Goal: Use online tool/utility: Use online tool/utility

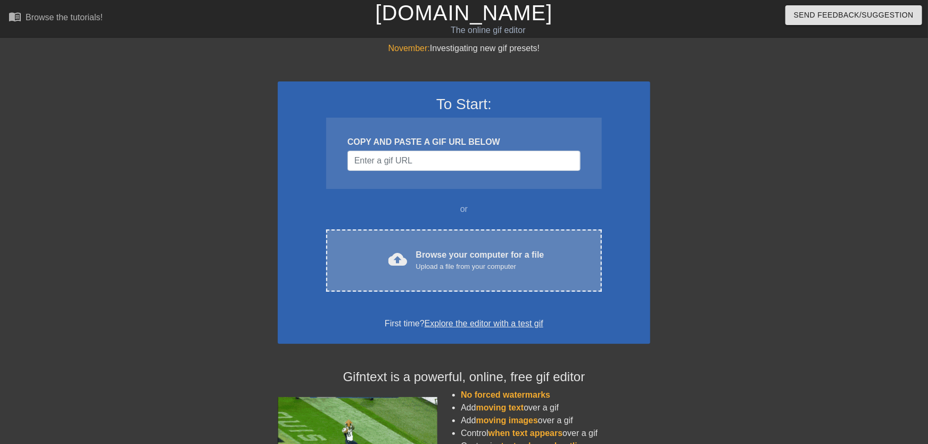
click at [461, 256] on div "Browse your computer for a file Upload a file from your computer" at bounding box center [480, 260] width 128 height 23
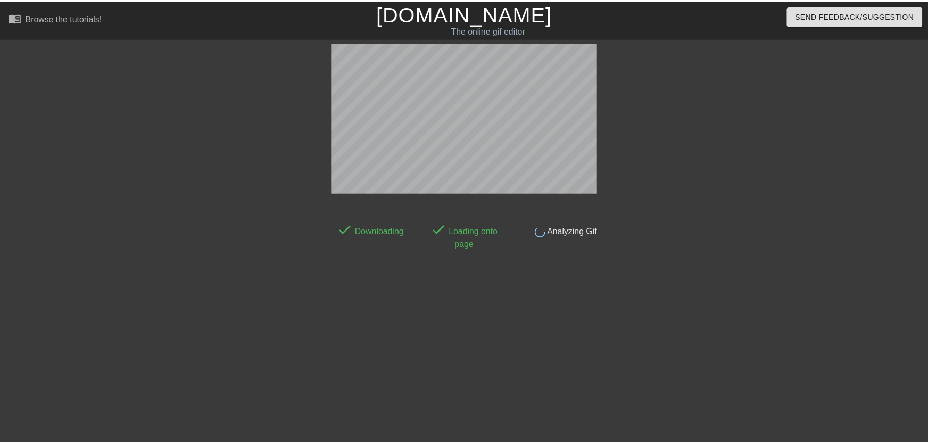
scroll to position [26, 0]
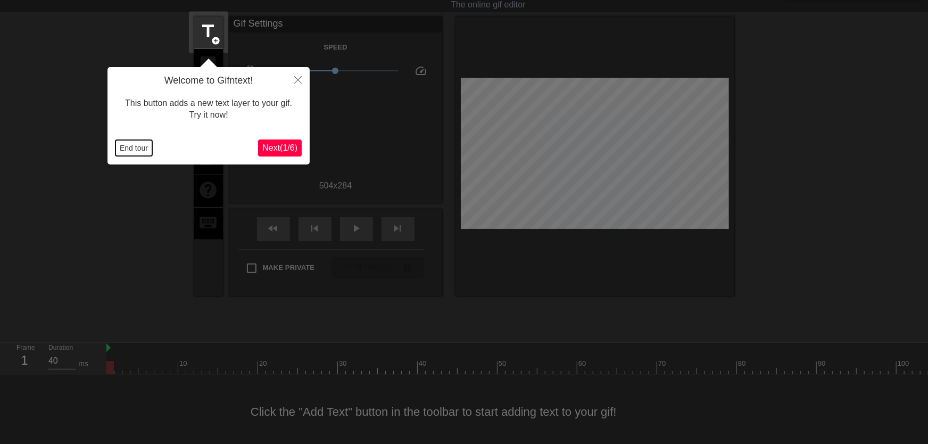
click at [129, 150] on button "End tour" at bounding box center [133, 148] width 37 height 16
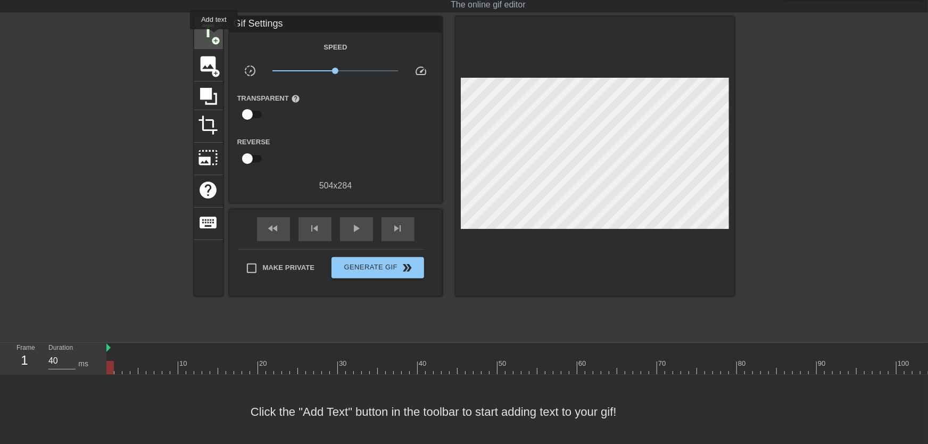
click at [214, 37] on span "add_circle" at bounding box center [216, 40] width 9 height 9
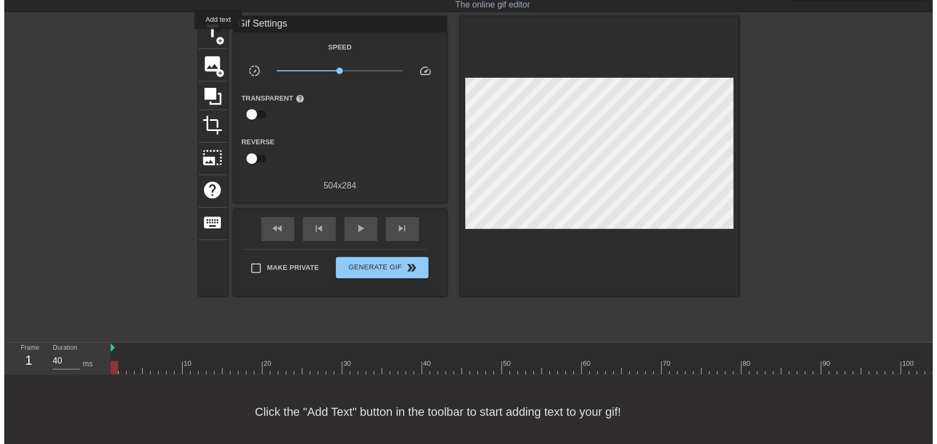
scroll to position [0, 0]
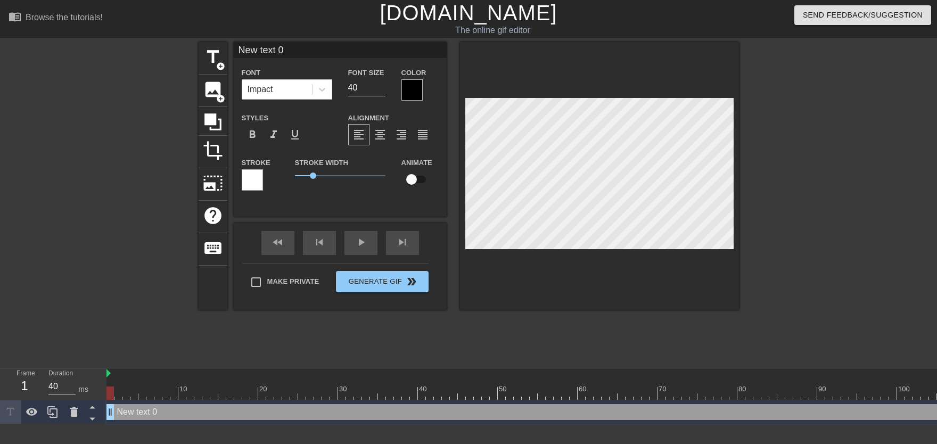
type input "New text"
type textarea "New text"
type input "New text"
type textarea "New text"
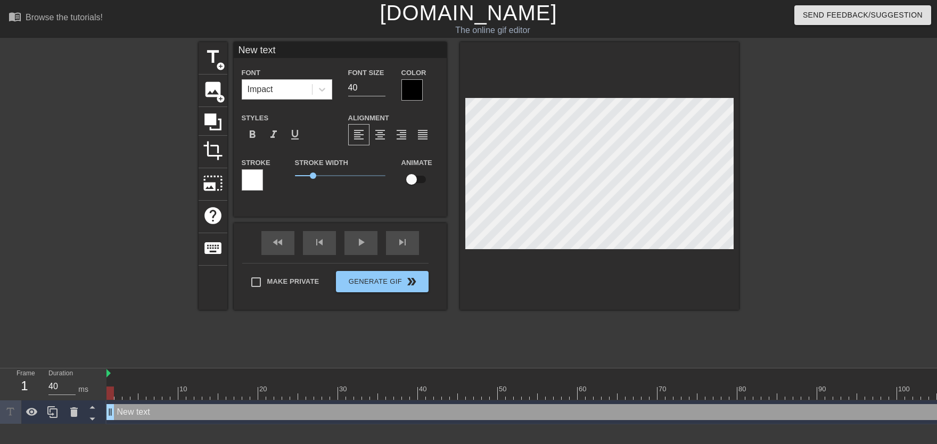
type input "New tex"
type textarea "New tex"
type input "New te"
type textarea "New te"
type input "New t"
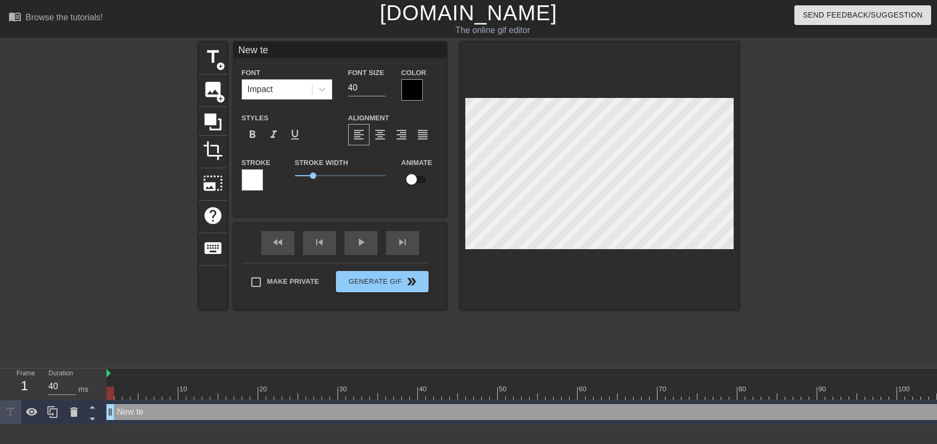
type textarea "New t"
type input "New"
type textarea "New"
type input "New"
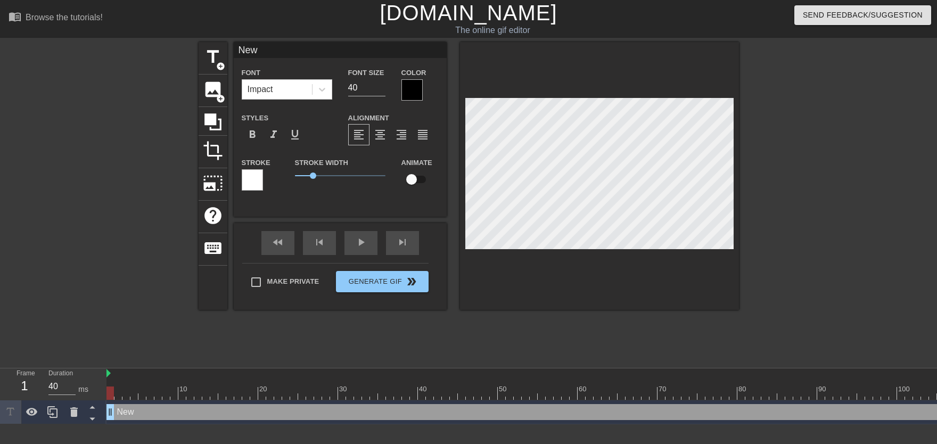
type textarea "New"
type input "Ne"
type textarea "Ne"
type input "N"
type textarea "N"
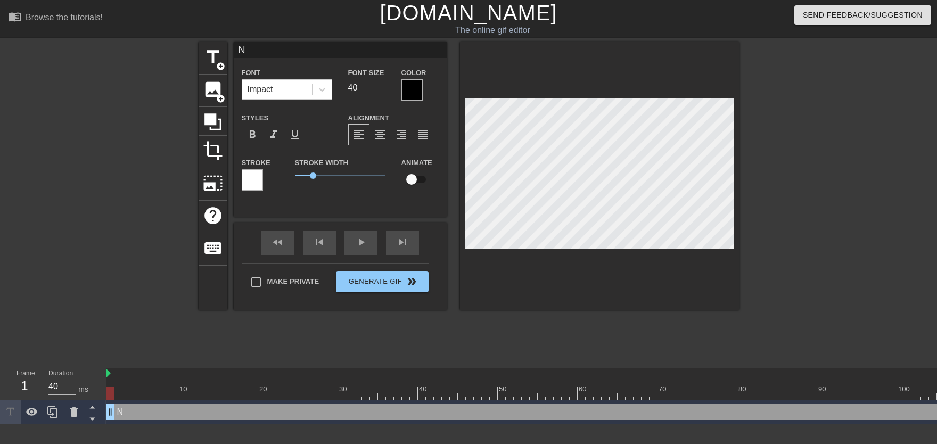
type input "NO"
type textarea "NO"
type input "N"
type textarea "N"
type input "NO"
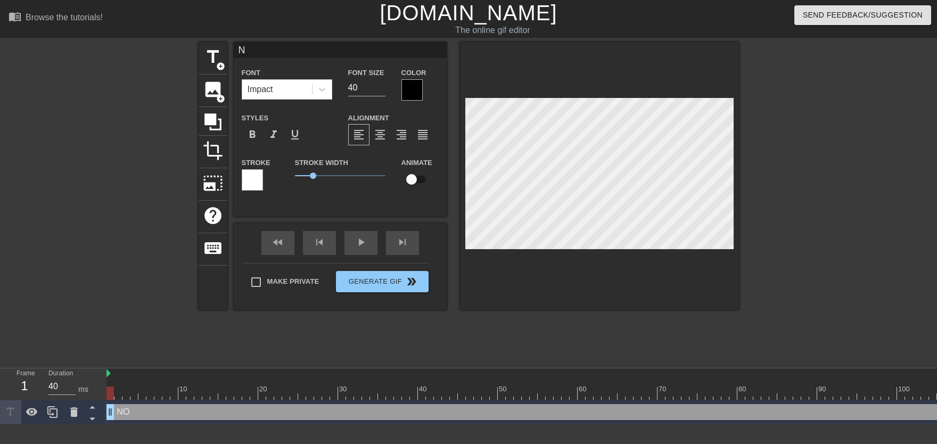
type textarea "NO"
type input "NOM"
type textarea "NOM"
type input "NO"
type textarea "NO"
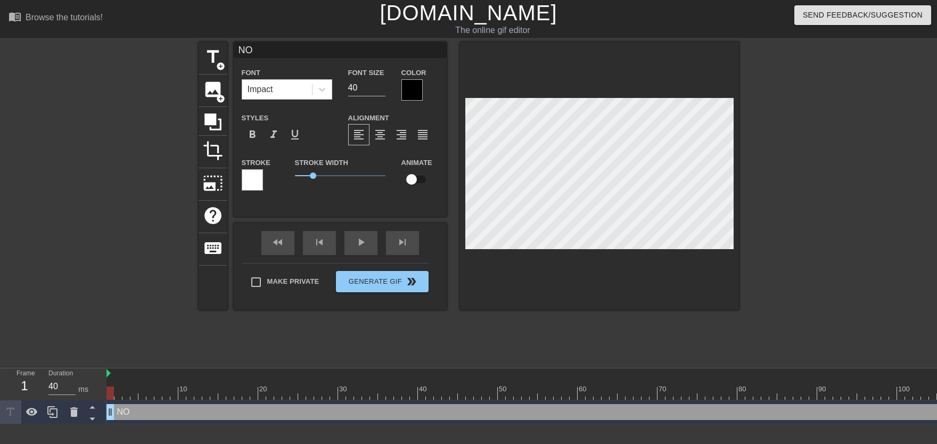
type input "N"
type textarea "N"
type input "No"
type textarea "No"
type input "NoM"
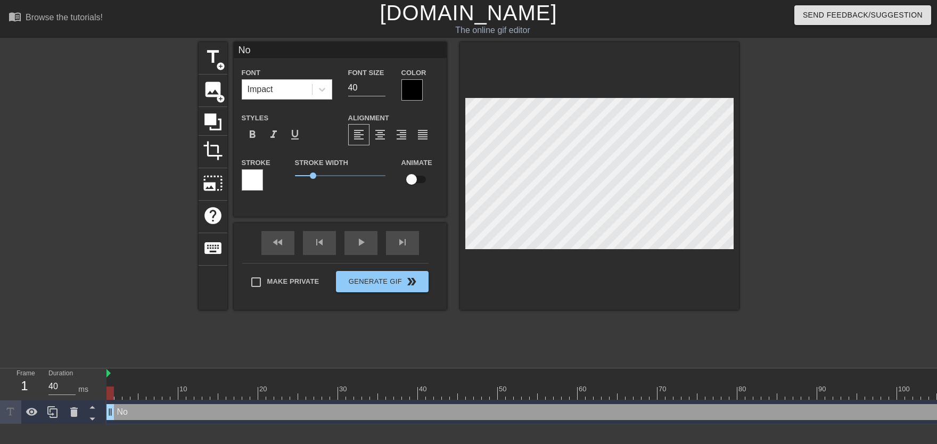
type textarea "NoM"
type input "NoMi"
type textarea "NoMi"
type input "NoMil"
type textarea "NoMil"
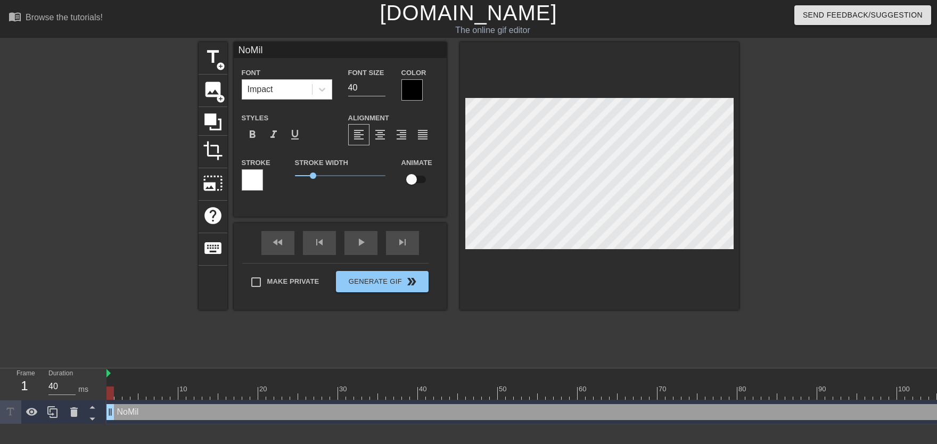
type input "NoMill"
type textarea "NoMill"
type input "NoMilly"
type textarea "NoMilly"
click at [413, 184] on input "checkbox" at bounding box center [411, 179] width 61 height 20
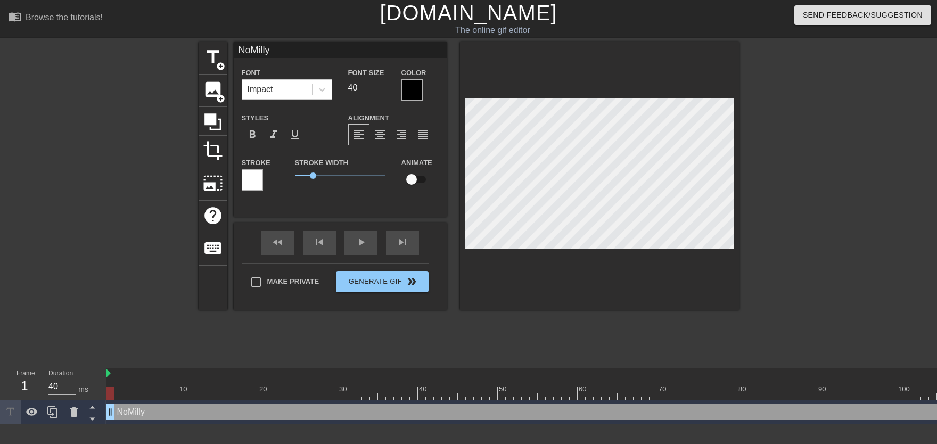
checkbox input "true"
type input "33"
click at [377, 92] on input "33" at bounding box center [366, 87] width 37 height 17
drag, startPoint x: 115, startPoint y: 391, endPoint x: 362, endPoint y: 396, distance: 247.5
click at [362, 396] on div at bounding box center [365, 392] width 7 height 13
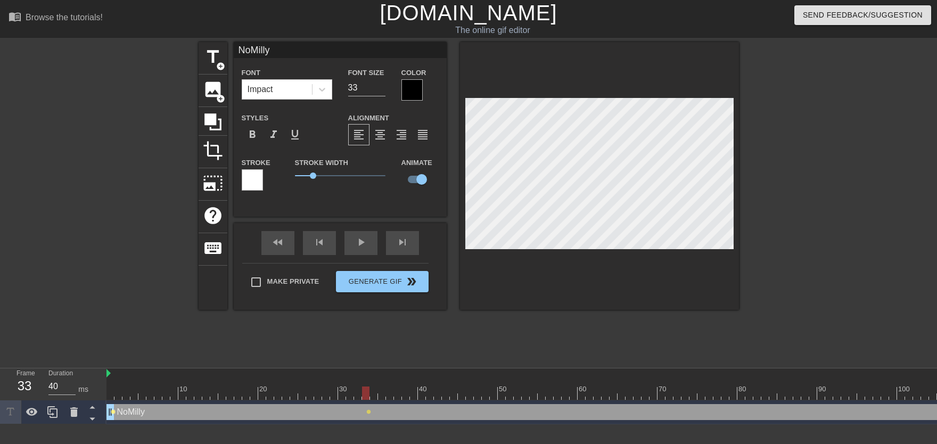
click at [113, 413] on span "lens" at bounding box center [113, 411] width 5 height 5
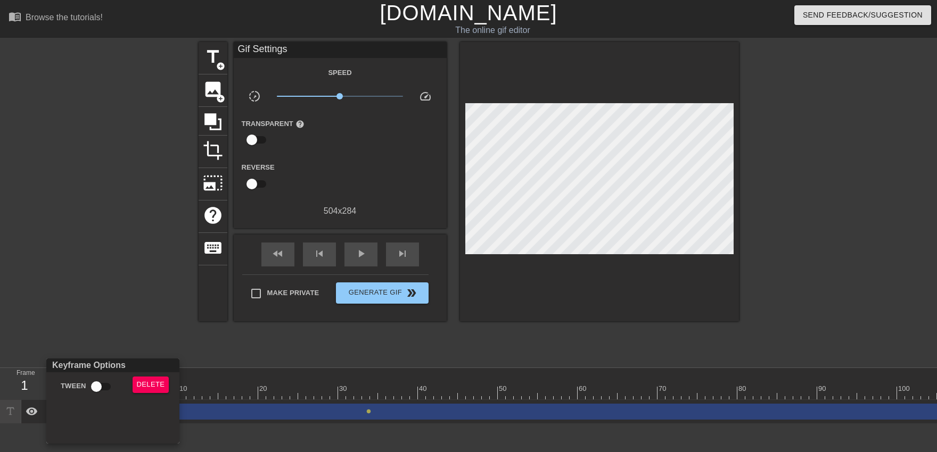
click at [103, 390] on input "Tween" at bounding box center [96, 387] width 61 height 20
checkbox input "true"
click at [350, 255] on div at bounding box center [468, 226] width 937 height 452
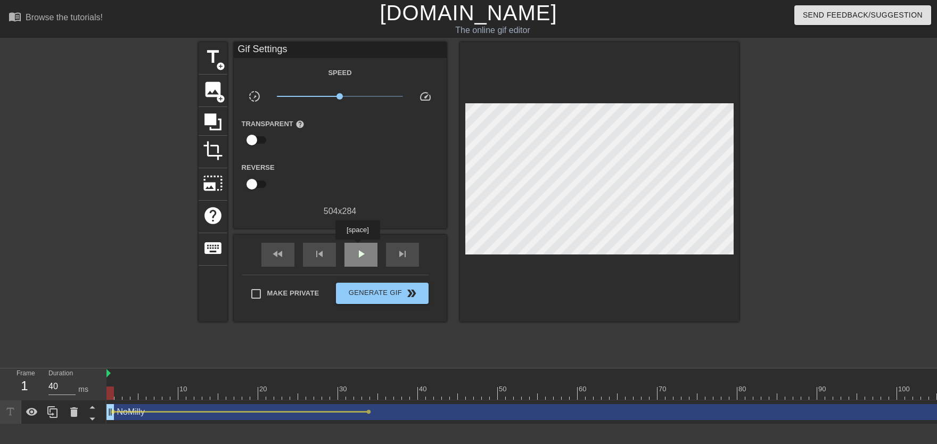
click at [357, 246] on div "play_arrow" at bounding box center [360, 255] width 33 height 24
click at [367, 245] on div "pause" at bounding box center [360, 255] width 33 height 24
drag, startPoint x: 367, startPoint y: 397, endPoint x: 508, endPoint y: 401, distance: 141.6
click at [508, 401] on div "10 20 30 40 50 60 70 80 90 100 110 120 130 140 150 160" at bounding box center [521, 396] width 830 height 56
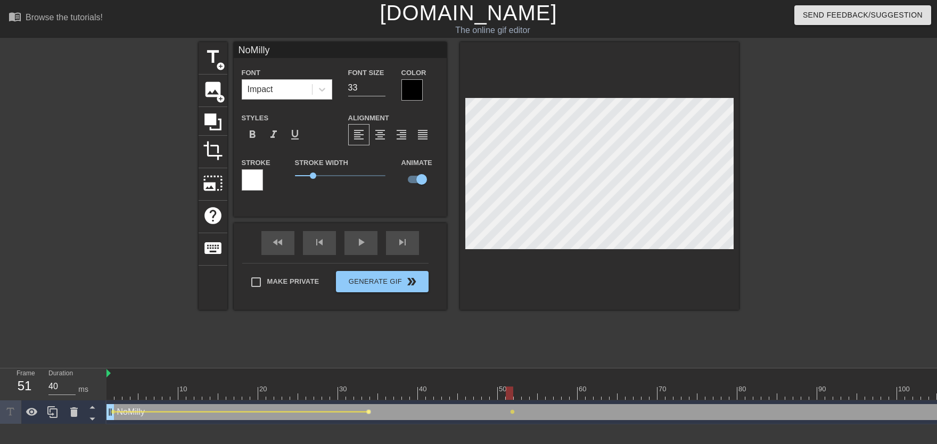
click at [366, 410] on span "lens" at bounding box center [368, 411] width 5 height 5
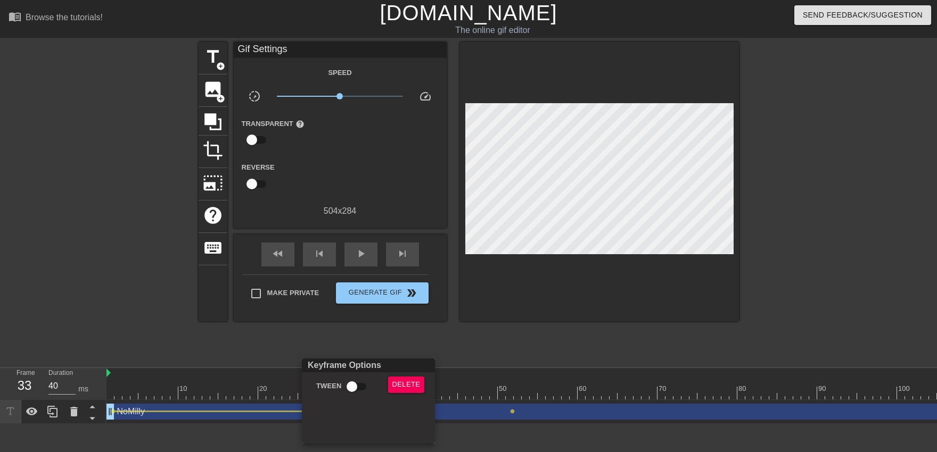
click at [350, 388] on input "Tween" at bounding box center [351, 387] width 61 height 20
checkbox input "true"
click at [355, 351] on div at bounding box center [468, 226] width 937 height 452
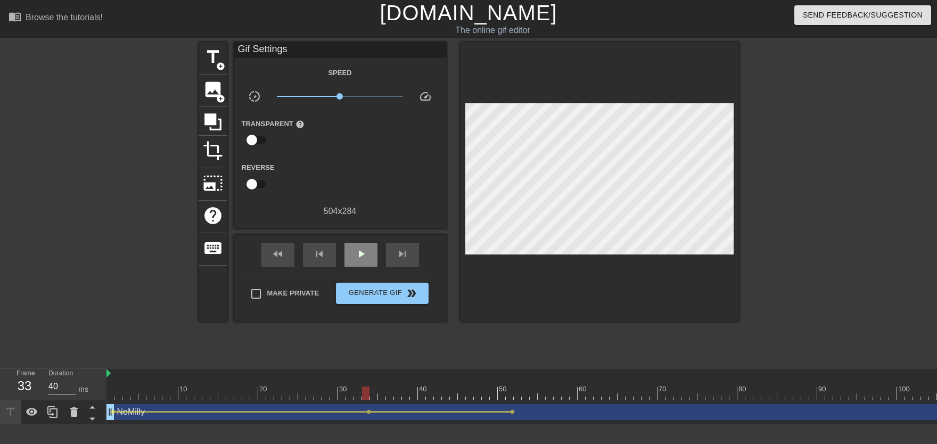
click at [365, 260] on span "play_arrow" at bounding box center [360, 253] width 13 height 13
click at [367, 255] on span "pause" at bounding box center [360, 253] width 13 height 13
drag, startPoint x: 389, startPoint y: 393, endPoint x: 512, endPoint y: 388, distance: 123.0
drag, startPoint x: 348, startPoint y: 403, endPoint x: 328, endPoint y: 396, distance: 20.4
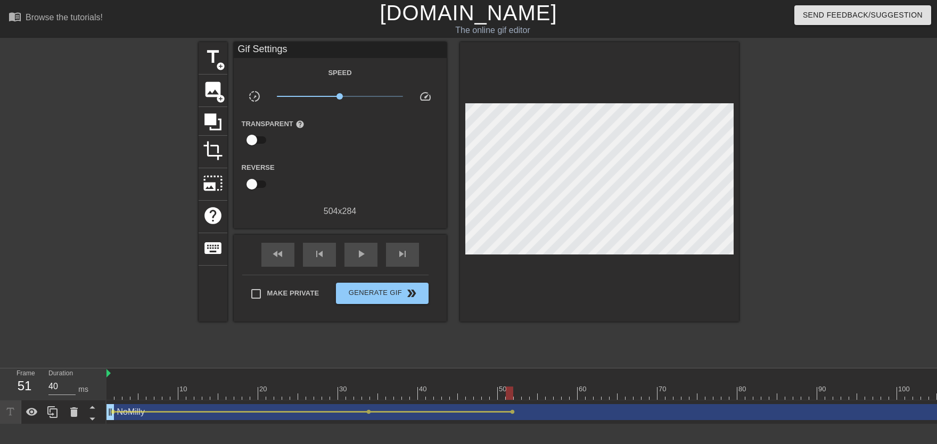
click at [368, 260] on div "play_arrow" at bounding box center [360, 255] width 33 height 24
click at [362, 260] on span "pause" at bounding box center [360, 253] width 13 height 13
drag, startPoint x: 362, startPoint y: 393, endPoint x: 509, endPoint y: 396, distance: 147.5
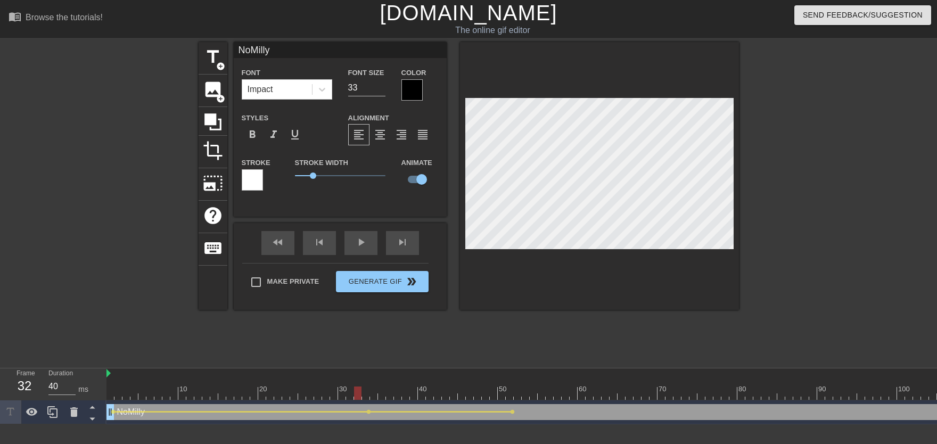
drag, startPoint x: 360, startPoint y: 388, endPoint x: 353, endPoint y: 389, distance: 7.0
click at [366, 233] on div "NoMilly Font Impact Font Size 33 Color Styles format_bold format_italic format_…" at bounding box center [340, 176] width 213 height 268
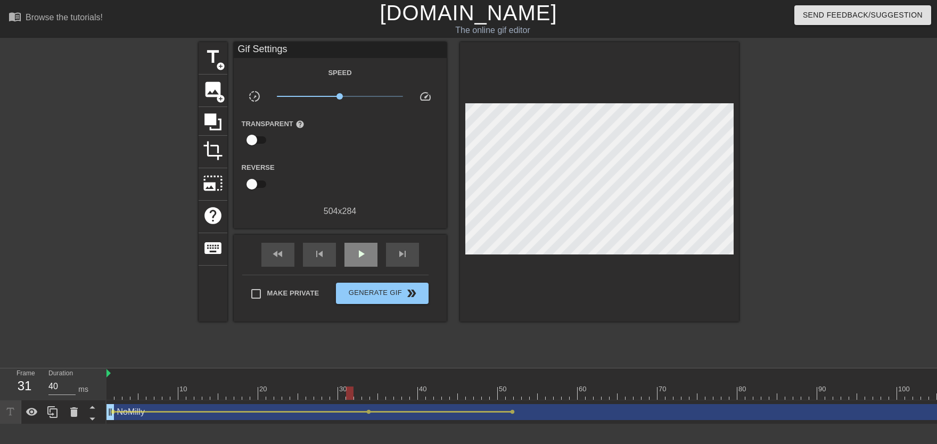
click at [365, 246] on div "play_arrow" at bounding box center [360, 255] width 33 height 24
click at [363, 255] on span "pause" at bounding box center [360, 253] width 13 height 13
click at [362, 258] on span "play_arrow" at bounding box center [360, 253] width 13 height 13
drag, startPoint x: 189, startPoint y: 392, endPoint x: 144, endPoint y: 388, distance: 46.0
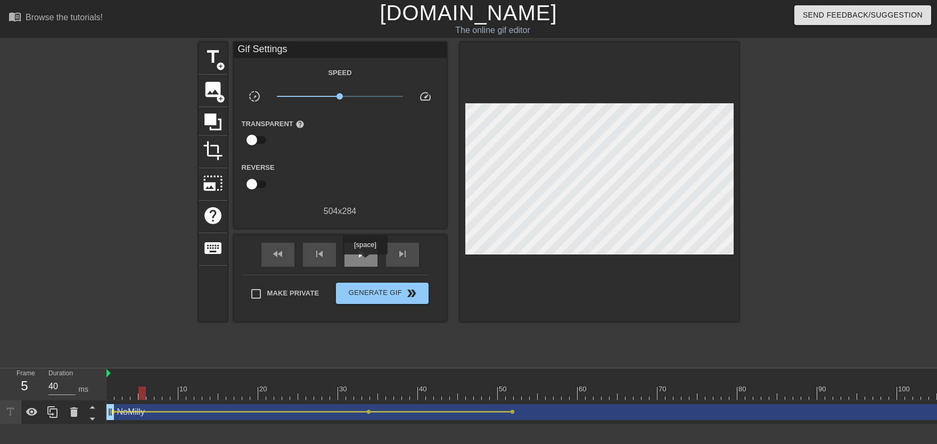
click at [365, 262] on div "play_arrow" at bounding box center [360, 255] width 33 height 24
click at [366, 258] on span "pause" at bounding box center [360, 253] width 13 height 13
drag, startPoint x: 131, startPoint y: 378, endPoint x: 110, endPoint y: 387, distance: 23.4
drag, startPoint x: 361, startPoint y: 403, endPoint x: 366, endPoint y: 400, distance: 5.5
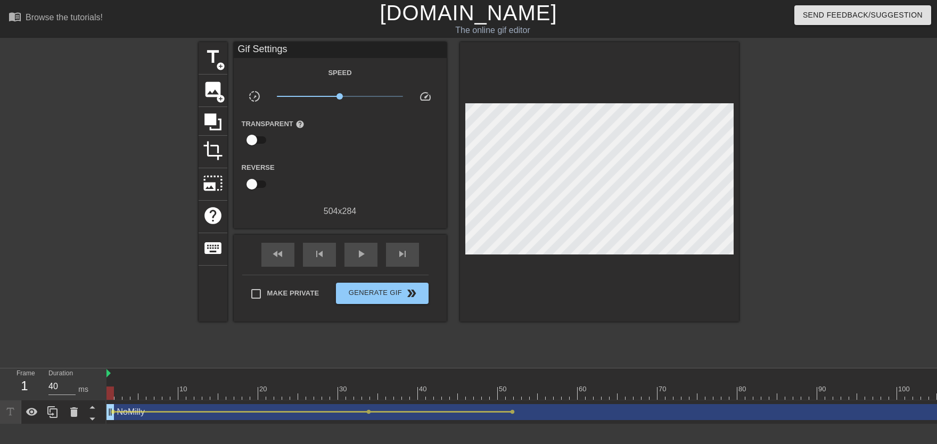
click at [366, 400] on div "10 20 30 40 50 60 70 80 90 100 110 120 130 140 150 160" at bounding box center [521, 396] width 830 height 56
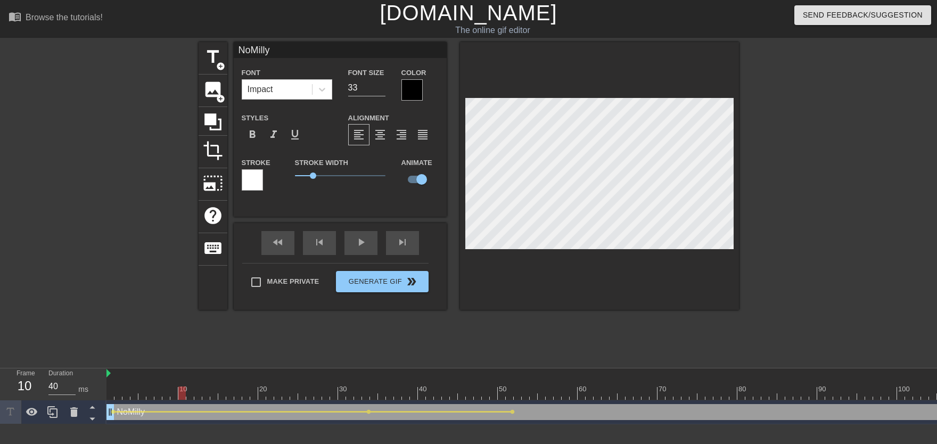
drag, startPoint x: 178, startPoint y: 393, endPoint x: 79, endPoint y: 398, distance: 99.6
click at [76, 400] on div "Frame 10 Duration 40 ms 10 20 30 40 50 60 70 80 90 100 110 120 130 140 150" at bounding box center [468, 396] width 937 height 56
click at [108, 323] on div at bounding box center [106, 201] width 160 height 319
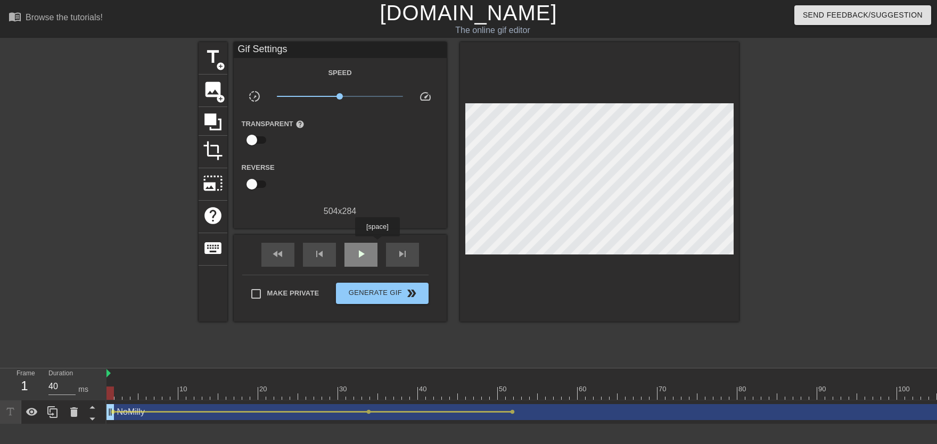
click at [360, 256] on span "play_arrow" at bounding box center [360, 253] width 13 height 13
click at [365, 257] on span "pause" at bounding box center [360, 253] width 13 height 13
drag, startPoint x: 373, startPoint y: 390, endPoint x: 511, endPoint y: 390, distance: 138.4
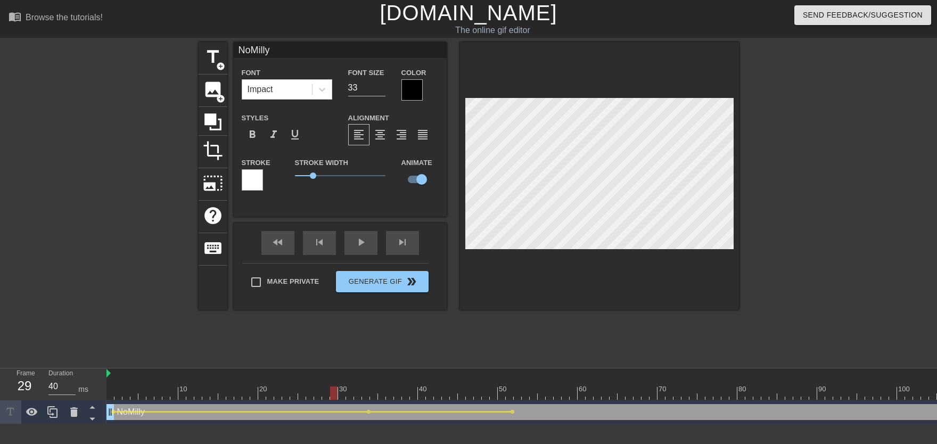
drag, startPoint x: 350, startPoint y: 387, endPoint x: 324, endPoint y: 392, distance: 26.1
click at [366, 251] on div "play_arrow" at bounding box center [360, 243] width 33 height 24
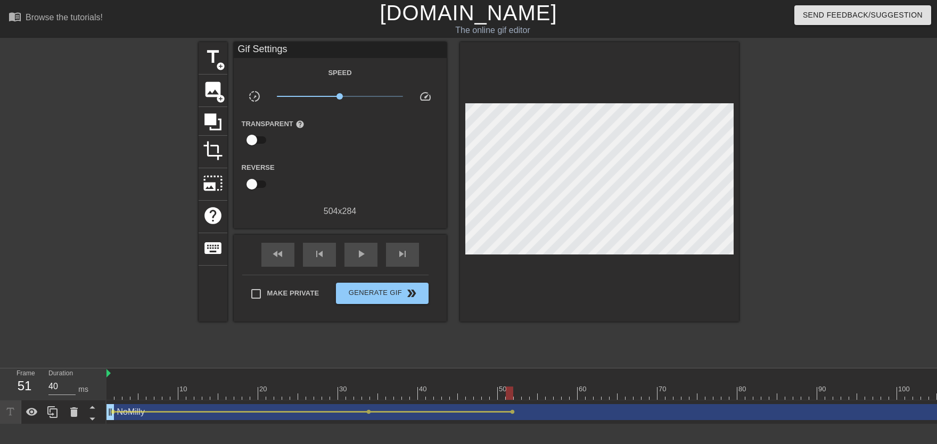
drag, startPoint x: 375, startPoint y: 387, endPoint x: 518, endPoint y: 391, distance: 143.2
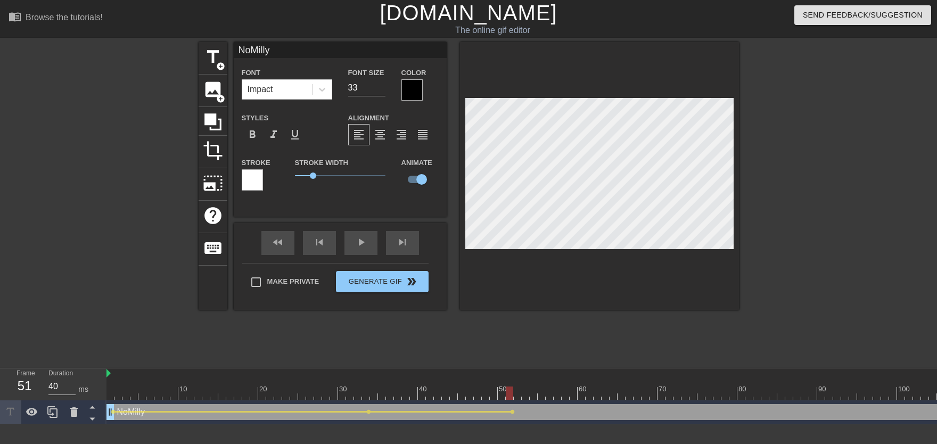
drag, startPoint x: 352, startPoint y: 395, endPoint x: 349, endPoint y: 370, distance: 25.7
click at [369, 250] on div "play_arrow" at bounding box center [360, 243] width 33 height 24
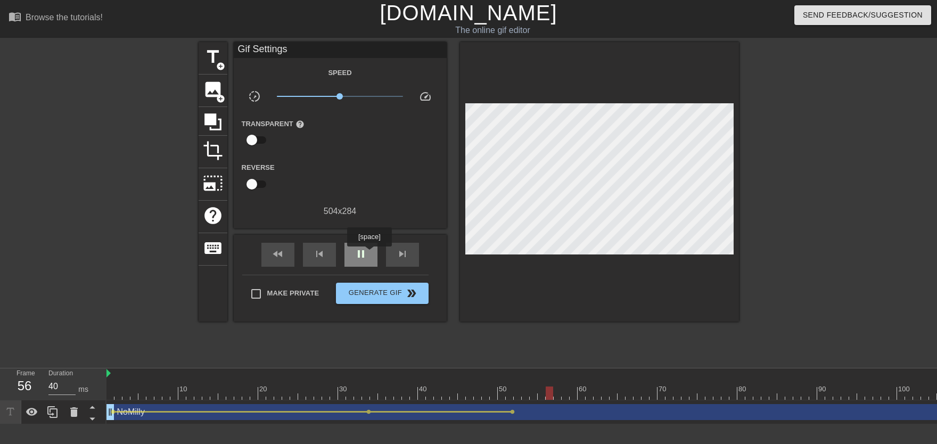
click at [369, 253] on div "pause" at bounding box center [360, 255] width 33 height 24
drag, startPoint x: 503, startPoint y: 391, endPoint x: 510, endPoint y: 388, distance: 7.9
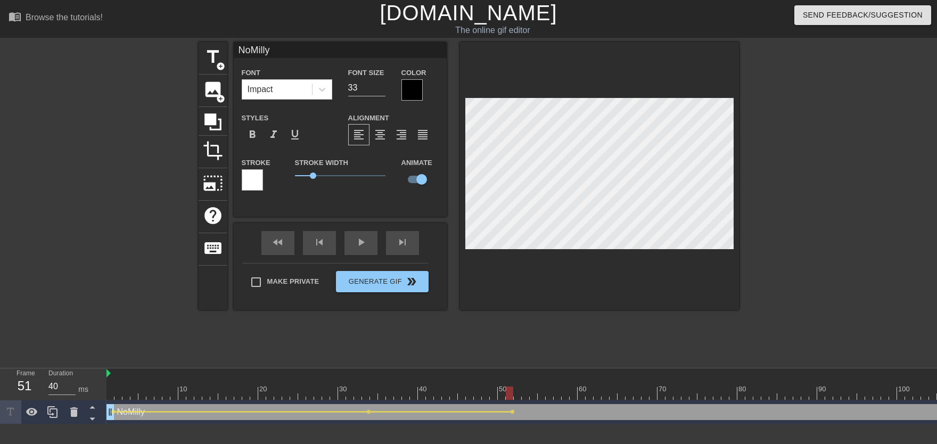
drag, startPoint x: 343, startPoint y: 396, endPoint x: 371, endPoint y: 304, distance: 97.0
click at [360, 247] on div "play_arrow" at bounding box center [360, 243] width 33 height 24
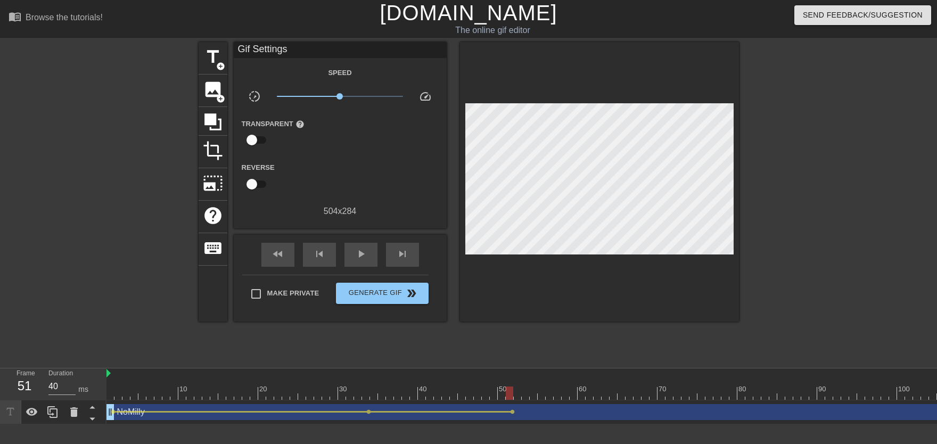
drag, startPoint x: 481, startPoint y: 393, endPoint x: 513, endPoint y: 387, distance: 32.5
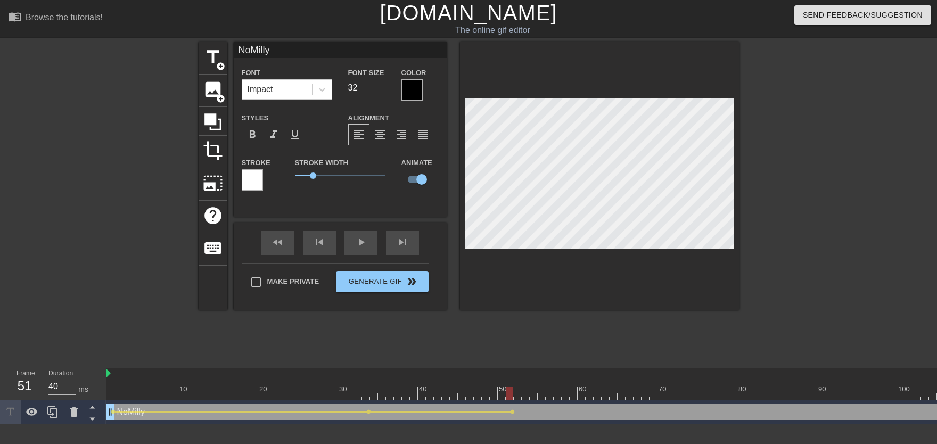
click at [380, 91] on input "32" at bounding box center [366, 87] width 37 height 17
type input "31"
click at [380, 91] on input "31" at bounding box center [366, 87] width 37 height 17
drag, startPoint x: 506, startPoint y: 390, endPoint x: 585, endPoint y: 385, distance: 79.4
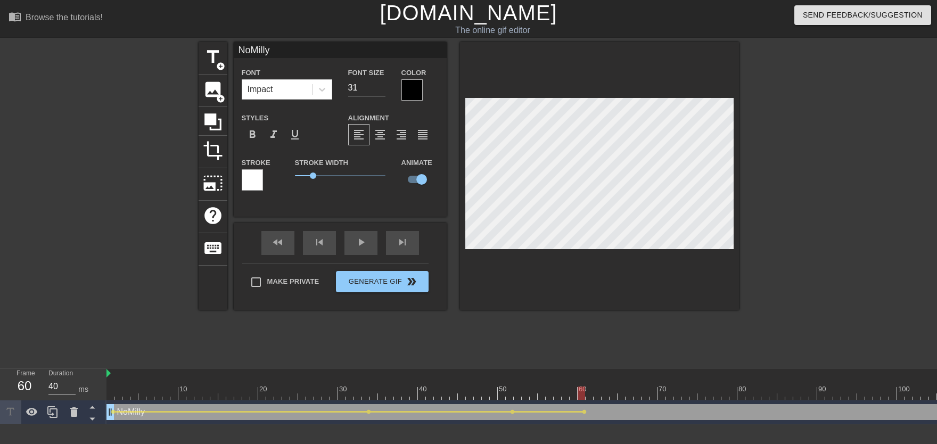
drag, startPoint x: 486, startPoint y: 390, endPoint x: 460, endPoint y: 378, distance: 28.6
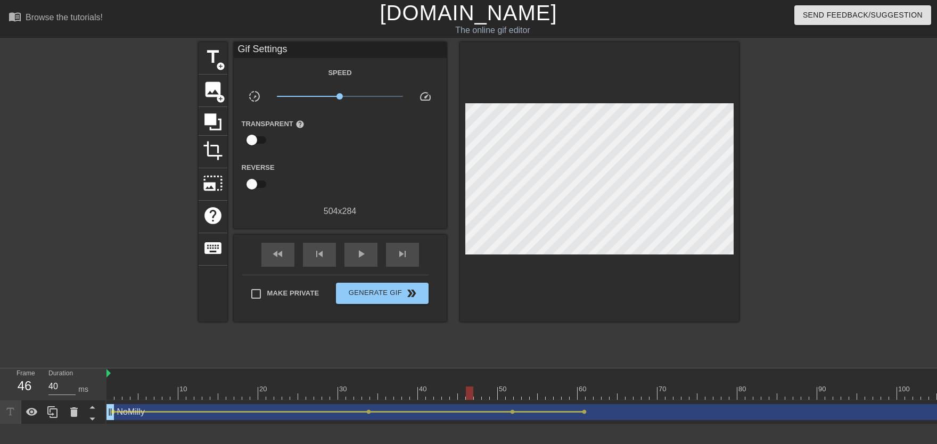
click at [435, 350] on div "title add_circle image add_circle crop photo_size_select_large help keyboard Gi…" at bounding box center [469, 201] width 540 height 319
click at [367, 263] on div "play_arrow" at bounding box center [360, 255] width 33 height 24
click at [369, 260] on div "pause" at bounding box center [360, 255] width 33 height 24
drag, startPoint x: 494, startPoint y: 386, endPoint x: 580, endPoint y: 388, distance: 86.2
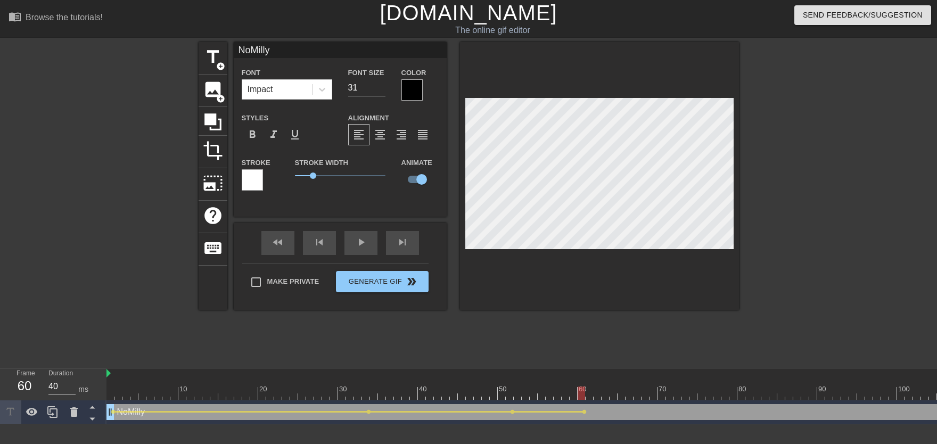
drag, startPoint x: 468, startPoint y: 381, endPoint x: 451, endPoint y: 384, distance: 17.2
click at [428, 335] on div "title add_circle image add_circle crop photo_size_select_large help keyboard No…" at bounding box center [469, 201] width 540 height 319
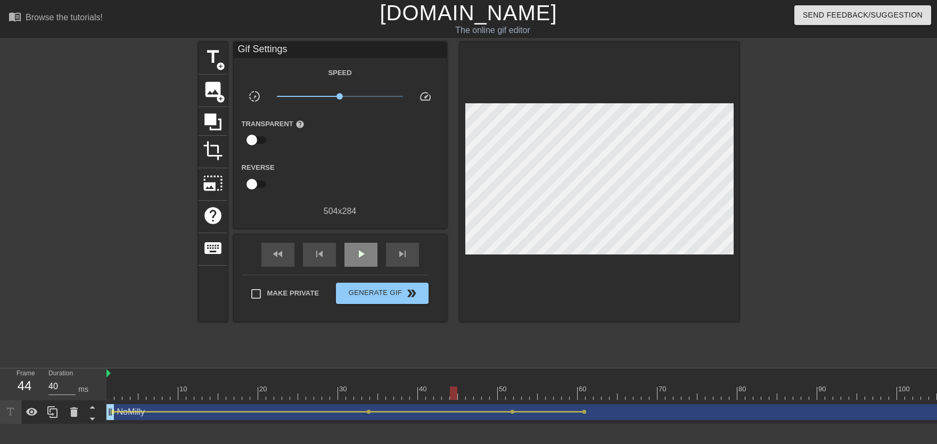
click at [367, 251] on div "play_arrow" at bounding box center [360, 255] width 33 height 24
click at [367, 250] on div "pause" at bounding box center [360, 255] width 33 height 24
drag, startPoint x: 583, startPoint y: 392, endPoint x: 605, endPoint y: 384, distance: 23.4
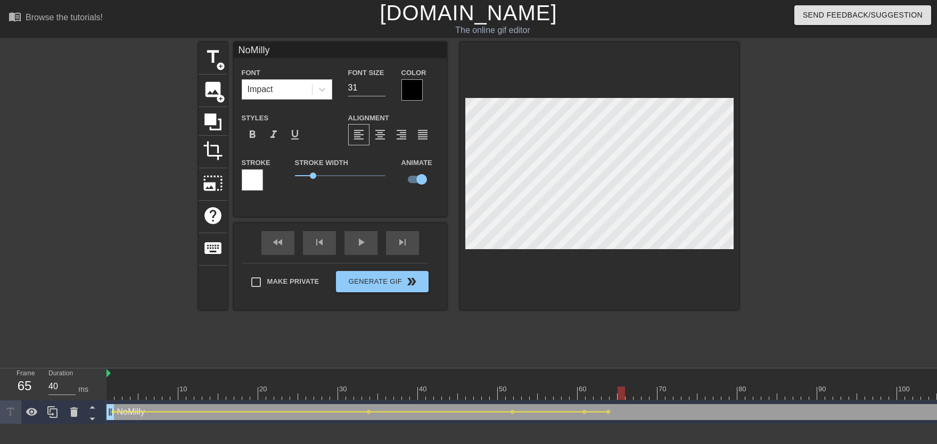
click at [624, 391] on div at bounding box center [620, 392] width 7 height 13
click at [376, 90] on input "30" at bounding box center [366, 87] width 37 height 17
type input "29"
click at [376, 90] on input "29" at bounding box center [366, 87] width 37 height 17
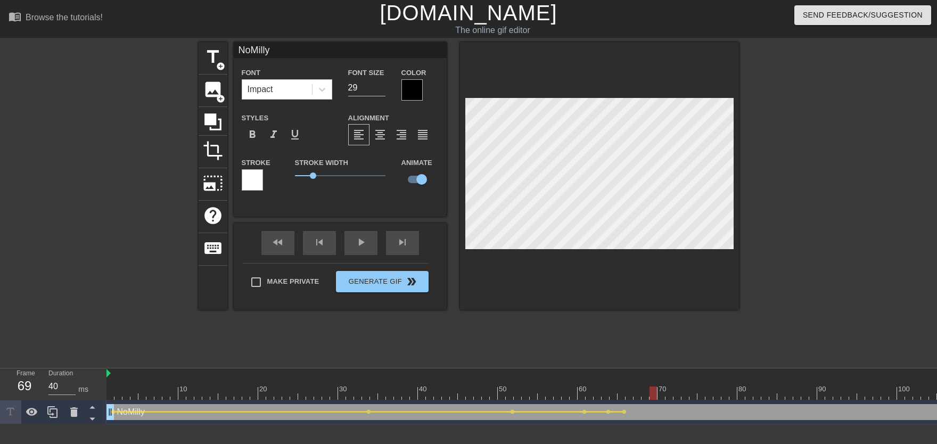
drag, startPoint x: 618, startPoint y: 390, endPoint x: 647, endPoint y: 388, distance: 28.3
drag, startPoint x: 658, startPoint y: 390, endPoint x: 671, endPoint y: 387, distance: 13.2
drag, startPoint x: 672, startPoint y: 392, endPoint x: 692, endPoint y: 390, distance: 19.8
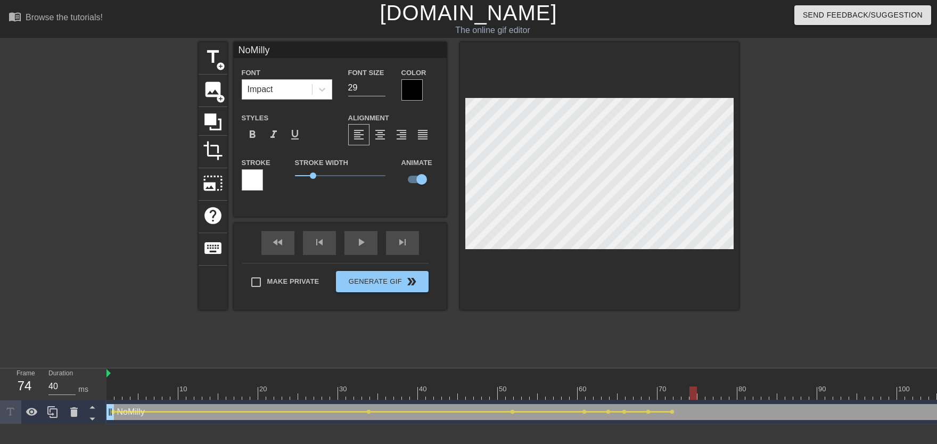
click at [692, 390] on div at bounding box center [692, 392] width 7 height 13
click at [363, 250] on div "play_arrow" at bounding box center [360, 243] width 33 height 24
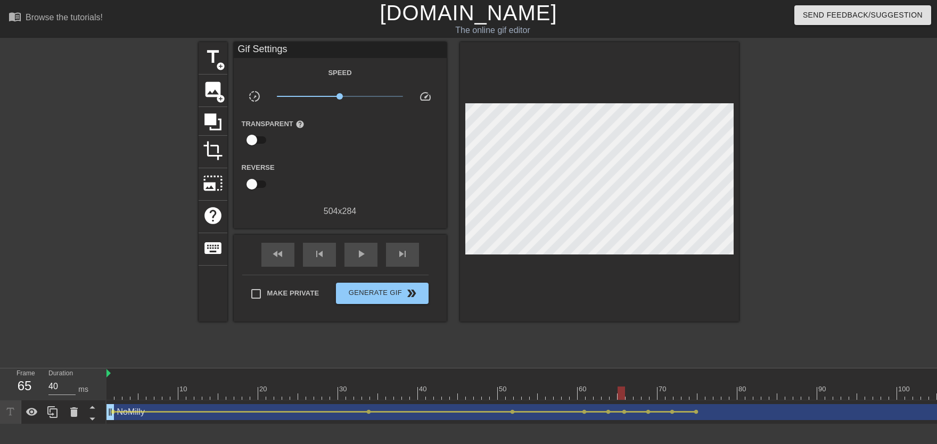
drag, startPoint x: 501, startPoint y: 382, endPoint x: 622, endPoint y: 393, distance: 121.3
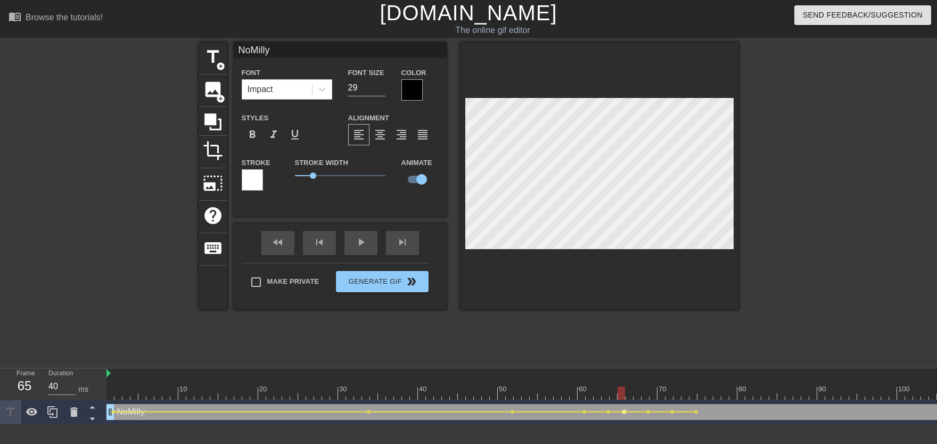
click at [623, 411] on span "lens" at bounding box center [624, 411] width 5 height 5
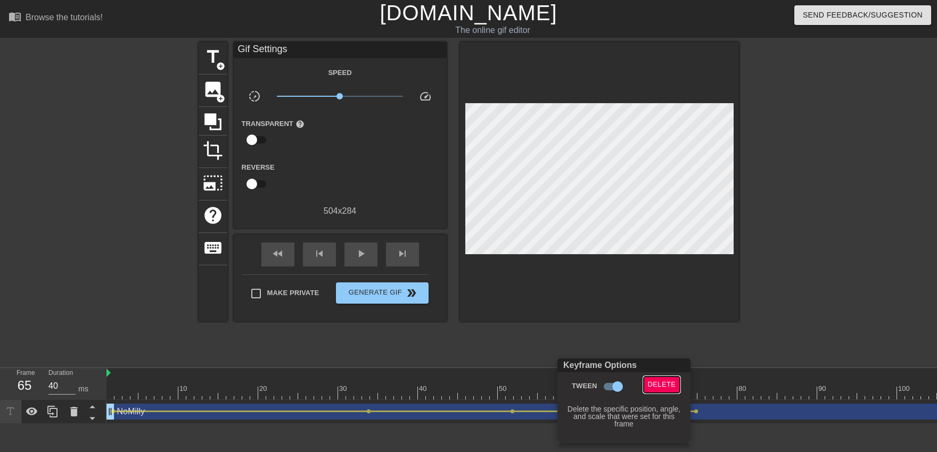
click at [666, 392] on button "Delete" at bounding box center [661, 385] width 37 height 16
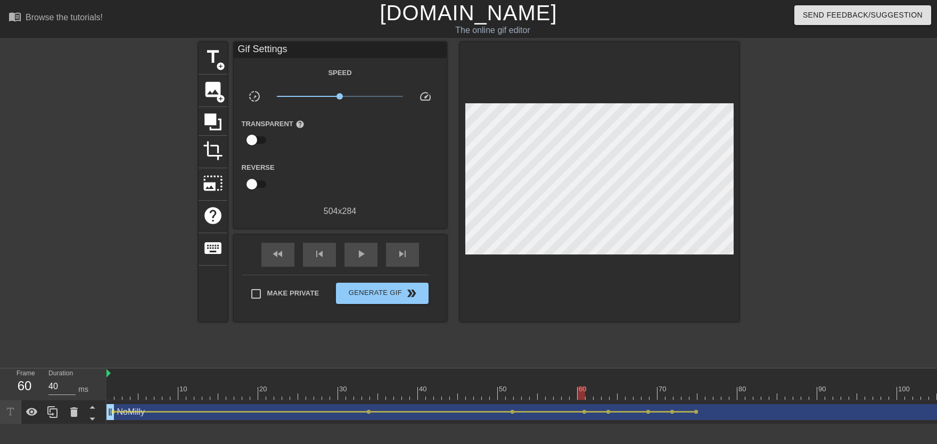
drag, startPoint x: 607, startPoint y: 388, endPoint x: 557, endPoint y: 391, distance: 50.1
click at [366, 257] on span "play_arrow" at bounding box center [360, 253] width 13 height 13
drag, startPoint x: 635, startPoint y: 389, endPoint x: 724, endPoint y: 397, distance: 89.2
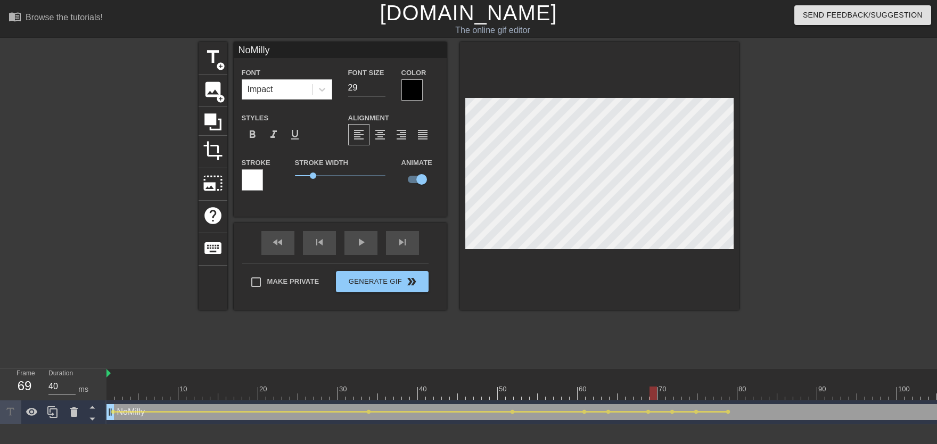
drag, startPoint x: 650, startPoint y: 385, endPoint x: 621, endPoint y: 386, distance: 28.8
click at [597, 360] on div "title add_circle image add_circle crop photo_size_select_large help keyboard No…" at bounding box center [469, 201] width 540 height 319
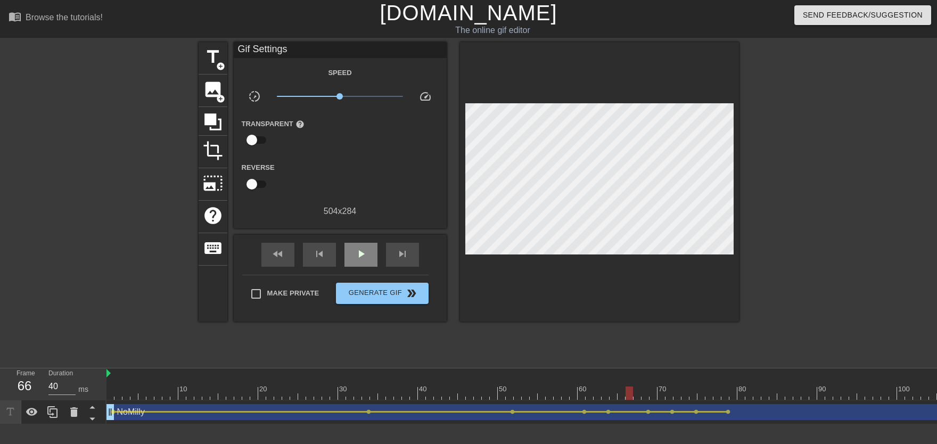
click at [364, 261] on div "play_arrow" at bounding box center [360, 255] width 33 height 24
drag, startPoint x: 642, startPoint y: 386, endPoint x: 724, endPoint y: 393, distance: 82.8
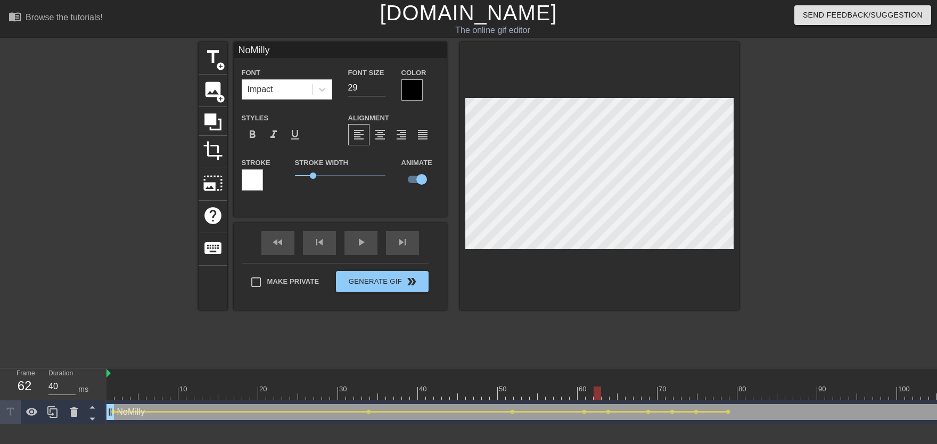
drag, startPoint x: 596, startPoint y: 388, endPoint x: 570, endPoint y: 351, distance: 45.2
click at [568, 348] on div "title add_circle image add_circle crop photo_size_select_large help keyboard No…" at bounding box center [469, 201] width 540 height 319
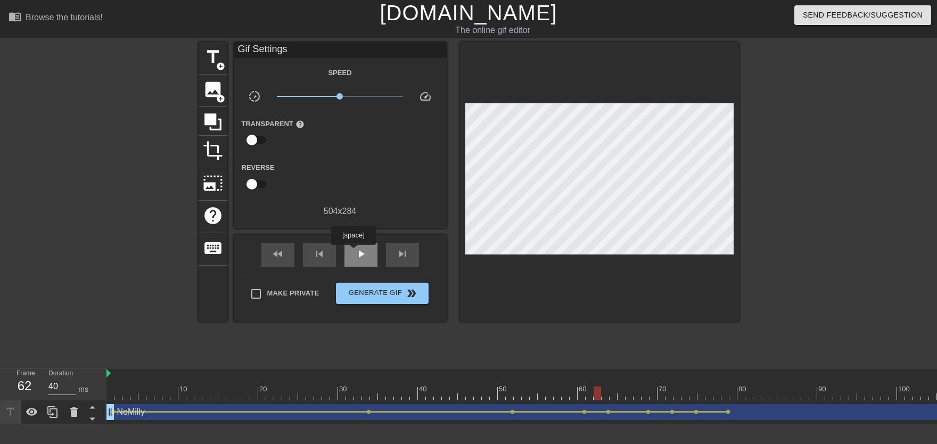
click at [353, 252] on div "play_arrow" at bounding box center [360, 255] width 33 height 24
click at [364, 252] on span "pause" at bounding box center [360, 253] width 13 height 13
drag, startPoint x: 635, startPoint y: 400, endPoint x: 658, endPoint y: 400, distance: 22.9
click at [695, 411] on span "lens" at bounding box center [695, 411] width 5 height 5
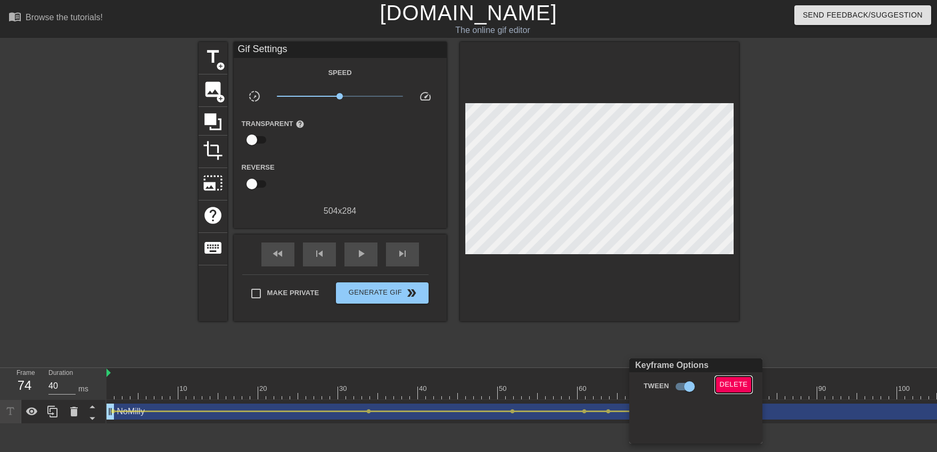
click at [725, 378] on button "Delete" at bounding box center [733, 385] width 37 height 16
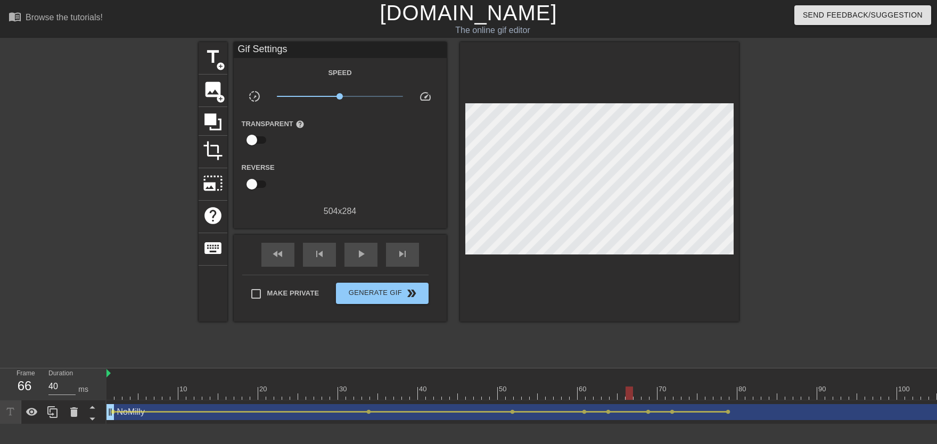
drag, startPoint x: 676, startPoint y: 381, endPoint x: 630, endPoint y: 384, distance: 46.4
click at [350, 255] on div "play_arrow" at bounding box center [360, 255] width 33 height 24
click at [356, 254] on span "pause" at bounding box center [360, 253] width 13 height 13
drag, startPoint x: 633, startPoint y: 396, endPoint x: 650, endPoint y: 401, distance: 18.2
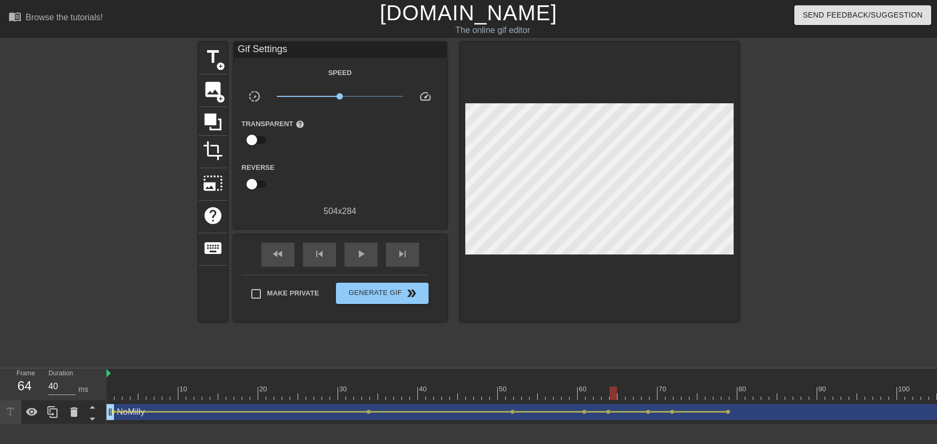
click at [654, 404] on div "10 20 30 40 50 60 70 80 90 100 110 120 130 140 150 160" at bounding box center [521, 396] width 830 height 56
drag, startPoint x: 633, startPoint y: 391, endPoint x: 668, endPoint y: 397, distance: 35.6
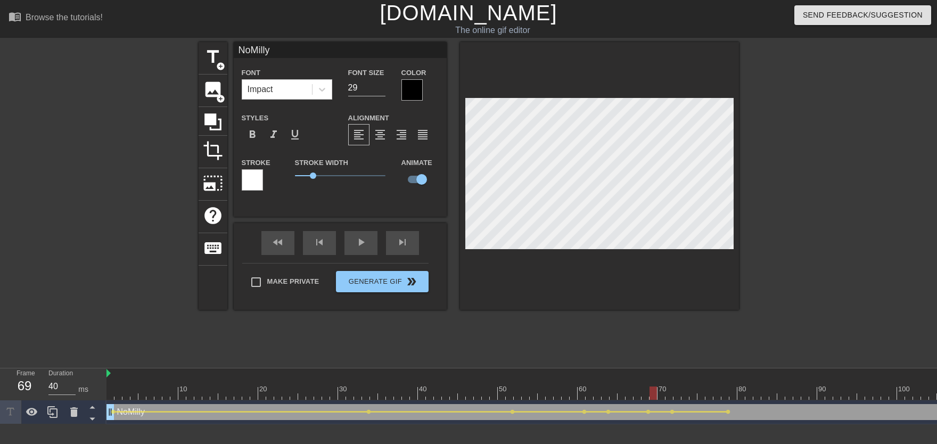
drag, startPoint x: 650, startPoint y: 392, endPoint x: 589, endPoint y: 376, distance: 63.3
click at [577, 363] on div "menu_book Browse the tutorials! [DOMAIN_NAME] The online gif editor Send Feedba…" at bounding box center [468, 212] width 937 height 424
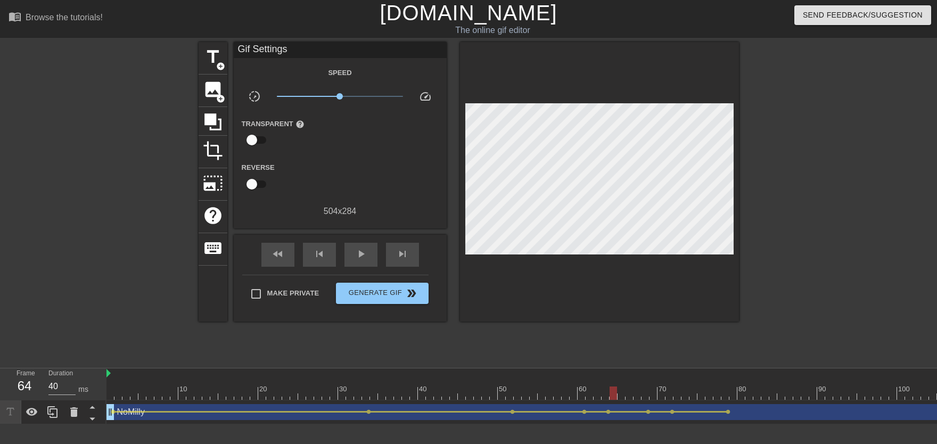
click at [379, 259] on div "fast_rewind skip_previous play_arrow skip_next" at bounding box center [339, 255] width 173 height 40
click at [375, 258] on div "play_arrow" at bounding box center [360, 255] width 33 height 24
click at [375, 258] on div "pause" at bounding box center [360, 255] width 33 height 24
drag, startPoint x: 674, startPoint y: 388, endPoint x: 724, endPoint y: 395, distance: 50.0
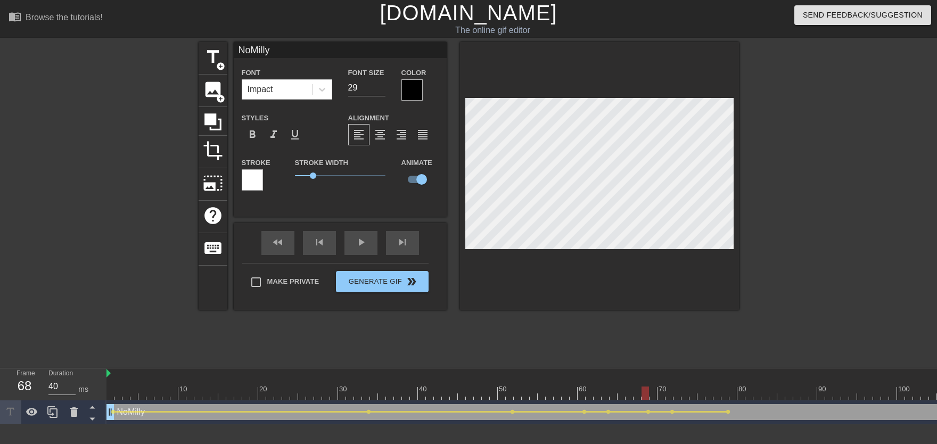
drag, startPoint x: 645, startPoint y: 392, endPoint x: 596, endPoint y: 383, distance: 50.3
click at [561, 360] on div "title add_circle image add_circle crop photo_size_select_large help keyboard No…" at bounding box center [469, 201] width 540 height 319
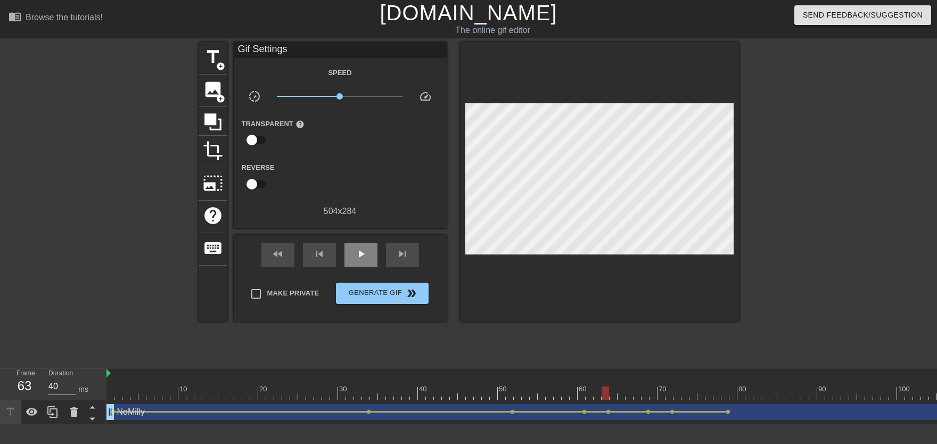
click at [356, 260] on span "play_arrow" at bounding box center [360, 253] width 13 height 13
drag, startPoint x: 671, startPoint y: 385, endPoint x: 807, endPoint y: 379, distance: 136.9
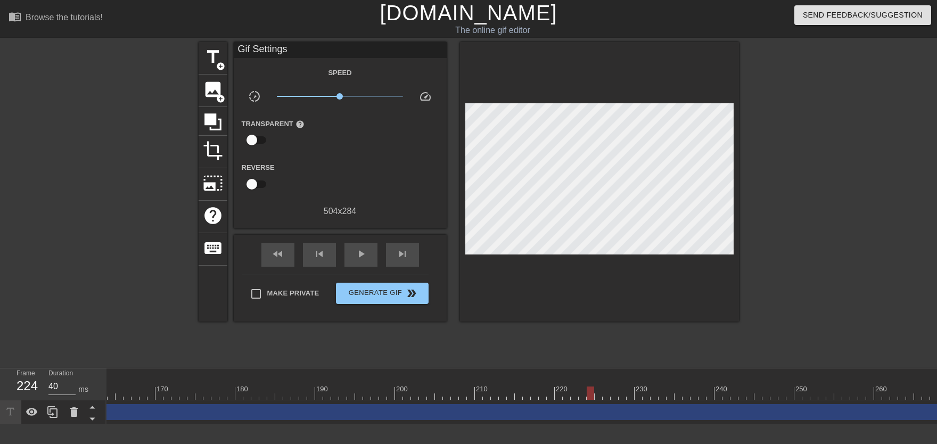
scroll to position [0, 1359]
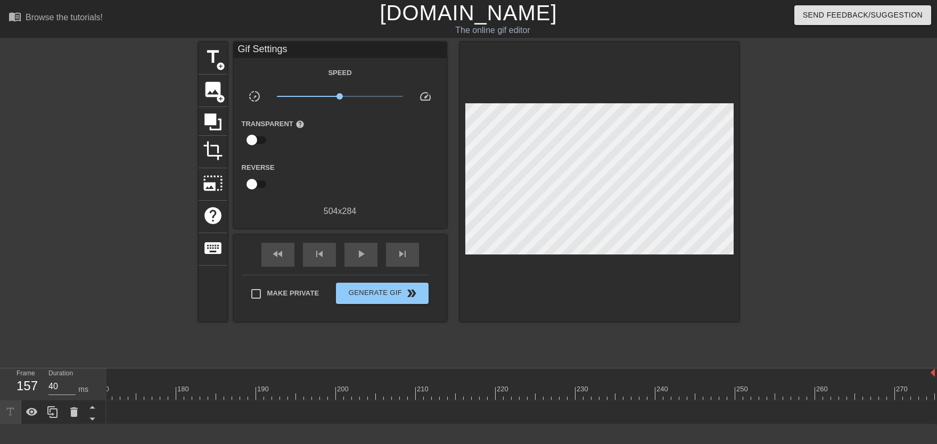
drag, startPoint x: 931, startPoint y: 407, endPoint x: 20, endPoint y: 416, distance: 911.2
click at [0, 423] on div "Frame 157 Duration 40 ms 10 20 30 40 50 60 70 80 90 100 110 120 130 140 150" at bounding box center [468, 396] width 937 height 56
drag, startPoint x: 247, startPoint y: 392, endPoint x: 230, endPoint y: 393, distance: 16.5
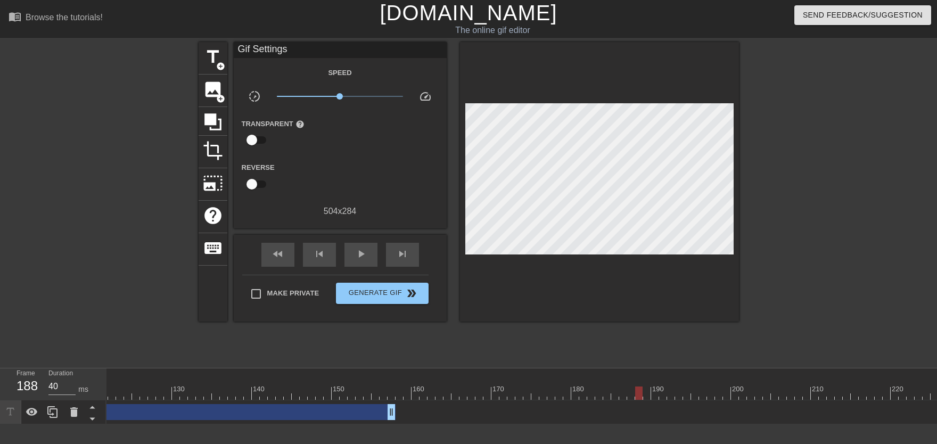
scroll to position [0, 702]
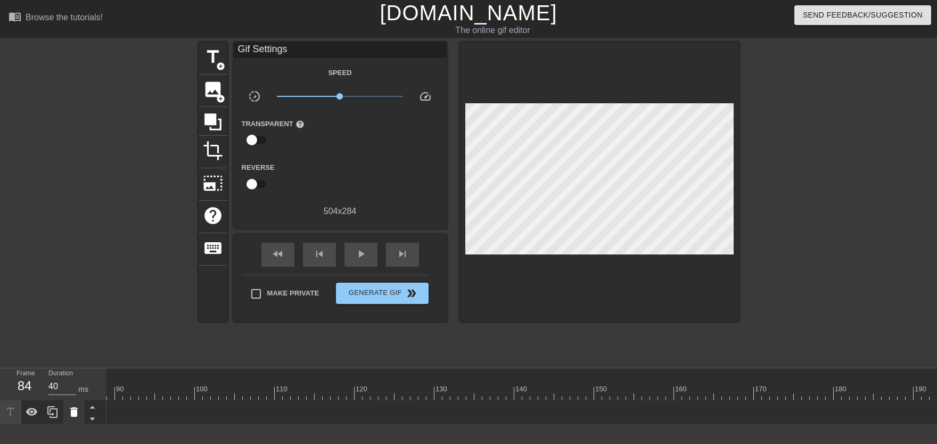
drag, startPoint x: 651, startPoint y: 410, endPoint x: 64, endPoint y: 417, distance: 586.5
click at [64, 417] on div "Frame 84 Duration 40 ms 10 20 30 40 50 60 70 80 90 100 110 120 130 140 150" at bounding box center [468, 396] width 937 height 56
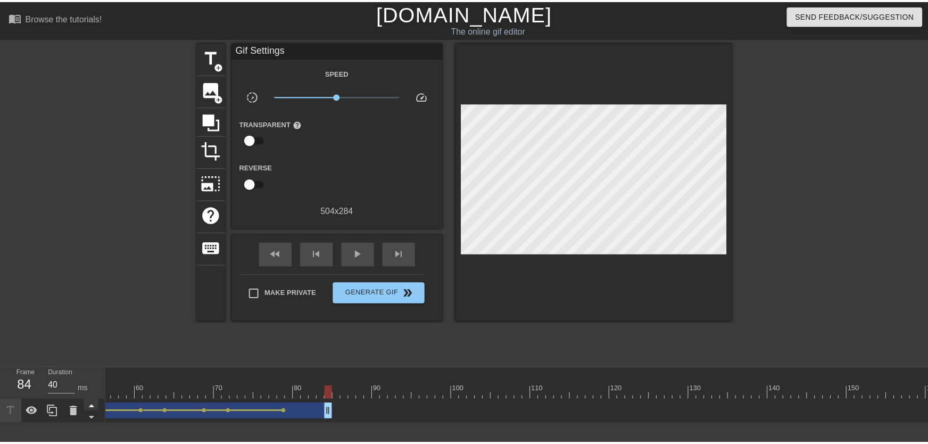
scroll to position [0, 210]
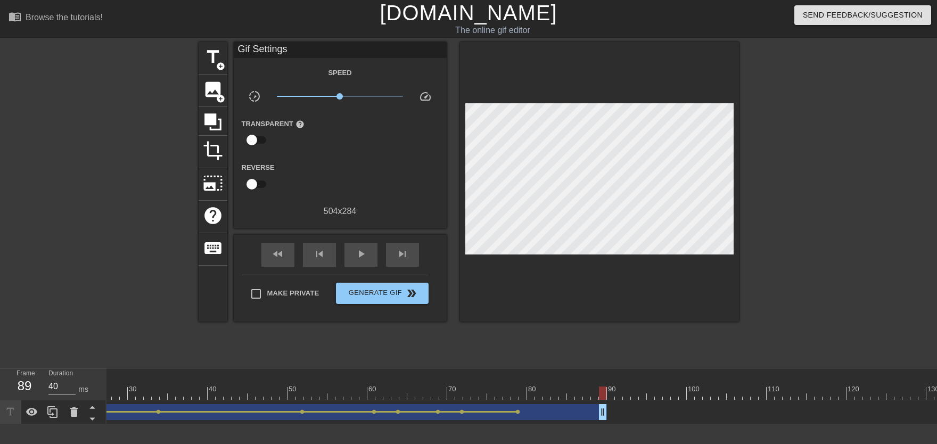
drag, startPoint x: 561, startPoint y: 411, endPoint x: 602, endPoint y: 407, distance: 41.2
click at [602, 407] on div "NoMilly drag_handle drag_handle" at bounding box center [251, 412] width 710 height 16
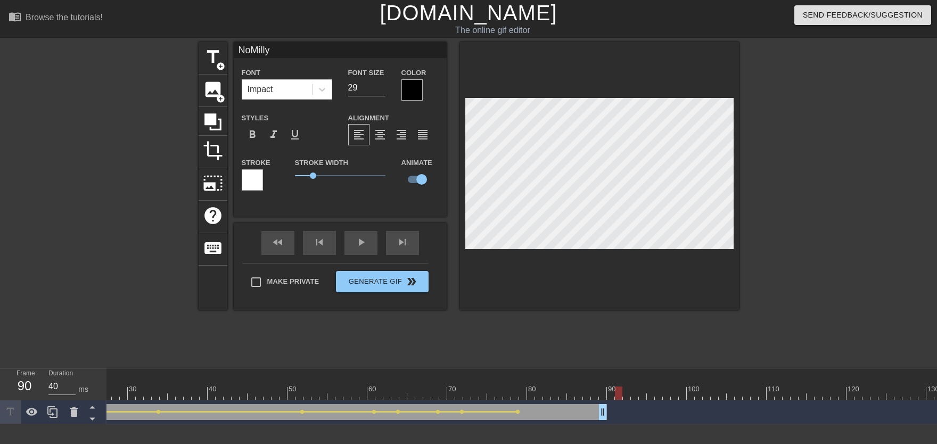
click at [219, 66] on span "add_circle" at bounding box center [220, 66] width 9 height 9
type input "New text 1"
type input "40"
checkbox input "false"
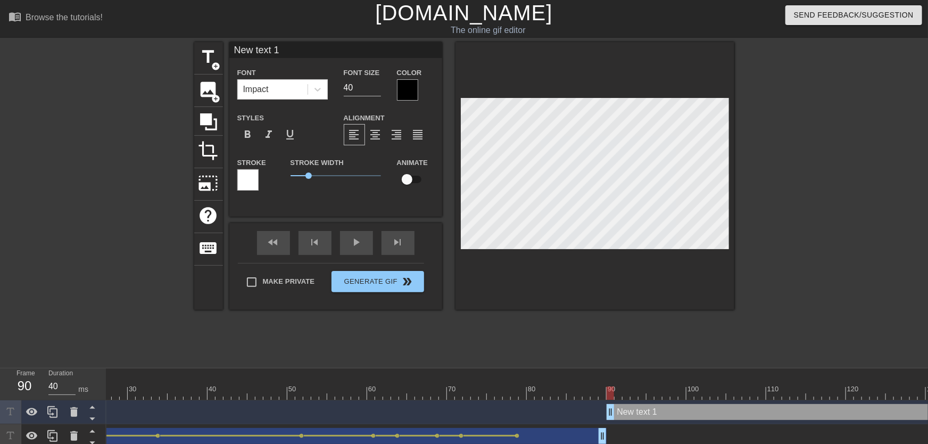
type input "New text"
type textarea "New text"
type input "New text"
type textarea "New text"
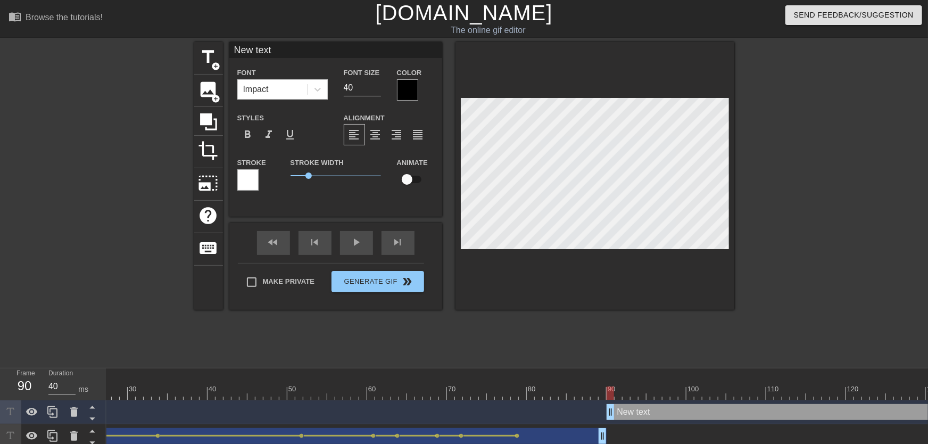
type input "New tex"
type textarea "New tex"
type input "New te"
type textarea "New te"
type input "New t"
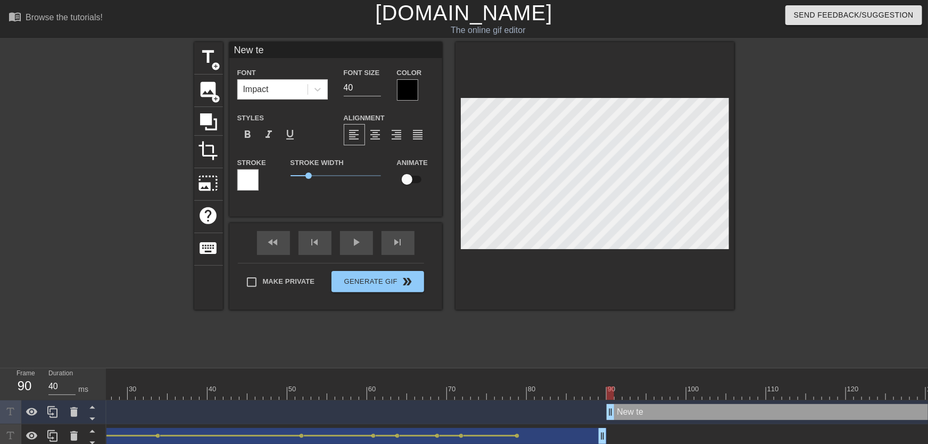
type textarea "New t"
type input "New"
type textarea "New"
type input "New"
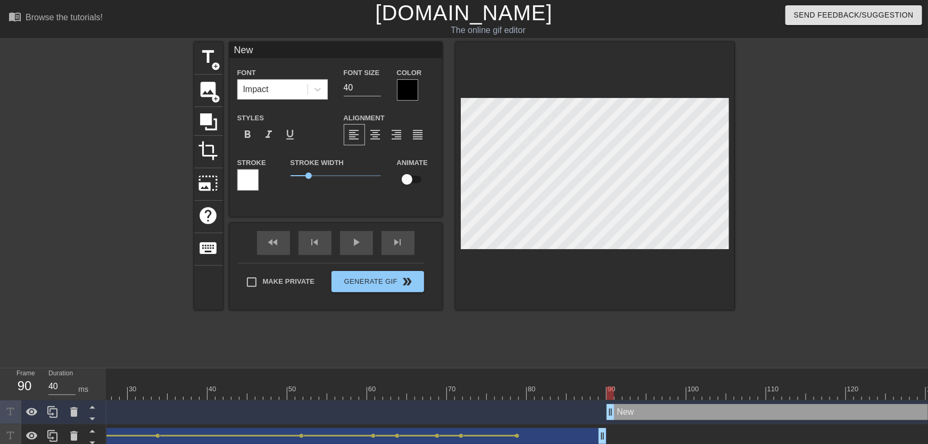
type textarea "New"
type input "Ne"
type textarea "Ne"
type input "N"
type textarea "N"
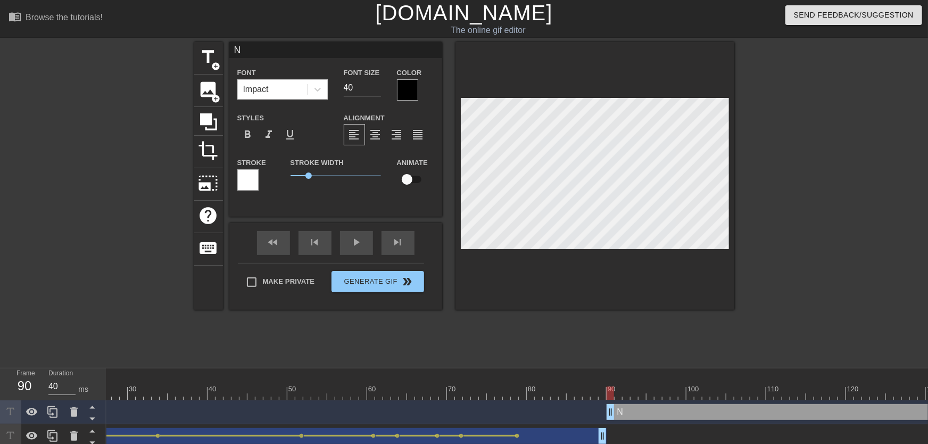
type input "No"
type textarea "No"
type input "NoM"
type textarea "NoM"
type input "NoMi"
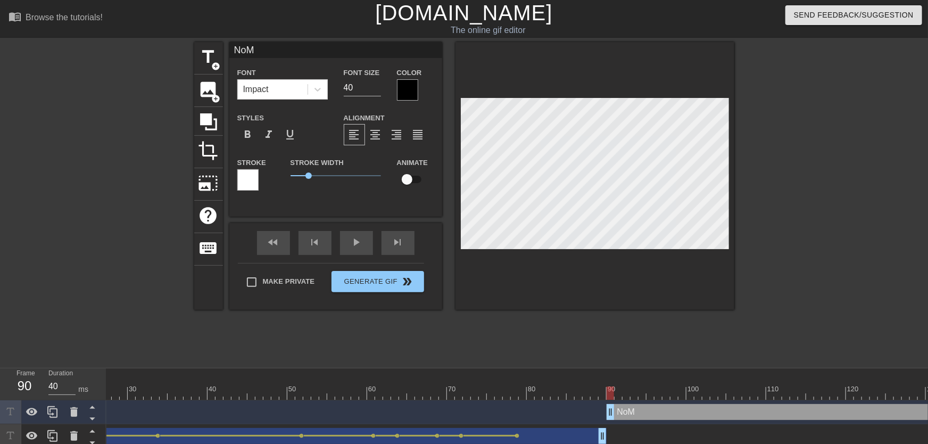
type textarea "NoMi"
type input "NoMil"
type textarea "NoMil"
type input "NoMill"
type textarea "NoMill"
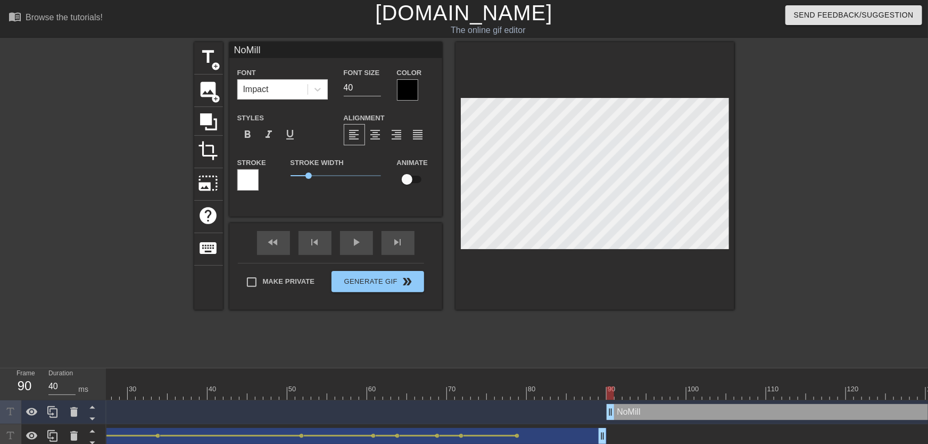
type input "NoMilly"
type textarea "NoMilly"
type input "31"
drag, startPoint x: 374, startPoint y: 92, endPoint x: 400, endPoint y: 141, distance: 55.9
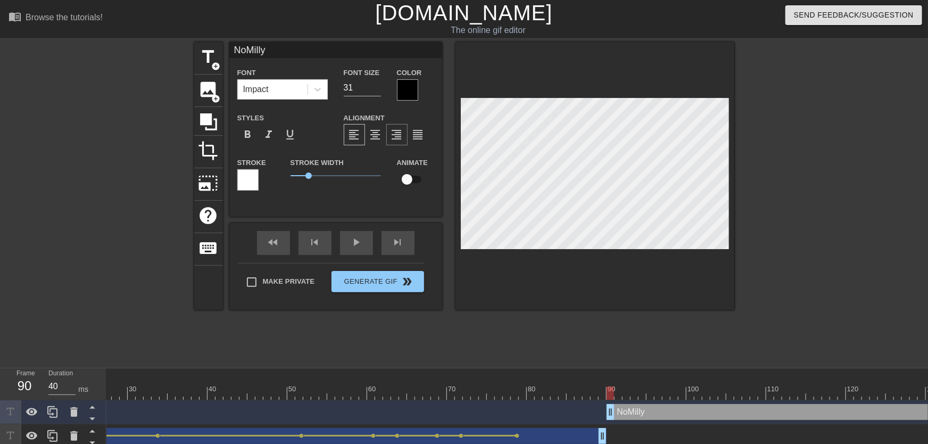
click at [374, 91] on input "31" at bounding box center [362, 87] width 37 height 17
click at [415, 180] on input "checkbox" at bounding box center [407, 179] width 61 height 20
checkbox input "true"
type input "30"
click at [379, 90] on input "30" at bounding box center [362, 87] width 37 height 17
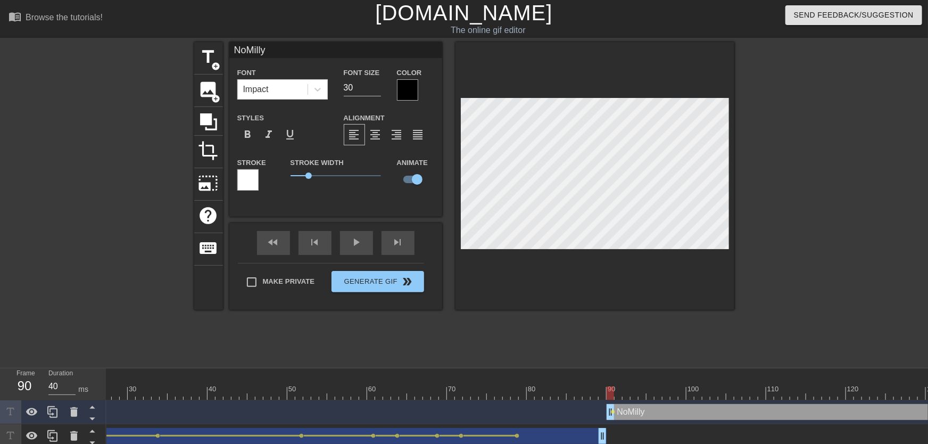
click at [583, 294] on div at bounding box center [595, 176] width 279 height 268
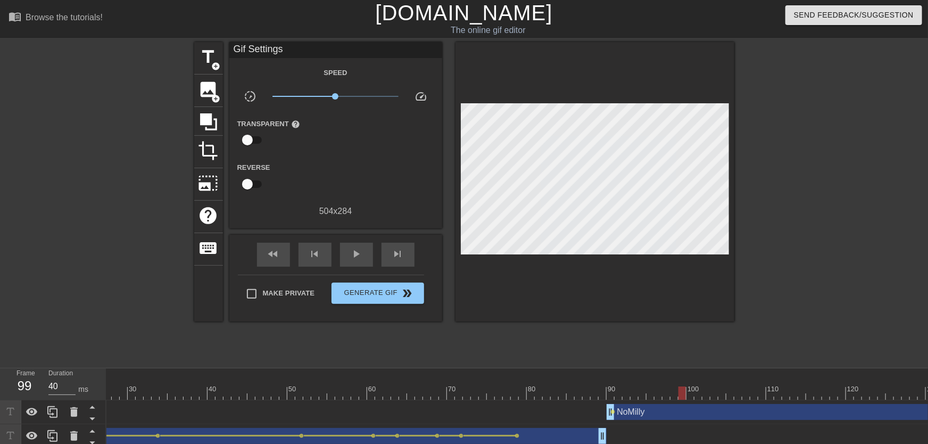
drag, startPoint x: 616, startPoint y: 395, endPoint x: 625, endPoint y: 379, distance: 18.4
drag, startPoint x: 611, startPoint y: 388, endPoint x: 687, endPoint y: 387, distance: 75.0
click at [614, 410] on span "lens" at bounding box center [613, 411] width 5 height 5
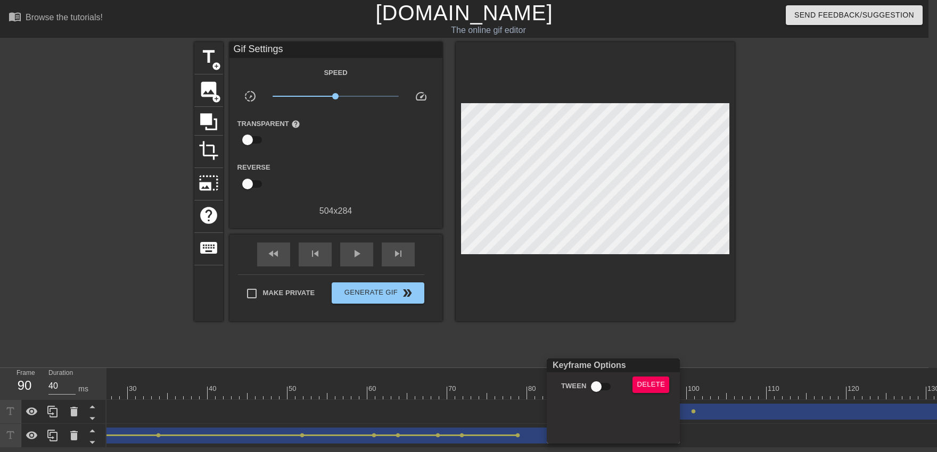
click at [606, 392] on input "Tween" at bounding box center [596, 387] width 61 height 20
checkbox input "true"
click at [600, 332] on div at bounding box center [468, 226] width 937 height 452
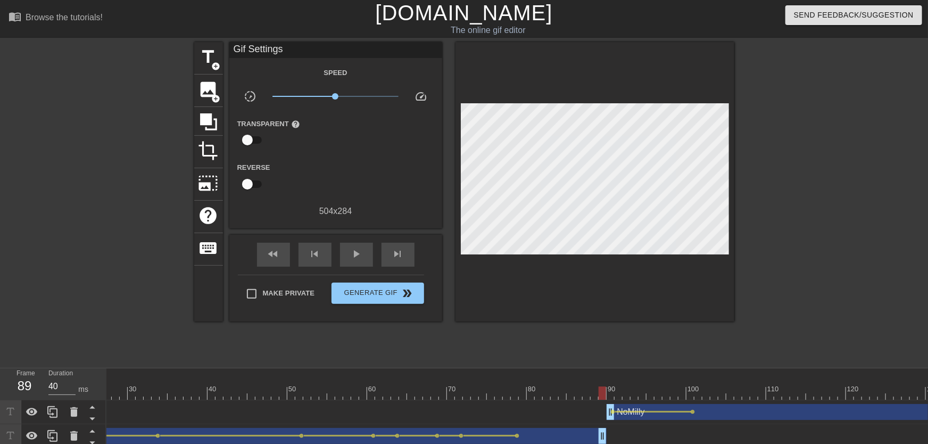
drag, startPoint x: 599, startPoint y: 395, endPoint x: 571, endPoint y: 382, distance: 30.7
click at [362, 263] on div "play_arrow" at bounding box center [356, 255] width 33 height 24
click at [362, 263] on div "pause" at bounding box center [356, 255] width 33 height 24
drag, startPoint x: 594, startPoint y: 375, endPoint x: 613, endPoint y: 384, distance: 20.7
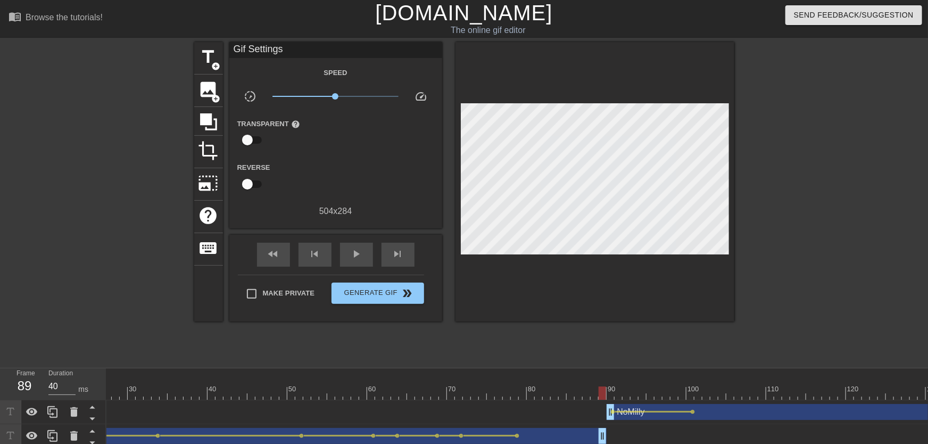
drag, startPoint x: 612, startPoint y: 385, endPoint x: 772, endPoint y: 384, distance: 160.2
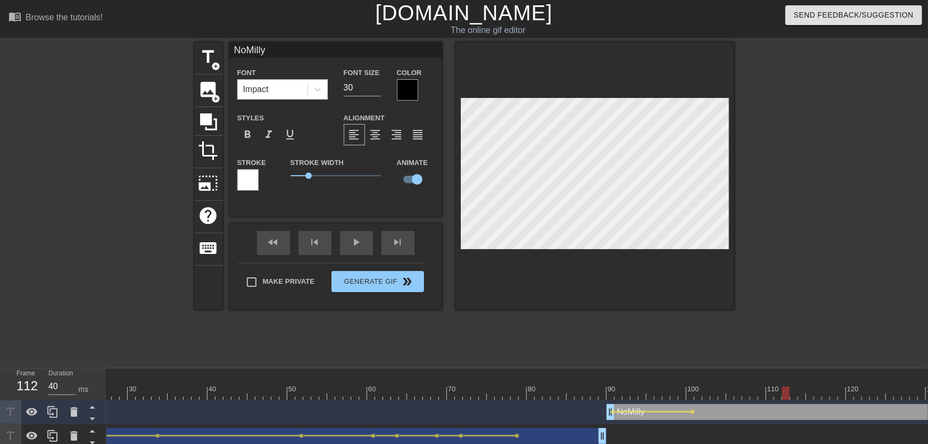
drag, startPoint x: 774, startPoint y: 390, endPoint x: 779, endPoint y: 390, distance: 5.3
click at [783, 391] on div at bounding box center [785, 392] width 7 height 13
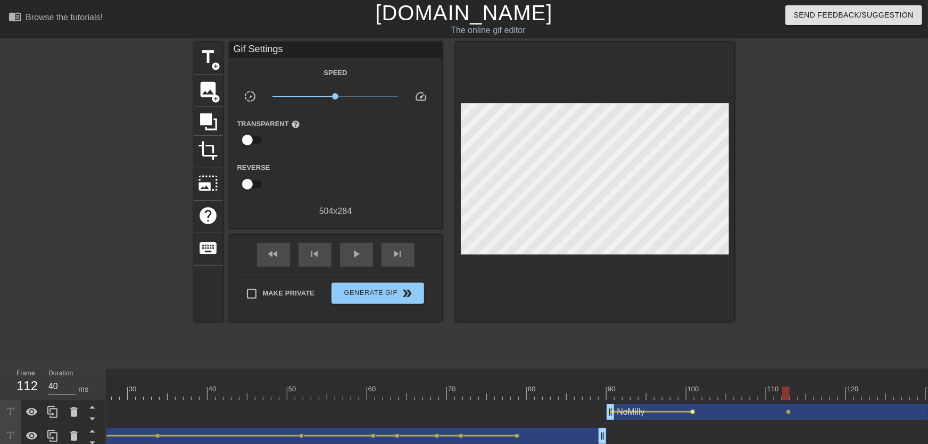
click at [693, 411] on span "lens" at bounding box center [693, 411] width 5 height 5
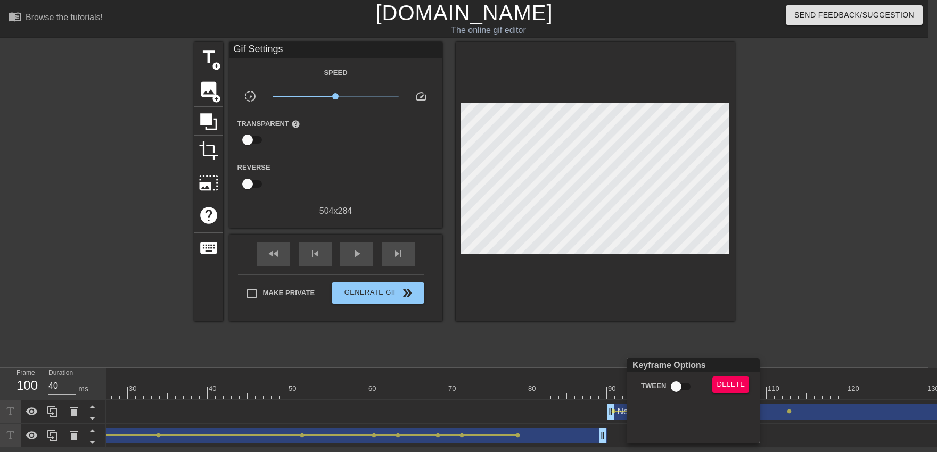
click at [682, 387] on input "Tween" at bounding box center [676, 387] width 61 height 20
checkbox input "true"
click at [625, 351] on div at bounding box center [468, 226] width 937 height 452
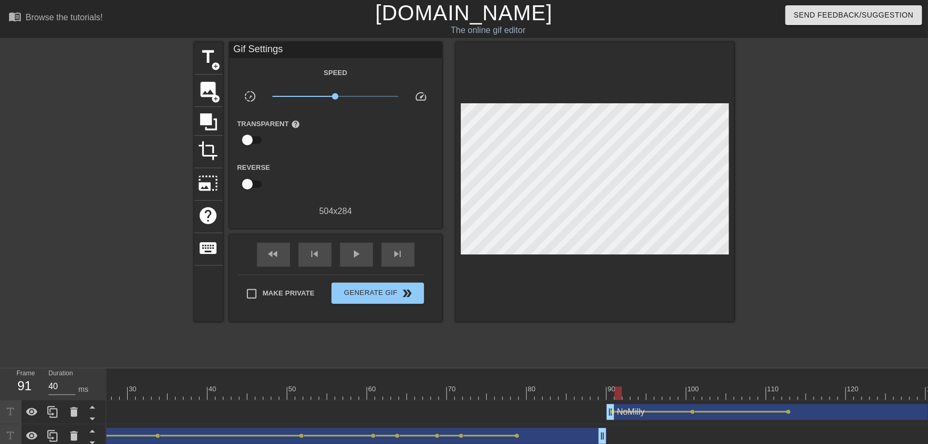
drag, startPoint x: 620, startPoint y: 385, endPoint x: 567, endPoint y: 358, distance: 59.5
click at [619, 386] on div at bounding box center [619, 385] width 8 height 13
click at [366, 251] on div "play_arrow" at bounding box center [356, 255] width 33 height 24
drag, startPoint x: 659, startPoint y: 378, endPoint x: 871, endPoint y: 383, distance: 211.9
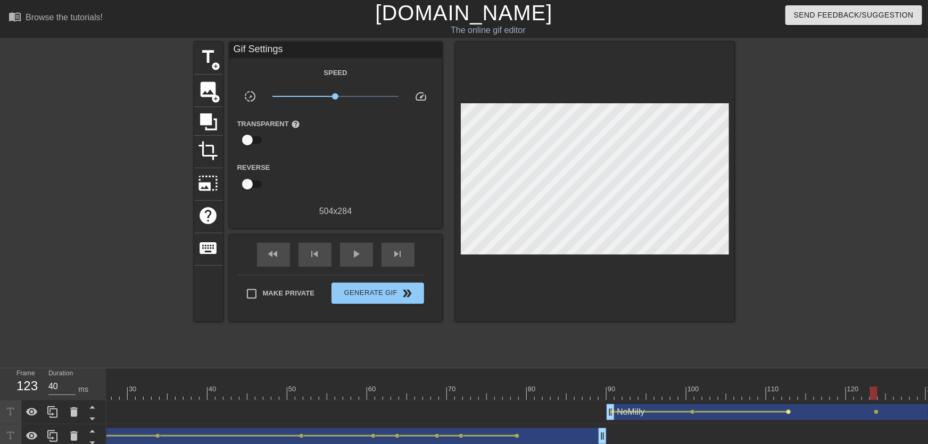
click at [790, 411] on span "lens" at bounding box center [789, 411] width 5 height 5
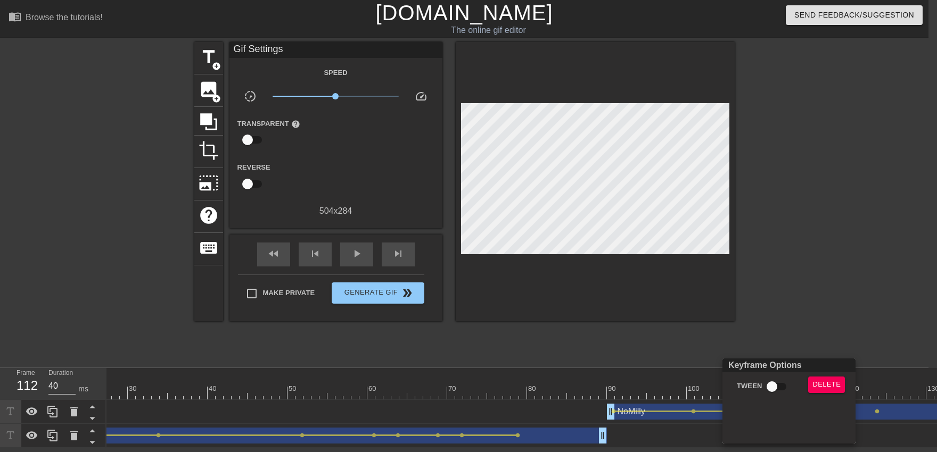
click at [772, 390] on input "Tween" at bounding box center [771, 387] width 61 height 20
checkbox input "true"
drag, startPoint x: 740, startPoint y: 346, endPoint x: 729, endPoint y: 357, distance: 15.4
click at [740, 346] on div at bounding box center [468, 226] width 937 height 452
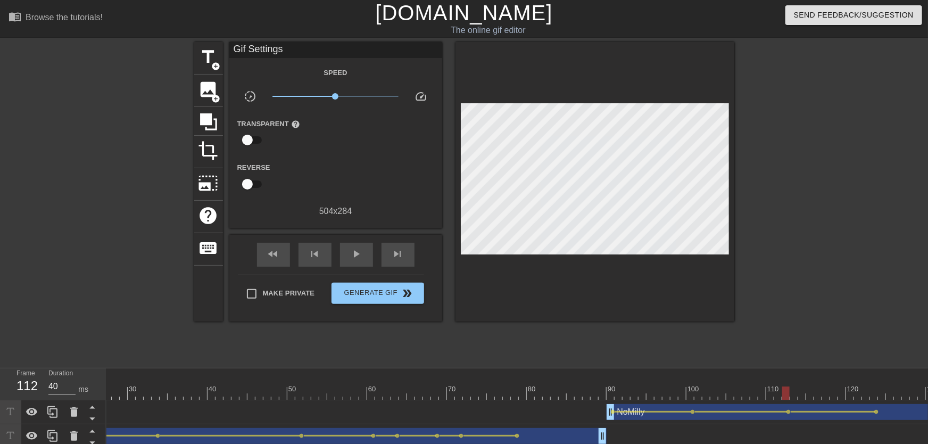
drag, startPoint x: 689, startPoint y: 382, endPoint x: 601, endPoint y: 344, distance: 96.3
click at [356, 247] on div "play_arrow" at bounding box center [356, 255] width 33 height 24
click at [355, 251] on span "pause" at bounding box center [356, 253] width 13 height 13
click at [355, 243] on div "fast_rewind skip_previous play_arrow skip_next" at bounding box center [335, 255] width 173 height 40
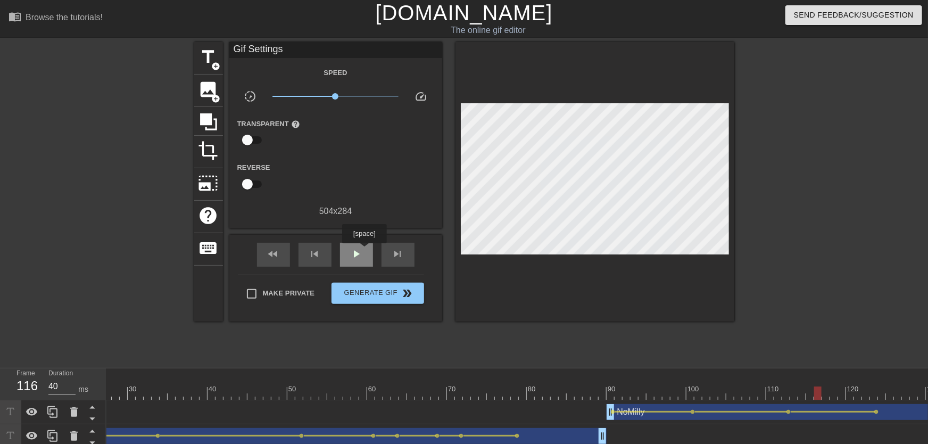
click at [363, 253] on div "play_arrow" at bounding box center [356, 255] width 33 height 24
drag, startPoint x: 784, startPoint y: 390, endPoint x: 877, endPoint y: 394, distance: 92.7
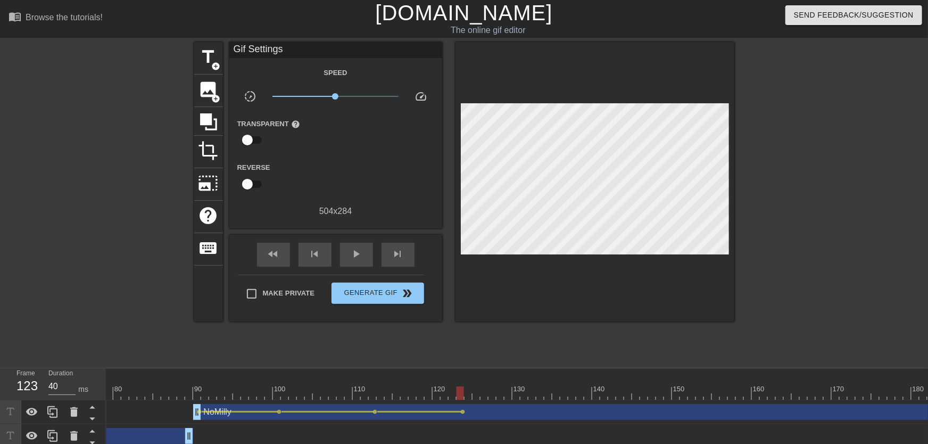
scroll to position [0, 679]
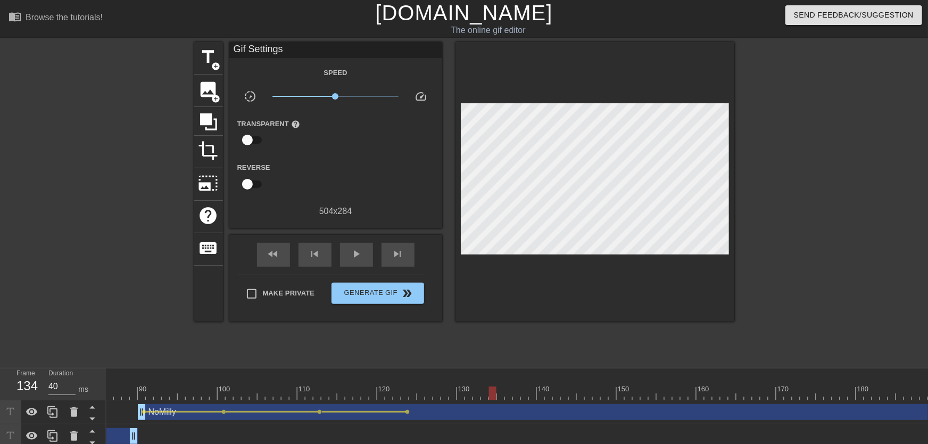
drag, startPoint x: 408, startPoint y: 391, endPoint x: 493, endPoint y: 385, distance: 85.8
click at [493, 385] on div "10 20 30 40 50 60 70 80 90 100 110 120 130 140 150 160" at bounding box center [520, 383] width 2187 height 31
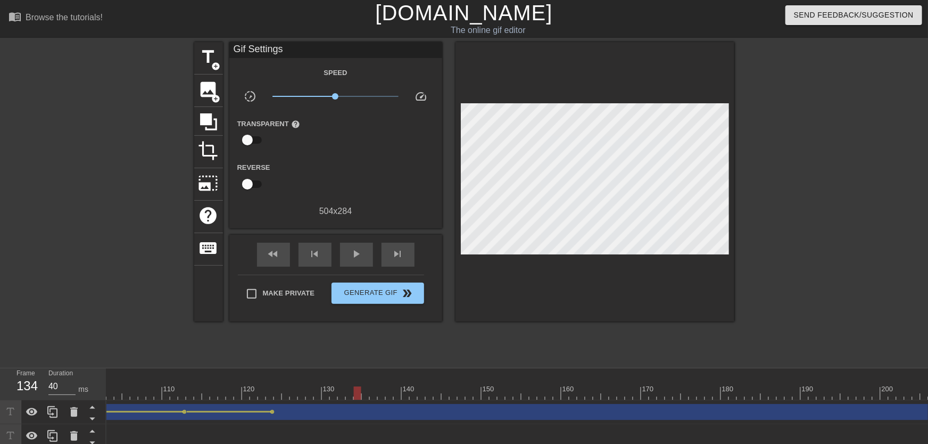
scroll to position [0, 1359]
click at [928, 406] on div "NoMilly drag_handle drag_handle" at bounding box center [196, 412] width 1477 height 16
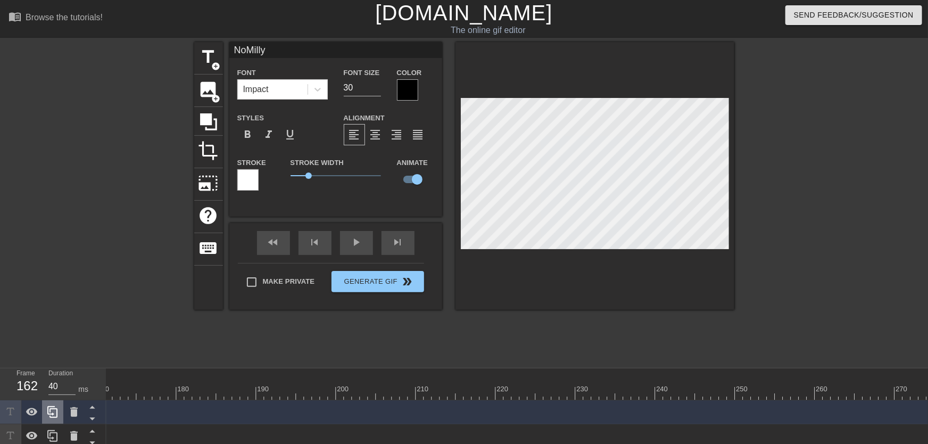
drag, startPoint x: 927, startPoint y: 406, endPoint x: 54, endPoint y: 406, distance: 873.3
click at [38, 406] on div "Frame 162 Duration 40 ms 10 20 30 40 50 60 70 80 90 100 110 120 130 140 150" at bounding box center [464, 408] width 928 height 80
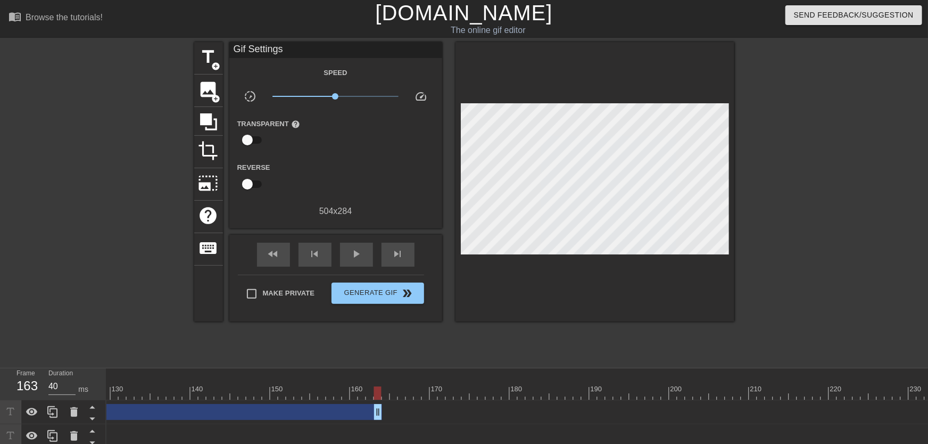
scroll to position [0, 779]
drag, startPoint x: 624, startPoint y: 410, endPoint x: 396, endPoint y: 378, distance: 230.5
click at [396, 378] on div "10 20 30 40 50 60 70 80 90 100 110 120 130 140 150 160" at bounding box center [517, 408] width 822 height 80
click at [396, 390] on div at bounding box center [393, 392] width 7 height 13
click at [397, 391] on div at bounding box center [421, 392] width 2187 height 13
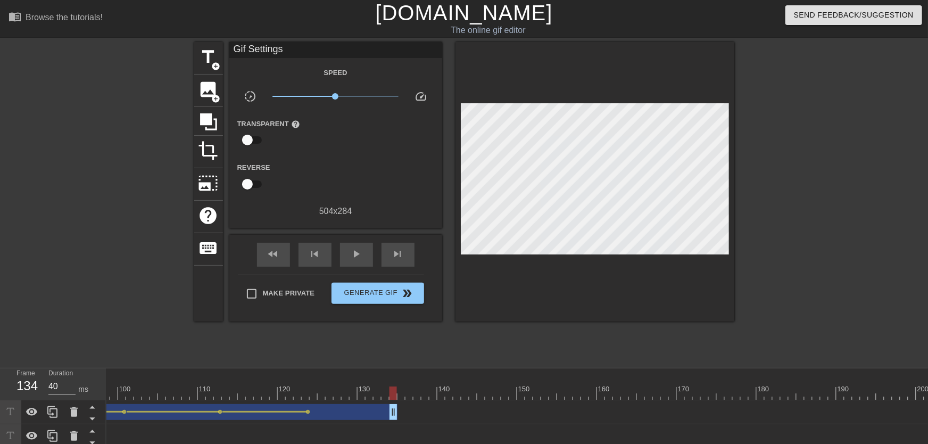
click at [397, 391] on div at bounding box center [421, 392] width 2187 height 13
click at [399, 392] on div at bounding box center [421, 392] width 2187 height 13
click at [217, 67] on span "add_circle" at bounding box center [216, 66] width 9 height 9
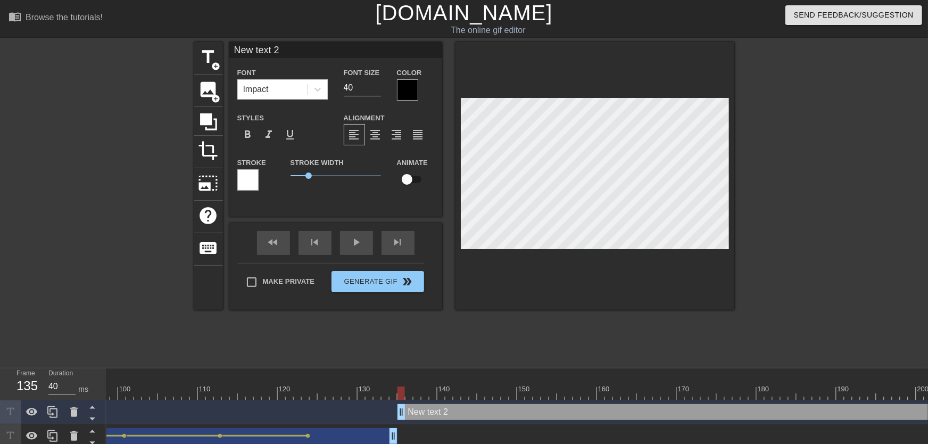
type input "New text"
type textarea "New text"
type input "New text"
type textarea "New text"
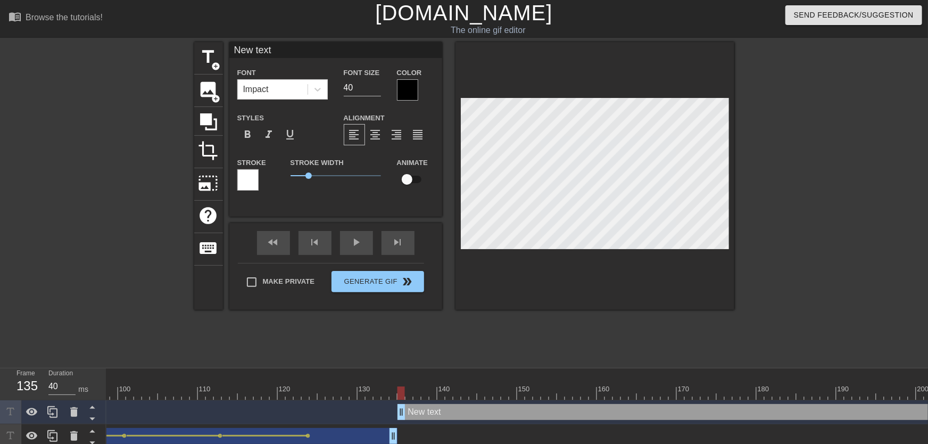
type input "New tex"
type textarea "New tex"
type input "New te"
type textarea "New te"
type input "New t"
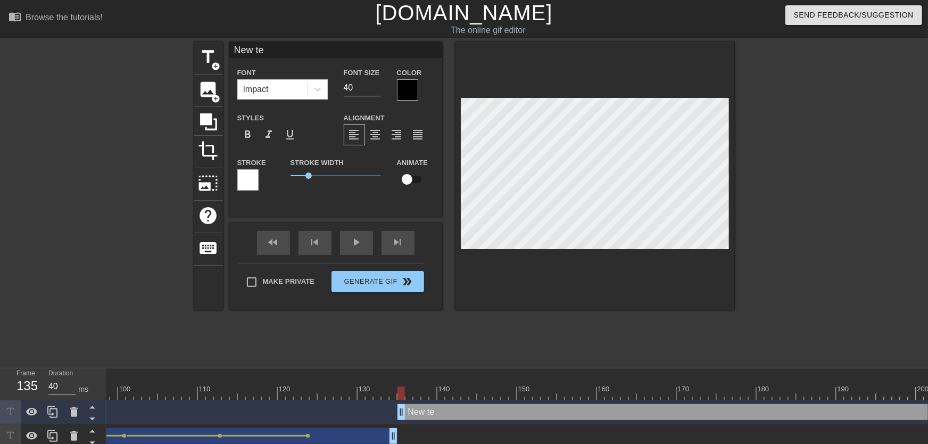
type textarea "New t"
type input "New"
type textarea "New"
type input "New"
type textarea "New"
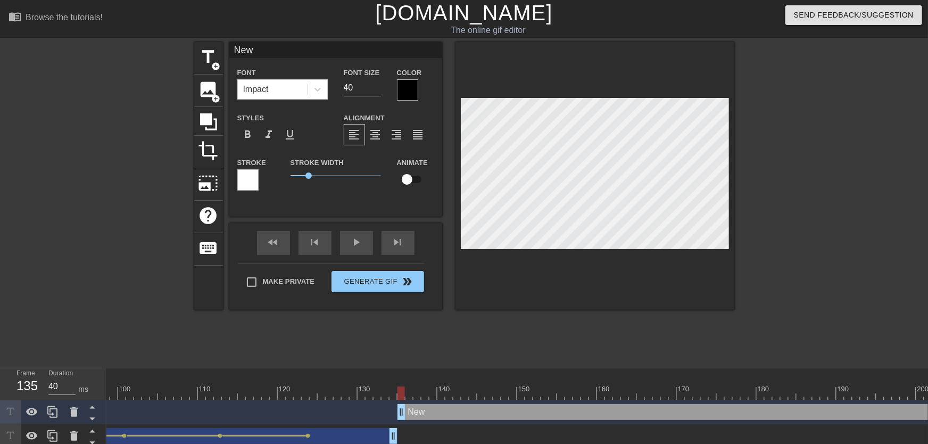
scroll to position [0, 0]
type input "Ne"
type textarea "Ne"
type input "N"
type textarea "N"
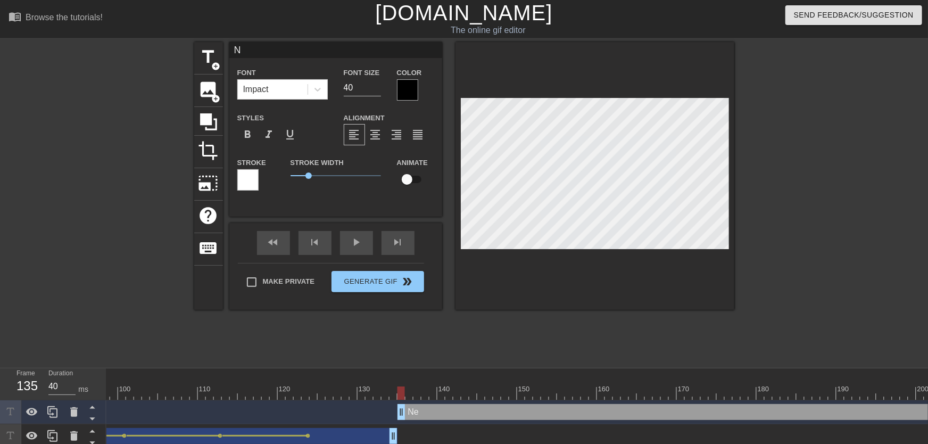
type input "No"
type textarea "No"
type input "NoM"
type textarea "NoM"
type input "NoMi"
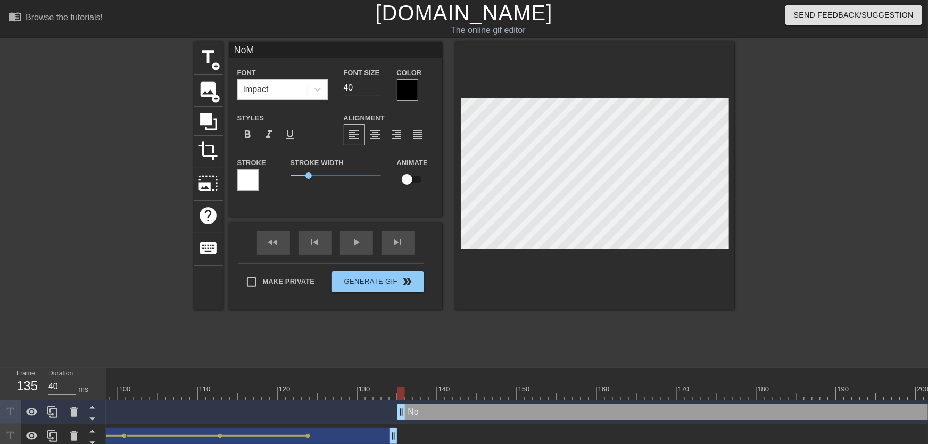
type textarea "NoMi"
type input "NoMil"
type textarea "NoMil"
type input "NoMill"
type textarea "NoMill"
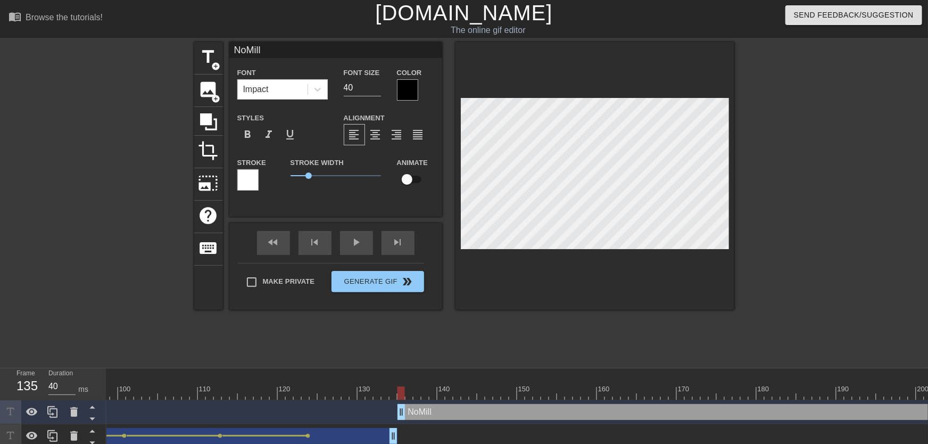
type input "NoMilly"
type textarea "NoMilly"
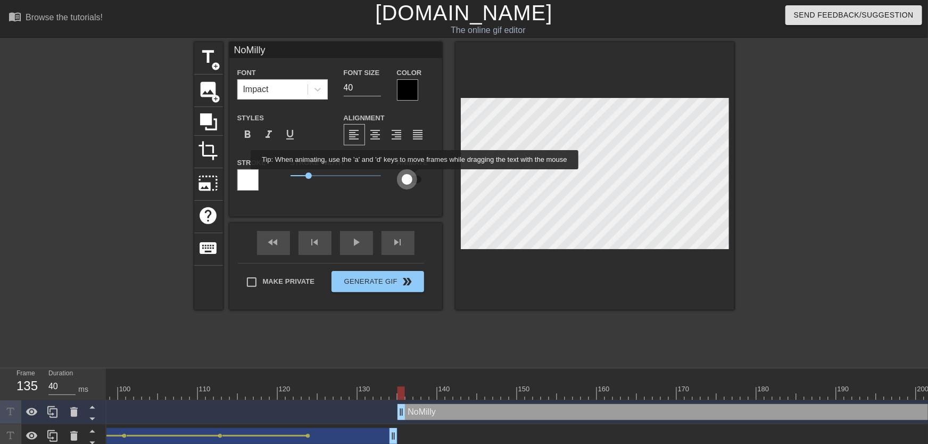
click at [415, 177] on input "checkbox" at bounding box center [407, 179] width 61 height 20
checkbox input "true"
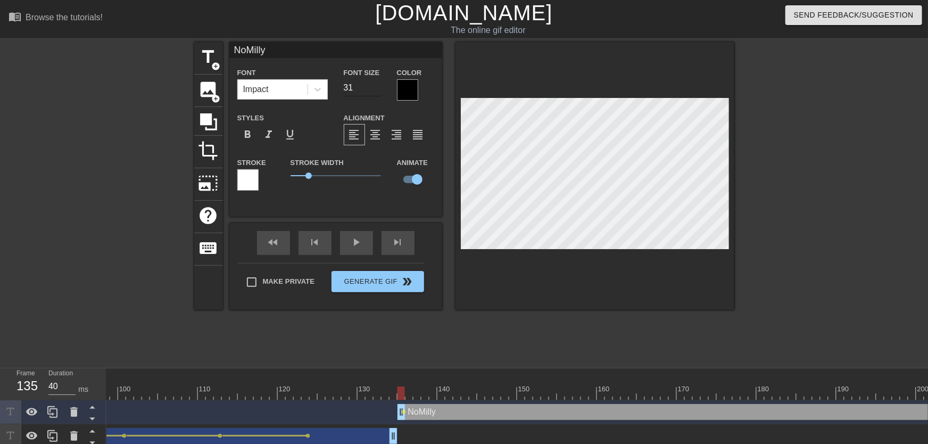
type input "31"
click at [378, 91] on input "31" at bounding box center [362, 87] width 37 height 17
drag, startPoint x: 418, startPoint y: 396, endPoint x: 505, endPoint y: 396, distance: 87.3
click at [505, 396] on div at bounding box center [421, 392] width 2187 height 13
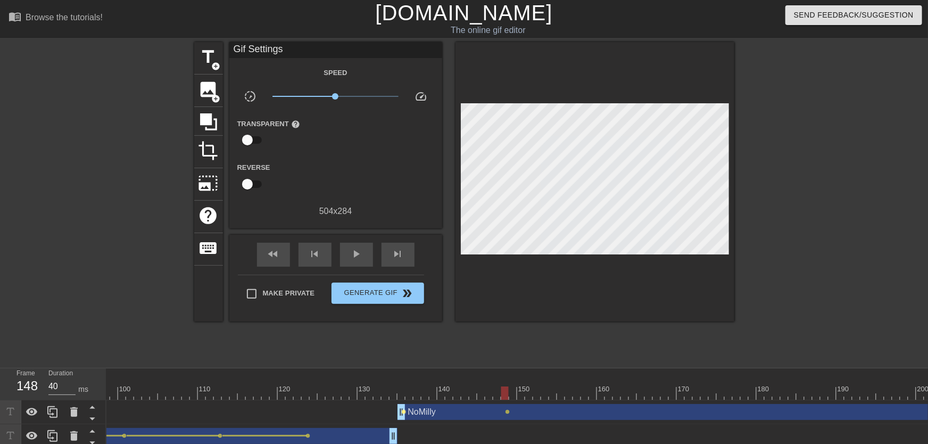
click at [402, 412] on span "lens" at bounding box center [404, 411] width 5 height 5
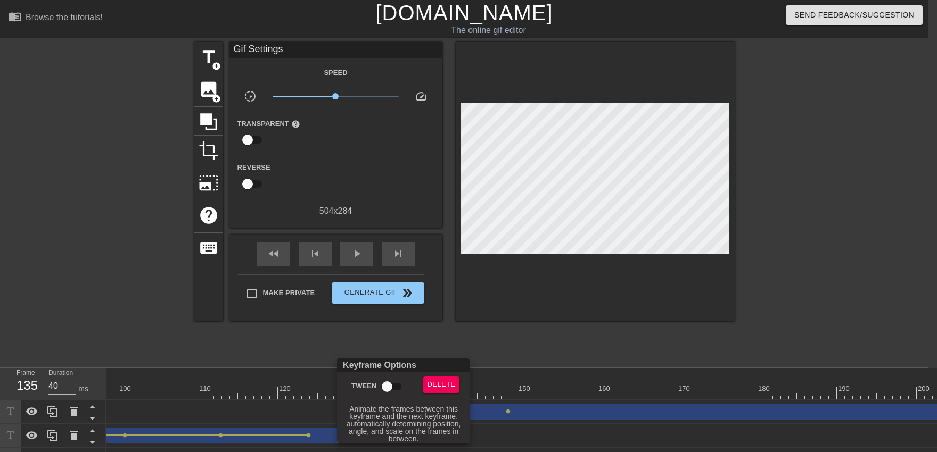
click at [390, 390] on input "Tween" at bounding box center [387, 387] width 61 height 20
checkbox input "true"
click at [377, 351] on div at bounding box center [468, 226] width 937 height 452
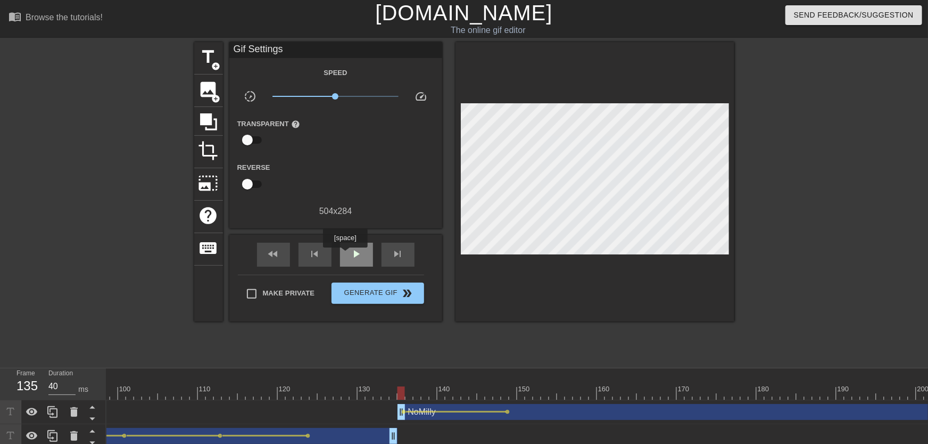
click at [345, 255] on div "play_arrow" at bounding box center [356, 255] width 33 height 24
click at [348, 257] on div "pause" at bounding box center [356, 255] width 33 height 24
drag, startPoint x: 400, startPoint y: 392, endPoint x: 503, endPoint y: 407, distance: 104.2
click at [502, 406] on div "10 20 30 40 50 60 70 80 90 100 110 120 130 140 150 160" at bounding box center [517, 420] width 822 height 104
click at [507, 412] on span "lens" at bounding box center [508, 411] width 5 height 5
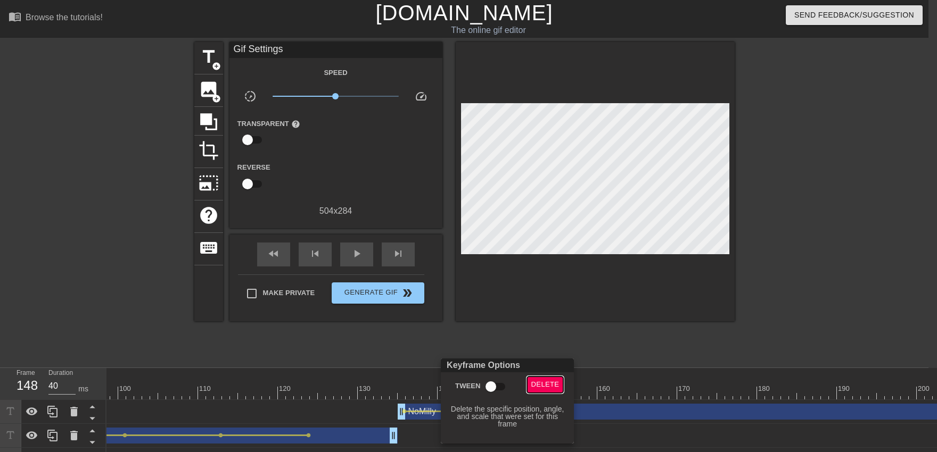
click at [542, 389] on span "Delete" at bounding box center [545, 385] width 28 height 12
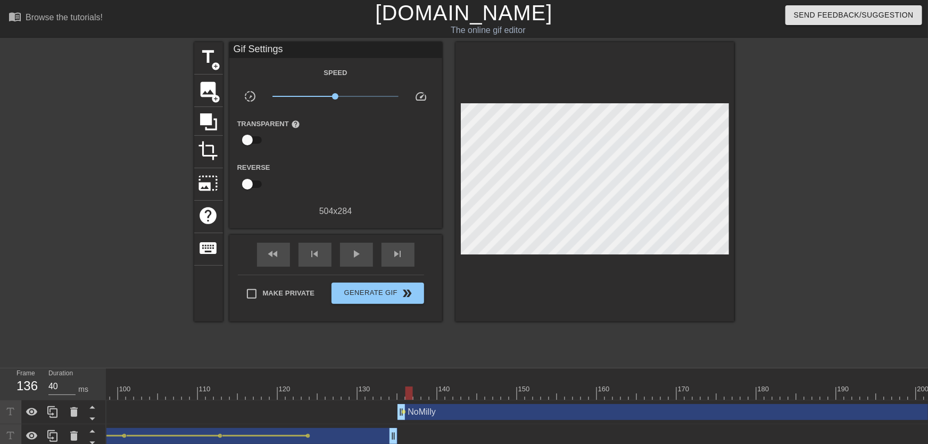
drag, startPoint x: 455, startPoint y: 388, endPoint x: 416, endPoint y: 390, distance: 38.9
click at [412, 393] on div at bounding box center [421, 392] width 2187 height 13
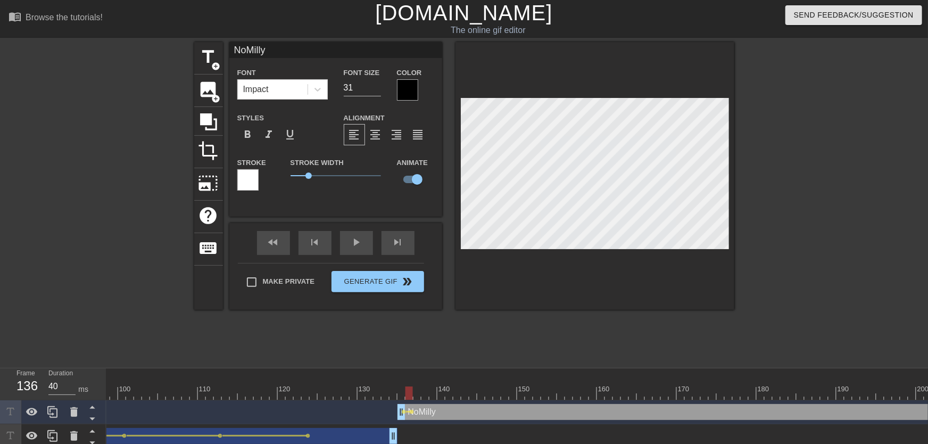
click at [416, 396] on div at bounding box center [421, 392] width 2187 height 13
click at [425, 398] on div at bounding box center [421, 392] width 2187 height 13
click at [434, 399] on div at bounding box center [421, 392] width 2187 height 13
drag, startPoint x: 441, startPoint y: 395, endPoint x: 448, endPoint y: 399, distance: 8.3
click at [448, 399] on div at bounding box center [421, 392] width 2187 height 13
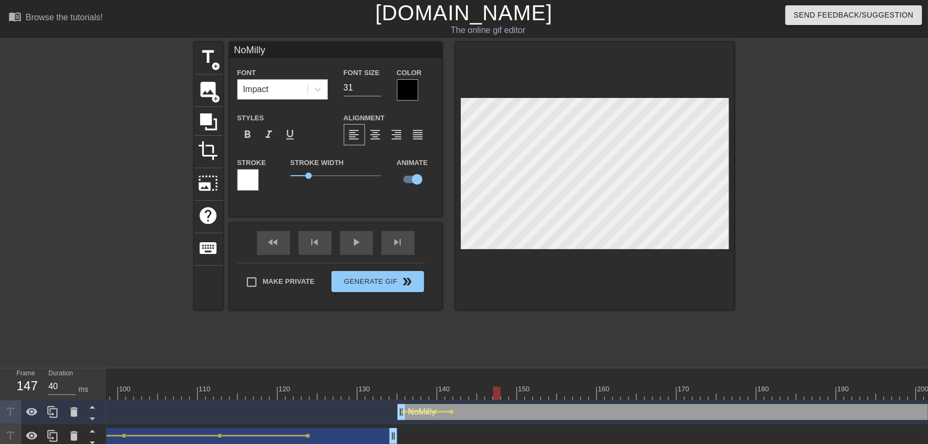
drag, startPoint x: 454, startPoint y: 396, endPoint x: 500, endPoint y: 389, distance: 46.9
click at [500, 389] on div at bounding box center [496, 392] width 7 height 13
drag, startPoint x: 497, startPoint y: 388, endPoint x: 488, endPoint y: 391, distance: 9.3
click at [488, 391] on div at bounding box center [488, 392] width 7 height 13
drag, startPoint x: 494, startPoint y: 391, endPoint x: 530, endPoint y: 391, distance: 35.7
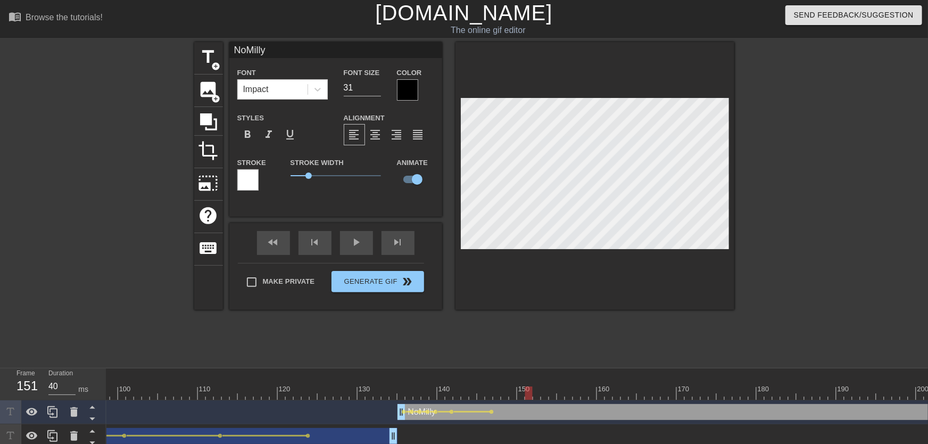
click at [530, 391] on div at bounding box center [421, 392] width 2187 height 13
click at [564, 312] on div "title add_circle image add_circle crop photo_size_select_large help keyboard No…" at bounding box center [464, 201] width 540 height 319
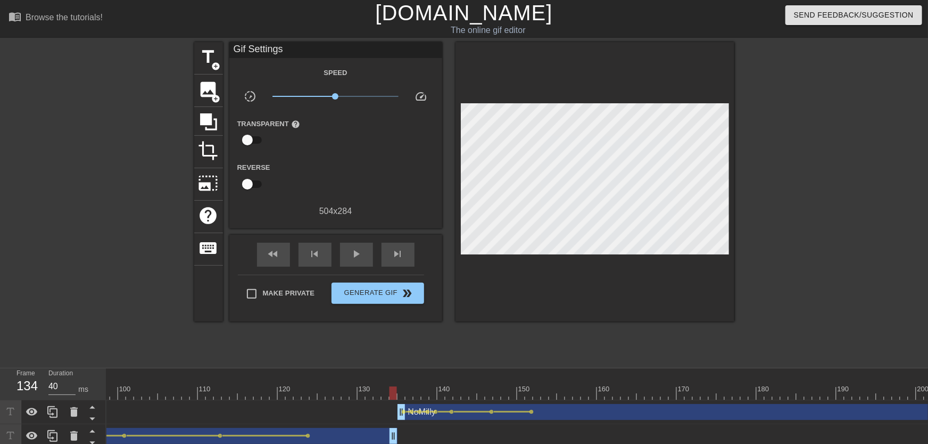
drag, startPoint x: 411, startPoint y: 400, endPoint x: 345, endPoint y: 354, distance: 80.0
click at [354, 392] on div "10 20 30 40 50 60 70 80 90 100 110 120 130 140 150 160" at bounding box center [421, 383] width 2187 height 31
click at [354, 268] on div "fast_rewind skip_previous play_arrow skip_next" at bounding box center [335, 255] width 173 height 40
click at [353, 257] on span "play_arrow" at bounding box center [356, 253] width 13 height 13
click at [353, 255] on span "pause" at bounding box center [356, 253] width 13 height 13
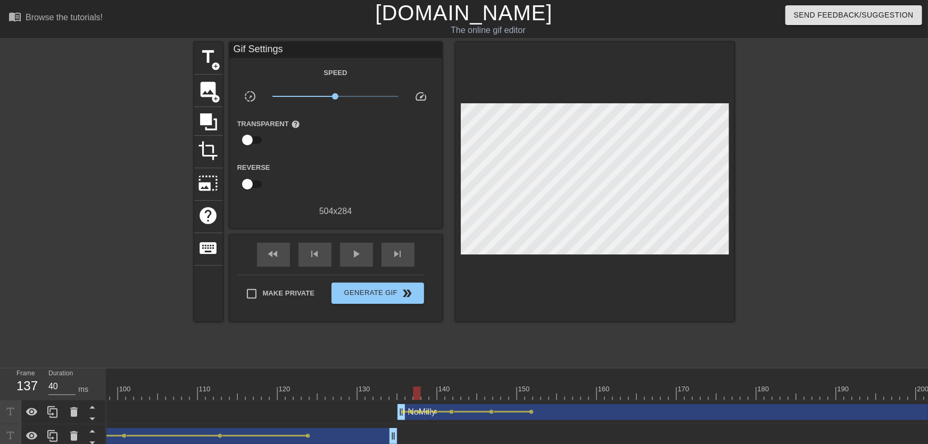
drag, startPoint x: 406, startPoint y: 395, endPoint x: 419, endPoint y: 398, distance: 13.0
click at [419, 398] on div at bounding box center [421, 392] width 2187 height 13
click at [422, 411] on div at bounding box center [424, 412] width 4 height 2
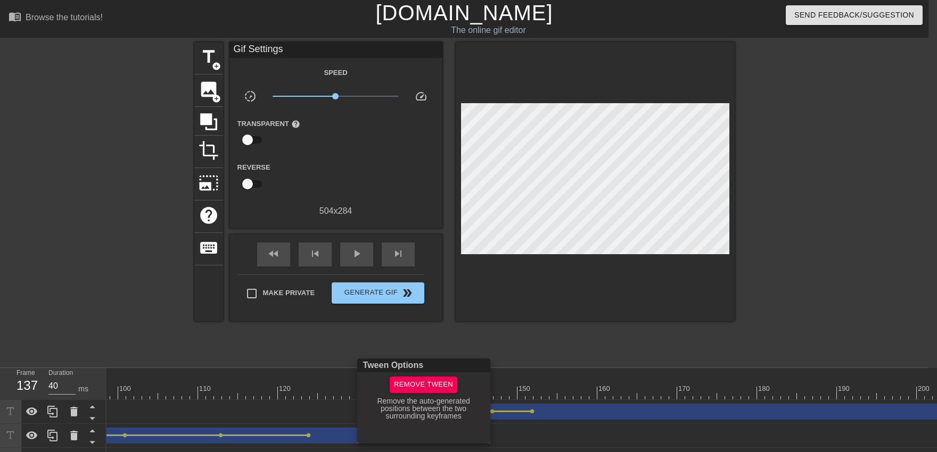
click at [417, 319] on div at bounding box center [468, 226] width 937 height 452
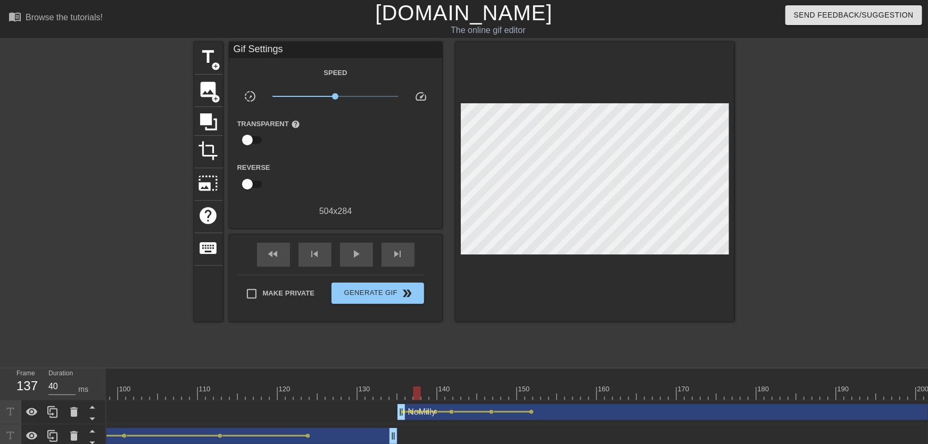
click at [419, 411] on span "lens" at bounding box center [420, 411] width 5 height 5
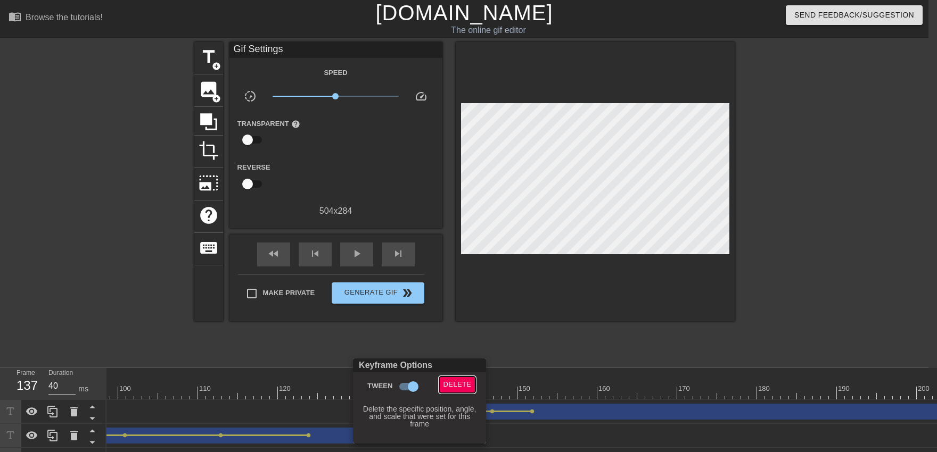
click at [455, 380] on span "Delete" at bounding box center [457, 385] width 28 height 12
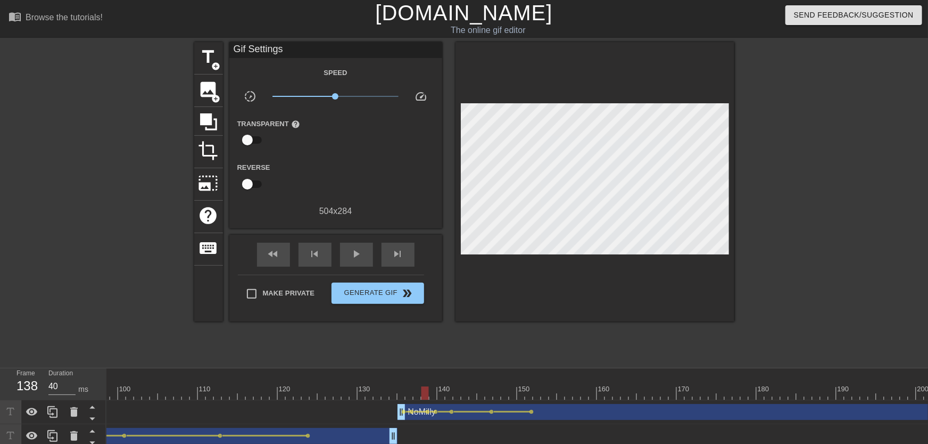
drag, startPoint x: 431, startPoint y: 381, endPoint x: 421, endPoint y: 390, distance: 13.6
click at [421, 390] on div "10 20 30 40 50 60 70 80 90 100 110 120 130 140 150 160" at bounding box center [421, 383] width 2187 height 31
click at [424, 412] on div at bounding box center [420, 412] width 12 height 2
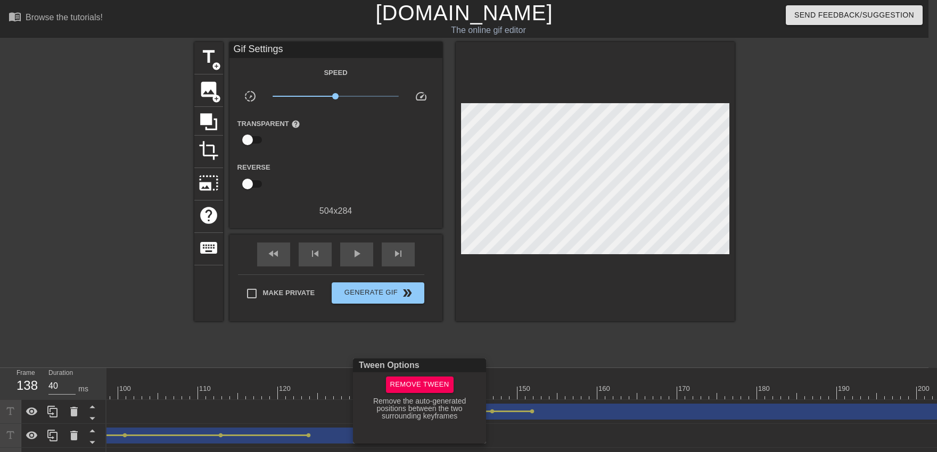
click at [408, 334] on div at bounding box center [468, 226] width 937 height 452
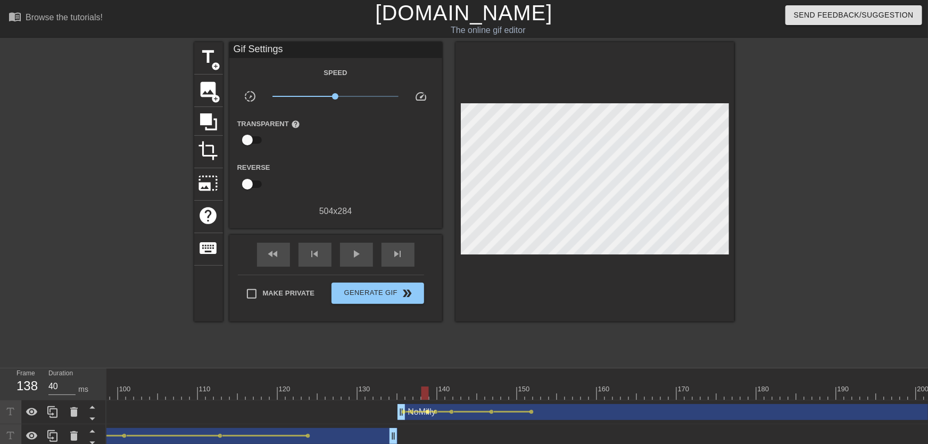
click at [427, 411] on span "lens" at bounding box center [428, 411] width 5 height 5
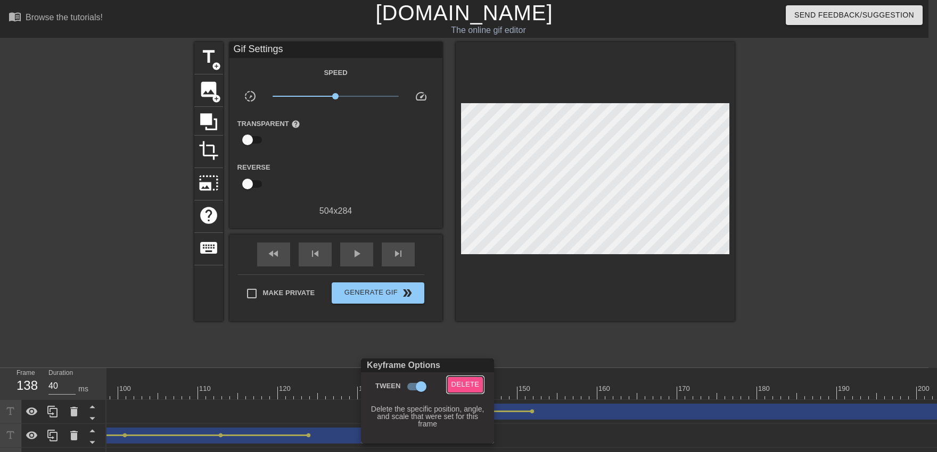
click at [452, 393] on button "Delete" at bounding box center [465, 385] width 37 height 16
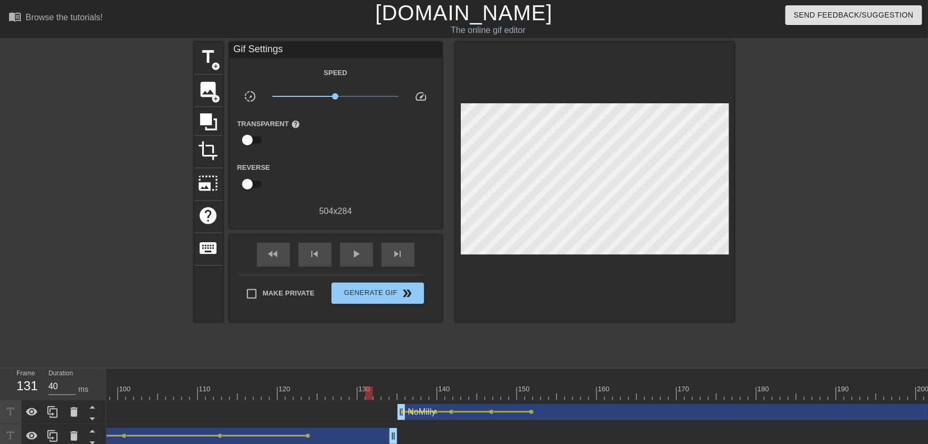
drag, startPoint x: 427, startPoint y: 386, endPoint x: 343, endPoint y: 390, distance: 84.1
click at [343, 391] on div "10 20 30 40 50 60 70 80 90 100 110 120 130 140 150 160" at bounding box center [421, 383] width 2187 height 31
click at [370, 261] on div "play_arrow" at bounding box center [356, 255] width 33 height 24
click at [369, 259] on div "pause" at bounding box center [356, 255] width 33 height 24
drag, startPoint x: 395, startPoint y: 386, endPoint x: 453, endPoint y: 397, distance: 59.0
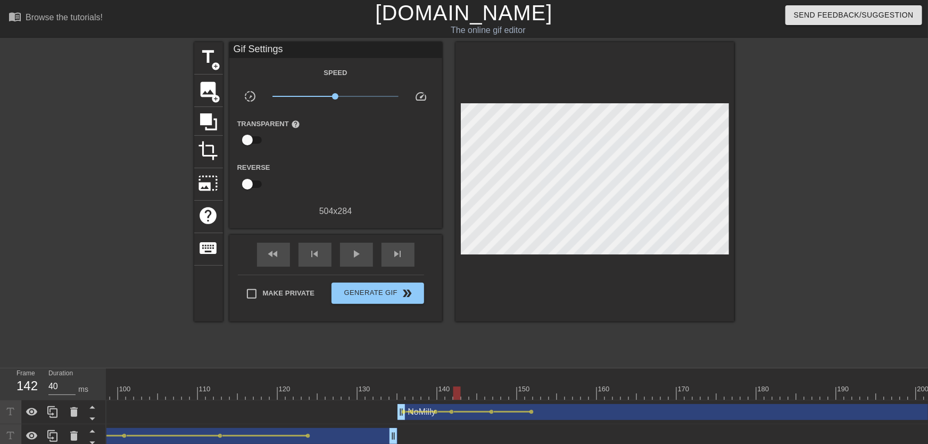
click at [453, 397] on div at bounding box center [421, 392] width 2187 height 13
click at [438, 412] on div at bounding box center [444, 412] width 12 height 2
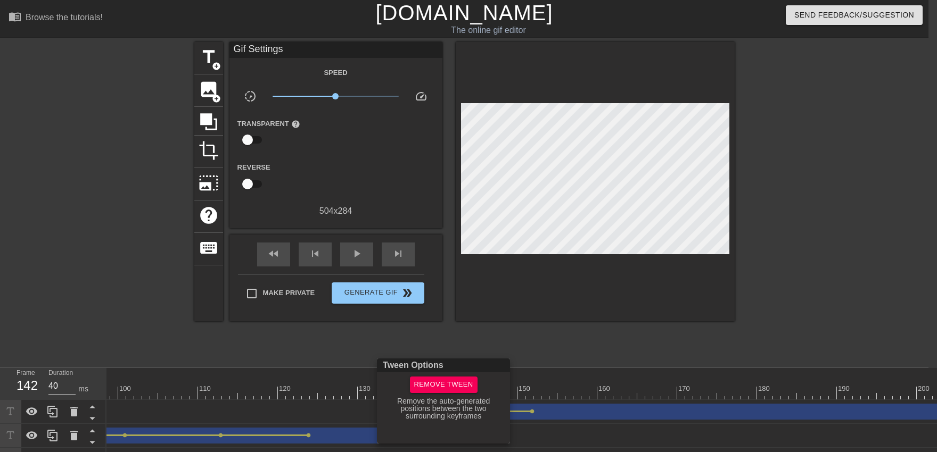
click at [421, 343] on div at bounding box center [468, 226] width 937 height 452
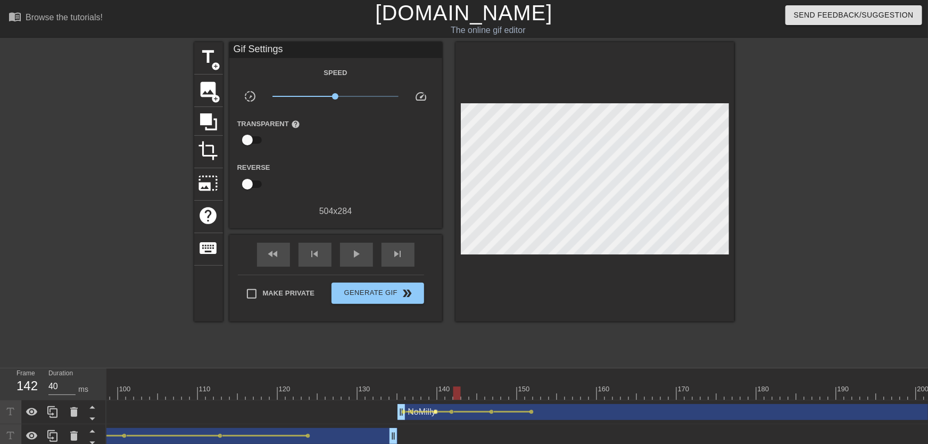
click at [435, 414] on span "lens" at bounding box center [436, 411] width 5 height 5
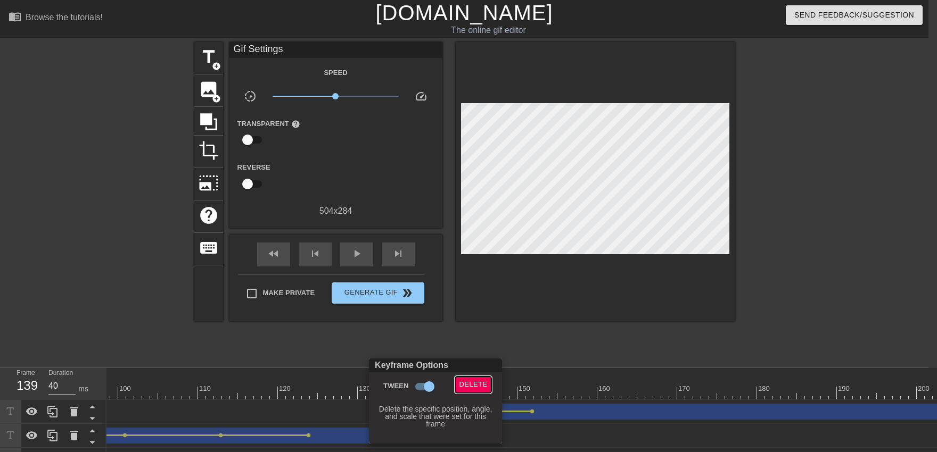
click at [460, 378] on button "Delete" at bounding box center [473, 385] width 37 height 16
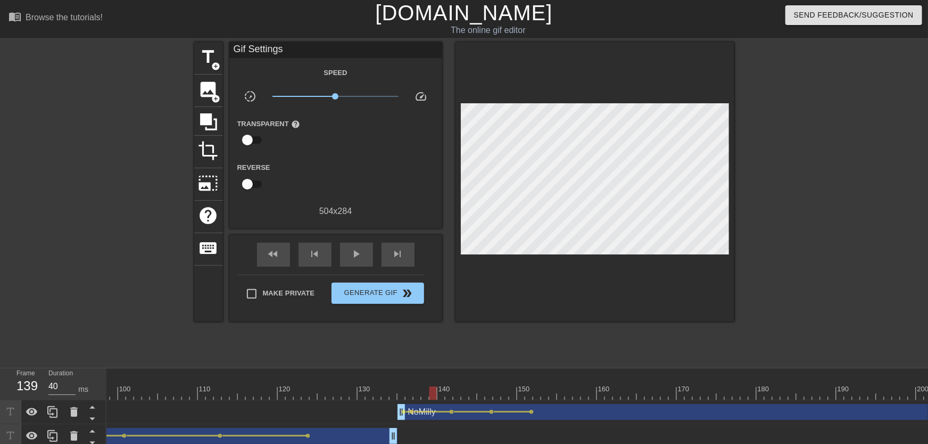
drag, startPoint x: 419, startPoint y: 378, endPoint x: 357, endPoint y: 306, distance: 94.7
click at [363, 380] on div "10 20 30 40 50 60 70 80 90 100 110 120 130 140 150 160" at bounding box center [421, 383] width 2187 height 31
click at [359, 255] on span "play_arrow" at bounding box center [356, 253] width 13 height 13
drag, startPoint x: 433, startPoint y: 387, endPoint x: 487, endPoint y: 400, distance: 55.9
click at [487, 400] on div "10 20 30 40 50 60 70 80 90 100 110 120 130 140 150 160" at bounding box center [421, 384] width 2187 height 32
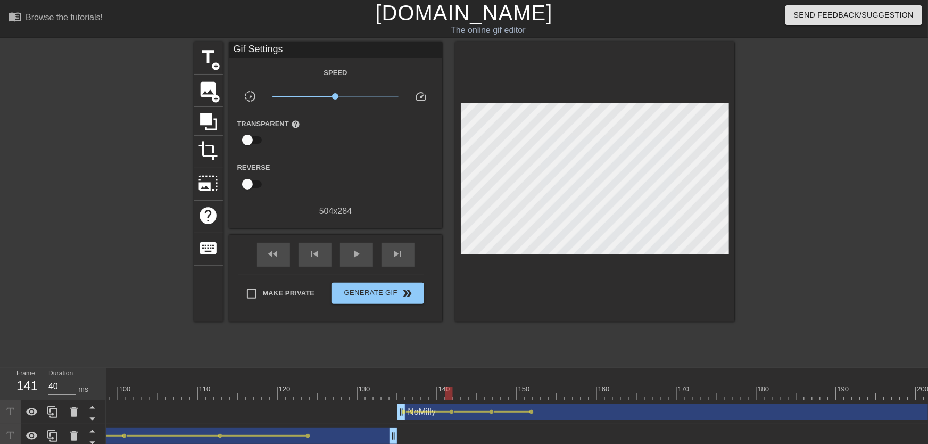
click at [451, 394] on div at bounding box center [421, 392] width 2187 height 13
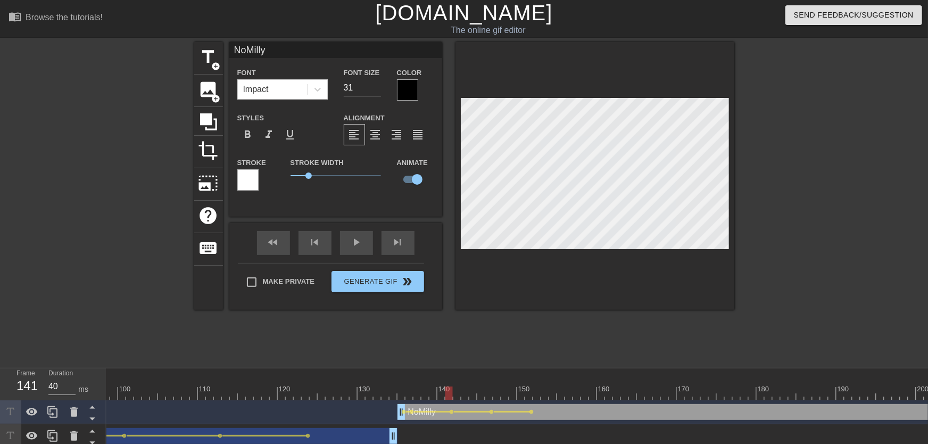
drag, startPoint x: 372, startPoint y: 394, endPoint x: 354, endPoint y: 386, distance: 19.8
click at [356, 395] on div at bounding box center [421, 392] width 2187 height 13
click at [345, 360] on div "title add_circle image add_circle crop photo_size_select_large help keyboard No…" at bounding box center [464, 201] width 540 height 319
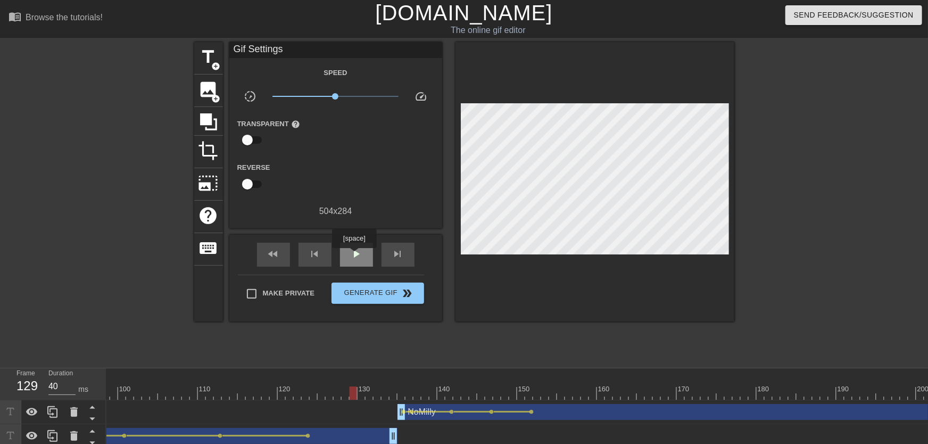
click at [353, 254] on span "play_arrow" at bounding box center [356, 253] width 13 height 13
drag, startPoint x: 473, startPoint y: 374, endPoint x: 512, endPoint y: 385, distance: 40.9
click at [512, 385] on div "10 20 30 40 50 60 70 80 90 100 110 120 130 140 150 160" at bounding box center [421, 383] width 2187 height 31
drag, startPoint x: 522, startPoint y: 388, endPoint x: 600, endPoint y: 400, distance: 79.0
click at [600, 400] on div "10 20 30 40 50 60 70 80 90 100 110 120 130 140 150 160" at bounding box center [421, 383] width 2187 height 31
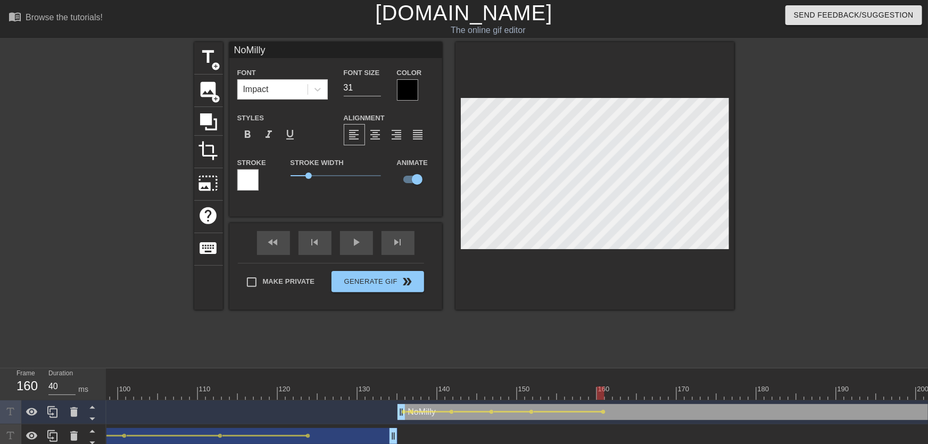
drag, startPoint x: 495, startPoint y: 393, endPoint x: 464, endPoint y: 385, distance: 31.9
click at [470, 392] on div at bounding box center [421, 392] width 2187 height 13
click at [449, 367] on div "menu_book Browse the tutorials! [DOMAIN_NAME] The online gif editor Send Feedba…" at bounding box center [464, 236] width 928 height 472
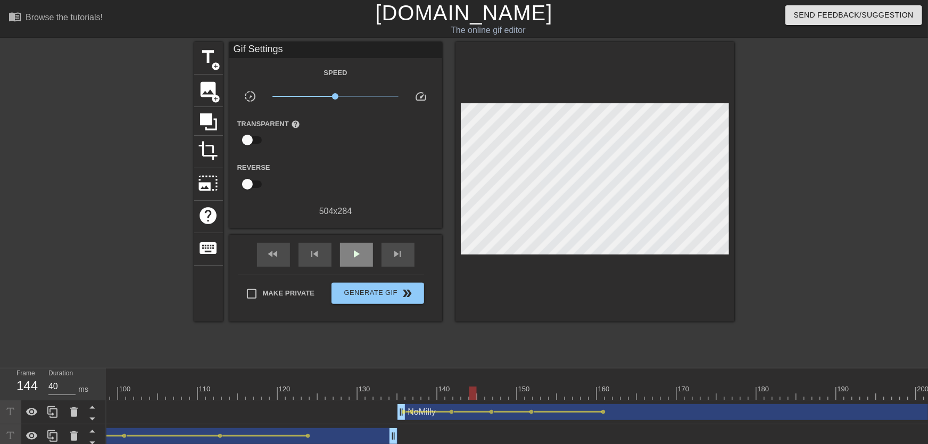
click at [358, 264] on div "play_arrow" at bounding box center [356, 255] width 33 height 24
drag, startPoint x: 553, startPoint y: 378, endPoint x: 611, endPoint y: 383, distance: 58.2
click at [613, 382] on div "10 20 30 40 50 60 70 80 90 100 110 120 130 140 150 160" at bounding box center [421, 383] width 2187 height 31
drag, startPoint x: 599, startPoint y: 389, endPoint x: 609, endPoint y: 391, distance: 9.7
click at [609, 391] on div at bounding box center [421, 392] width 2187 height 13
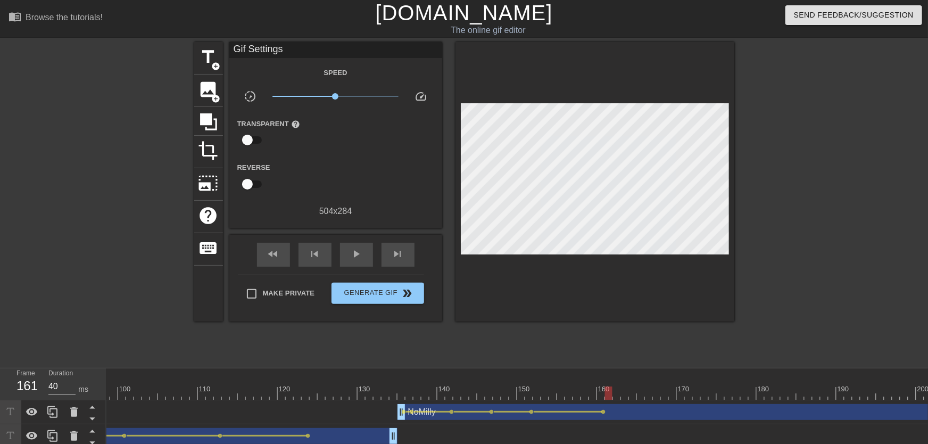
click at [624, 395] on div at bounding box center [421, 392] width 2187 height 13
click at [622, 394] on div at bounding box center [624, 392] width 7 height 13
click at [620, 394] on div at bounding box center [421, 392] width 2187 height 13
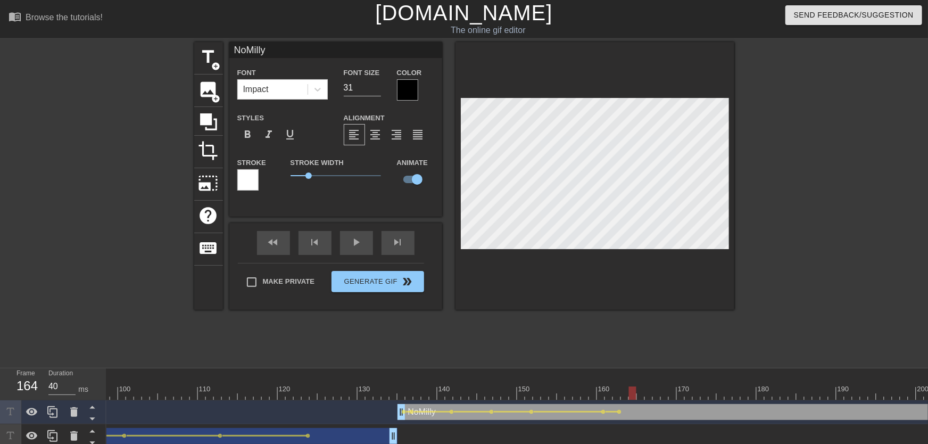
click at [630, 392] on div at bounding box center [421, 392] width 2187 height 13
click at [626, 395] on div at bounding box center [421, 392] width 2187 height 13
click at [634, 394] on div at bounding box center [421, 392] width 2187 height 13
click at [645, 391] on div at bounding box center [421, 392] width 2187 height 13
click at [640, 394] on div at bounding box center [421, 392] width 2187 height 13
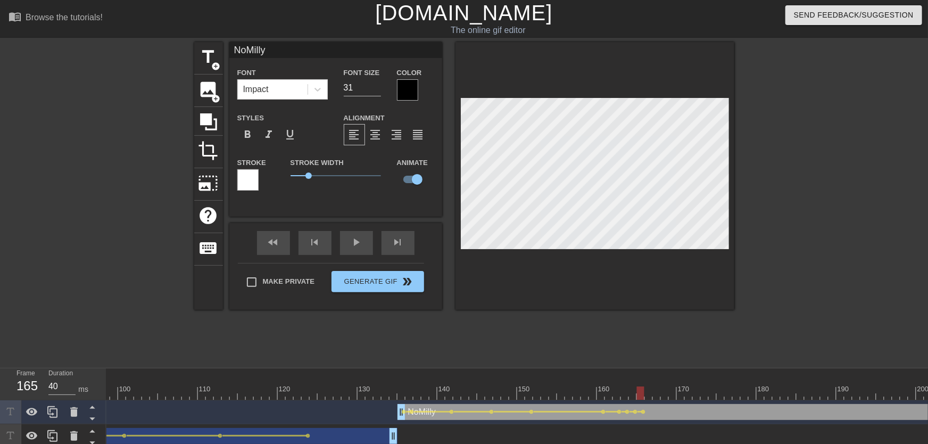
click at [652, 390] on div at bounding box center [421, 392] width 2187 height 13
click at [663, 387] on div at bounding box center [421, 392] width 2187 height 13
click at [658, 395] on div at bounding box center [421, 392] width 2187 height 13
drag, startPoint x: 679, startPoint y: 388, endPoint x: 657, endPoint y: 388, distance: 22.4
click at [657, 388] on div at bounding box center [421, 392] width 2187 height 13
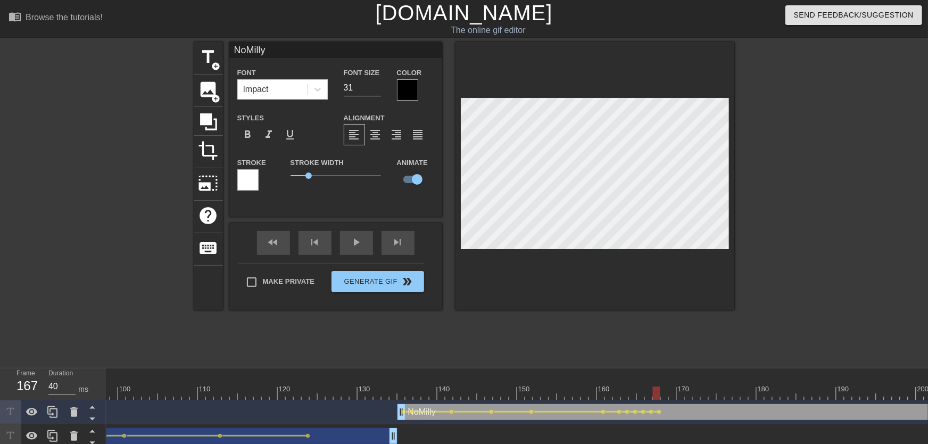
click at [665, 392] on div at bounding box center [421, 392] width 2187 height 13
click at [675, 389] on div at bounding box center [421, 392] width 2187 height 13
click at [685, 394] on div at bounding box center [421, 392] width 2187 height 13
drag, startPoint x: 680, startPoint y: 396, endPoint x: 698, endPoint y: 393, distance: 18.4
click at [698, 393] on div at bounding box center [421, 392] width 2187 height 13
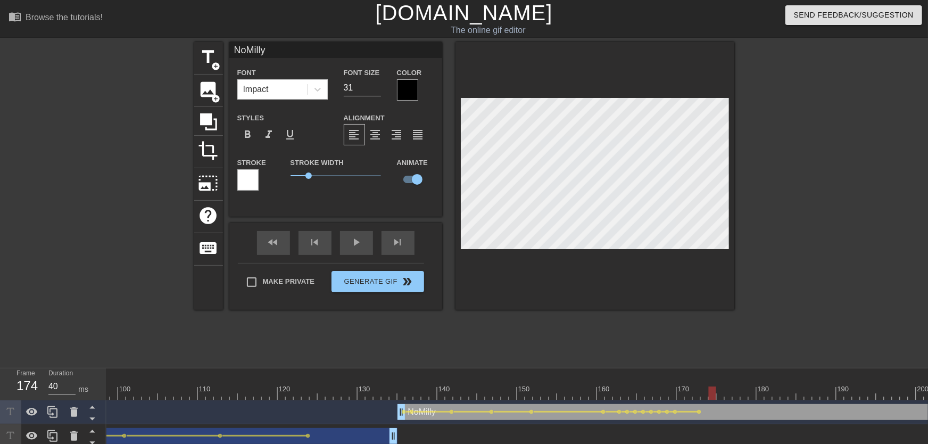
click at [709, 396] on div at bounding box center [712, 392] width 7 height 13
drag, startPoint x: 726, startPoint y: 394, endPoint x: 753, endPoint y: 390, distance: 26.9
click at [753, 390] on div at bounding box center [421, 392] width 2187 height 13
drag, startPoint x: 763, startPoint y: 392, endPoint x: 776, endPoint y: 394, distance: 13.4
click at [776, 394] on div at bounding box center [421, 392] width 2187 height 13
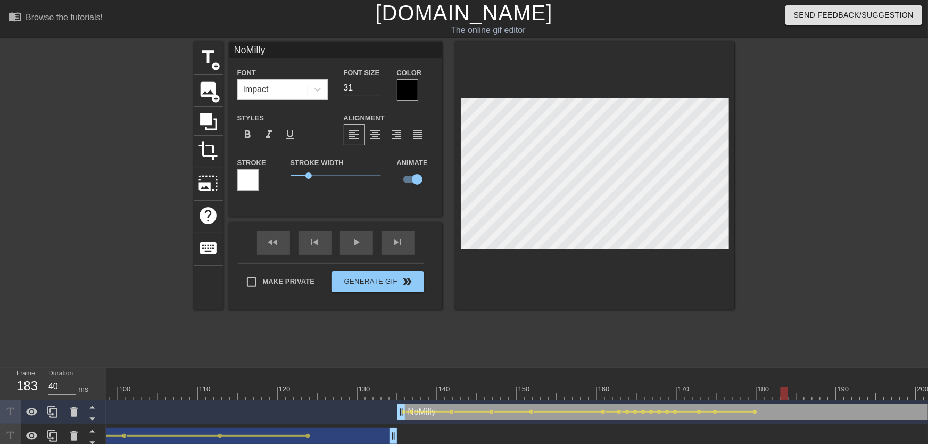
click at [782, 394] on div at bounding box center [421, 392] width 2187 height 13
drag, startPoint x: 803, startPoint y: 386, endPoint x: 788, endPoint y: 384, distance: 15.0
click at [789, 384] on div at bounding box center [793, 385] width 8 height 13
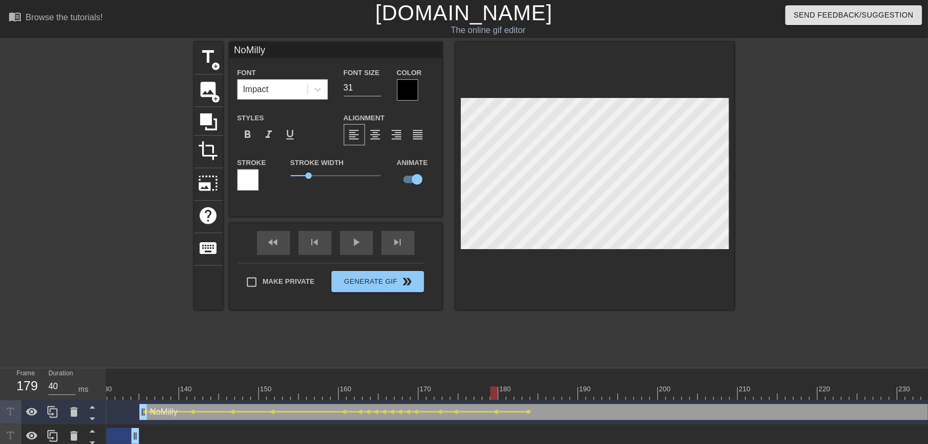
scroll to position [0, 1072]
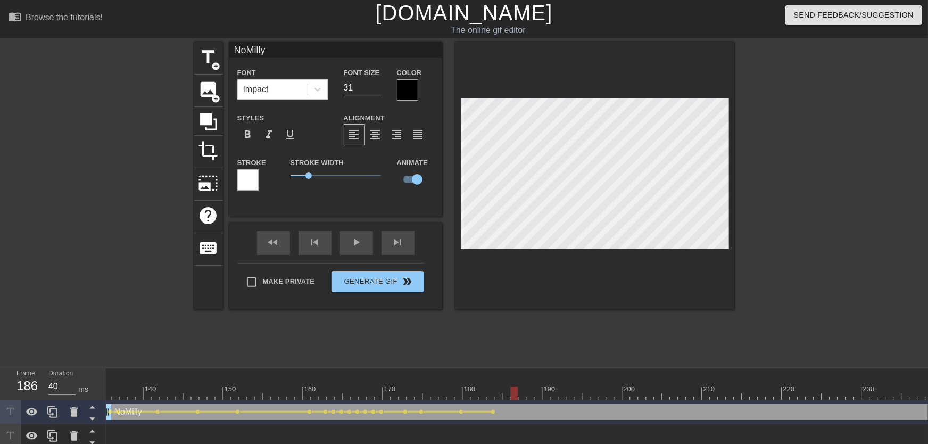
drag, startPoint x: 474, startPoint y: 393, endPoint x: 516, endPoint y: 389, distance: 42.2
click at [516, 389] on div at bounding box center [514, 392] width 7 height 13
drag, startPoint x: 536, startPoint y: 392, endPoint x: 597, endPoint y: 383, distance: 61.9
click at [597, 383] on div "10 20 30 40 50 60 70 80 90 100 110 120 130 140 150 160" at bounding box center [127, 383] width 2187 height 31
drag, startPoint x: 523, startPoint y: 395, endPoint x: 581, endPoint y: 376, distance: 60.6
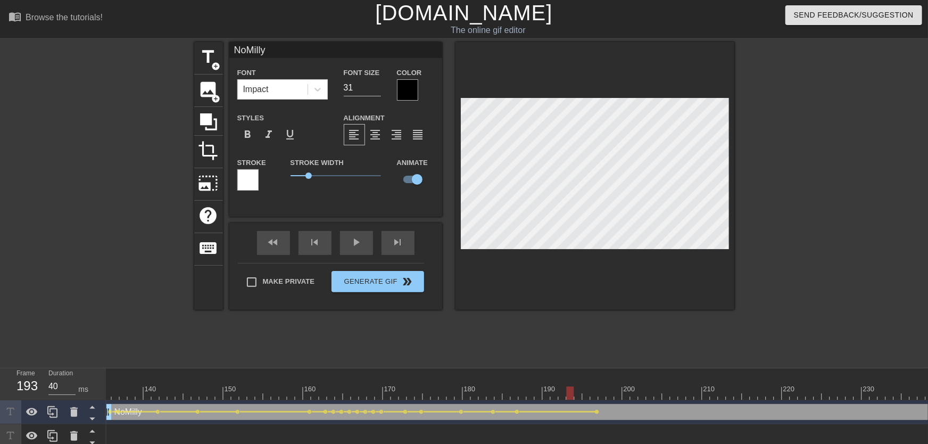
click at [567, 401] on div "10 20 30 40 50 60 70 80 90 100 110 120 130 140 150 160" at bounding box center [517, 420] width 822 height 104
drag, startPoint x: 490, startPoint y: 396, endPoint x: 405, endPoint y: 392, distance: 84.7
click at [421, 400] on div "10 20 30 40 50 60 70 80 90 100 110 120 130 140 150 160" at bounding box center [127, 384] width 2187 height 32
click at [394, 370] on div at bounding box center [127, 373] width 2187 height 11
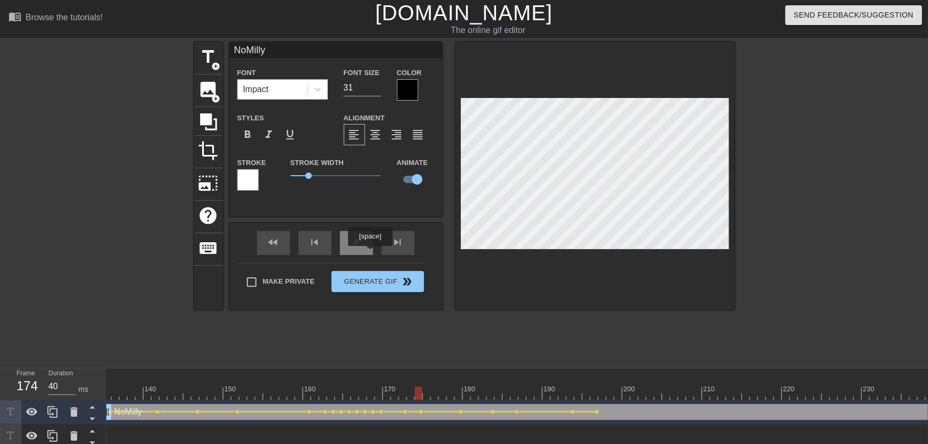
click at [362, 244] on div "play_arrow" at bounding box center [356, 243] width 33 height 24
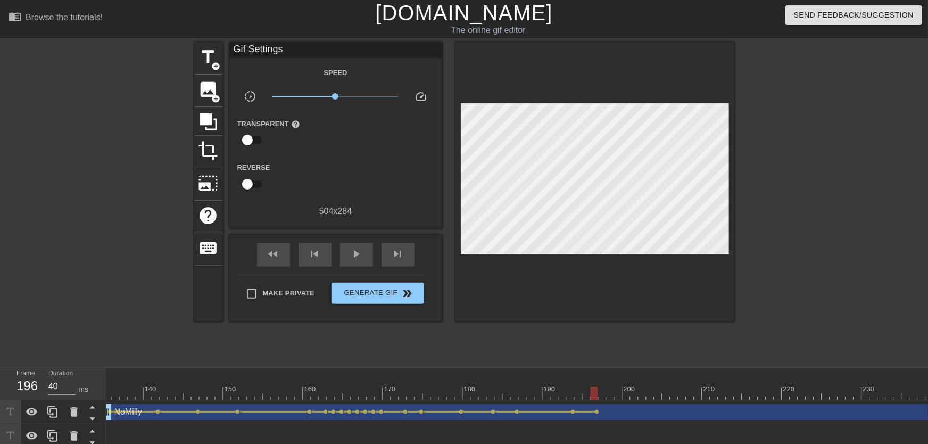
drag, startPoint x: 541, startPoint y: 390, endPoint x: 597, endPoint y: 393, distance: 56.5
click at [597, 393] on div at bounding box center [127, 392] width 2187 height 13
click at [597, 412] on span "lens" at bounding box center [597, 411] width 5 height 5
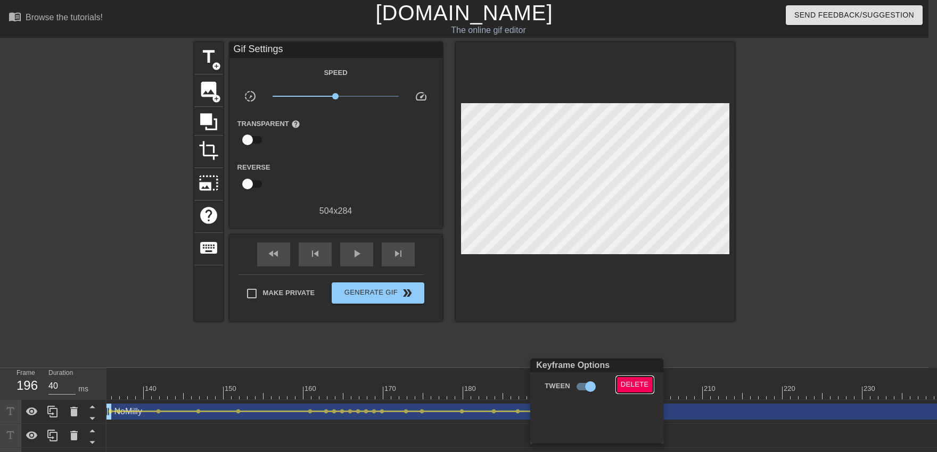
click at [630, 383] on span "Delete" at bounding box center [635, 385] width 28 height 12
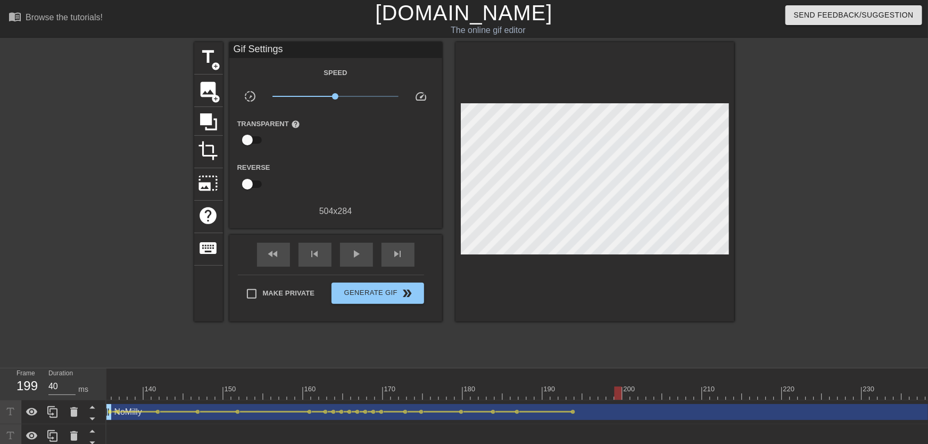
drag, startPoint x: 580, startPoint y: 396, endPoint x: 621, endPoint y: 393, distance: 40.5
click at [621, 393] on div at bounding box center [127, 392] width 2187 height 13
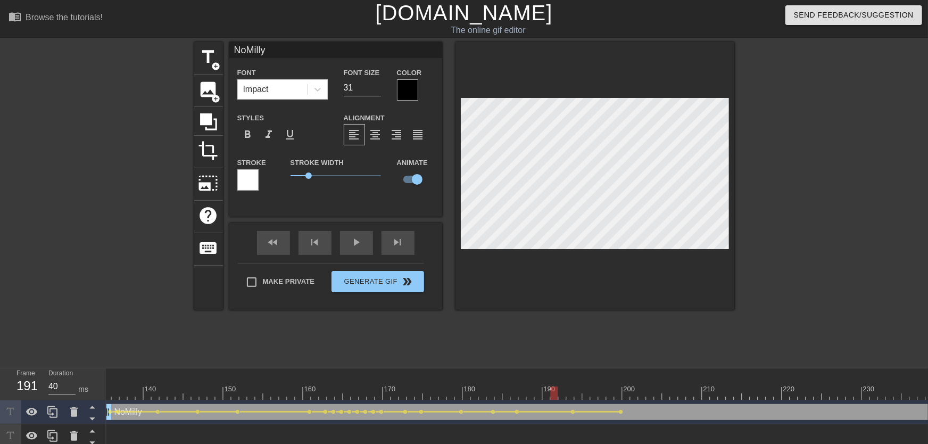
drag, startPoint x: 552, startPoint y: 387, endPoint x: 495, endPoint y: 343, distance: 72.2
click at [509, 390] on div "10 20 30 40 50 60 70 80 90 100 110 120 130 140 150 160" at bounding box center [127, 383] width 2187 height 31
click at [495, 343] on div "title add_circle image add_circle crop photo_size_select_large help keyboard No…" at bounding box center [464, 201] width 540 height 319
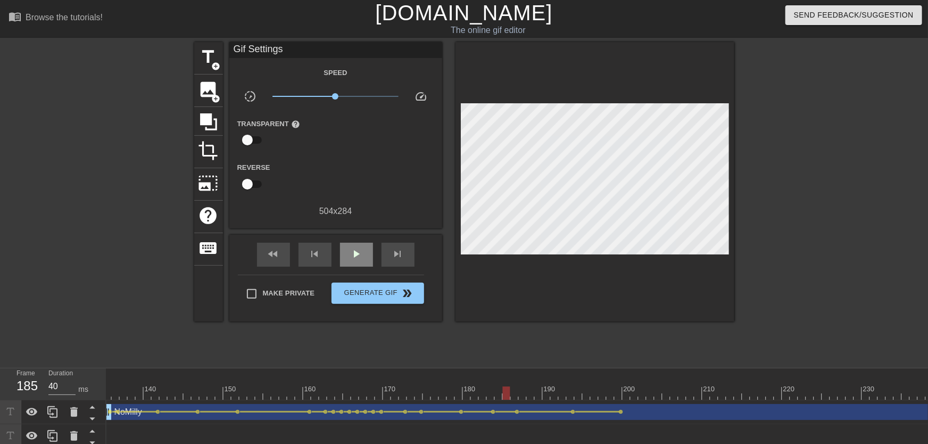
click at [362, 264] on div "play_arrow" at bounding box center [356, 255] width 33 height 24
drag, startPoint x: 573, startPoint y: 388, endPoint x: 644, endPoint y: 386, distance: 71.9
click at [644, 386] on div "10 20 30 40 50 60 70 80 90 100 110 120 130 140 150 160" at bounding box center [127, 383] width 2187 height 31
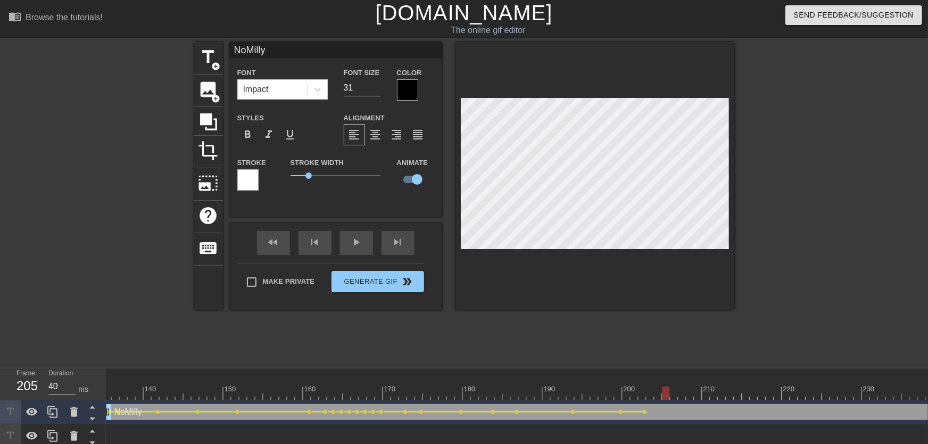
drag, startPoint x: 649, startPoint y: 396, endPoint x: 667, endPoint y: 393, distance: 18.3
click at [667, 393] on div at bounding box center [127, 392] width 2187 height 13
drag, startPoint x: 559, startPoint y: 391, endPoint x: 501, endPoint y: 360, distance: 65.9
click at [520, 393] on div "10 20 30 40 50 60 70 80 90 100 110 120 130 140 150 160" at bounding box center [127, 383] width 2187 height 31
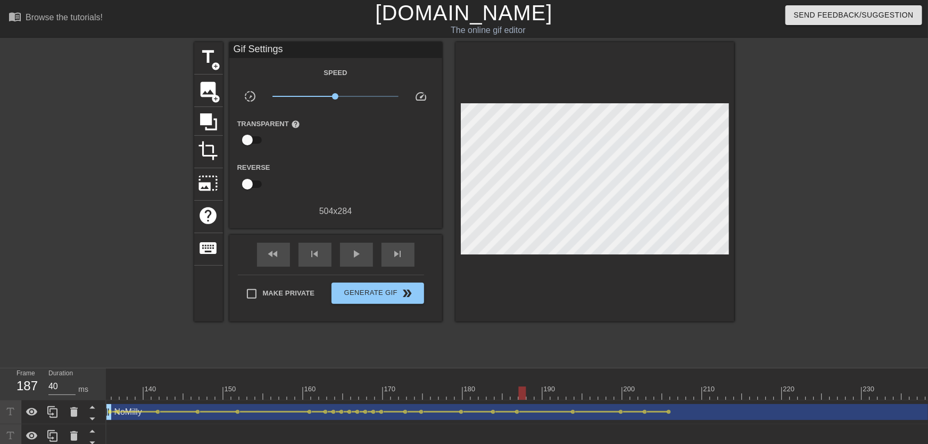
click at [500, 359] on div "title add_circle image add_circle crop photo_size_select_large help keyboard Gi…" at bounding box center [464, 201] width 540 height 319
click at [365, 263] on div "play_arrow" at bounding box center [356, 255] width 33 height 24
drag, startPoint x: 327, startPoint y: 382, endPoint x: 283, endPoint y: 383, distance: 44.7
click at [282, 383] on div "10 20 30 40 50 60 70 80 90 100 110 120 130 140 150 160" at bounding box center [127, 387] width 2187 height 17
click at [353, 254] on span "play_arrow" at bounding box center [356, 253] width 13 height 13
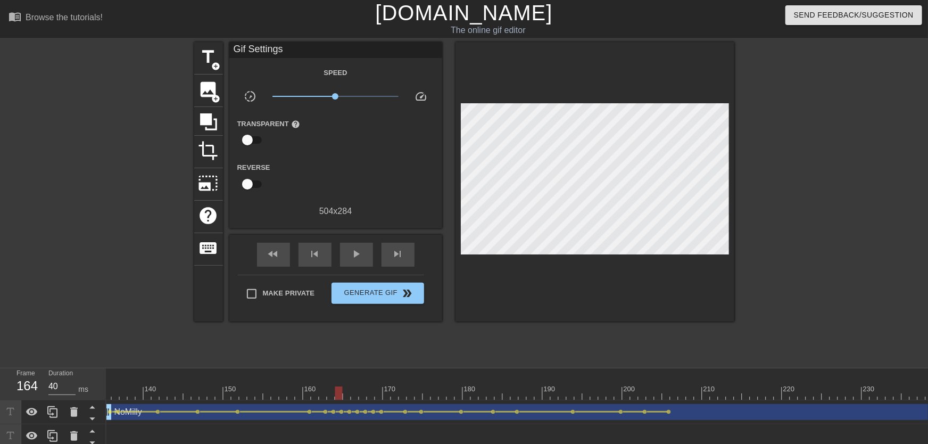
drag, startPoint x: 315, startPoint y: 391, endPoint x: 338, endPoint y: 390, distance: 23.5
click at [338, 390] on div at bounding box center [127, 392] width 2187 height 13
click at [362, 259] on span "play_arrow" at bounding box center [356, 253] width 13 height 13
drag, startPoint x: 456, startPoint y: 384, endPoint x: 468, endPoint y: 384, distance: 12.2
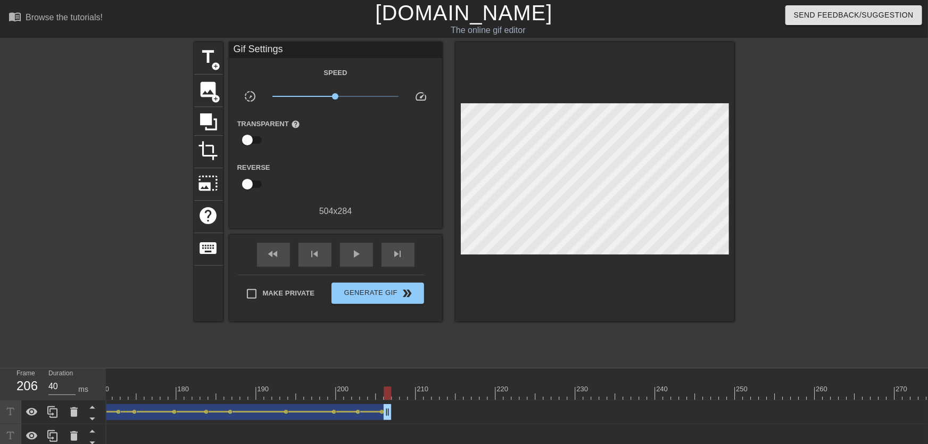
drag, startPoint x: 926, startPoint y: 409, endPoint x: 383, endPoint y: 418, distance: 543.4
click at [383, 418] on div "NoMilly drag_handle drag_handle" at bounding box center [104, 412] width 575 height 16
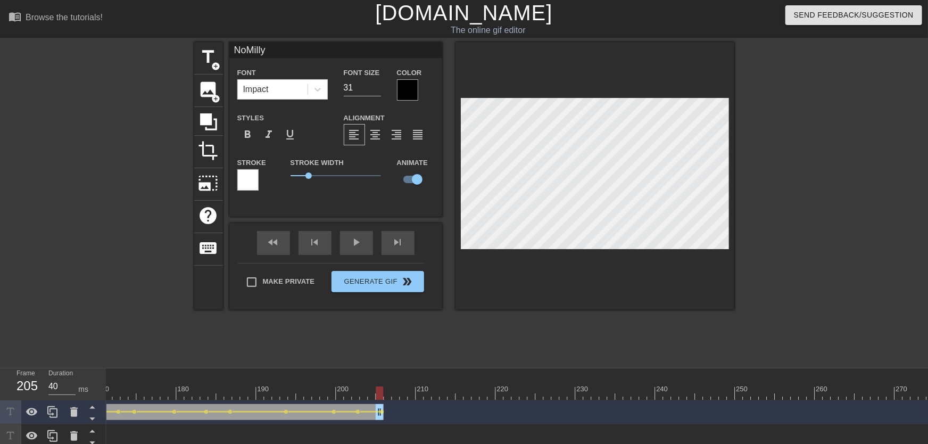
drag, startPoint x: 388, startPoint y: 419, endPoint x: 382, endPoint y: 417, distance: 6.7
click at [382, 417] on div "NoMilly drag_handle drag_handle" at bounding box center [100, 412] width 567 height 16
click at [384, 392] on div at bounding box center [387, 392] width 7 height 13
click at [378, 414] on div "NoMilly drag_handle drag_handle" at bounding box center [100, 412] width 567 height 16
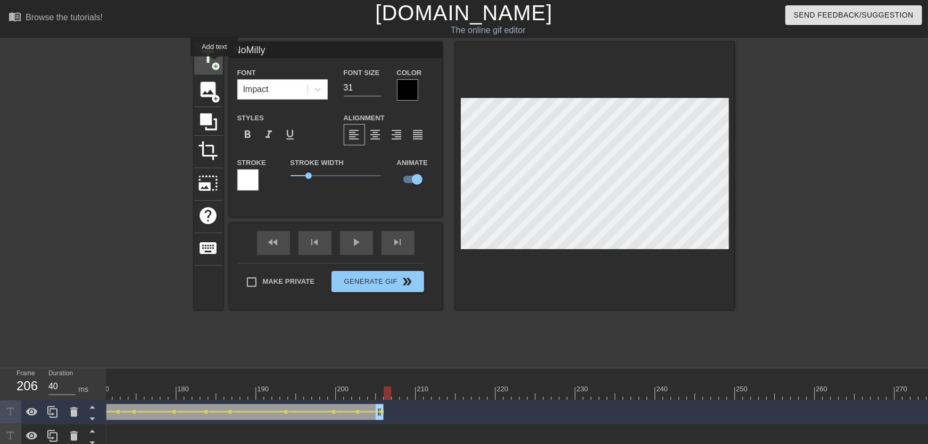
click at [214, 64] on span "add_circle" at bounding box center [216, 66] width 9 height 9
type input "New text 3"
type input "40"
checkbox input "false"
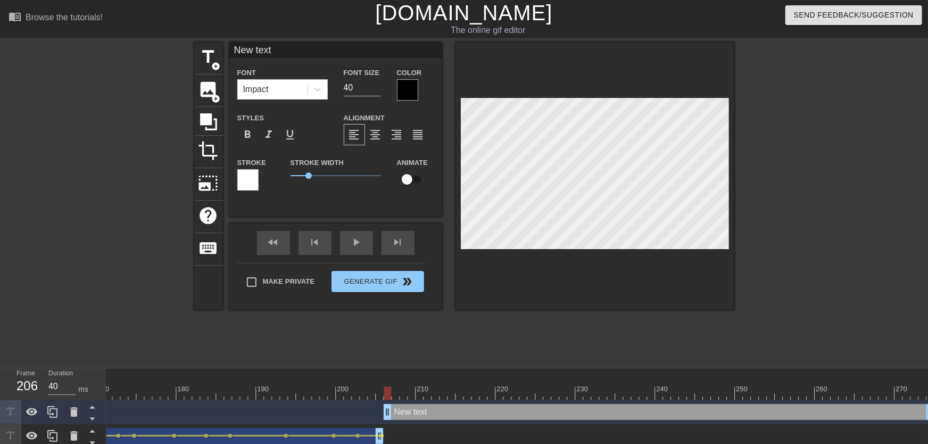
type input "New text"
type textarea "New text"
type input "New tex"
type textarea "New tex"
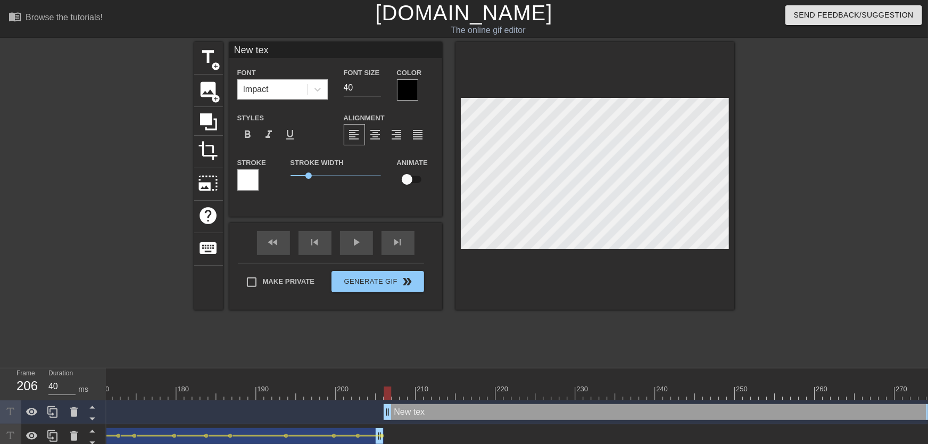
type input "New te"
type textarea "New te"
type input "New t"
type textarea "New t"
type input "New"
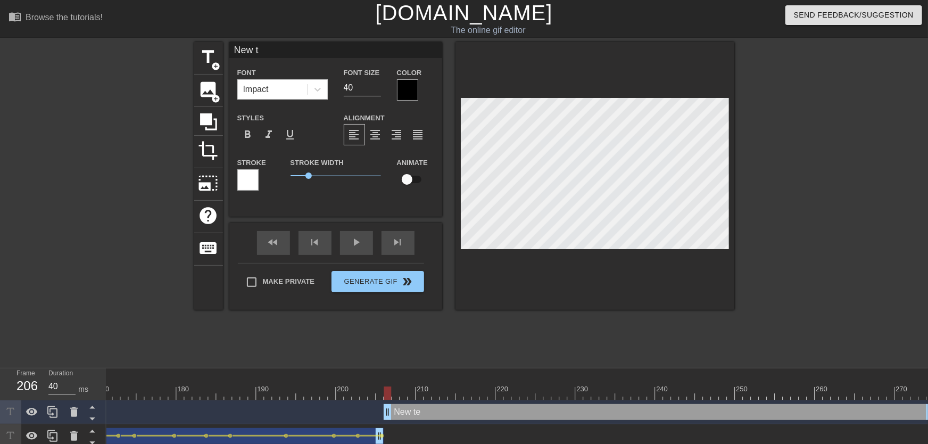
type textarea "New"
type input "New"
type textarea "New"
type input "Ne"
type textarea "Ne"
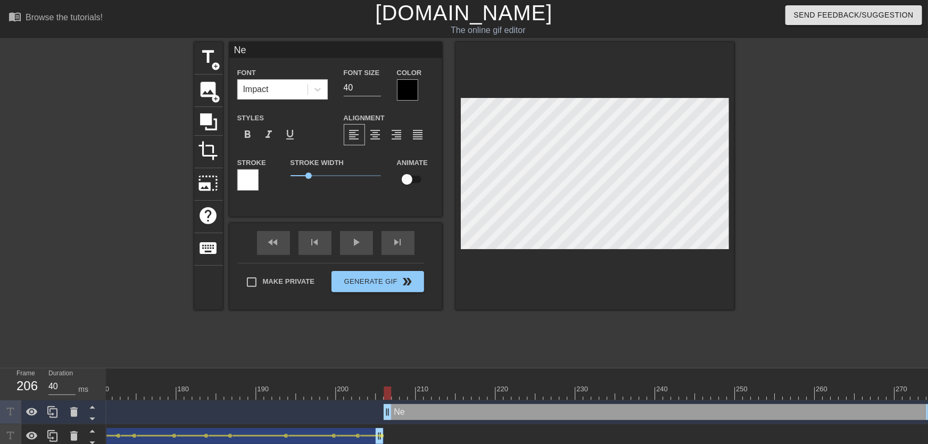
type input "N"
type textarea "N"
type input "No"
type textarea "No"
type input "NoM"
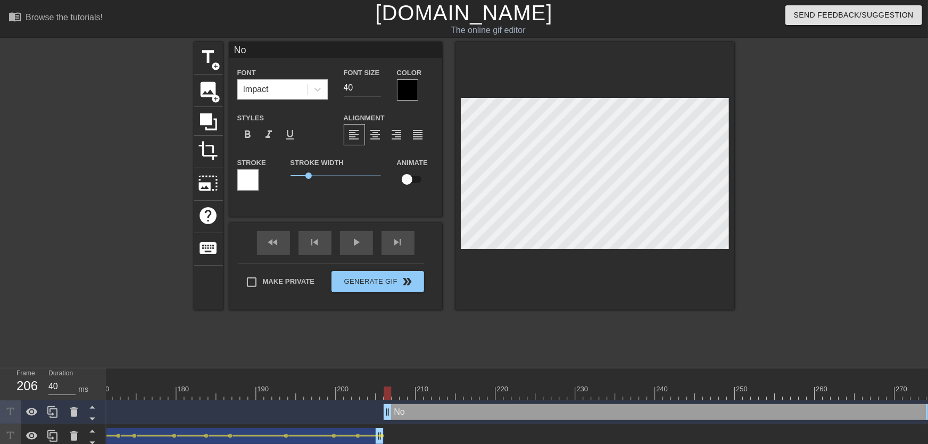
type textarea "NoM"
type input "NoMi"
type textarea "NoMi"
type input "NoMil"
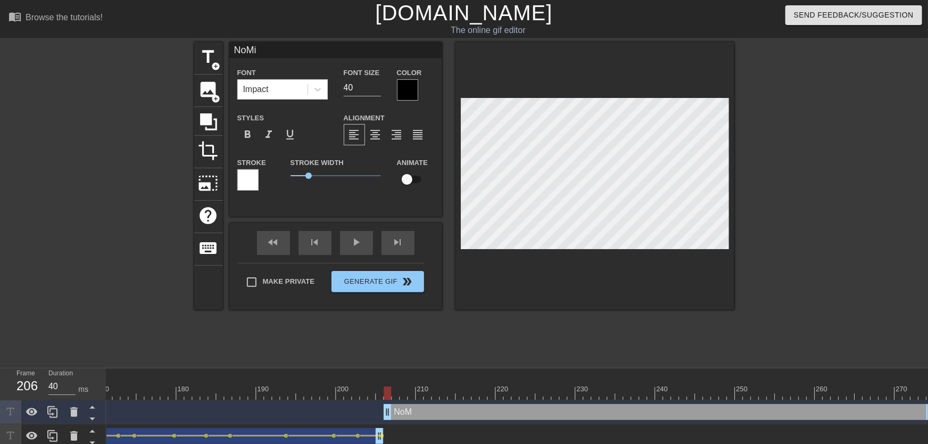
type textarea "NoMil"
type input "NoMill"
type textarea "NoMill"
type input "NoMilly"
type textarea "NoMilly"
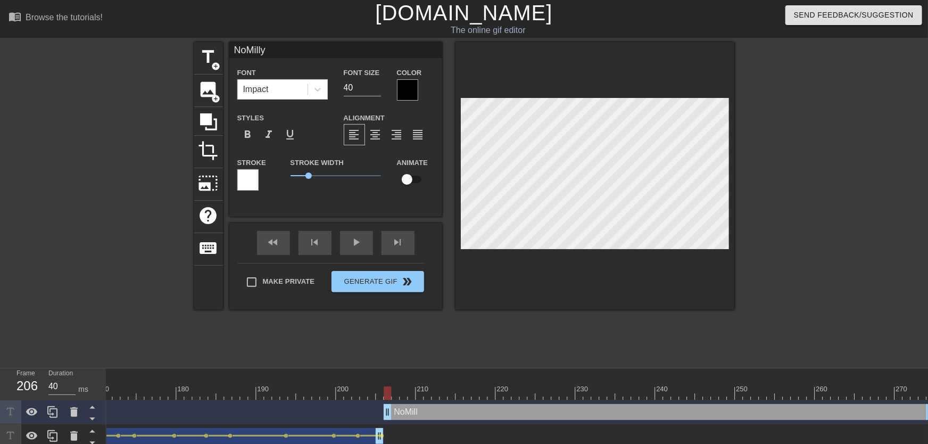
scroll to position [0, 1]
type input "31"
click at [378, 90] on input "31" at bounding box center [362, 87] width 37 height 17
type textarea "NoMilly"
click at [423, 178] on input "checkbox" at bounding box center [407, 179] width 61 height 20
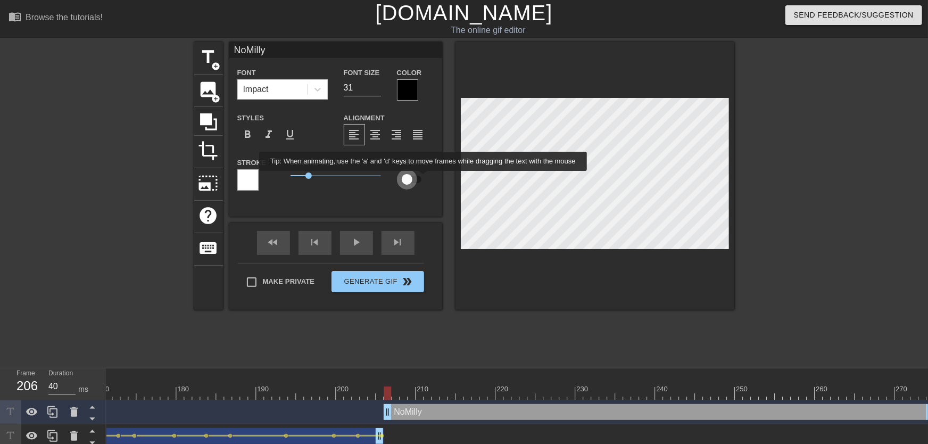
checkbox input "true"
drag, startPoint x: 395, startPoint y: 392, endPoint x: 390, endPoint y: 395, distance: 6.7
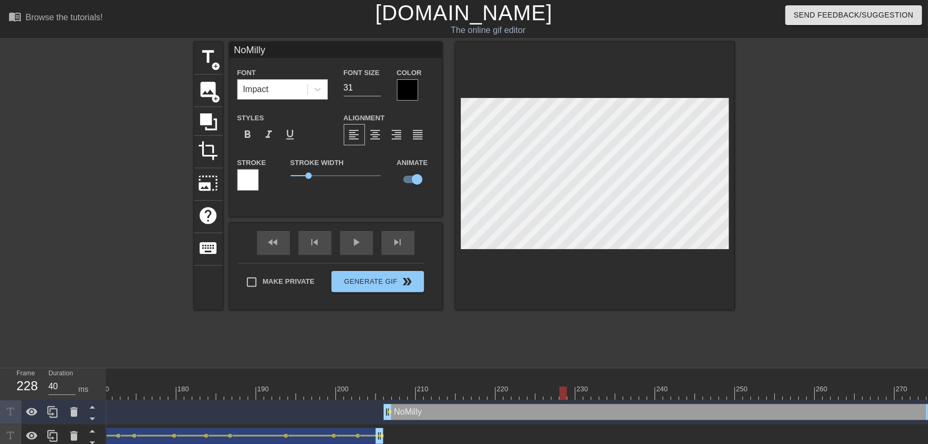
drag, startPoint x: 391, startPoint y: 392, endPoint x: 606, endPoint y: 378, distance: 215.5
drag, startPoint x: 514, startPoint y: 391, endPoint x: 486, endPoint y: 401, distance: 29.0
click at [486, 401] on div "10 20 30 40 50 60 70 80 90 100 110 120 130 140 150 160" at bounding box center [517, 432] width 822 height 128
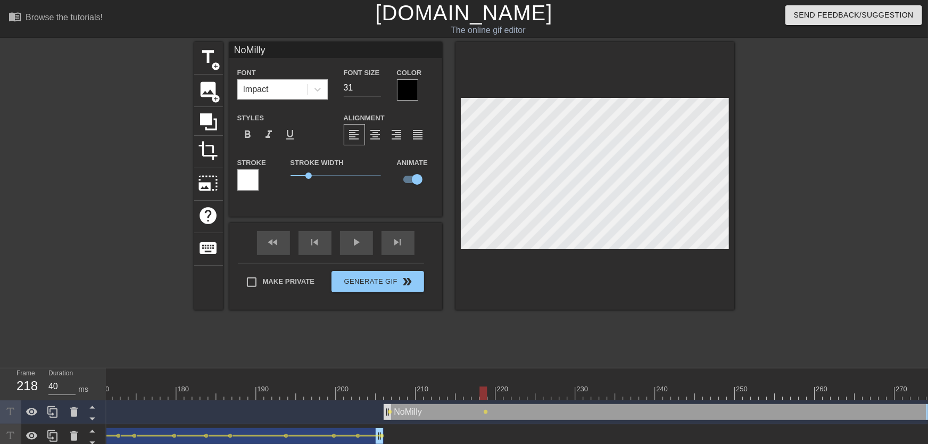
click at [392, 412] on div "NoMilly drag_handle drag_handle" at bounding box center [659, 412] width 551 height 16
click at [390, 412] on span "lens" at bounding box center [390, 411] width 5 height 5
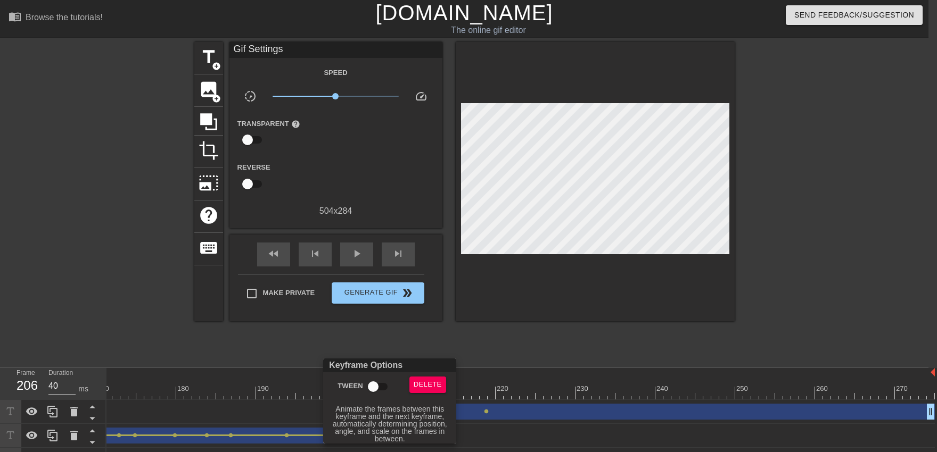
click at [373, 386] on input "Tween" at bounding box center [373, 387] width 61 height 20
checkbox input "true"
click at [376, 350] on div at bounding box center [468, 226] width 937 height 452
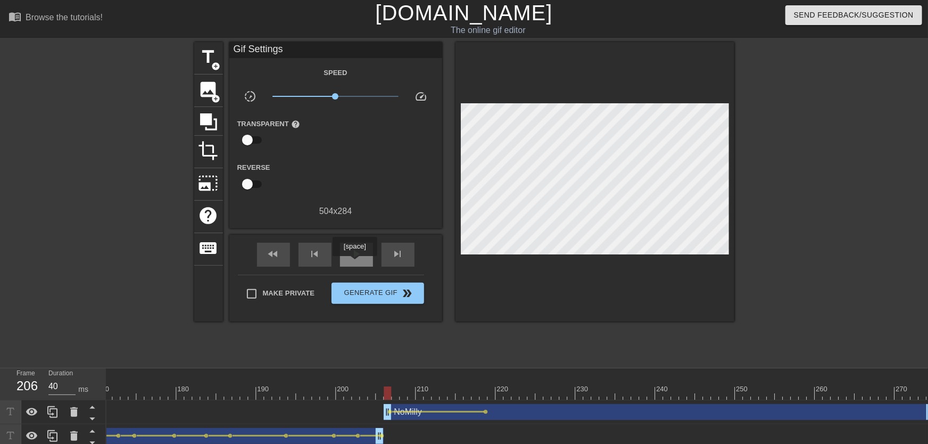
click at [353, 257] on span "play_arrow" at bounding box center [356, 253] width 13 height 13
click at [356, 255] on span "pause" at bounding box center [356, 253] width 13 height 13
drag, startPoint x: 489, startPoint y: 391, endPoint x: 551, endPoint y: 398, distance: 62.1
click at [484, 411] on span "lens" at bounding box center [486, 411] width 5 height 5
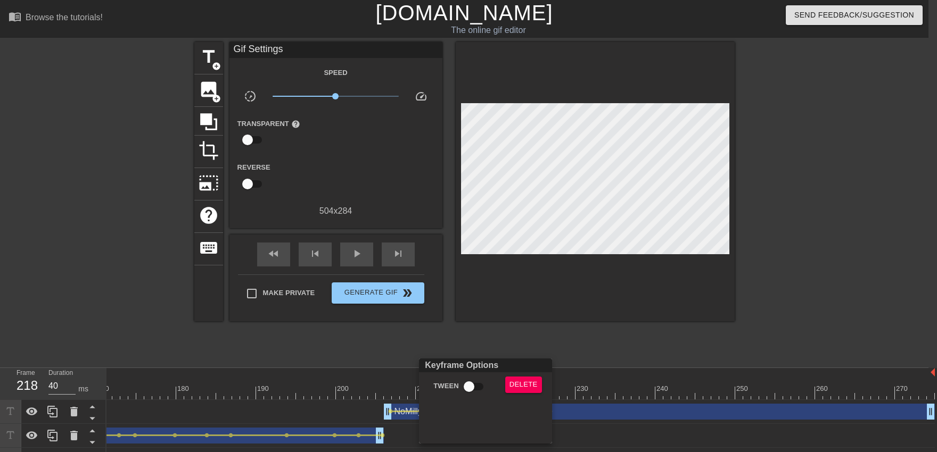
click at [473, 394] on input "Tween" at bounding box center [469, 387] width 61 height 20
checkbox input "true"
click at [464, 341] on div at bounding box center [468, 226] width 937 height 452
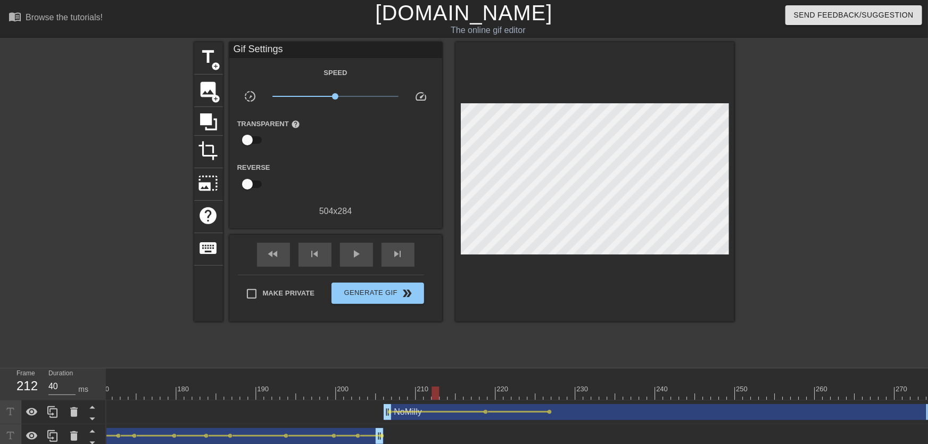
drag, startPoint x: 436, startPoint y: 385, endPoint x: 420, endPoint y: 390, distance: 17.2
click at [356, 262] on div "play_arrow" at bounding box center [356, 255] width 33 height 24
drag, startPoint x: 483, startPoint y: 386, endPoint x: 545, endPoint y: 400, distance: 63.2
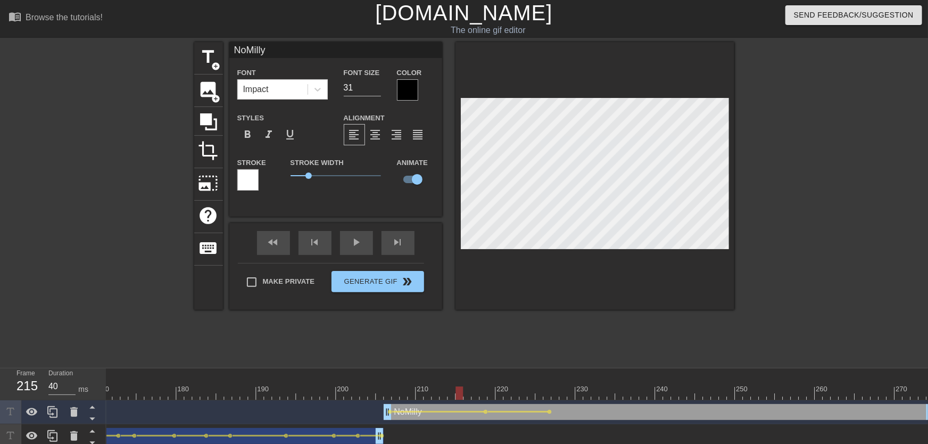
drag, startPoint x: 462, startPoint y: 398, endPoint x: 416, endPoint y: 359, distance: 60.8
click at [419, 406] on div "10 20 30 40 50 60 70 80 90 100 110 120 130 140 150 160" at bounding box center [517, 432] width 822 height 128
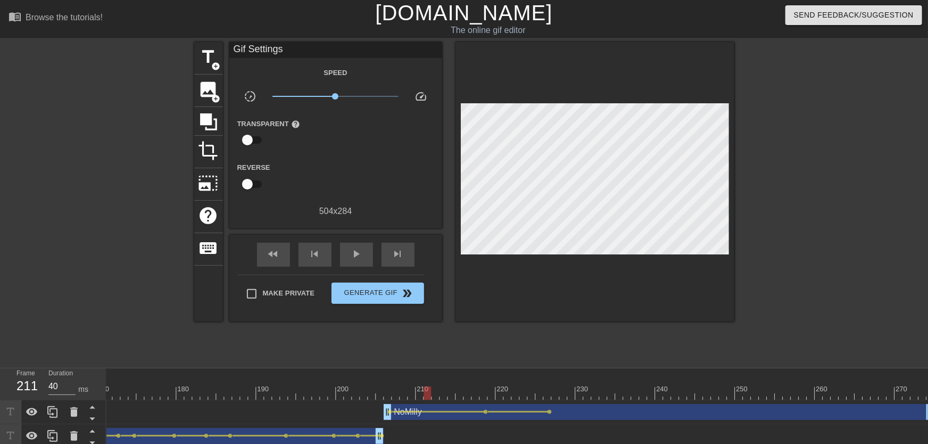
click at [416, 359] on div "title add_circle image add_circle crop photo_size_select_large help keyboard Gi…" at bounding box center [464, 201] width 540 height 319
click at [359, 257] on span "play_arrow" at bounding box center [356, 253] width 13 height 13
drag, startPoint x: 399, startPoint y: 390, endPoint x: 360, endPoint y: 369, distance: 43.6
click at [360, 254] on span "play_arrow" at bounding box center [356, 253] width 13 height 13
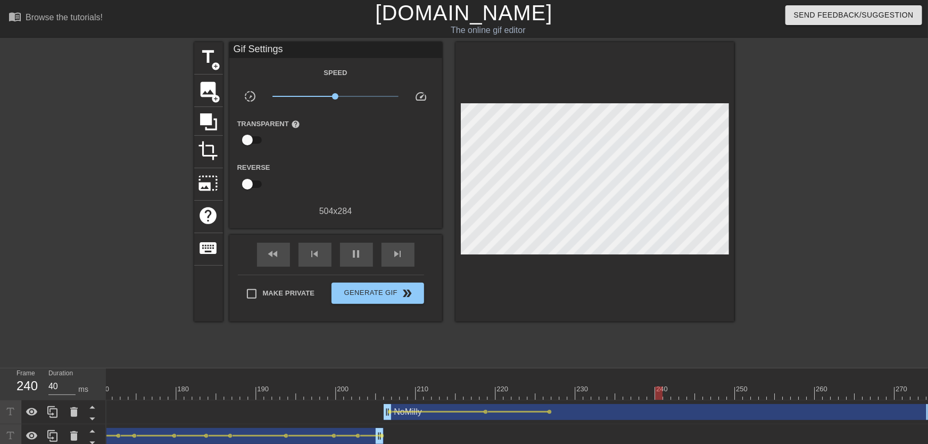
drag, startPoint x: 491, startPoint y: 390, endPoint x: 498, endPoint y: 387, distance: 7.4
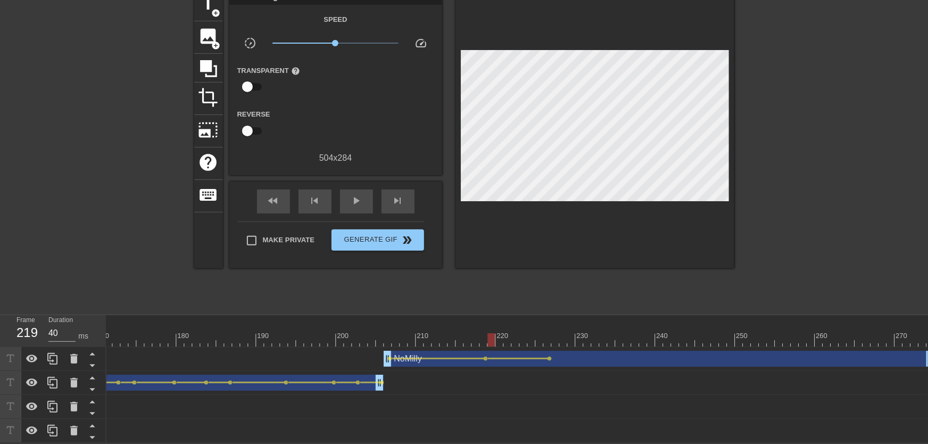
scroll to position [60, 0]
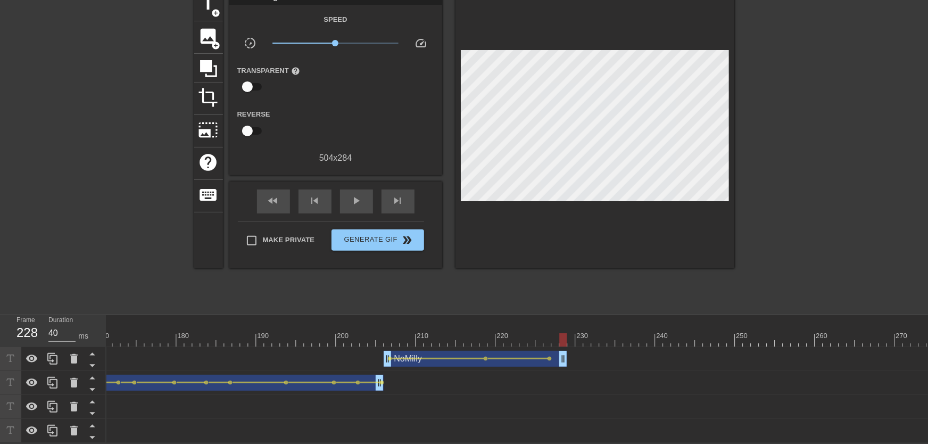
drag, startPoint x: 927, startPoint y: 354, endPoint x: 563, endPoint y: 349, distance: 364.1
click at [563, 351] on div "NoMilly drag_handle drag_handle" at bounding box center [476, 359] width 184 height 16
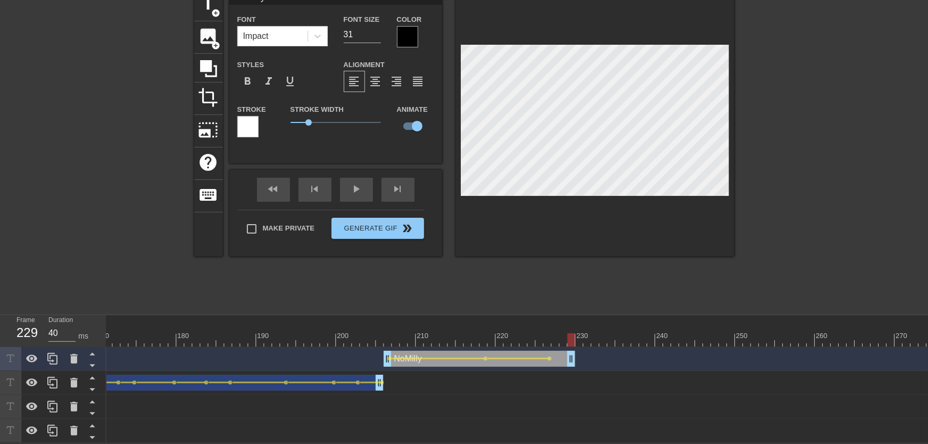
drag, startPoint x: 565, startPoint y: 349, endPoint x: 570, endPoint y: 350, distance: 5.4
click at [570, 351] on div "NoMilly drag_handle drag_handle" at bounding box center [480, 359] width 192 height 16
click at [566, 351] on div "NoMilly drag_handle drag_handle" at bounding box center [476, 359] width 184 height 16
drag, startPoint x: 567, startPoint y: 337, endPoint x: 574, endPoint y: 336, distance: 7.5
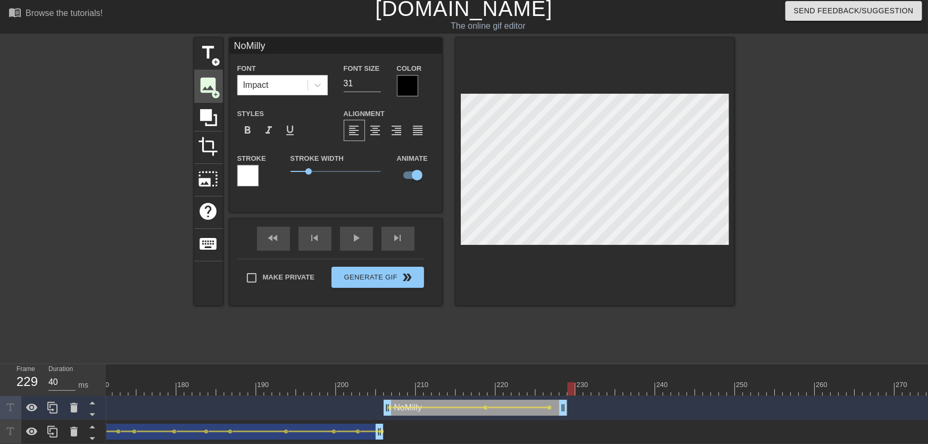
scroll to position [0, 0]
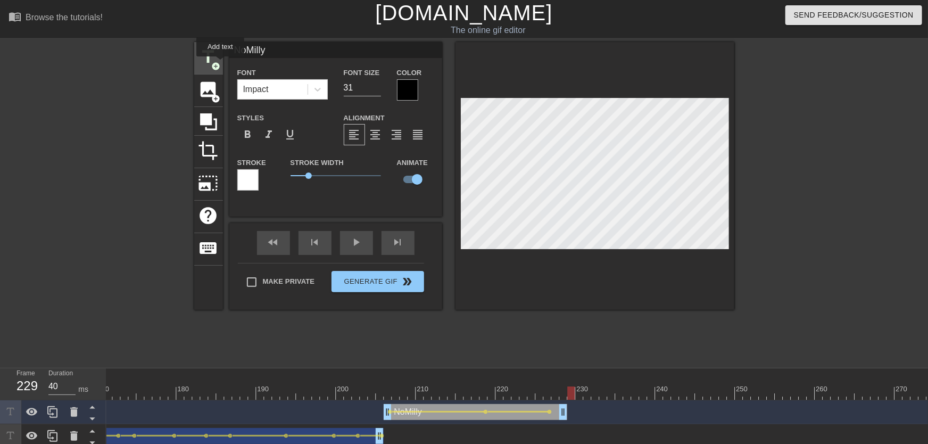
click at [220, 64] on span "add_circle" at bounding box center [216, 66] width 9 height 9
type input "New text 4"
type input "40"
checkbox input "false"
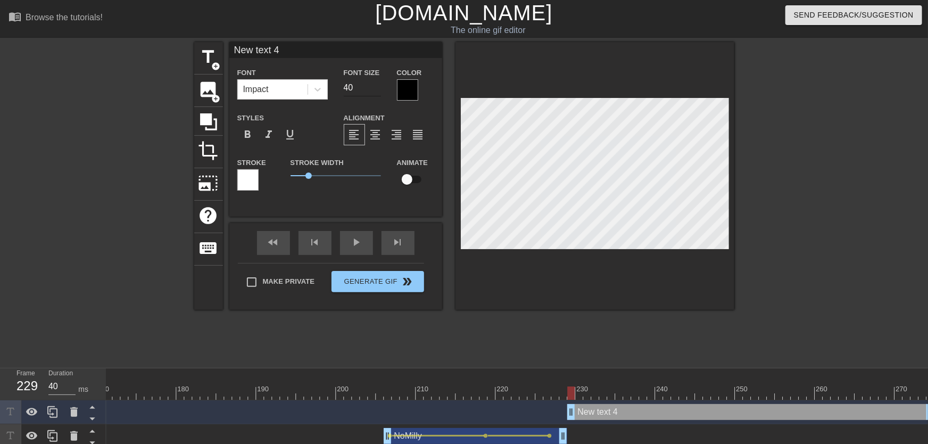
type input "New text"
type textarea "New text"
type input "New text"
type textarea "New text"
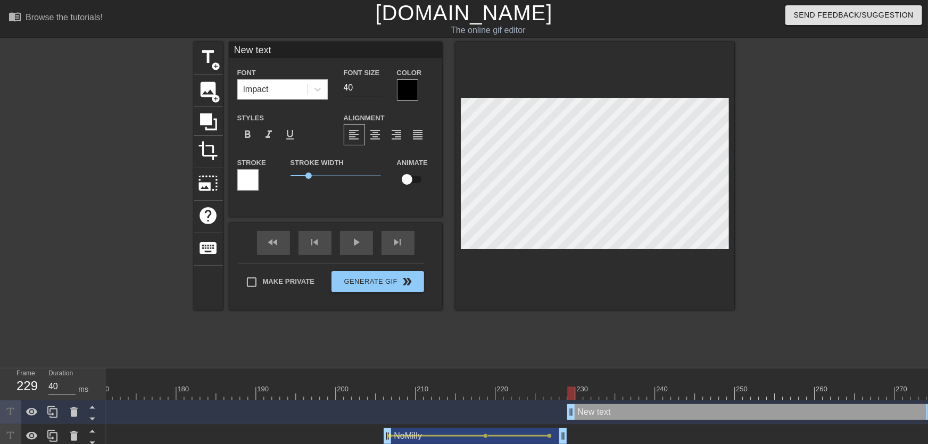
type input "New tex"
type textarea "New tex"
type input "New te"
type textarea "New te"
type input "New t"
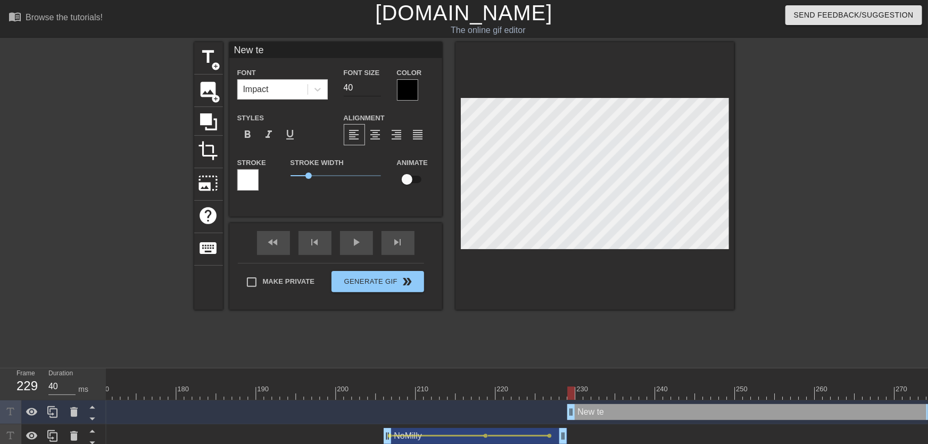
type textarea "New t"
type input "New"
type textarea "New"
type input "New"
type textarea "New"
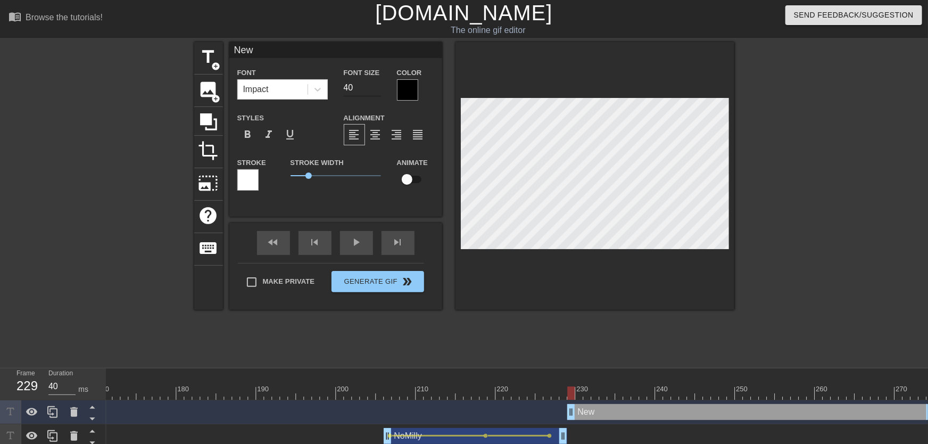
type input "Ne"
type textarea "Ne"
type input "N"
type textarea "N"
type input "No"
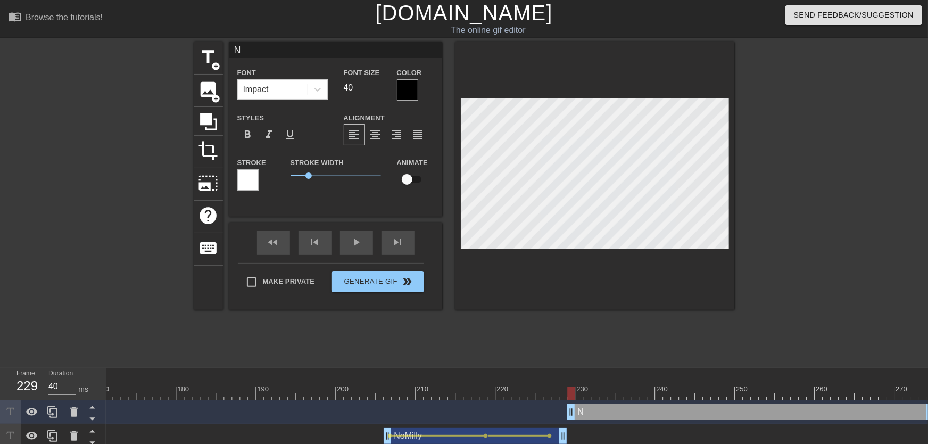
type textarea "No"
type input "NoM"
type textarea "NoM"
type input "NoMi"
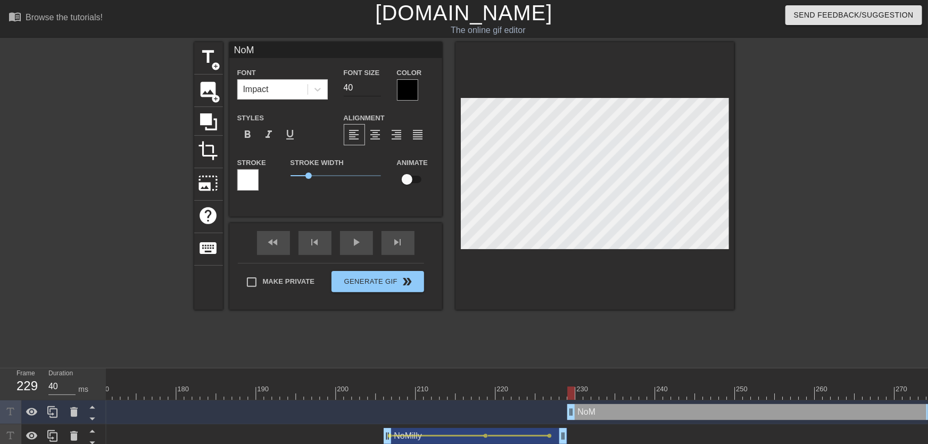
type textarea "NoMi"
type input "NoMil"
type textarea "NoMil"
type input "NoMill"
type textarea "NoMill"
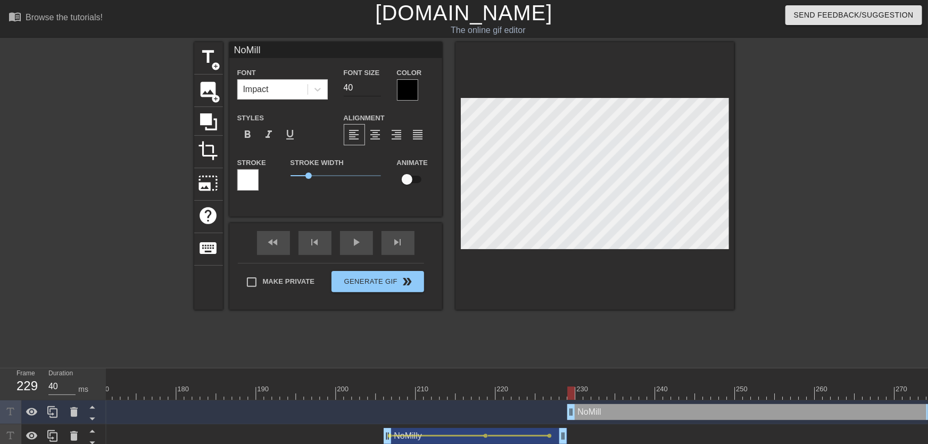
type input "NoMilly"
type textarea "NoMilly"
click at [403, 171] on input "checkbox" at bounding box center [407, 179] width 61 height 20
checkbox input "true"
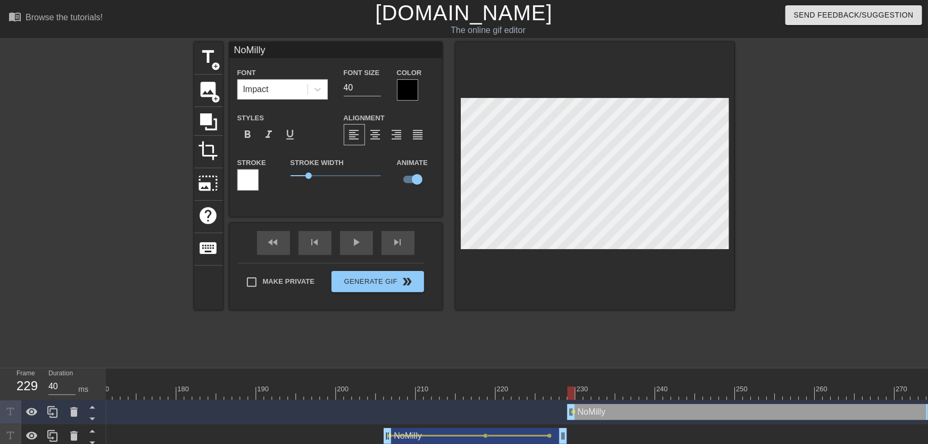
click at [605, 250] on div at bounding box center [595, 176] width 279 height 268
type input "30"
click at [375, 91] on input "30" at bounding box center [362, 87] width 37 height 17
drag, startPoint x: 575, startPoint y: 394, endPoint x: 591, endPoint y: 389, distance: 16.2
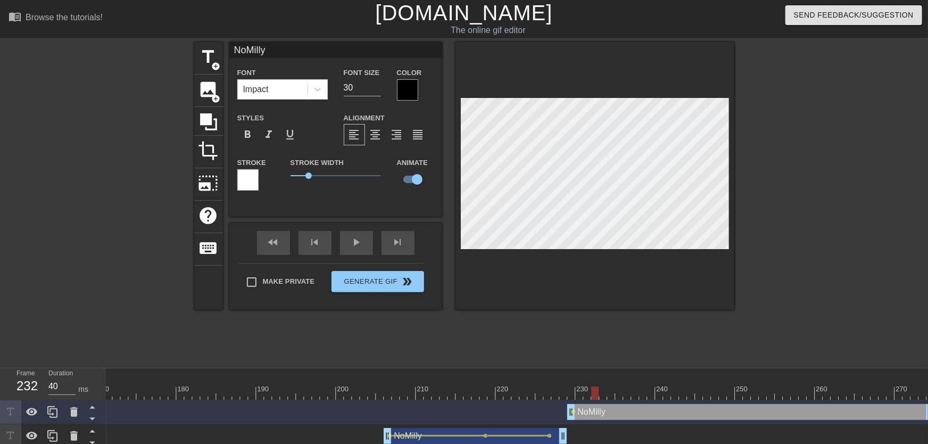
click at [574, 410] on span "lens" at bounding box center [574, 411] width 5 height 5
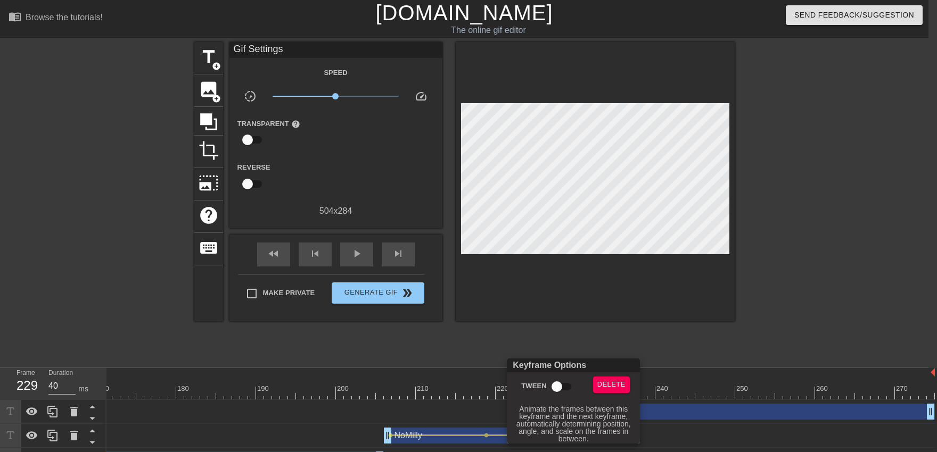
click at [561, 386] on input "Tween" at bounding box center [556, 387] width 61 height 20
checkbox input "true"
click at [561, 338] on div at bounding box center [468, 226] width 937 height 452
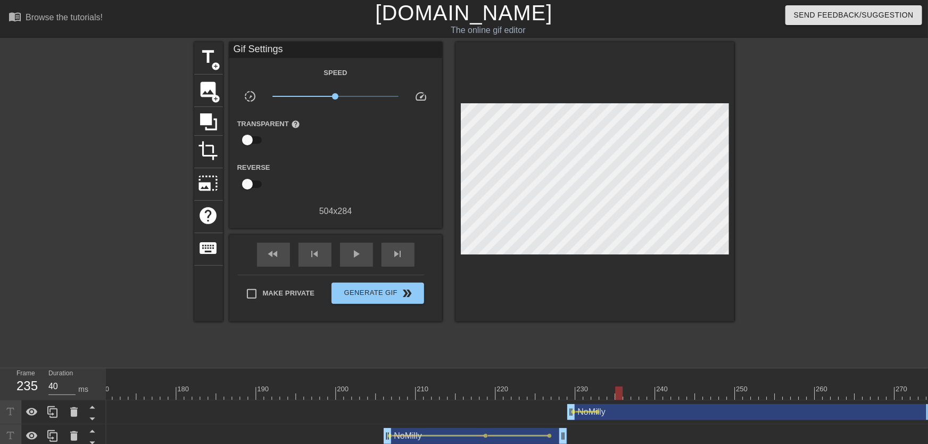
drag, startPoint x: 582, startPoint y: 394, endPoint x: 617, endPoint y: 394, distance: 35.1
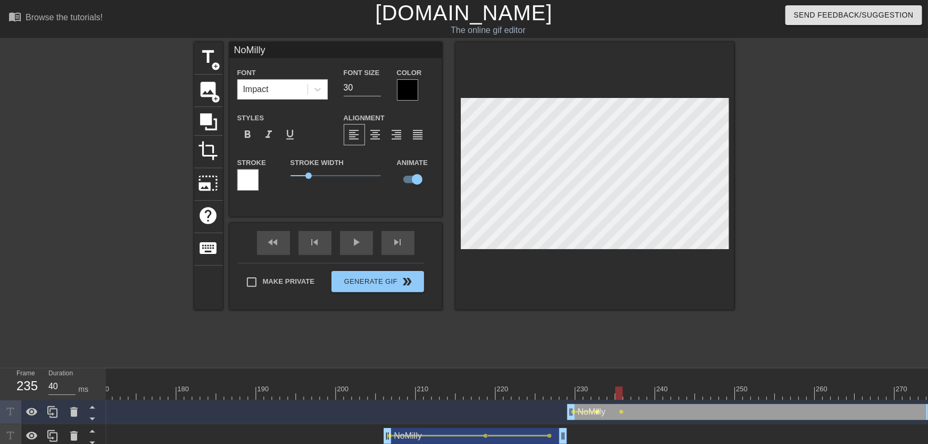
click at [600, 413] on span "lens" at bounding box center [598, 411] width 5 height 5
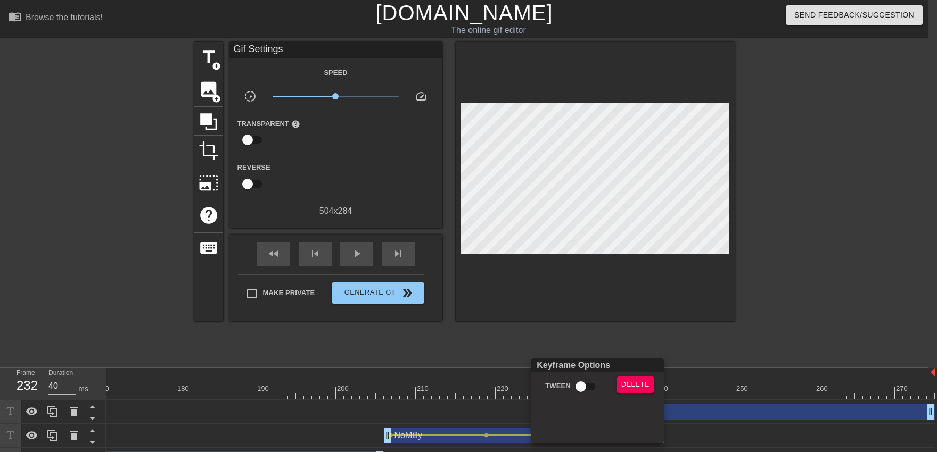
click at [593, 386] on input "Tween" at bounding box center [580, 387] width 61 height 20
checkbox input "true"
click at [589, 345] on div at bounding box center [468, 226] width 937 height 452
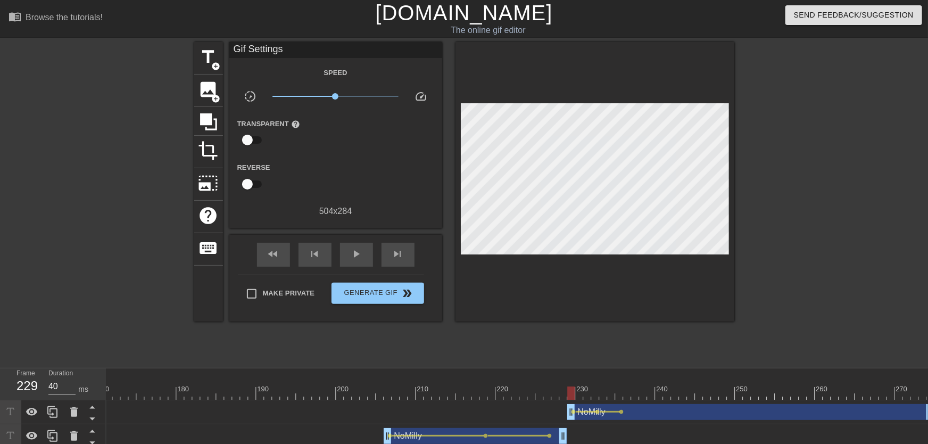
drag, startPoint x: 609, startPoint y: 393, endPoint x: 557, endPoint y: 391, distance: 52.2
click at [351, 262] on div "play_arrow" at bounding box center [356, 255] width 33 height 24
click at [356, 261] on div "pause" at bounding box center [356, 255] width 33 height 24
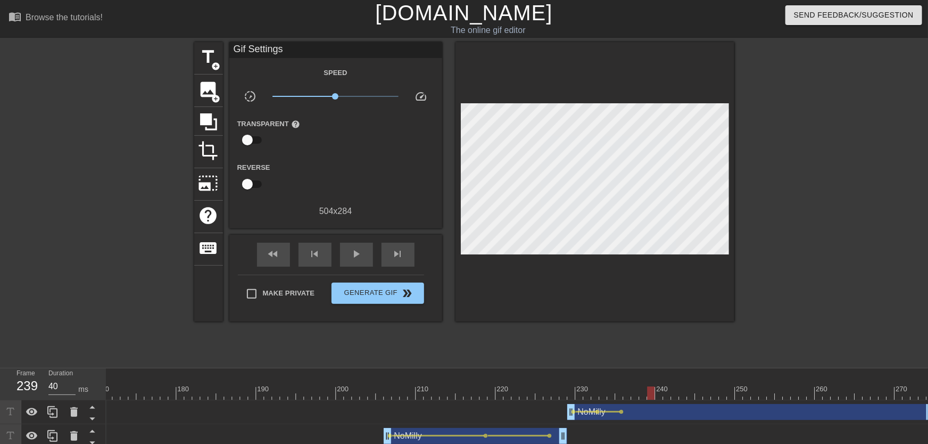
drag, startPoint x: 583, startPoint y: 390, endPoint x: 647, endPoint y: 395, distance: 64.7
click at [644, 386] on div at bounding box center [643, 385] width 8 height 13
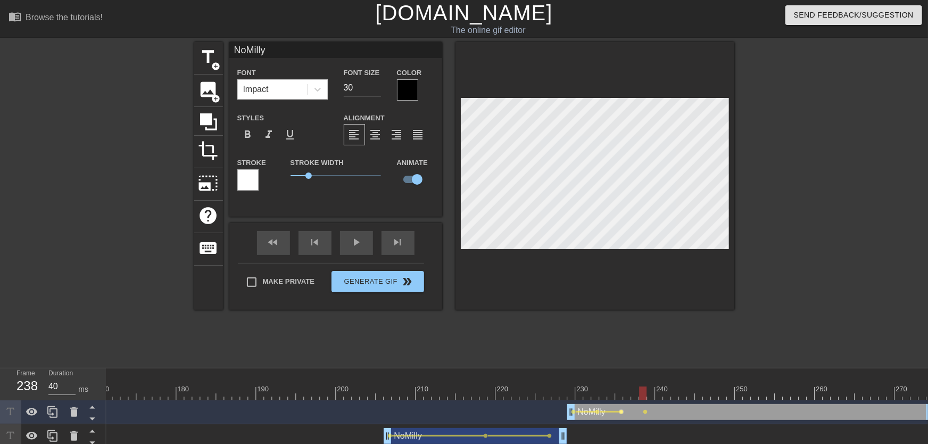
click at [623, 413] on span "lens" at bounding box center [621, 411] width 5 height 5
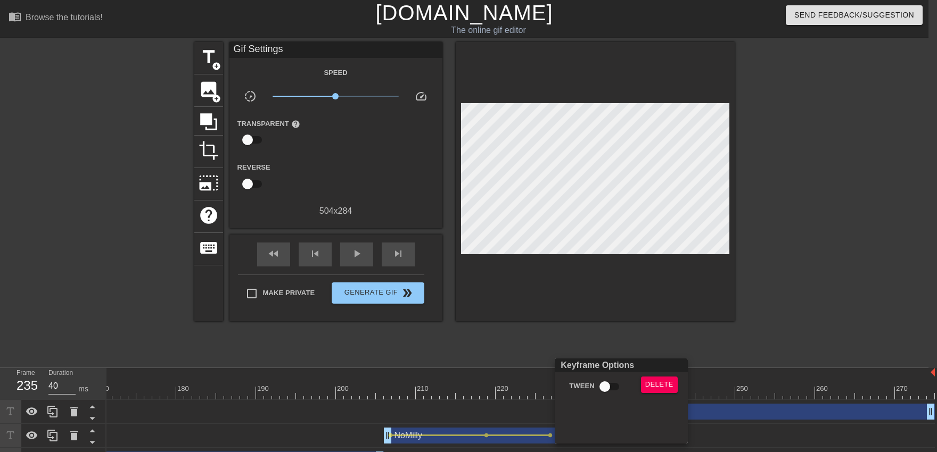
click at [611, 391] on input "Tween" at bounding box center [604, 387] width 61 height 20
checkbox input "true"
click at [608, 332] on div at bounding box center [468, 226] width 937 height 452
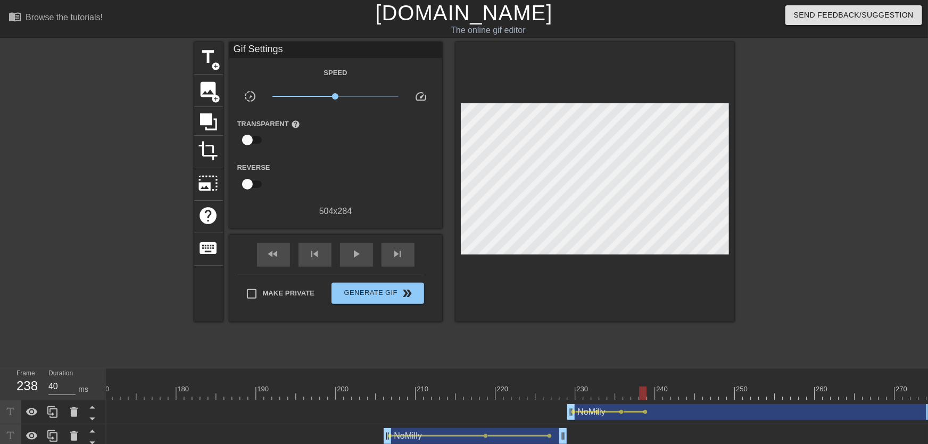
drag, startPoint x: 573, startPoint y: 396, endPoint x: 645, endPoint y: 396, distance: 71.8
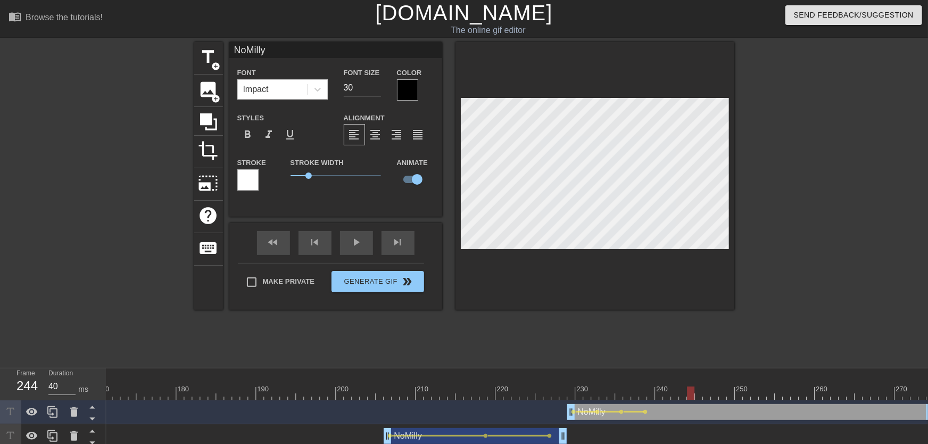
drag, startPoint x: 656, startPoint y: 393, endPoint x: 695, endPoint y: 384, distance: 39.4
drag, startPoint x: 627, startPoint y: 384, endPoint x: 594, endPoint y: 387, distance: 33.1
click at [558, 346] on div "title add_circle image add_circle crop photo_size_select_large help keyboard No…" at bounding box center [464, 201] width 540 height 319
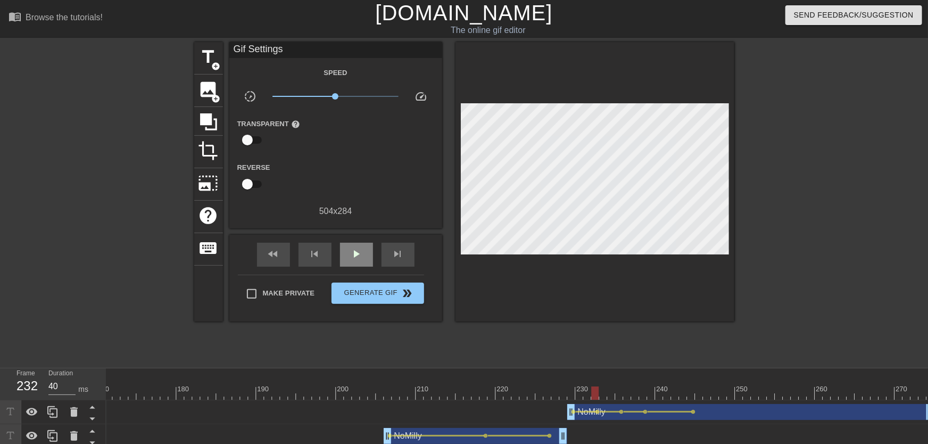
click at [349, 266] on div "play_arrow" at bounding box center [356, 255] width 33 height 24
drag, startPoint x: 634, startPoint y: 390, endPoint x: 750, endPoint y: 392, distance: 116.0
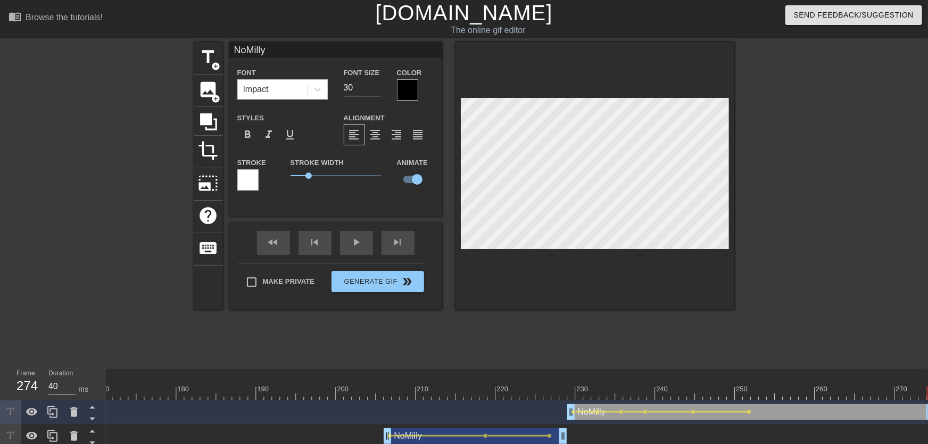
drag, startPoint x: 754, startPoint y: 391, endPoint x: 936, endPoint y: 395, distance: 182.6
click at [928, 395] on html "menu_book Browse the tutorials! [DOMAIN_NAME] The online gif editor Send Feedba…" at bounding box center [464, 260] width 928 height 520
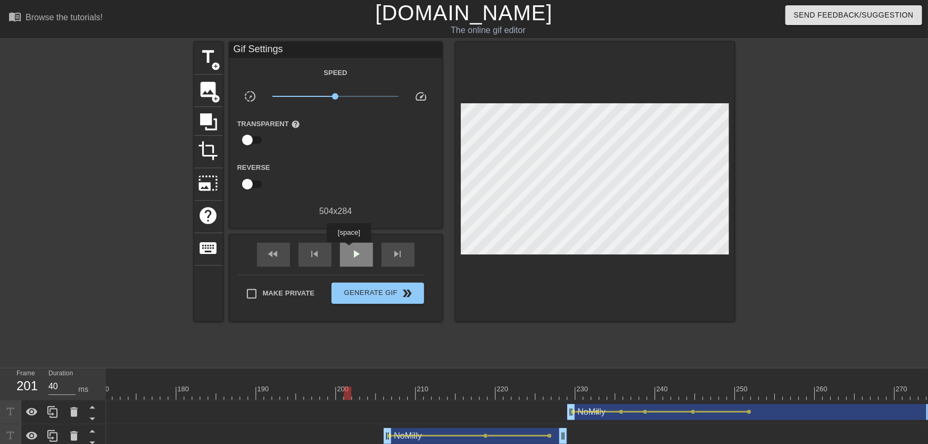
click at [349, 250] on div "play_arrow" at bounding box center [356, 255] width 33 height 24
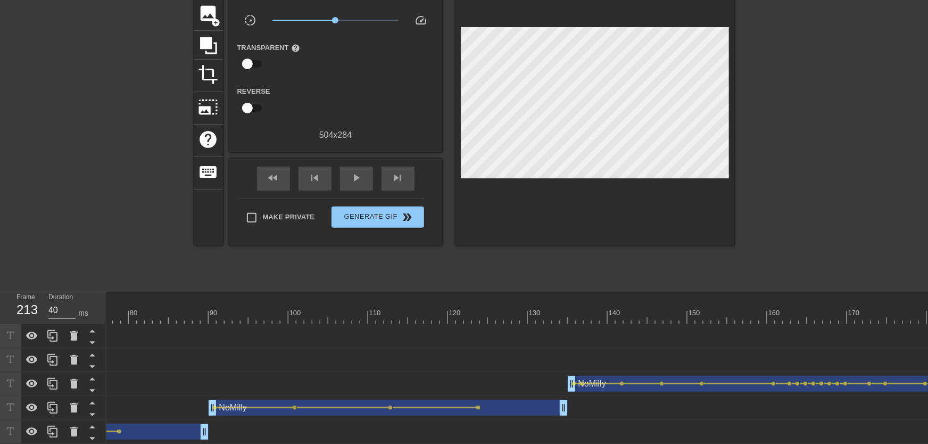
scroll to position [84, 0]
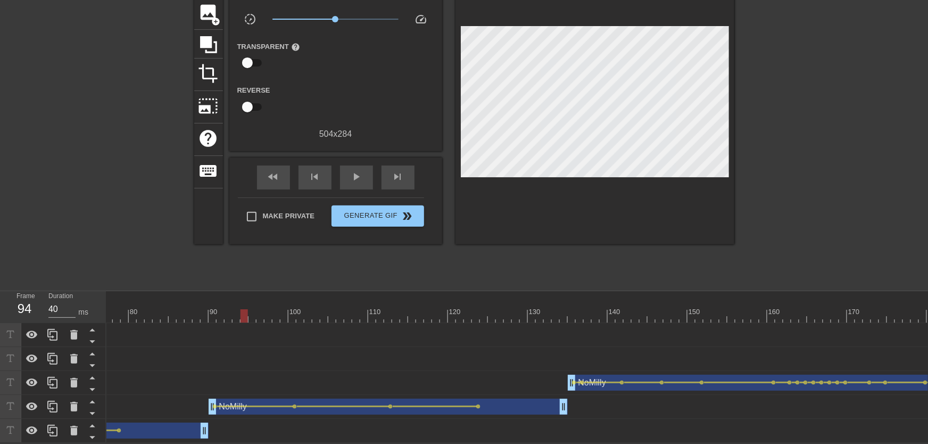
drag, startPoint x: 279, startPoint y: 296, endPoint x: 234, endPoint y: 298, distance: 45.8
click at [234, 302] on div "10 20 30 40 50 60 70 80 90 100 110 120 130 140 150 160" at bounding box center [591, 310] width 2187 height 17
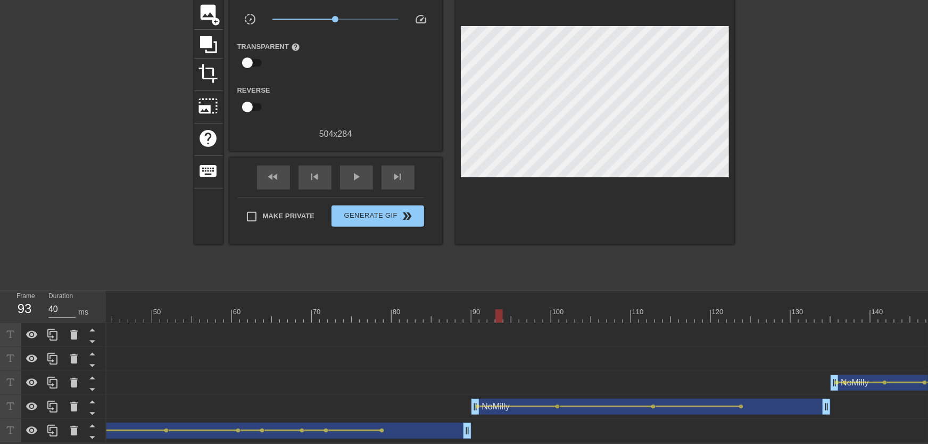
scroll to position [0, 164]
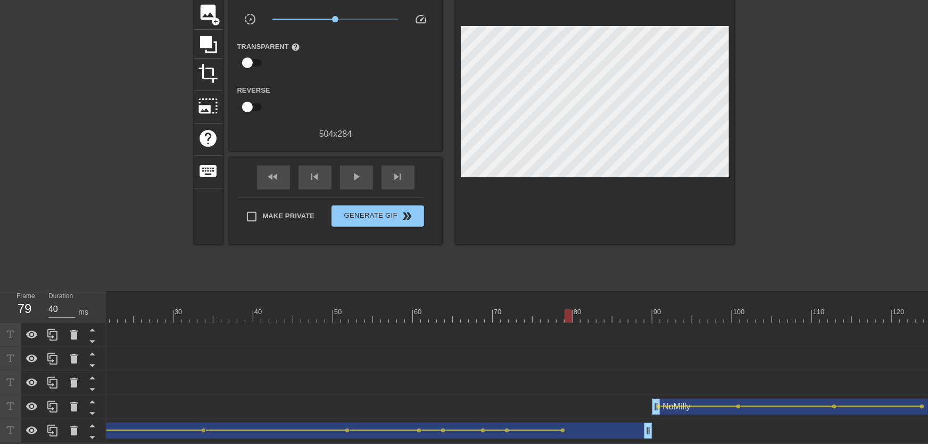
drag, startPoint x: 248, startPoint y: 306, endPoint x: 548, endPoint y: 307, distance: 299.6
click at [364, 169] on div "play_arrow" at bounding box center [356, 178] width 33 height 24
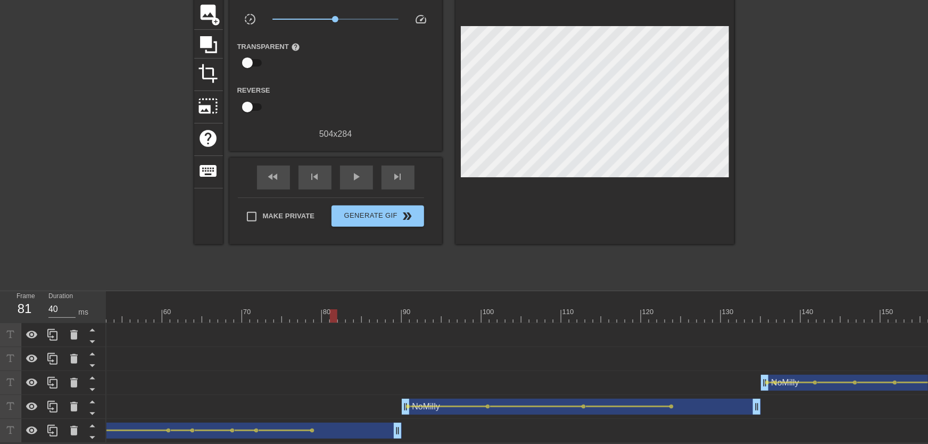
scroll to position [0, 580]
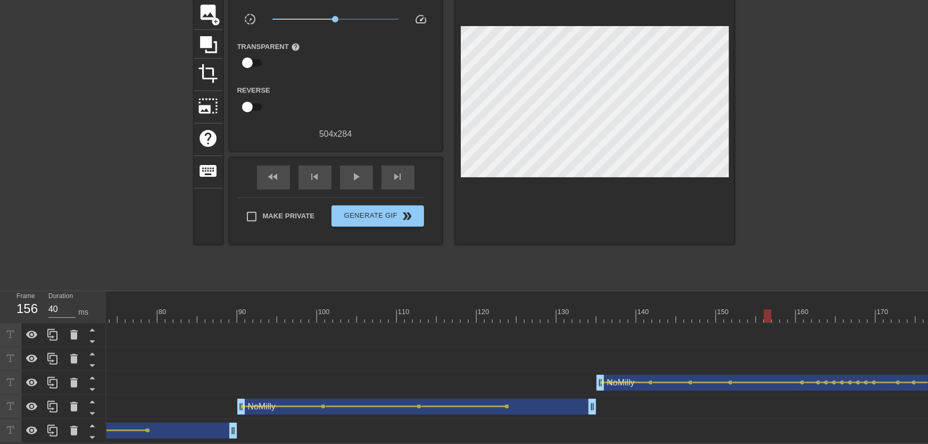
drag, startPoint x: 681, startPoint y: 301, endPoint x: 754, endPoint y: 304, distance: 73.0
click at [755, 304] on div "10 20 30 40 50 60 70 80 90 100 110 120 130 140 150 160" at bounding box center [620, 306] width 2187 height 31
click at [354, 174] on span "play_arrow" at bounding box center [356, 176] width 13 height 13
click at [371, 213] on span "Generate Gif double_arrow" at bounding box center [378, 216] width 84 height 13
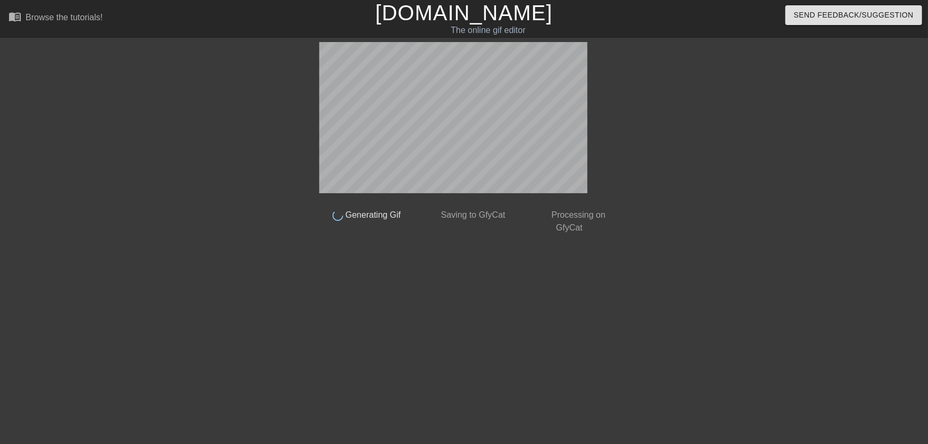
scroll to position [0, 0]
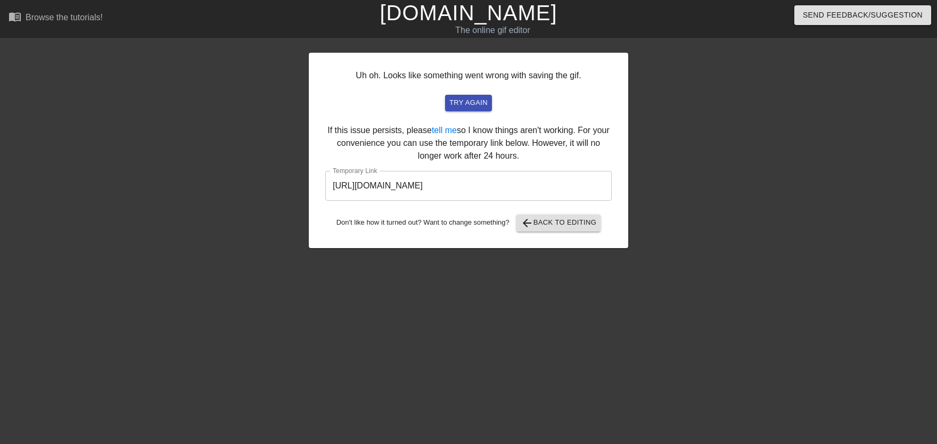
click at [439, 190] on input "[URL][DOMAIN_NAME]" at bounding box center [468, 186] width 286 height 30
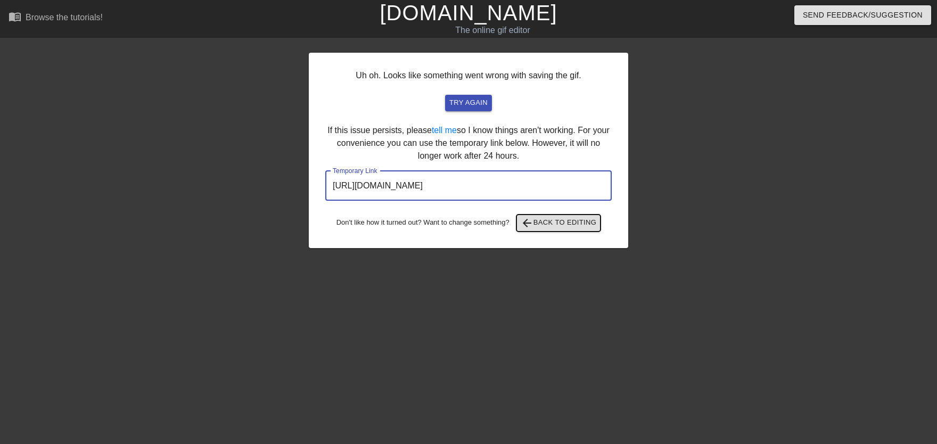
click at [558, 226] on span "arrow_back Back to Editing" at bounding box center [558, 223] width 76 height 13
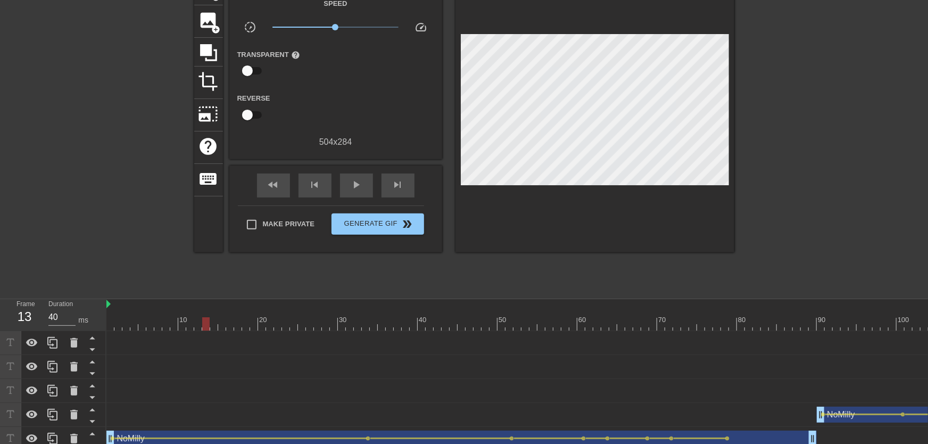
scroll to position [84, 0]
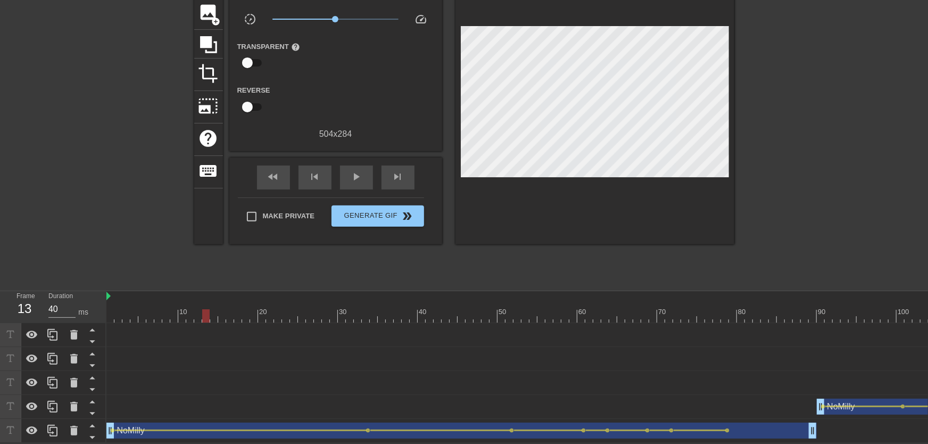
drag, startPoint x: 226, startPoint y: 311, endPoint x: 280, endPoint y: 302, distance: 55.0
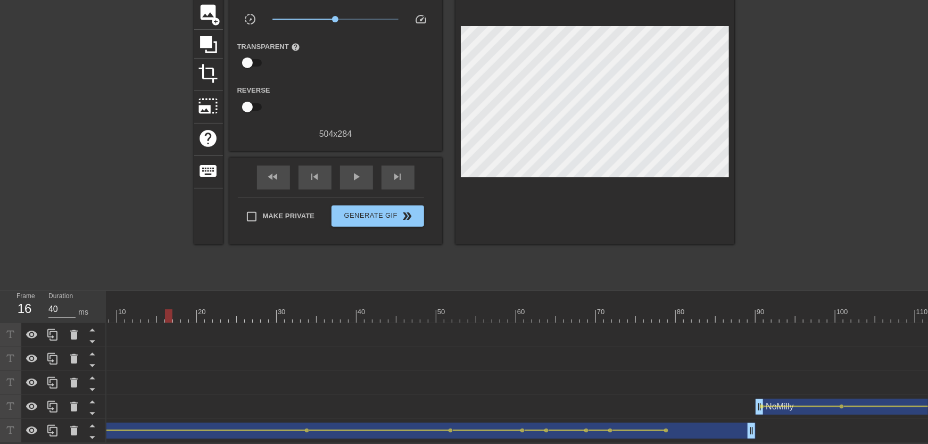
scroll to position [0, 230]
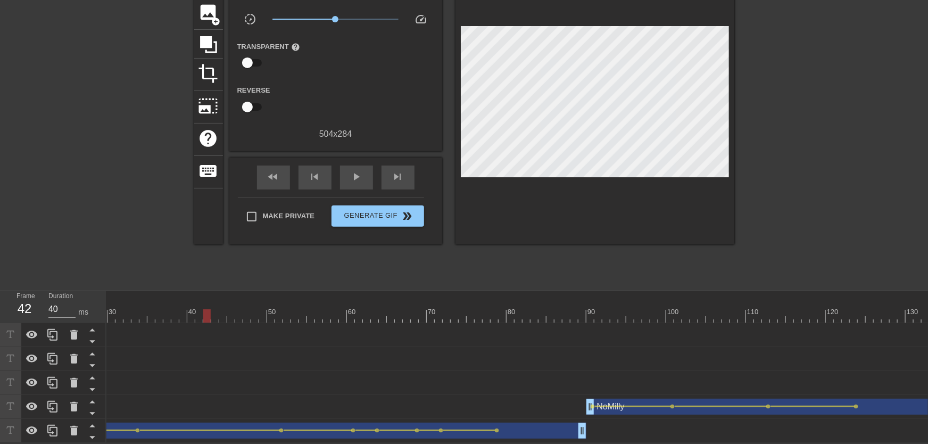
drag, startPoint x: 308, startPoint y: 301, endPoint x: 200, endPoint y: 311, distance: 108.0
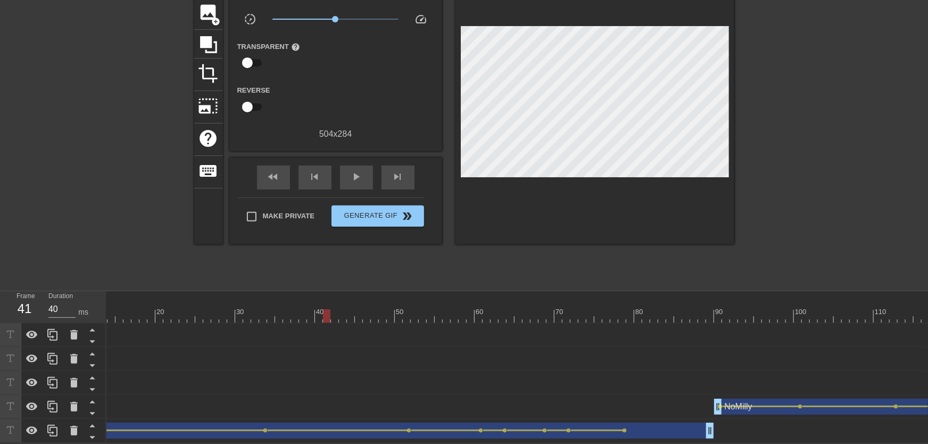
scroll to position [0, 18]
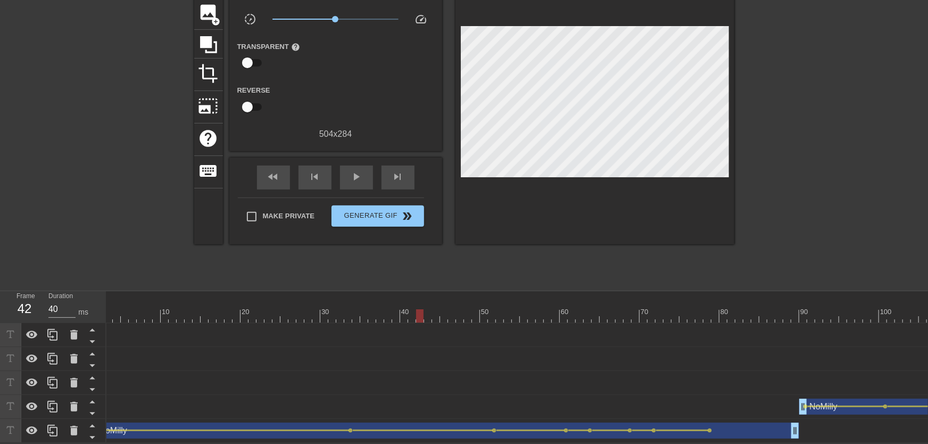
drag, startPoint x: 230, startPoint y: 309, endPoint x: 420, endPoint y: 311, distance: 189.5
drag, startPoint x: 422, startPoint y: 309, endPoint x: 436, endPoint y: 292, distance: 22.3
click at [431, 309] on div at bounding box center [427, 315] width 7 height 13
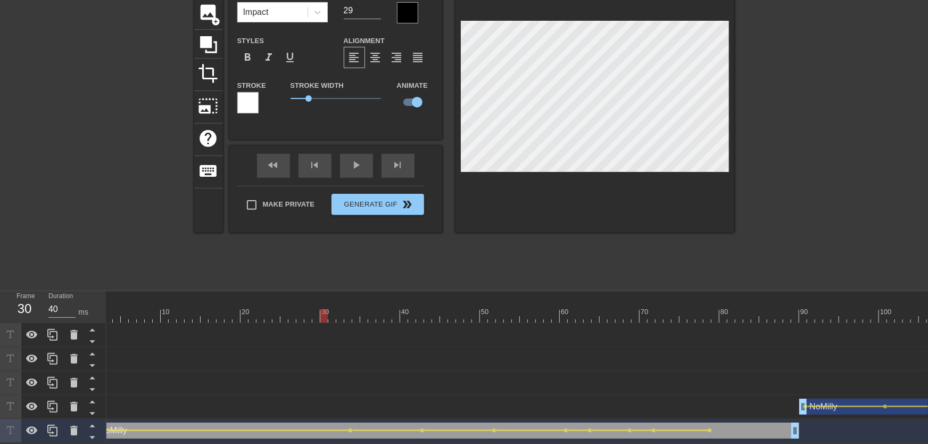
drag, startPoint x: 378, startPoint y: 309, endPoint x: 343, endPoint y: 259, distance: 61.1
click at [314, 317] on div "10 20 30 40 50 60 70 80 90 100 110 120 130 140 150 160" at bounding box center [517, 367] width 822 height 152
click at [360, 162] on div "play_arrow" at bounding box center [356, 166] width 33 height 24
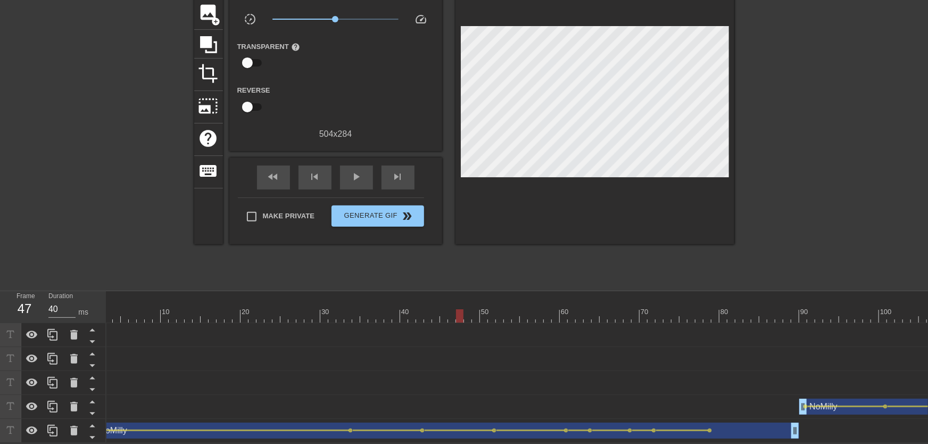
drag, startPoint x: 422, startPoint y: 314, endPoint x: 462, endPoint y: 314, distance: 40.4
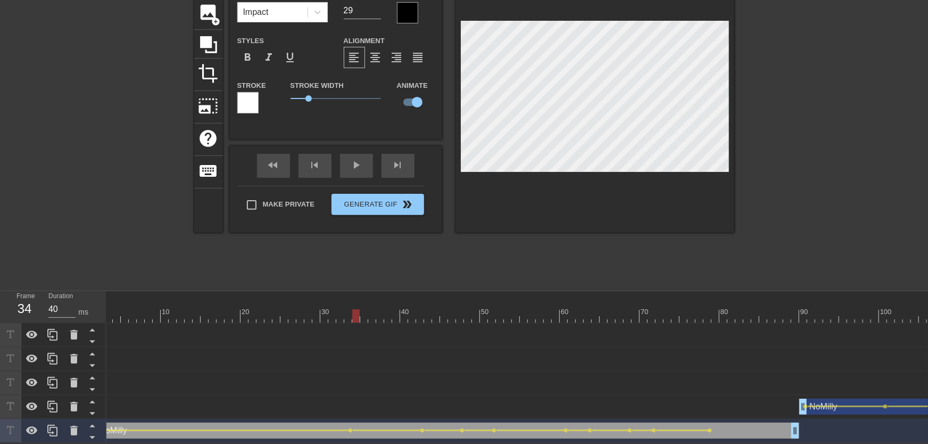
drag, startPoint x: 354, startPoint y: 311, endPoint x: 351, endPoint y: 283, distance: 28.9
click at [356, 171] on div "fast_rewind skip_previous play_arrow skip_next" at bounding box center [335, 166] width 173 height 40
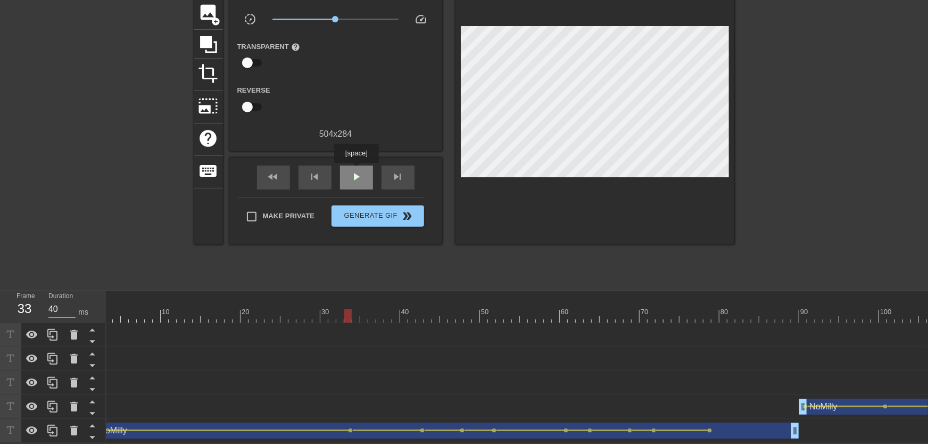
click at [357, 170] on span "play_arrow" at bounding box center [356, 176] width 13 height 13
drag, startPoint x: 464, startPoint y: 318, endPoint x: 467, endPoint y: 313, distance: 6.0
click at [467, 315] on div "10 20 30 40 50 60 70 80 90 100 110 120 130 140 150 160" at bounding box center [517, 367] width 822 height 152
drag, startPoint x: 470, startPoint y: 310, endPoint x: 485, endPoint y: 313, distance: 15.4
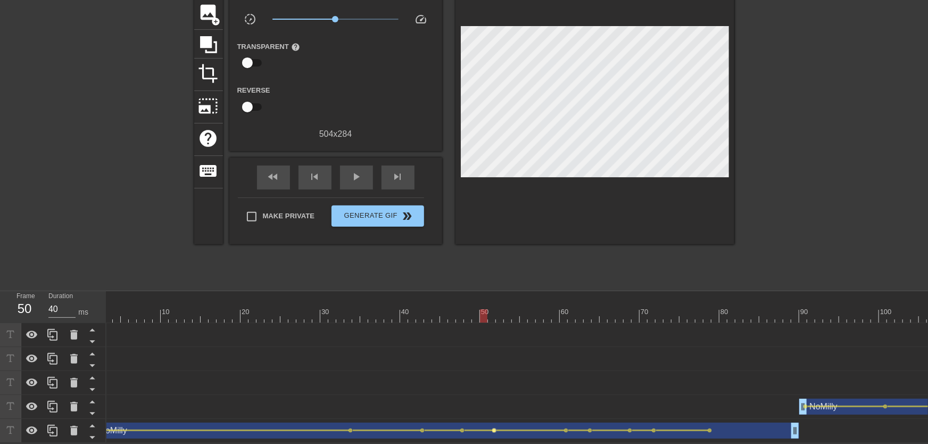
click at [494, 428] on span "lens" at bounding box center [494, 430] width 5 height 5
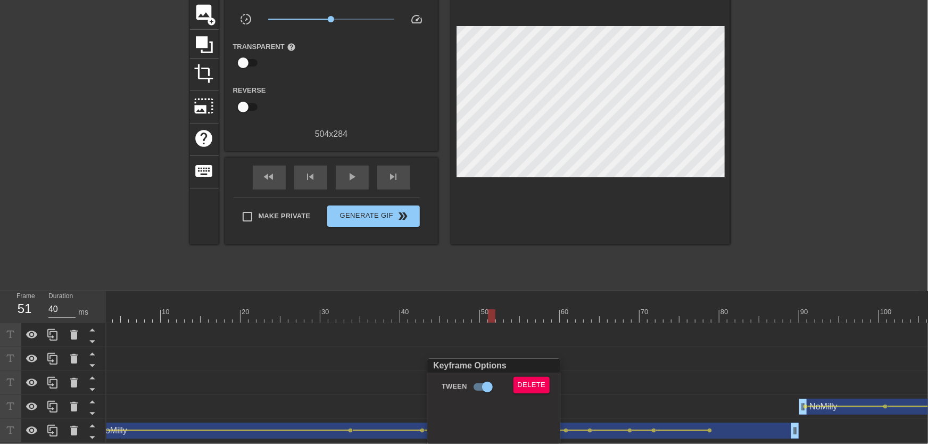
scroll to position [76, 0]
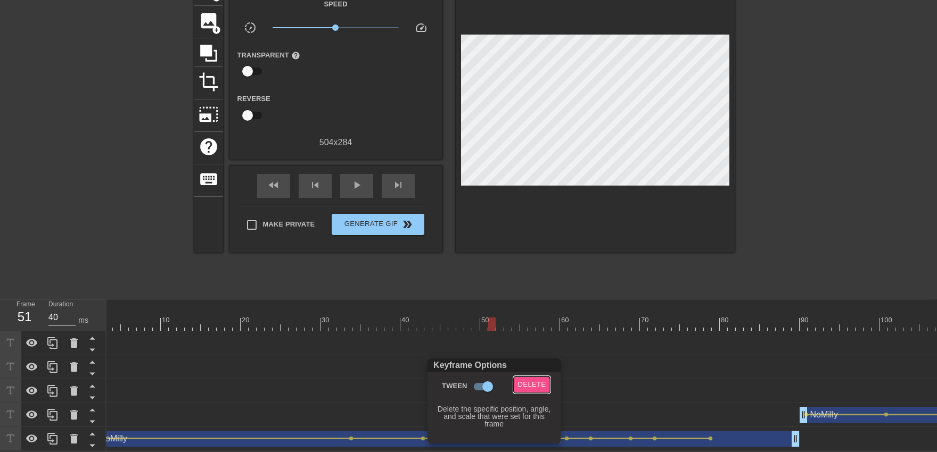
click at [528, 390] on span "Delete" at bounding box center [532, 385] width 28 height 12
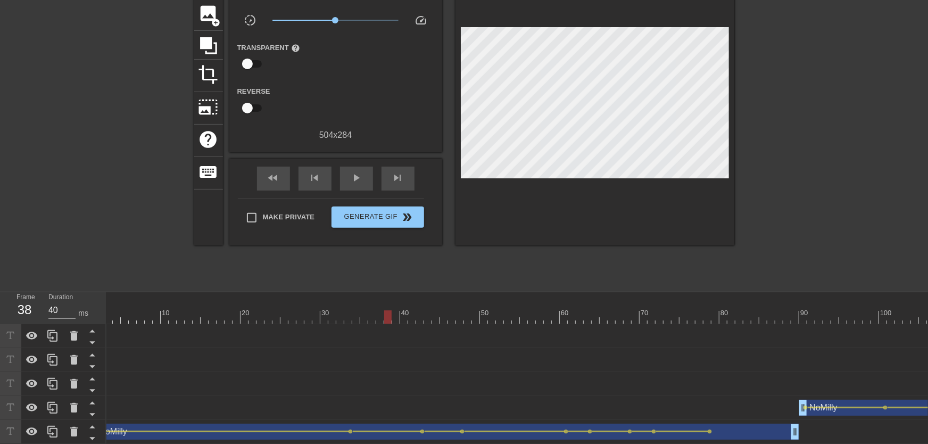
drag, startPoint x: 453, startPoint y: 307, endPoint x: 378, endPoint y: 302, distance: 75.7
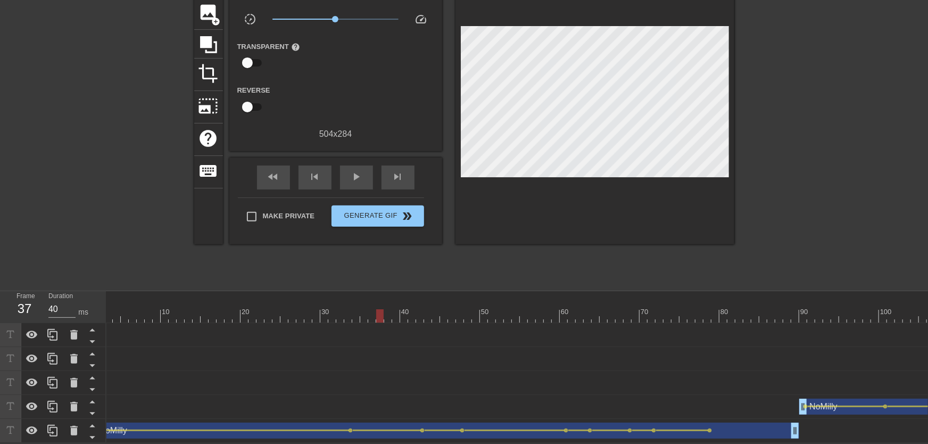
scroll to position [84, 0]
click at [358, 197] on div "Make Private Generate Gif double_arrow" at bounding box center [331, 218] width 186 height 42
click at [359, 176] on span "play_arrow" at bounding box center [356, 176] width 13 height 13
drag, startPoint x: 428, startPoint y: 297, endPoint x: 353, endPoint y: 297, distance: 75.6
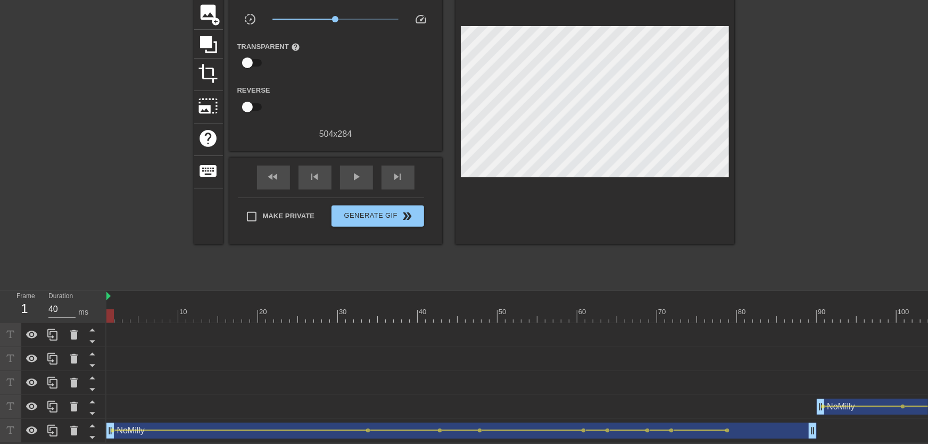
drag, startPoint x: 116, startPoint y: 308, endPoint x: 91, endPoint y: 313, distance: 25.7
click at [91, 313] on div "Frame 1 Duration 40 ms 10 20 30 40 50 60 70 80 90 100 110 120 130 140 150" at bounding box center [464, 367] width 928 height 152
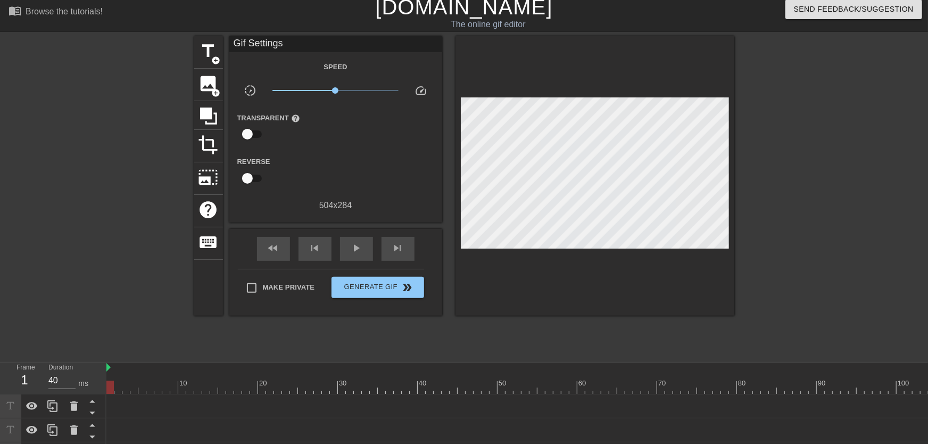
scroll to position [84, 0]
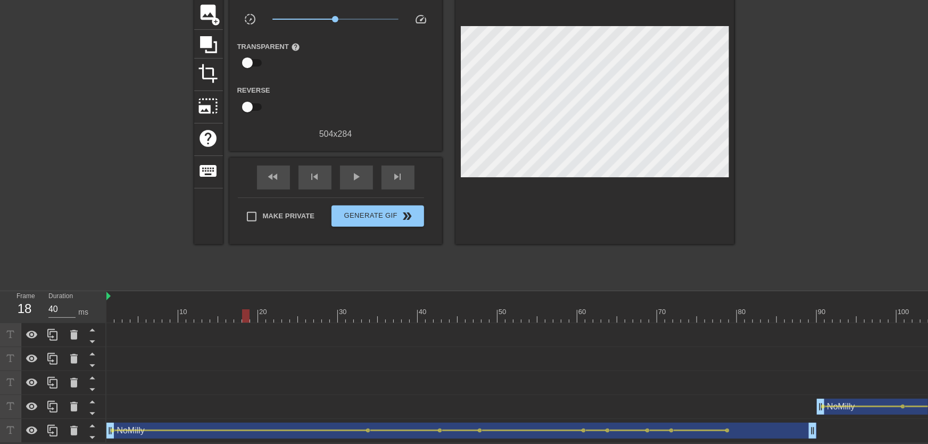
drag, startPoint x: 115, startPoint y: 310, endPoint x: 319, endPoint y: 286, distance: 205.2
drag, startPoint x: 233, startPoint y: 305, endPoint x: 94, endPoint y: 308, distance: 138.9
click at [94, 308] on div "Frame 1 Duration 40 ms 10 20 30 40 50 60 70 80 90 100 110 120 130 140 150" at bounding box center [464, 367] width 928 height 152
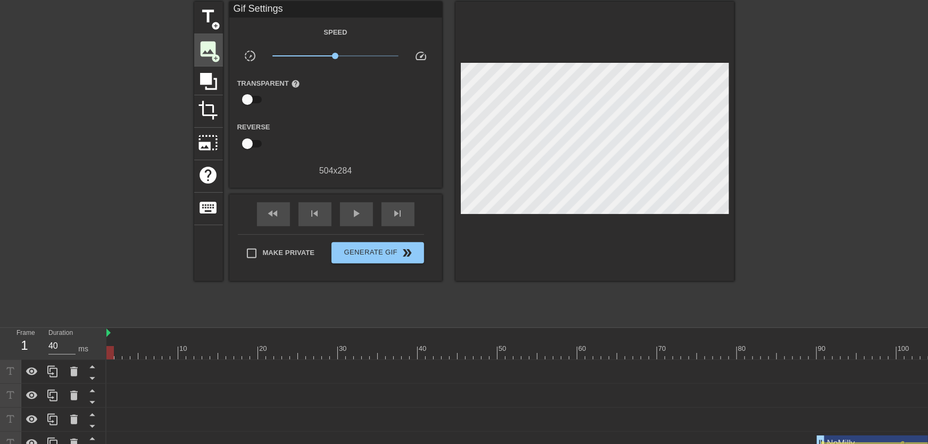
scroll to position [6, 0]
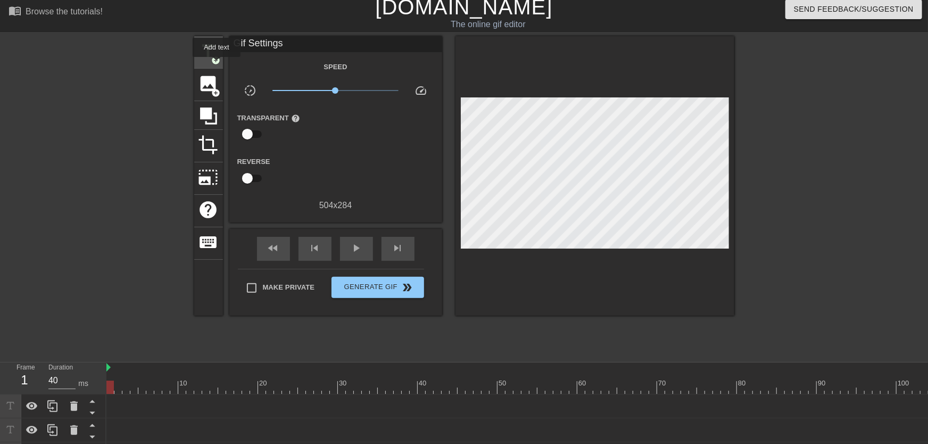
click at [217, 60] on span "add_circle" at bounding box center [216, 60] width 9 height 9
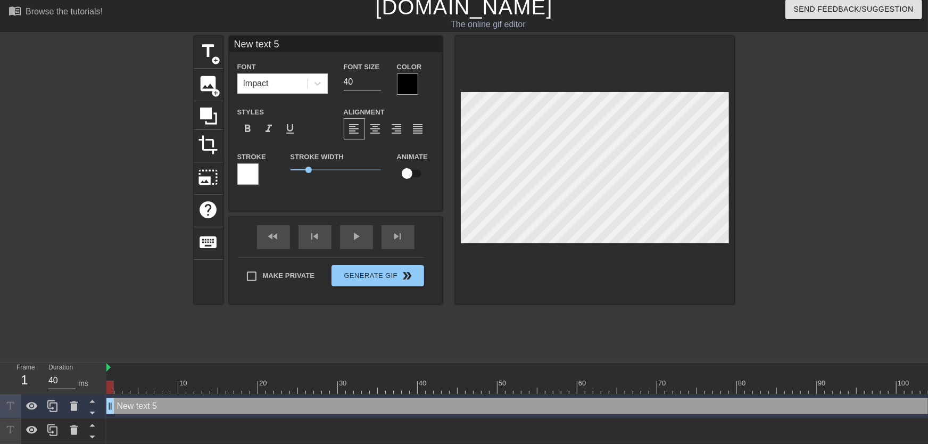
type input "New text"
type textarea "New text"
type input "New text"
type textarea "New text"
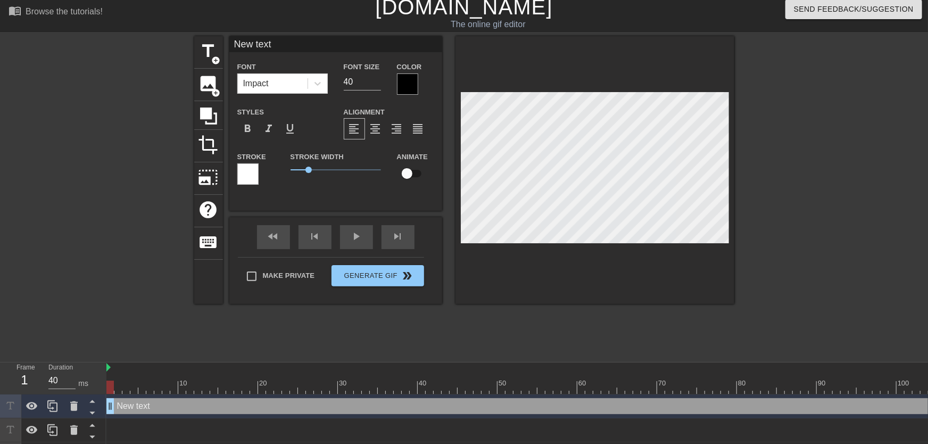
type input "New tex"
type textarea "New tex"
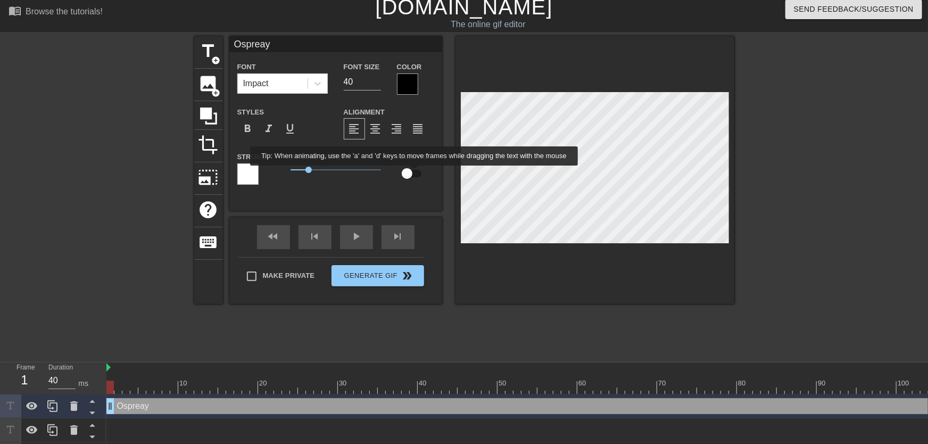
click at [414, 173] on input "checkbox" at bounding box center [407, 173] width 61 height 20
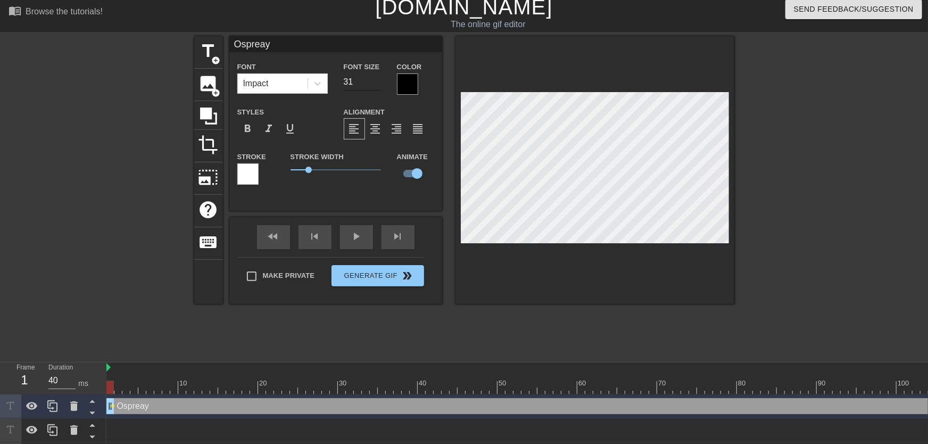
click at [376, 85] on input "31" at bounding box center [362, 81] width 37 height 17
click at [375, 86] on input "26" at bounding box center [362, 81] width 37 height 17
click at [418, 84] on div at bounding box center [407, 83] width 21 height 21
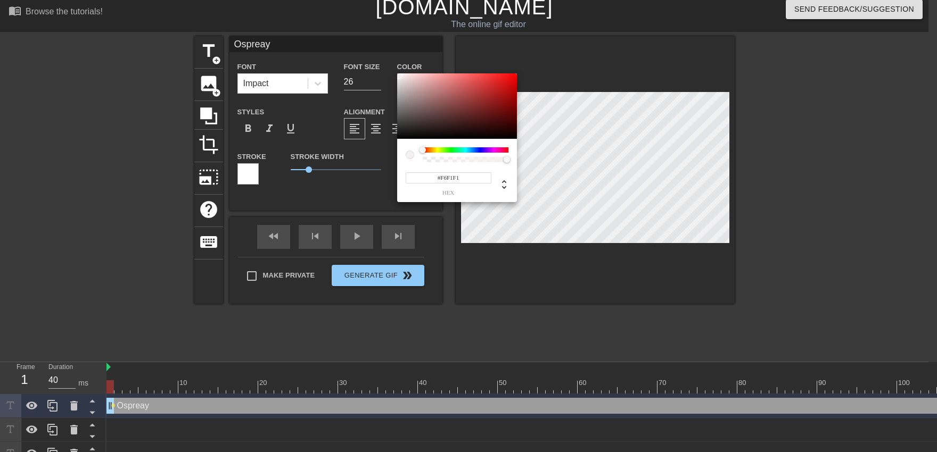
click at [399, 76] on div at bounding box center [457, 106] width 120 height 66
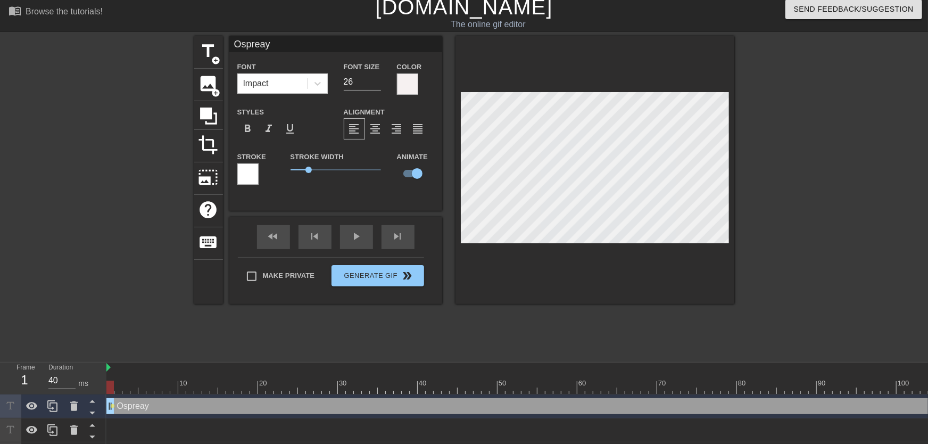
click at [253, 183] on div at bounding box center [247, 173] width 21 height 21
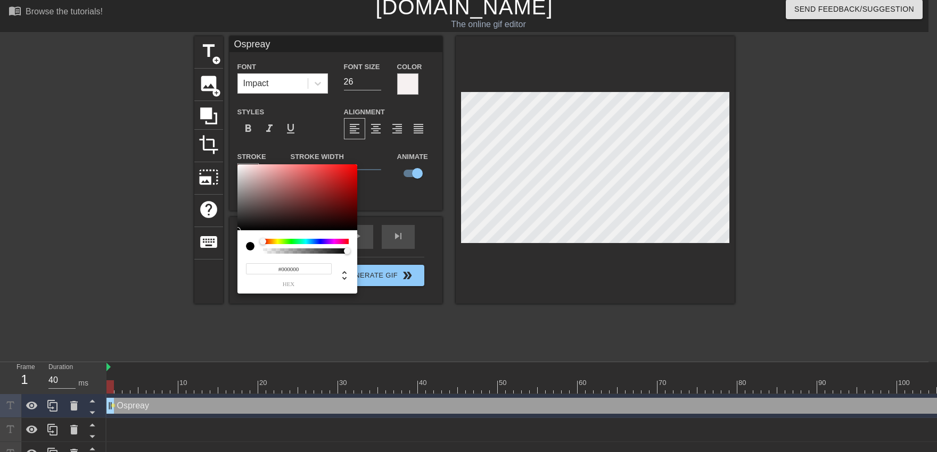
drag, startPoint x: 246, startPoint y: 213, endPoint x: 228, endPoint y: 276, distance: 65.9
click at [237, 230] on div at bounding box center [297, 197] width 120 height 66
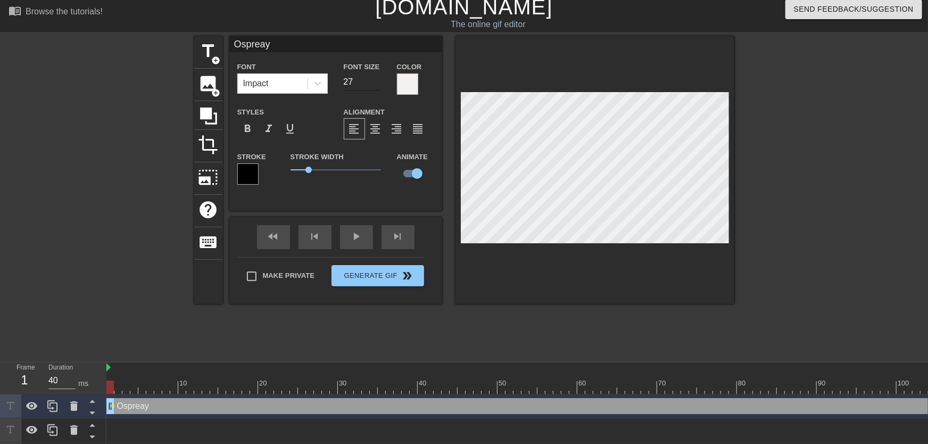
click at [377, 80] on input "27" at bounding box center [362, 81] width 37 height 17
click at [377, 80] on input "28" at bounding box center [362, 81] width 37 height 17
click at [377, 80] on input "29" at bounding box center [362, 81] width 37 height 17
drag, startPoint x: 111, startPoint y: 385, endPoint x: 192, endPoint y: 354, distance: 86.6
click at [192, 354] on div "menu_book Browse the tutorials! [DOMAIN_NAME] The online gif editor Send Feedba…" at bounding box center [464, 266] width 928 height 544
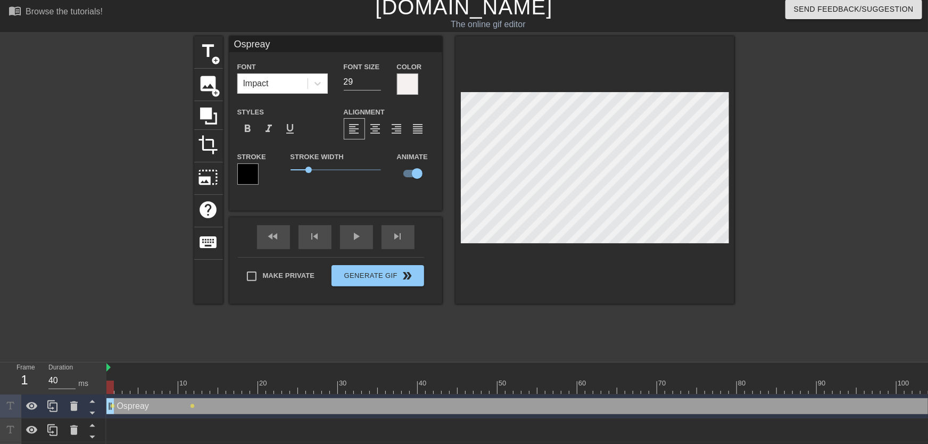
drag, startPoint x: 122, startPoint y: 385, endPoint x: 109, endPoint y: 397, distance: 17.3
click at [101, 390] on div "Frame 1 Duration 40 ms 10 20 30 40 50 60 70 80 90 100 110 120 130 140 150" at bounding box center [464, 450] width 928 height 176
click at [113, 404] on span "lens" at bounding box center [113, 405] width 5 height 5
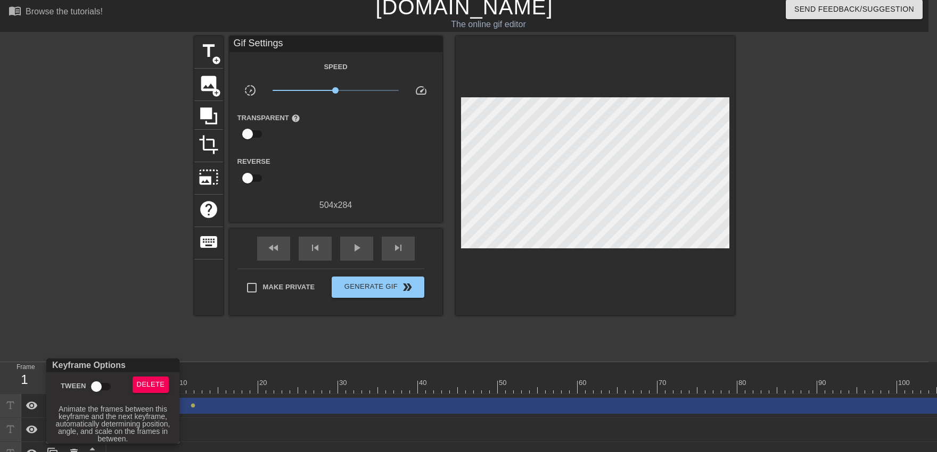
click at [106, 390] on input "Tween" at bounding box center [96, 387] width 61 height 20
click at [352, 257] on div at bounding box center [468, 226] width 937 height 452
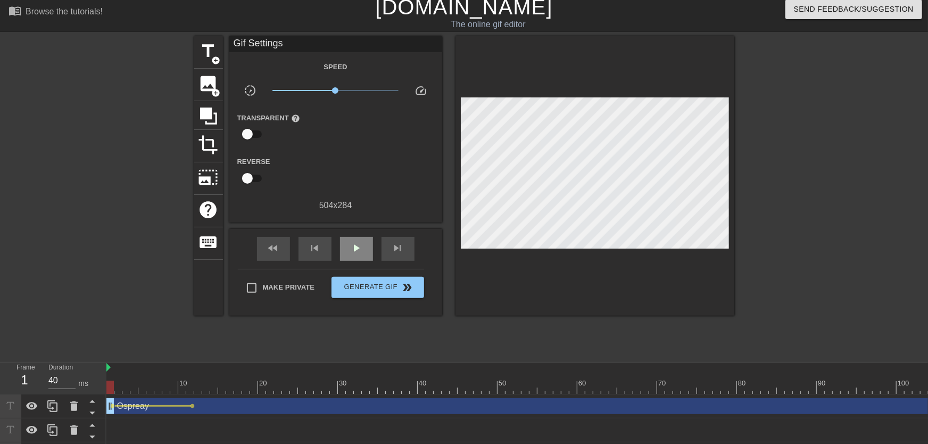
click at [355, 251] on span "play_arrow" at bounding box center [356, 248] width 13 height 13
drag, startPoint x: 193, startPoint y: 385, endPoint x: 203, endPoint y: 387, distance: 10.2
click at [201, 387] on div at bounding box center [197, 387] width 7 height 13
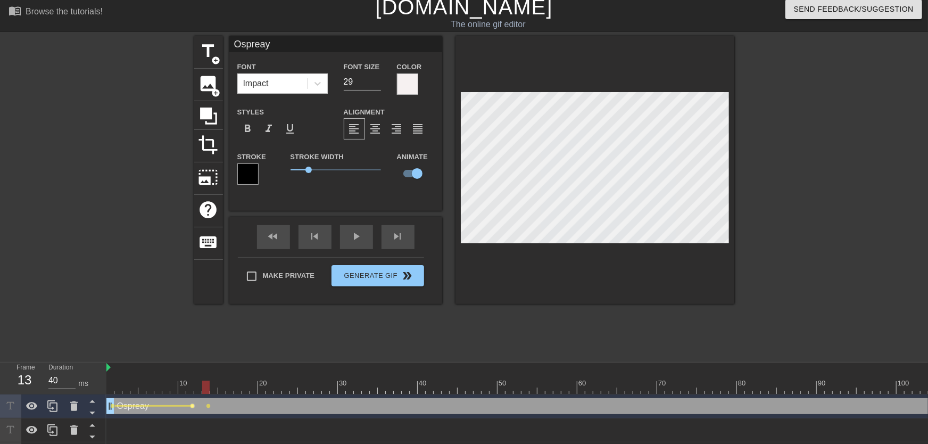
click at [194, 405] on span "lens" at bounding box center [193, 405] width 5 height 5
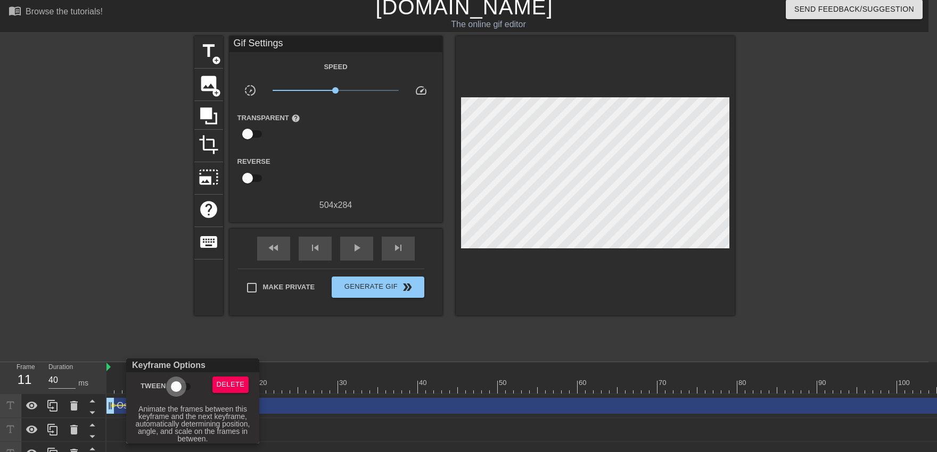
click at [186, 390] on input "Tween" at bounding box center [176, 387] width 61 height 20
click at [207, 343] on div at bounding box center [468, 226] width 937 height 452
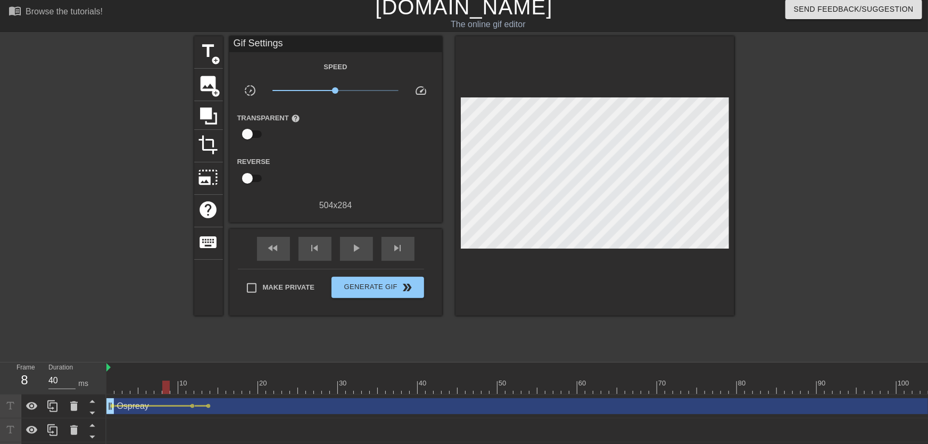
drag, startPoint x: 196, startPoint y: 387, endPoint x: 160, endPoint y: 391, distance: 37.0
click at [351, 258] on div "play_arrow" at bounding box center [356, 249] width 33 height 24
click at [350, 255] on div "pause" at bounding box center [356, 249] width 33 height 24
drag, startPoint x: 198, startPoint y: 387, endPoint x: 240, endPoint y: 390, distance: 42.1
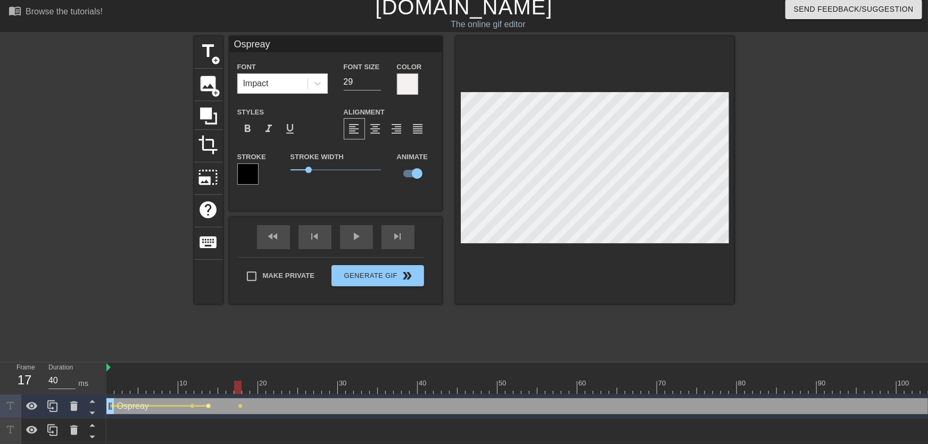
click at [207, 406] on span "lens" at bounding box center [208, 405] width 5 height 5
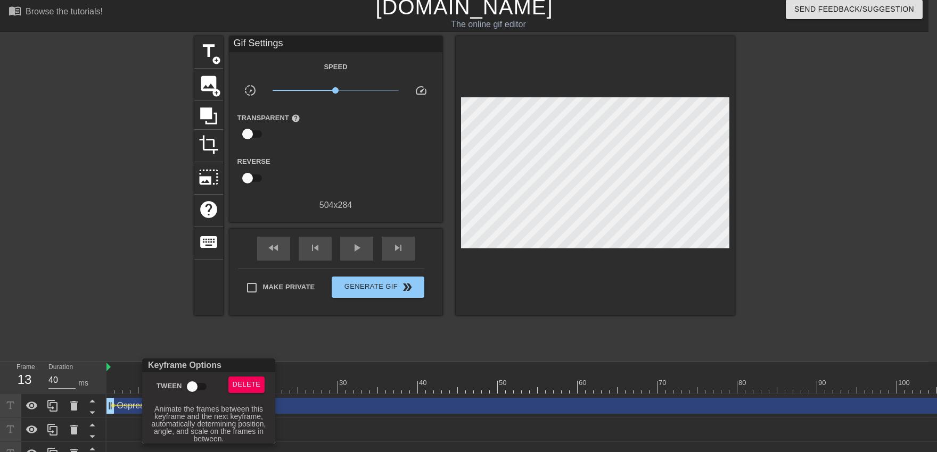
click at [198, 384] on input "Tween" at bounding box center [192, 387] width 61 height 20
click at [188, 350] on div at bounding box center [468, 226] width 937 height 452
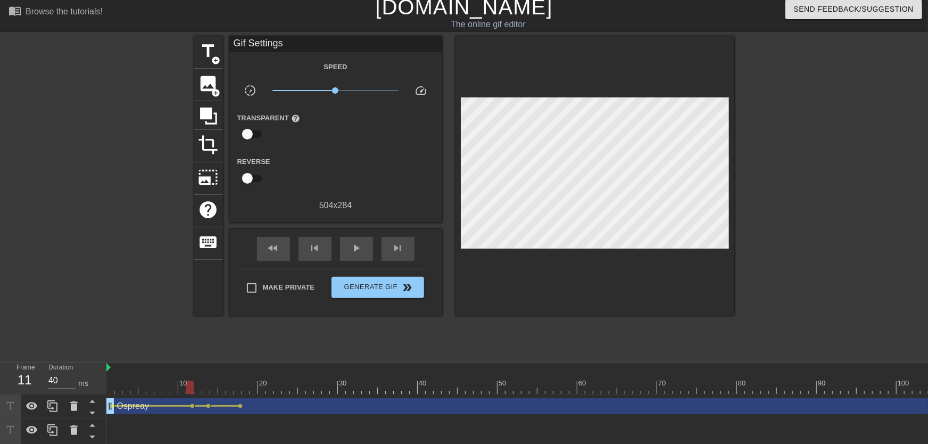
drag, startPoint x: 193, startPoint y: 385, endPoint x: 242, endPoint y: 335, distance: 70.0
click at [358, 249] on span "play_arrow" at bounding box center [356, 248] width 13 height 13
click at [357, 253] on span "pause" at bounding box center [356, 248] width 13 height 13
drag, startPoint x: 242, startPoint y: 384, endPoint x: 296, endPoint y: 384, distance: 54.3
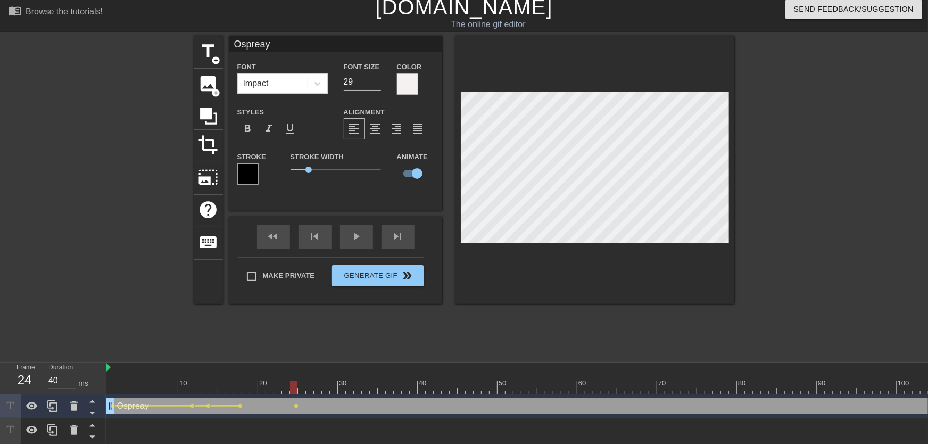
click at [242, 405] on span "lens" at bounding box center [240, 405] width 5 height 5
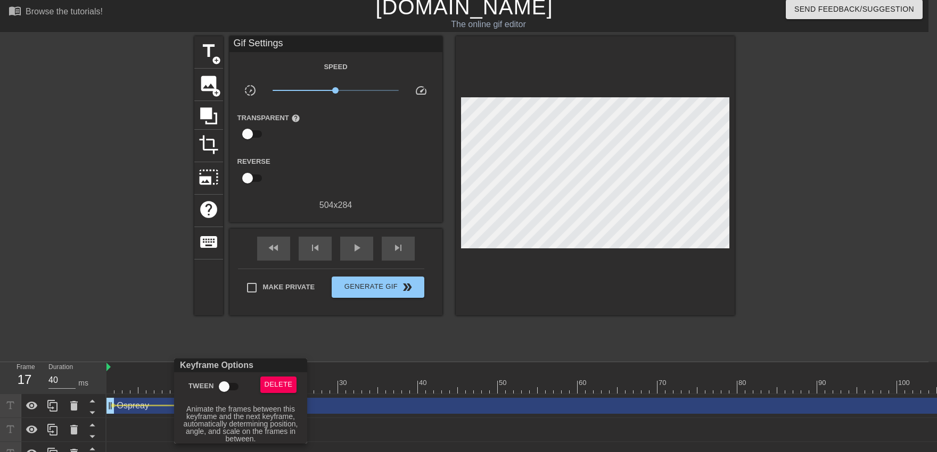
click at [230, 383] on input "Tween" at bounding box center [224, 387] width 61 height 20
click at [222, 330] on div at bounding box center [468, 226] width 937 height 452
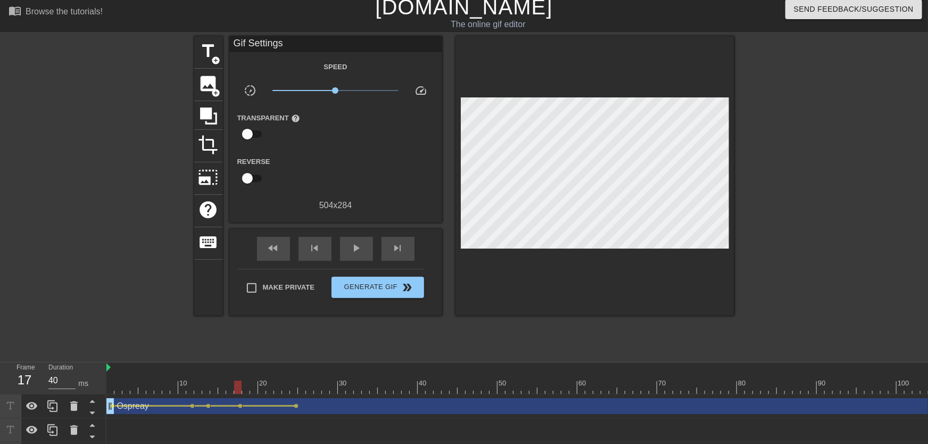
drag, startPoint x: 235, startPoint y: 377, endPoint x: 210, endPoint y: 372, distance: 25.6
click at [353, 253] on span "play_arrow" at bounding box center [356, 248] width 13 height 13
drag, startPoint x: 180, startPoint y: 390, endPoint x: 208, endPoint y: 397, distance: 28.5
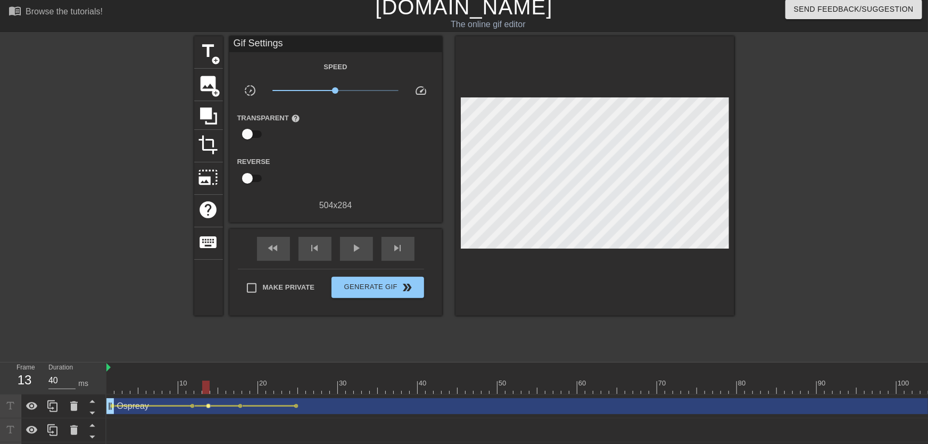
click at [209, 407] on span "lens" at bounding box center [208, 405] width 5 height 5
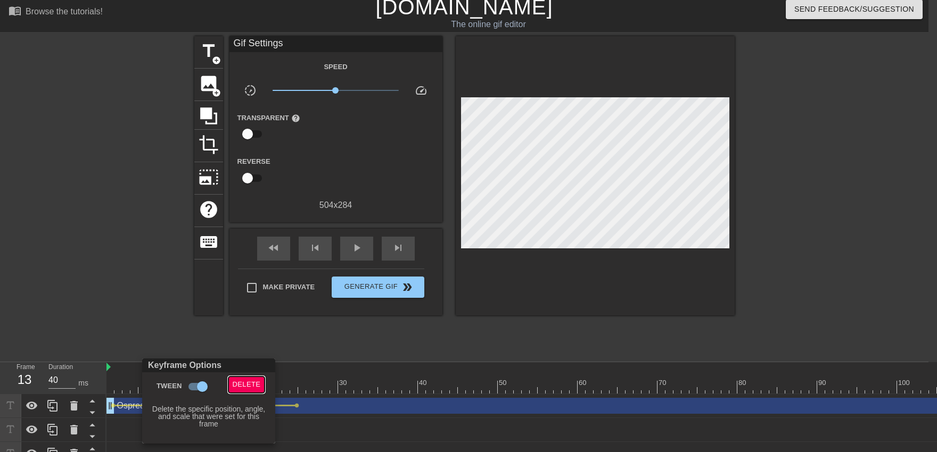
click at [237, 387] on span "Delete" at bounding box center [247, 385] width 28 height 12
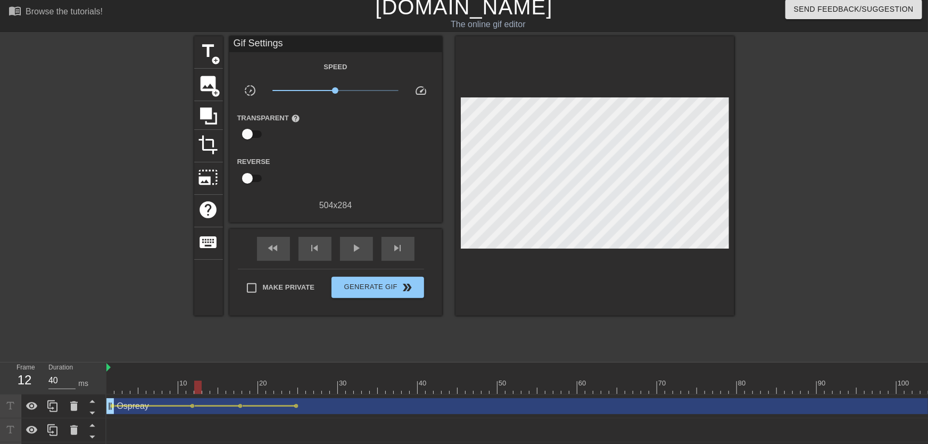
drag, startPoint x: 196, startPoint y: 375, endPoint x: 160, endPoint y: 384, distance: 37.4
click at [354, 257] on div "play_arrow" at bounding box center [356, 249] width 33 height 24
drag, startPoint x: 230, startPoint y: 373, endPoint x: 447, endPoint y: 311, distance: 225.9
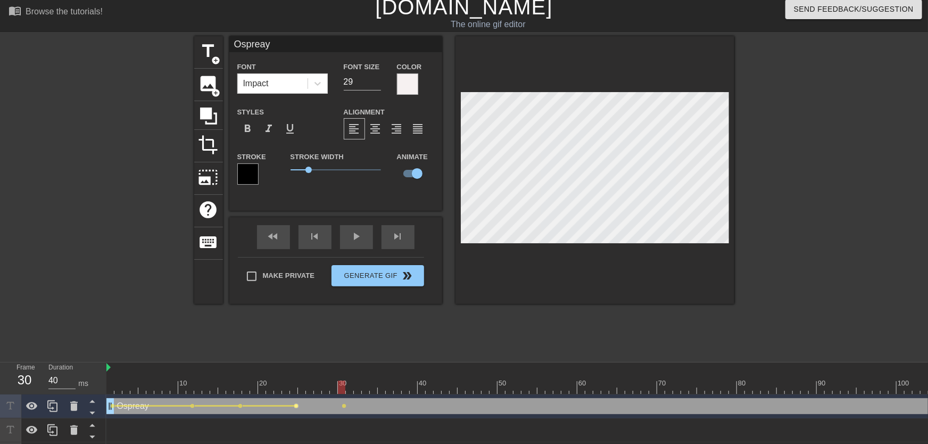
click at [297, 403] on span "lens" at bounding box center [296, 405] width 5 height 5
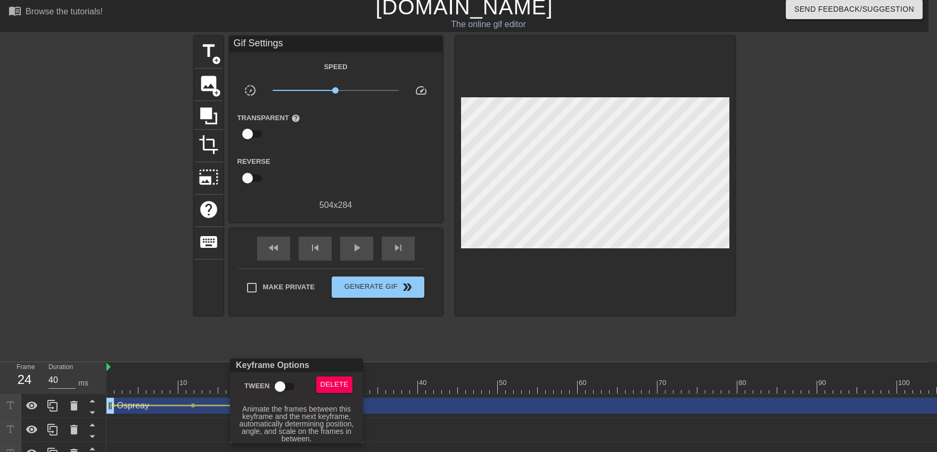
click at [282, 384] on input "Tween" at bounding box center [280, 387] width 61 height 20
drag, startPoint x: 285, startPoint y: 335, endPoint x: 281, endPoint y: 349, distance: 13.8
click at [285, 335] on div at bounding box center [468, 226] width 937 height 452
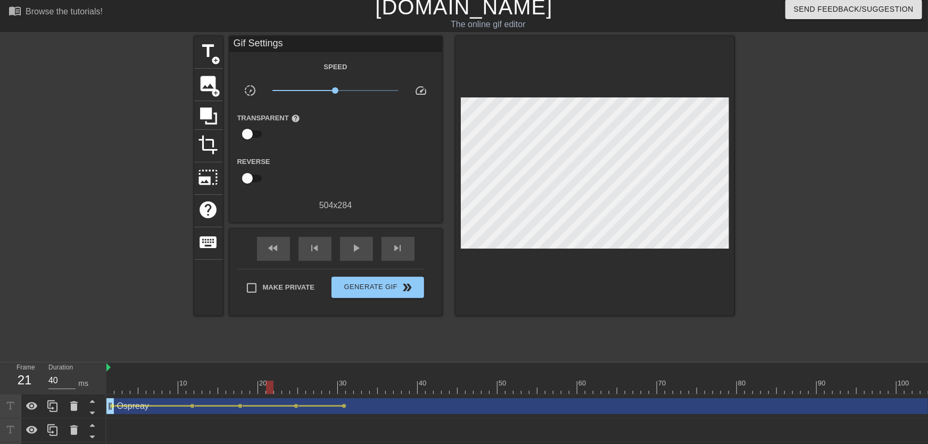
drag, startPoint x: 268, startPoint y: 391, endPoint x: 261, endPoint y: 372, distance: 19.9
click at [355, 258] on div "play_arrow" at bounding box center [356, 249] width 33 height 24
drag, startPoint x: 285, startPoint y: 378, endPoint x: 296, endPoint y: 391, distance: 16.6
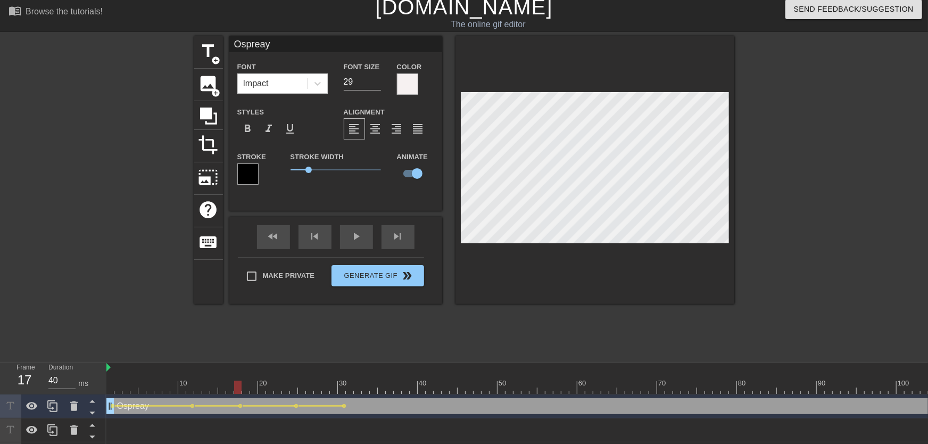
drag, startPoint x: 235, startPoint y: 387, endPoint x: 203, endPoint y: 389, distance: 32.5
click at [363, 244] on div "play_arrow" at bounding box center [356, 237] width 33 height 24
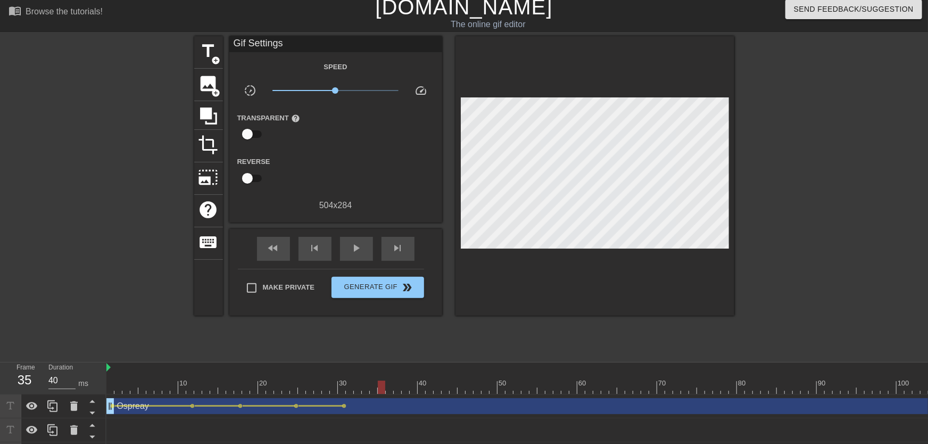
drag, startPoint x: 304, startPoint y: 379, endPoint x: 384, endPoint y: 378, distance: 79.3
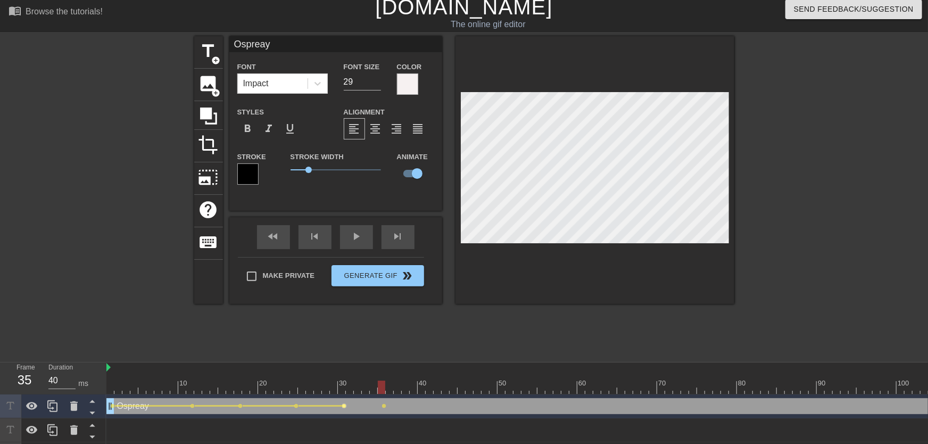
click at [345, 404] on span "lens" at bounding box center [344, 405] width 5 height 5
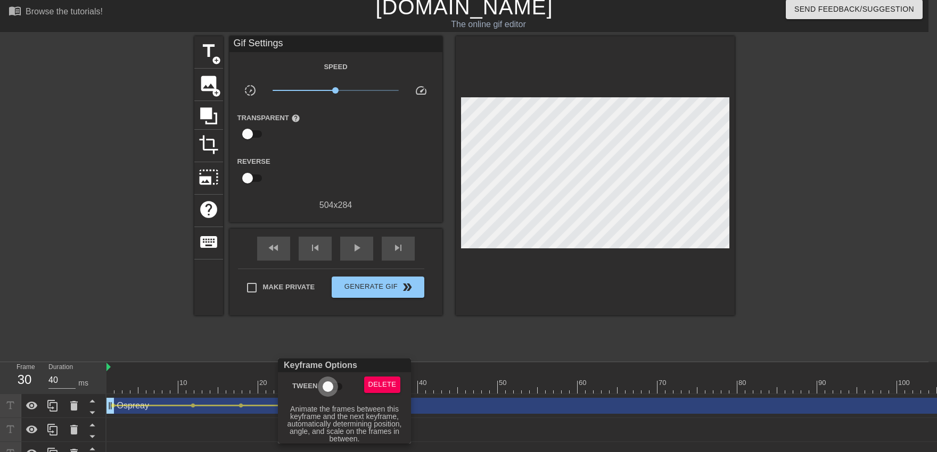
click at [330, 385] on input "Tween" at bounding box center [327, 387] width 61 height 20
click at [320, 346] on div at bounding box center [468, 226] width 937 height 452
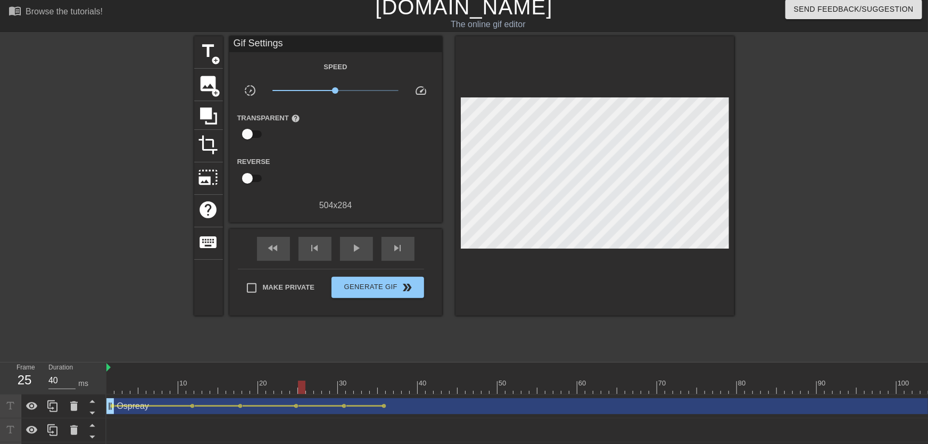
drag, startPoint x: 312, startPoint y: 372, endPoint x: 305, endPoint y: 373, distance: 7.0
click at [357, 251] on span "play_arrow" at bounding box center [356, 248] width 13 height 13
drag, startPoint x: 353, startPoint y: 385, endPoint x: 277, endPoint y: 433, distance: 89.2
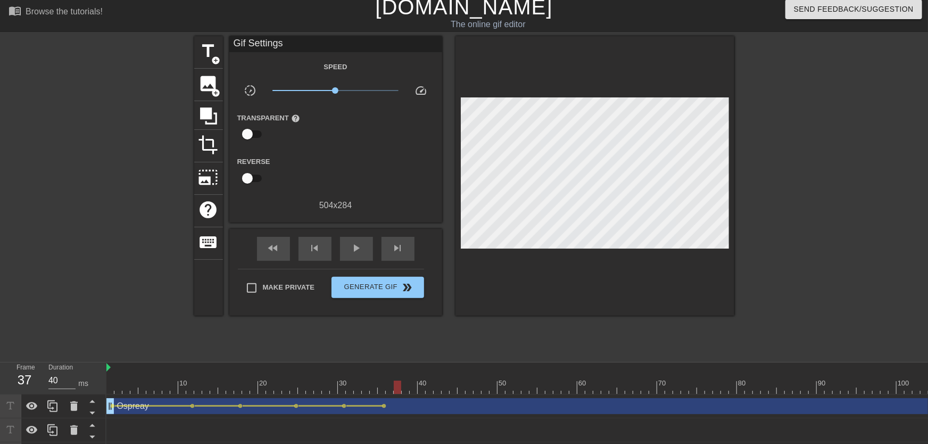
drag, startPoint x: 308, startPoint y: 384, endPoint x: 394, endPoint y: 386, distance: 86.3
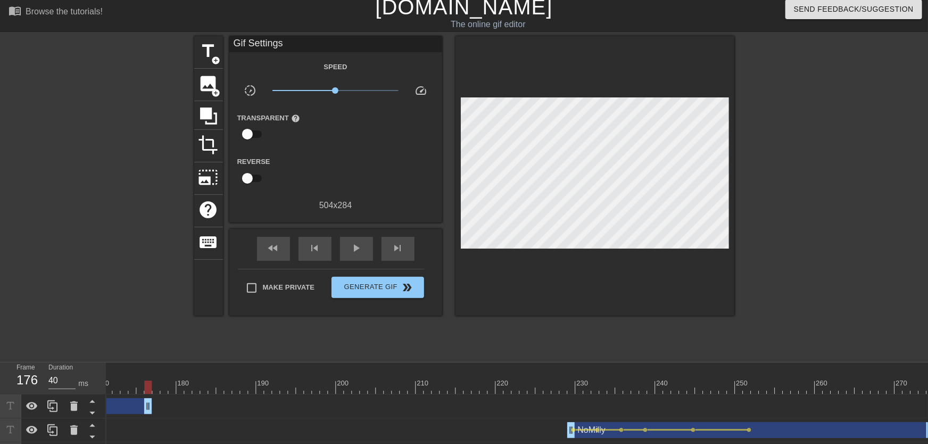
drag, startPoint x: 927, startPoint y: 403, endPoint x: 87, endPoint y: 445, distance: 841.4
click at [73, 443] on html "menu_book Browse the tutorials! [DOMAIN_NAME] The online gif editor Send Feedba…" at bounding box center [464, 266] width 928 height 544
drag, startPoint x: 210, startPoint y: 435, endPoint x: 179, endPoint y: 432, distance: 31.0
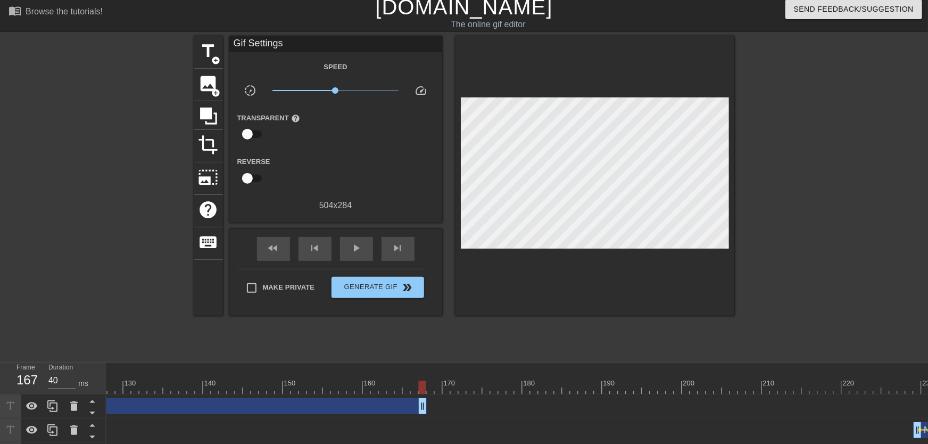
scroll to position [0, 866]
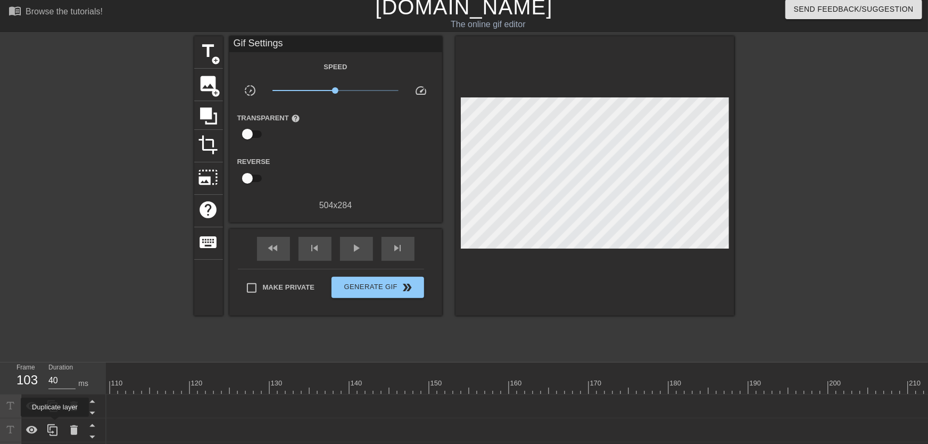
drag, startPoint x: 569, startPoint y: 408, endPoint x: 270, endPoint y: 410, distance: 299.6
click at [53, 426] on div "Frame 103 Duration 40 ms 10 20 30 40 50 60 70 80 90 100 110 120 130 140 150" at bounding box center [464, 450] width 928 height 176
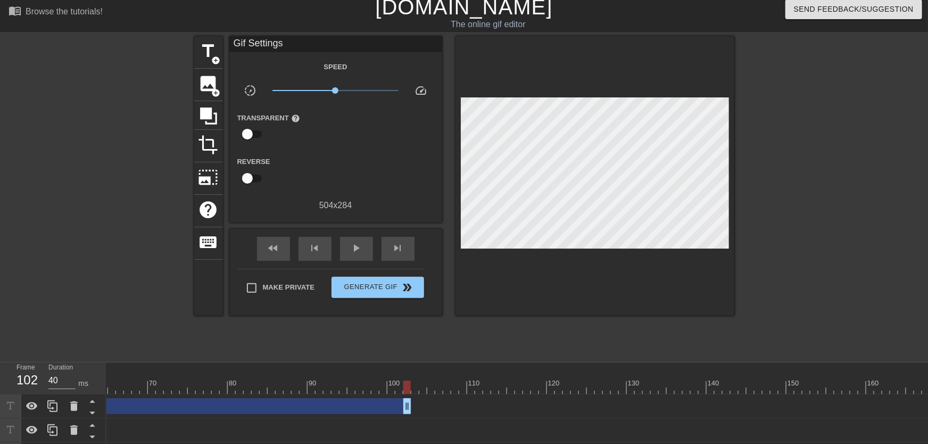
scroll to position [0, 263]
drag, startPoint x: 651, startPoint y: 407, endPoint x: 107, endPoint y: 408, distance: 544.4
click at [105, 408] on div "Frame 62 Duration 40 ms 10 20 30 40 50 60 70 80 90 100 110 120 130 140 150" at bounding box center [464, 450] width 928 height 176
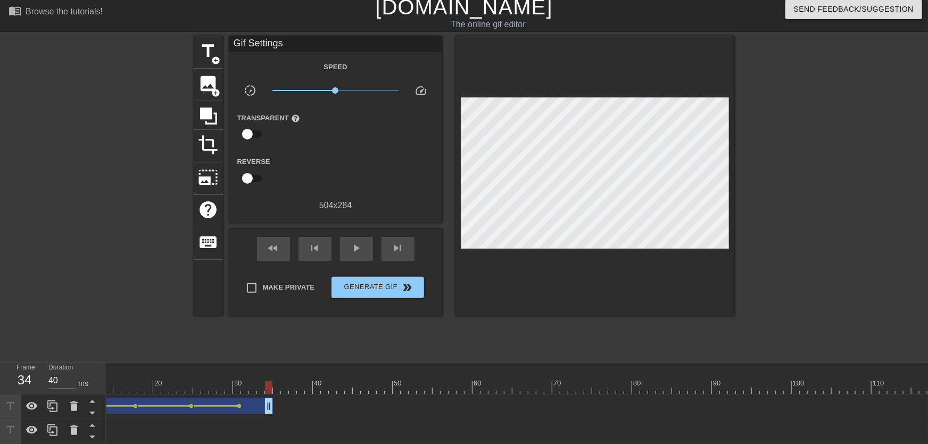
scroll to position [0, 88]
drag, startPoint x: 293, startPoint y: 410, endPoint x: 316, endPoint y: 401, distance: 25.1
click at [316, 401] on div "Ospreay drag_handle drag_handle" at bounding box center [169, 406] width 303 height 16
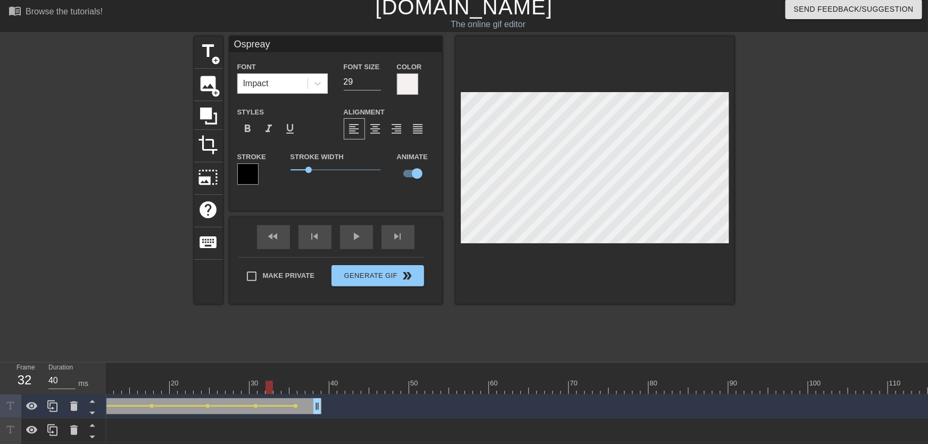
drag, startPoint x: 270, startPoint y: 384, endPoint x: 225, endPoint y: 380, distance: 45.4
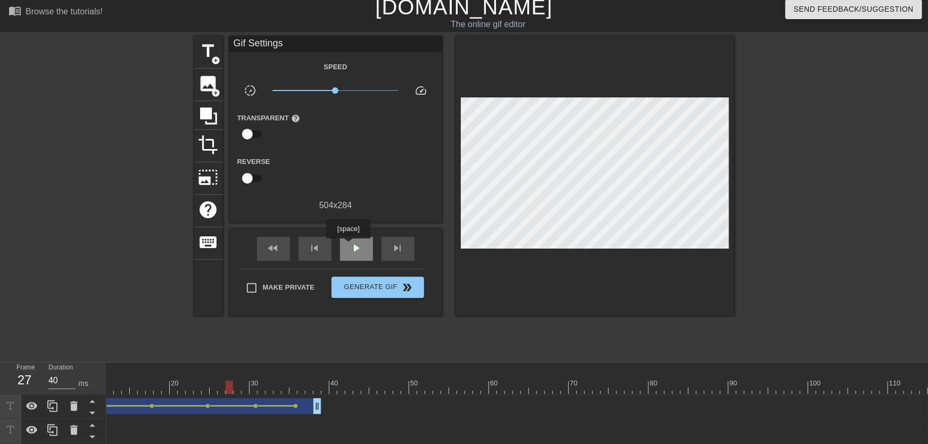
click at [348, 246] on div "play_arrow" at bounding box center [356, 249] width 33 height 24
drag, startPoint x: 309, startPoint y: 386, endPoint x: 308, endPoint y: 381, distance: 6.0
click at [310, 404] on div "Ospreay drag_handle drag_handle" at bounding box center [165, 406] width 295 height 16
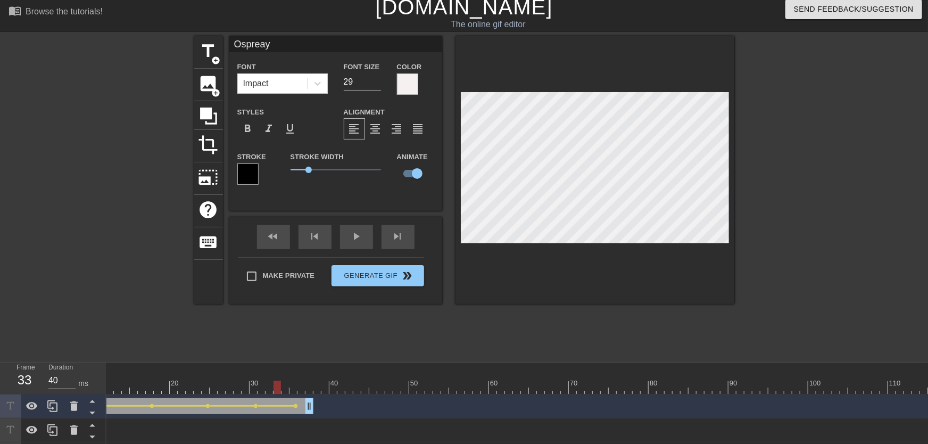
drag, startPoint x: 278, startPoint y: 381, endPoint x: 216, endPoint y: 382, distance: 62.3
click at [364, 243] on div "play_arrow" at bounding box center [356, 237] width 33 height 24
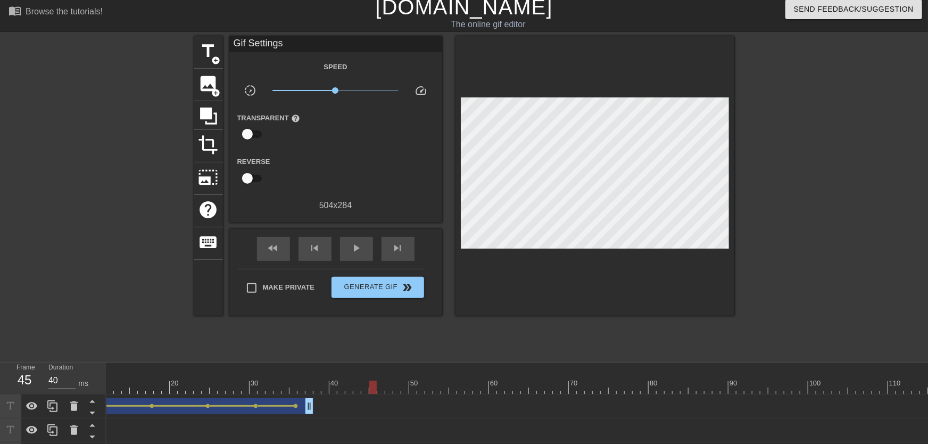
drag, startPoint x: 308, startPoint y: 386, endPoint x: 369, endPoint y: 389, distance: 61.8
click at [215, 63] on span "add_circle" at bounding box center [216, 60] width 9 height 9
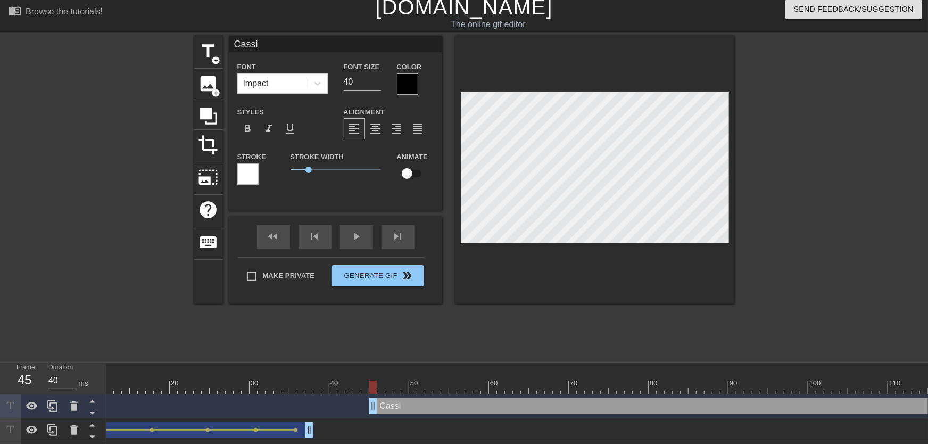
scroll to position [0, 0]
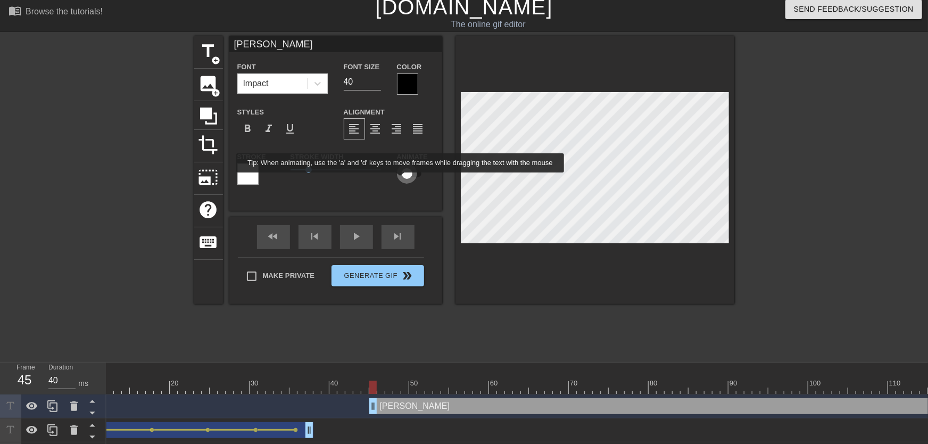
click at [401, 180] on input "checkbox" at bounding box center [407, 173] width 61 height 20
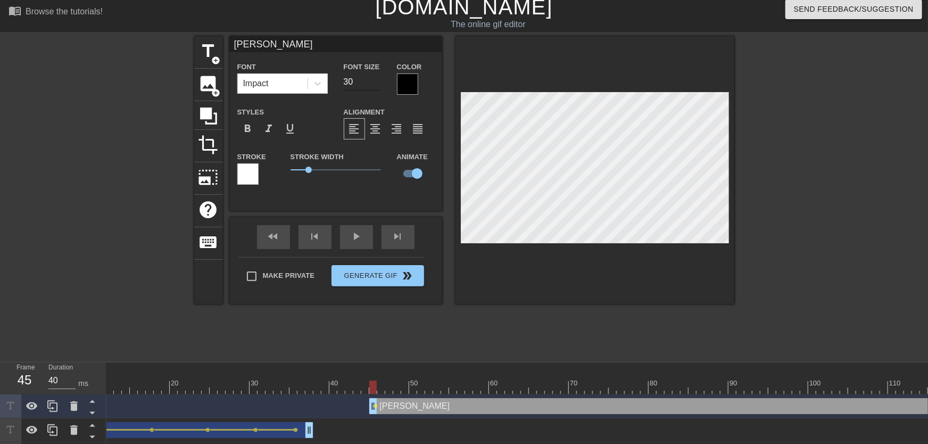
click at [374, 85] on input "30" at bounding box center [362, 81] width 37 height 17
click at [407, 85] on div at bounding box center [407, 83] width 21 height 21
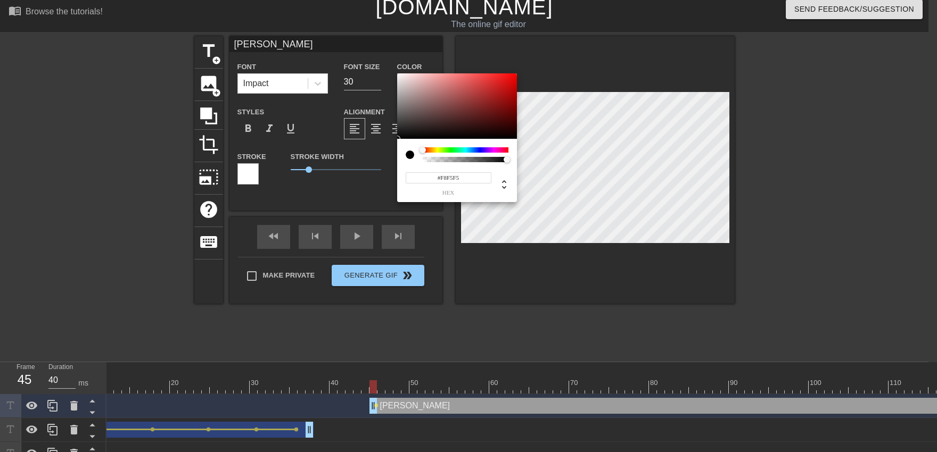
click at [398, 75] on div at bounding box center [457, 106] width 120 height 66
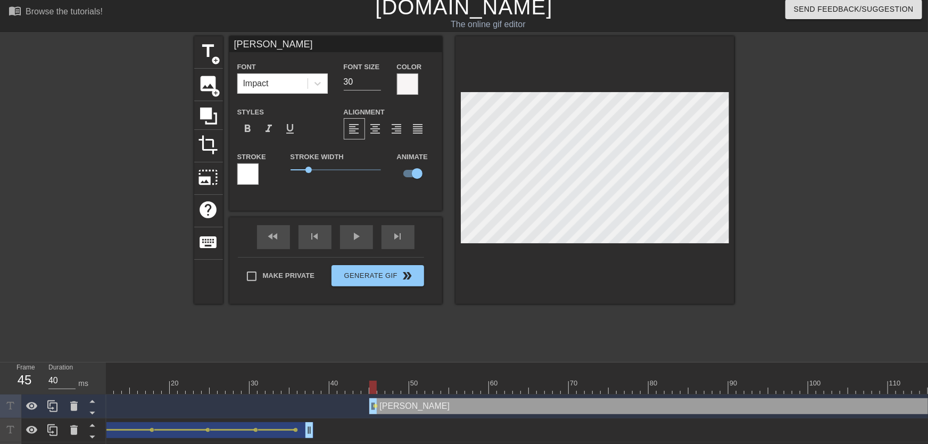
click at [259, 171] on div "Stroke" at bounding box center [255, 167] width 37 height 35
click at [255, 172] on div at bounding box center [247, 173] width 21 height 21
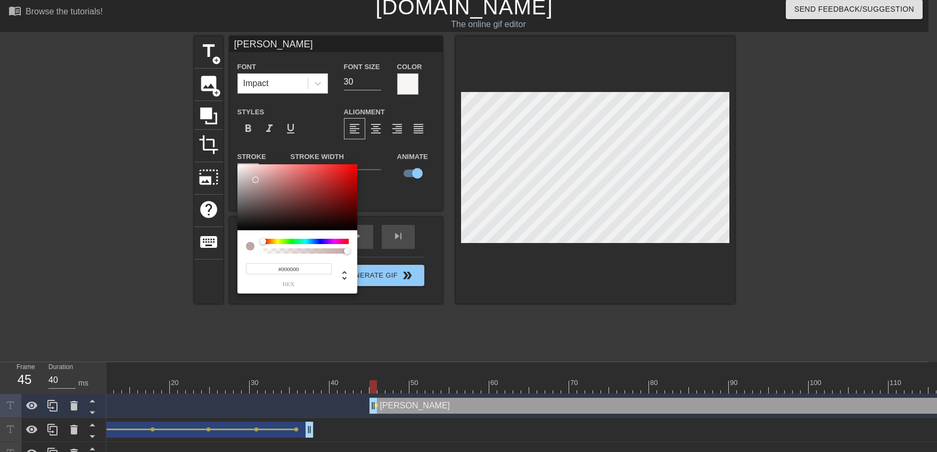
drag, startPoint x: 255, startPoint y: 172, endPoint x: 216, endPoint y: 295, distance: 129.1
click at [237, 230] on div at bounding box center [297, 197] width 120 height 66
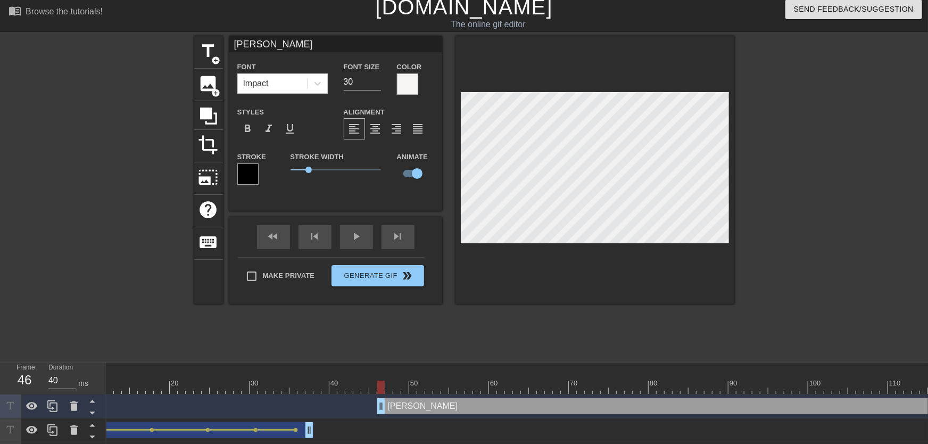
drag, startPoint x: 371, startPoint y: 411, endPoint x: 377, endPoint y: 410, distance: 5.9
drag, startPoint x: 357, startPoint y: 385, endPoint x: 377, endPoint y: 394, distance: 22.2
drag, startPoint x: 378, startPoint y: 409, endPoint x: 372, endPoint y: 409, distance: 5.9
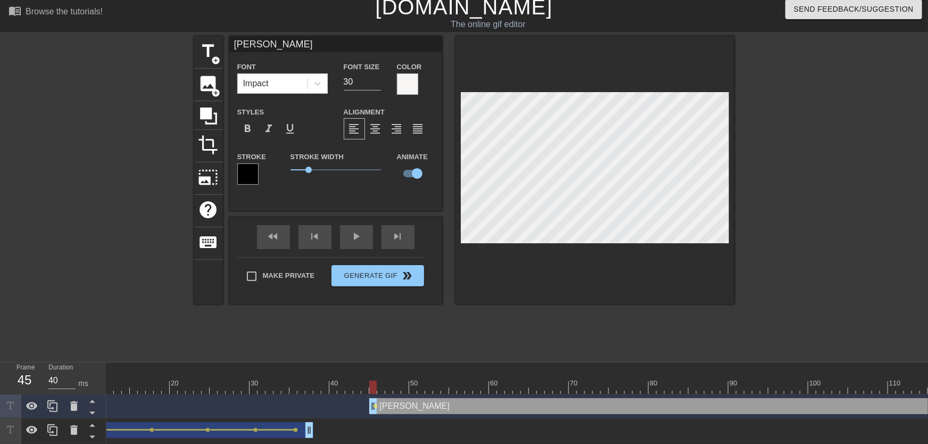
drag, startPoint x: 382, startPoint y: 384, endPoint x: 487, endPoint y: 383, distance: 105.4
click at [377, 403] on span "lens" at bounding box center [376, 405] width 5 height 5
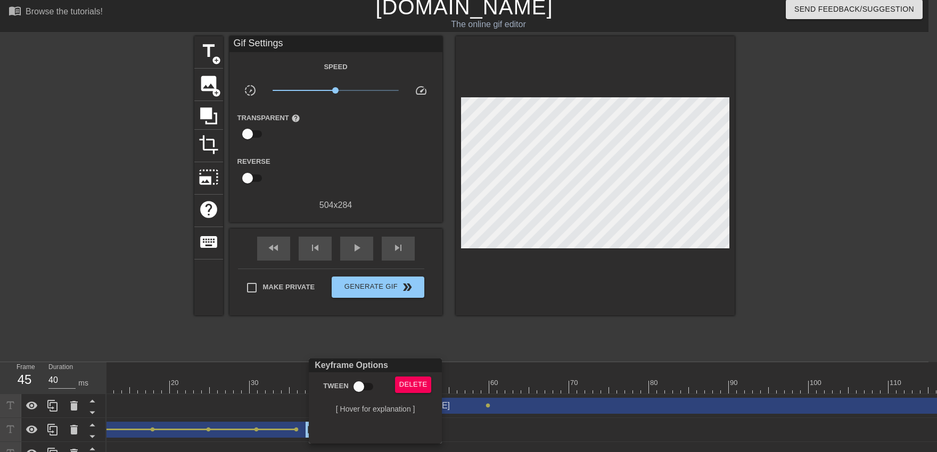
drag, startPoint x: 365, startPoint y: 377, endPoint x: 367, endPoint y: 357, distance: 20.3
click at [365, 376] on div "Keyframe Options Tween Delete [ Hover for explanation ]" at bounding box center [375, 401] width 133 height 85
click at [359, 384] on input "Tween" at bounding box center [358, 387] width 61 height 20
click at [350, 349] on div at bounding box center [468, 226] width 937 height 452
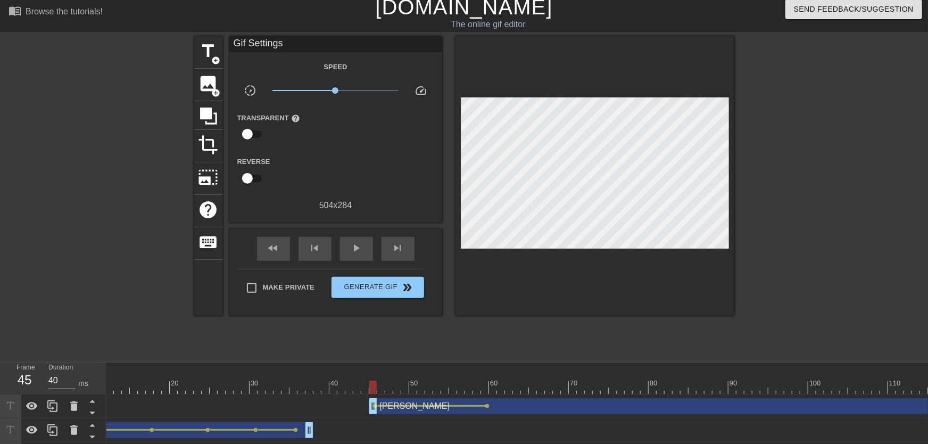
drag, startPoint x: 345, startPoint y: 382, endPoint x: 326, endPoint y: 319, distance: 65.5
click at [351, 249] on span "play_arrow" at bounding box center [356, 248] width 13 height 13
drag, startPoint x: 472, startPoint y: 383, endPoint x: 542, endPoint y: 379, distance: 69.8
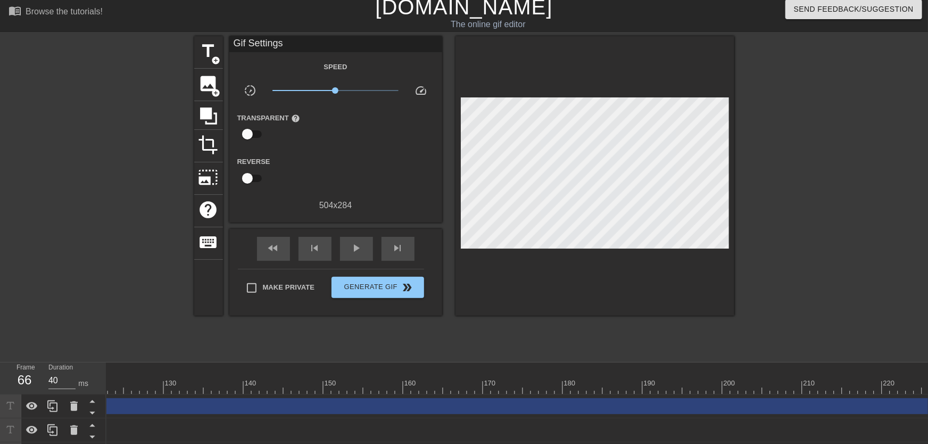
scroll to position [0, 1359]
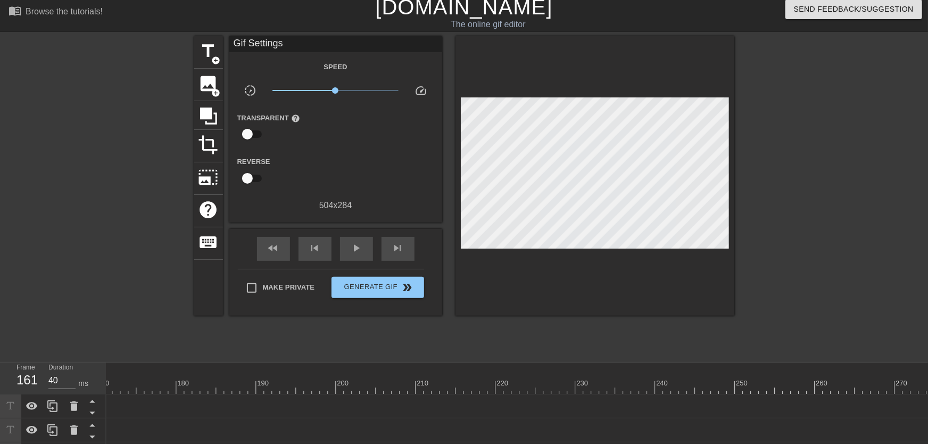
drag, startPoint x: 927, startPoint y: 402, endPoint x: 3, endPoint y: 392, distance: 923.9
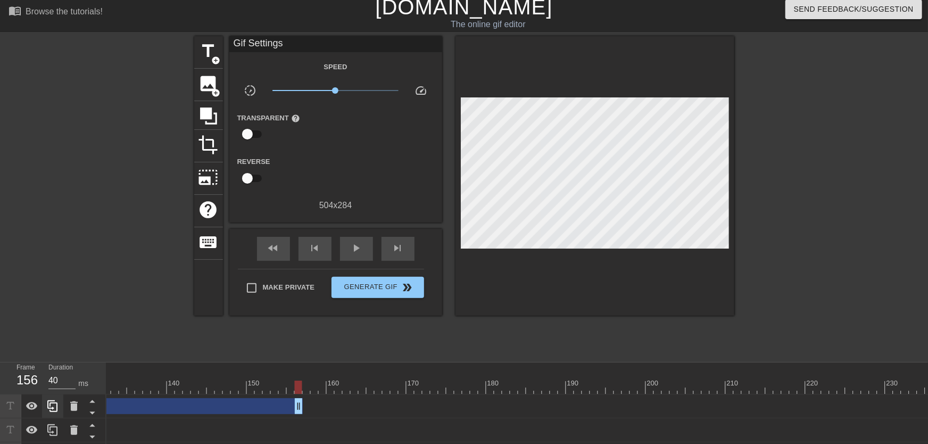
drag, startPoint x: 316, startPoint y: 409, endPoint x: 53, endPoint y: 412, distance: 262.9
drag, startPoint x: 195, startPoint y: 393, endPoint x: 189, endPoint y: 393, distance: 5.9
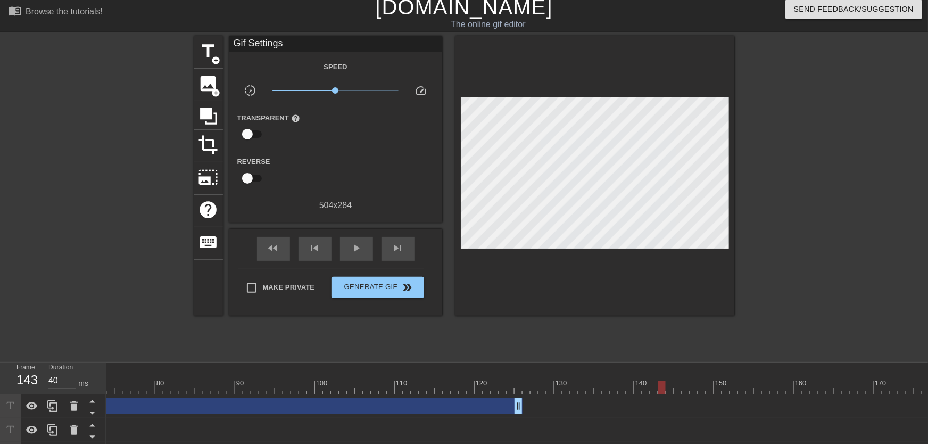
scroll to position [0, 475]
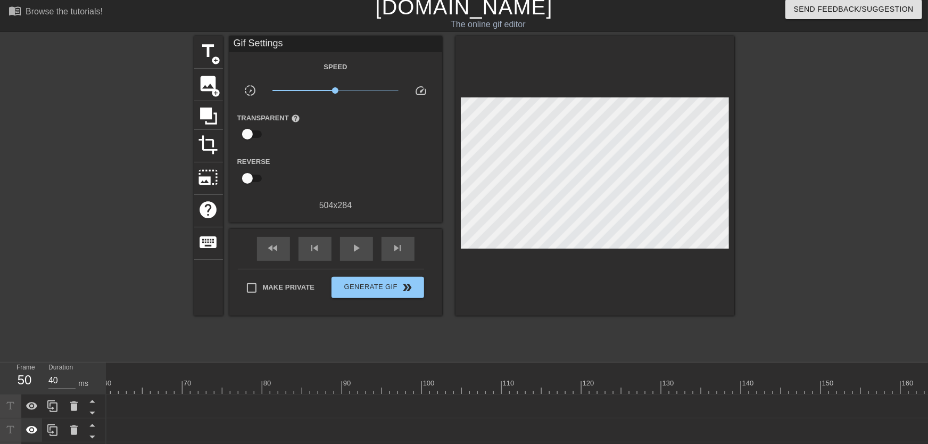
drag, startPoint x: 625, startPoint y: 406, endPoint x: 33, endPoint y: 425, distance: 592.6
drag, startPoint x: 224, startPoint y: 385, endPoint x: 161, endPoint y: 388, distance: 62.9
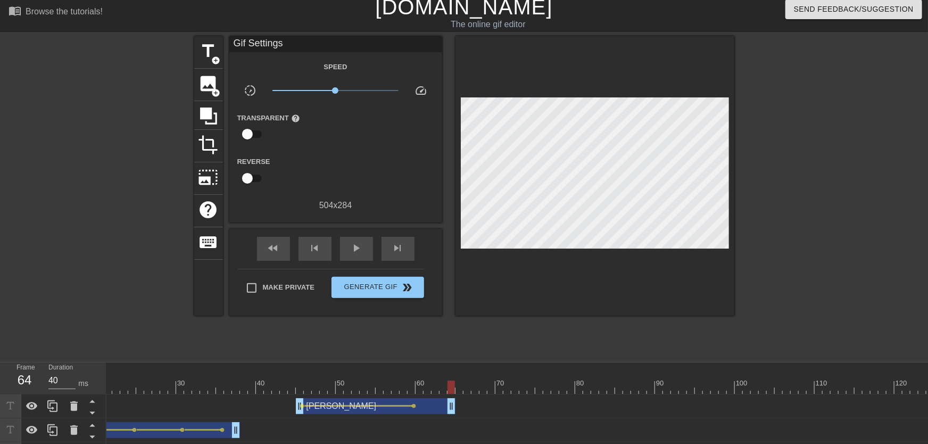
drag, startPoint x: 340, startPoint y: 407, endPoint x: 456, endPoint y: 404, distance: 115.5
drag, startPoint x: 365, startPoint y: 388, endPoint x: 288, endPoint y: 337, distance: 92.1
click at [360, 255] on div "play_arrow" at bounding box center [356, 249] width 33 height 24
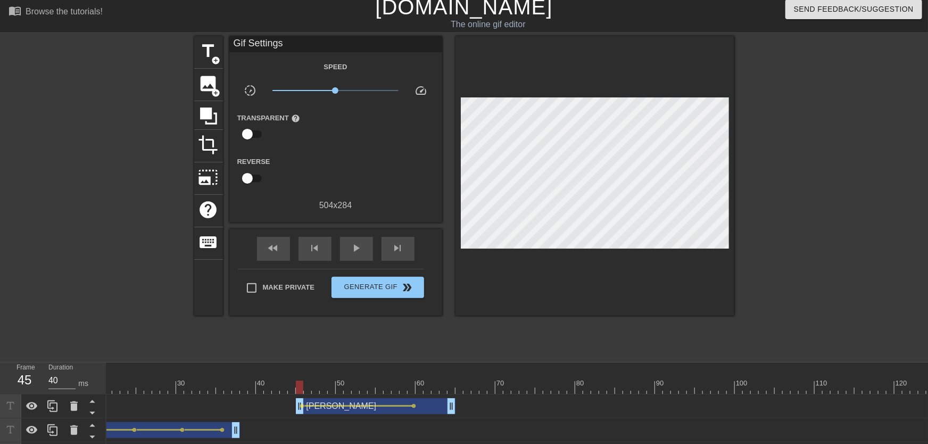
drag, startPoint x: 434, startPoint y: 384, endPoint x: 428, endPoint y: 393, distance: 10.8
drag, startPoint x: 440, startPoint y: 389, endPoint x: 452, endPoint y: 389, distance: 12.8
click at [218, 59] on span "add_circle" at bounding box center [216, 60] width 9 height 9
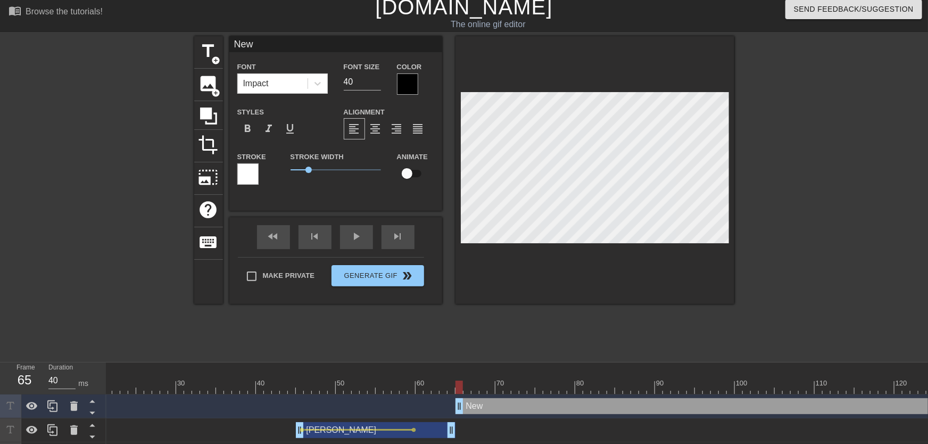
scroll to position [0, 0]
click at [421, 167] on input "checkbox" at bounding box center [407, 173] width 61 height 20
click at [408, 85] on div at bounding box center [407, 83] width 21 height 21
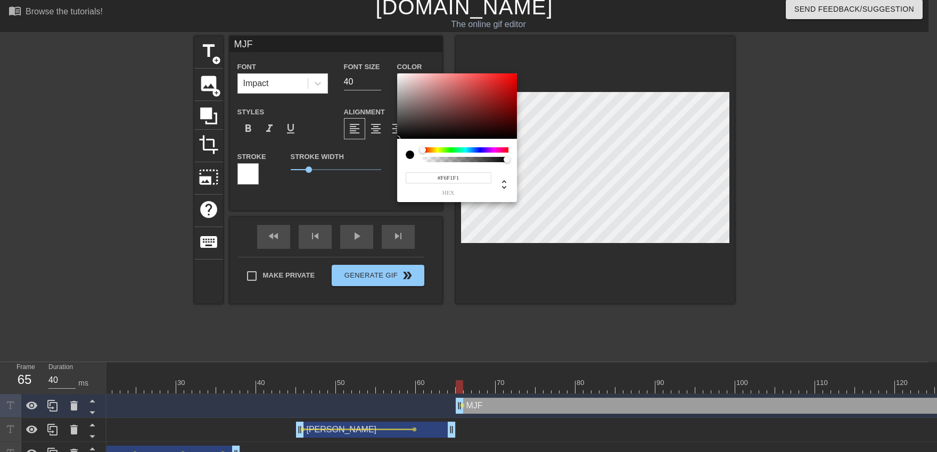
click at [399, 76] on div at bounding box center [457, 106] width 120 height 66
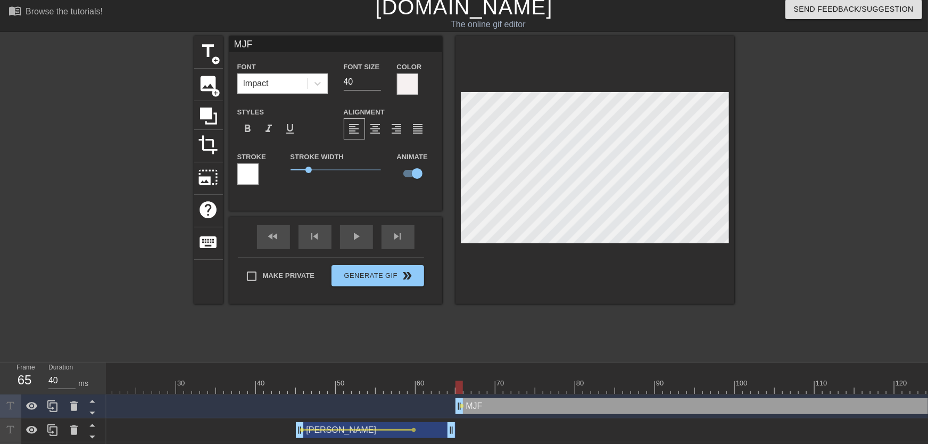
drag, startPoint x: 236, startPoint y: 169, endPoint x: 241, endPoint y: 172, distance: 5.5
click at [236, 170] on div "Stroke" at bounding box center [255, 172] width 53 height 44
click at [255, 173] on div at bounding box center [247, 173] width 21 height 21
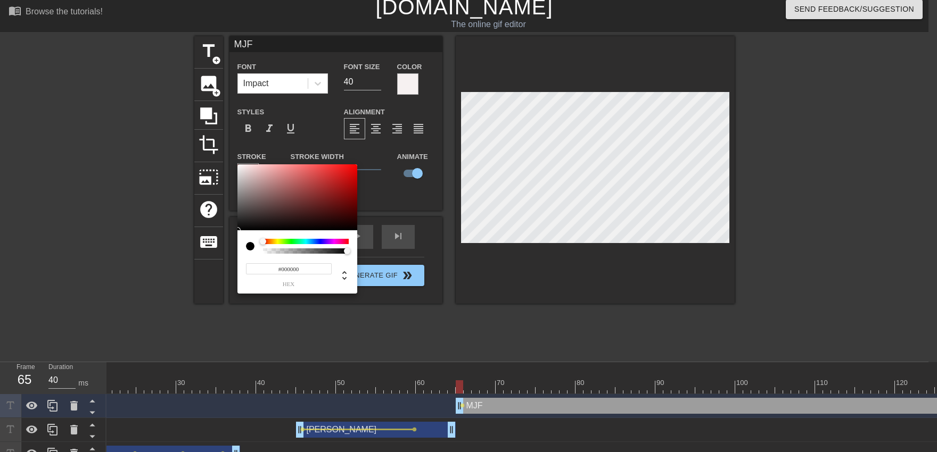
drag, startPoint x: 255, startPoint y: 204, endPoint x: 236, endPoint y: 267, distance: 66.0
click at [237, 230] on div at bounding box center [297, 197] width 120 height 66
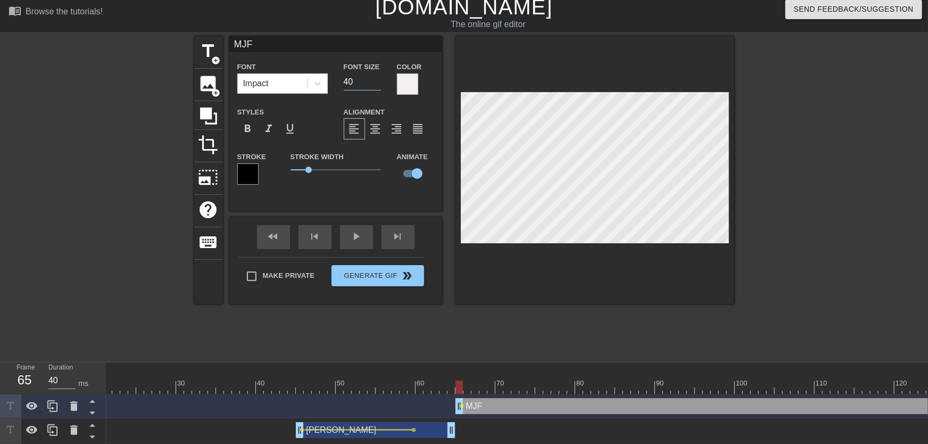
click at [375, 85] on input "40" at bounding box center [362, 81] width 37 height 17
click at [375, 85] on input "31" at bounding box center [362, 81] width 37 height 17
drag, startPoint x: 460, startPoint y: 390, endPoint x: 478, endPoint y: 378, distance: 22.0
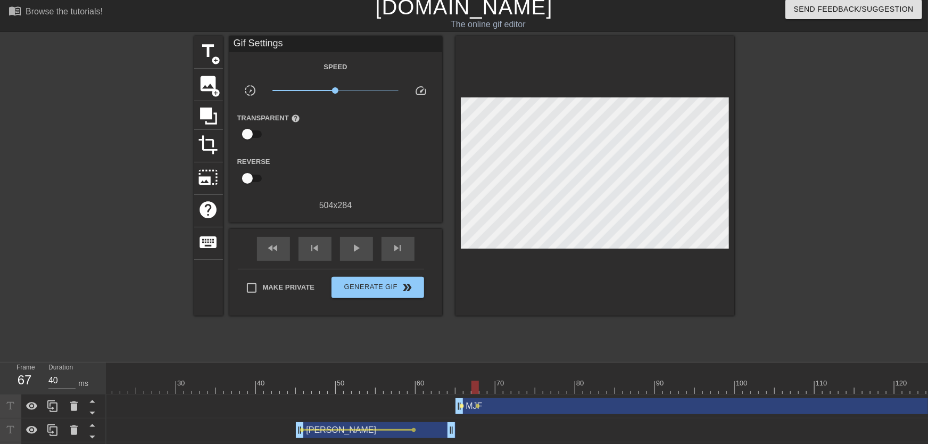
click at [460, 406] on span "lens" at bounding box center [462, 405] width 5 height 5
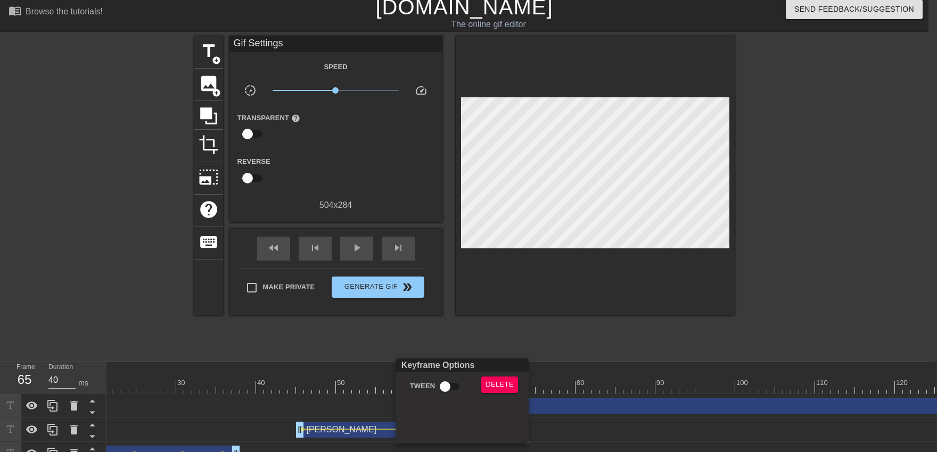
click at [453, 392] on input "Tween" at bounding box center [445, 387] width 61 height 20
click at [456, 346] on div at bounding box center [468, 226] width 937 height 452
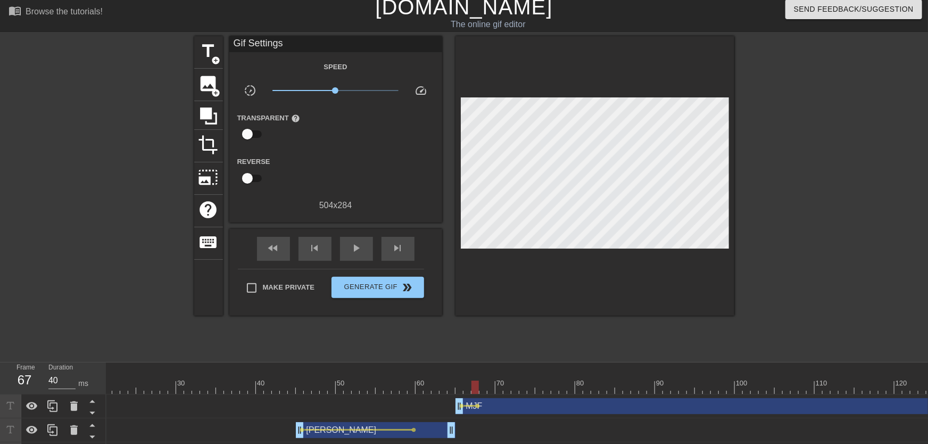
drag, startPoint x: 467, startPoint y: 387, endPoint x: 477, endPoint y: 390, distance: 11.0
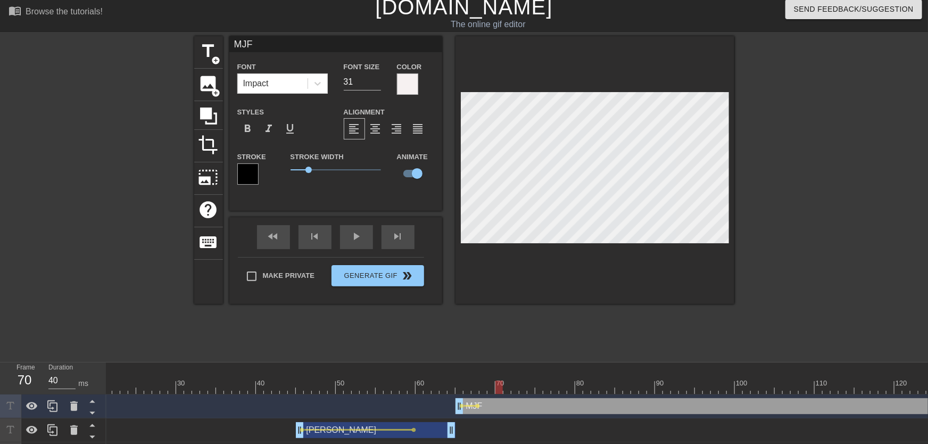
drag, startPoint x: 461, startPoint y: 384, endPoint x: 500, endPoint y: 385, distance: 38.3
drag, startPoint x: 505, startPoint y: 384, endPoint x: 523, endPoint y: 384, distance: 18.6
drag, startPoint x: 464, startPoint y: 390, endPoint x: 547, endPoint y: 385, distance: 83.1
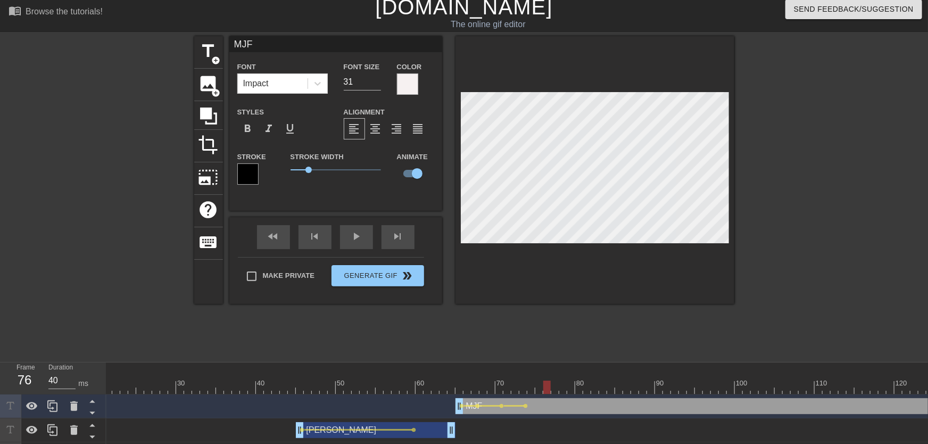
drag, startPoint x: 554, startPoint y: 384, endPoint x: 591, endPoint y: 380, distance: 36.9
drag, startPoint x: 590, startPoint y: 384, endPoint x: 616, endPoint y: 378, distance: 27.2
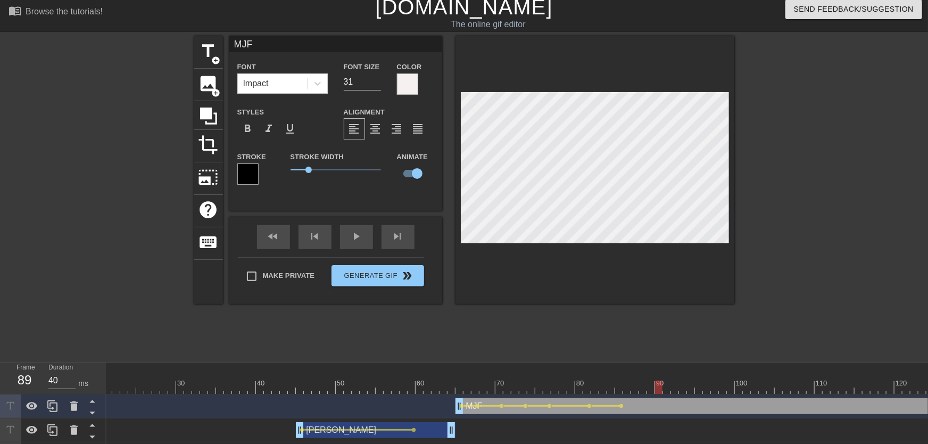
drag, startPoint x: 622, startPoint y: 387, endPoint x: 647, endPoint y: 372, distance: 29.1
drag, startPoint x: 647, startPoint y: 386, endPoint x: 655, endPoint y: 385, distance: 8.1
click at [655, 385] on div at bounding box center [658, 387] width 7 height 13
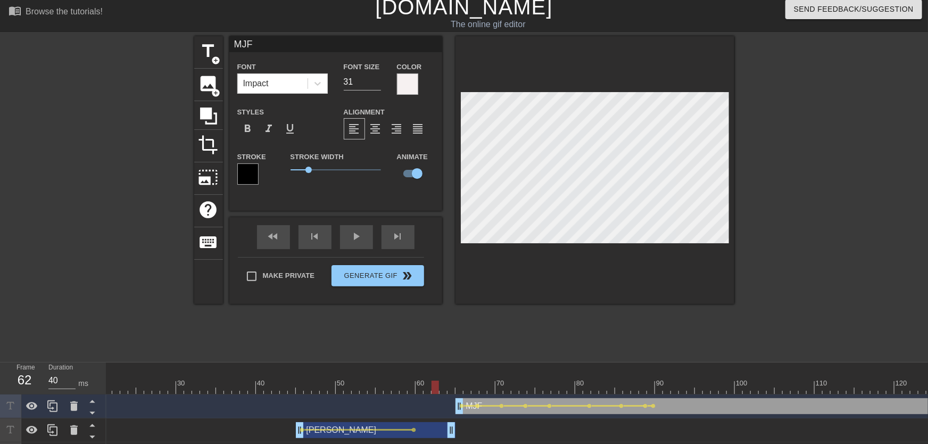
drag, startPoint x: 437, startPoint y: 394, endPoint x: 369, endPoint y: 394, distance: 68.7
click at [354, 245] on div "play_arrow" at bounding box center [356, 237] width 33 height 24
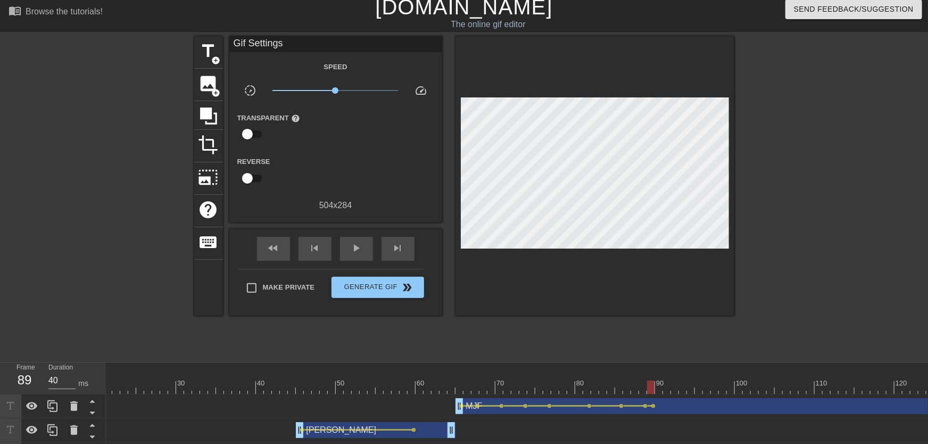
drag, startPoint x: 611, startPoint y: 384, endPoint x: 649, endPoint y: 388, distance: 37.4
click at [654, 405] on span "lens" at bounding box center [653, 405] width 5 height 5
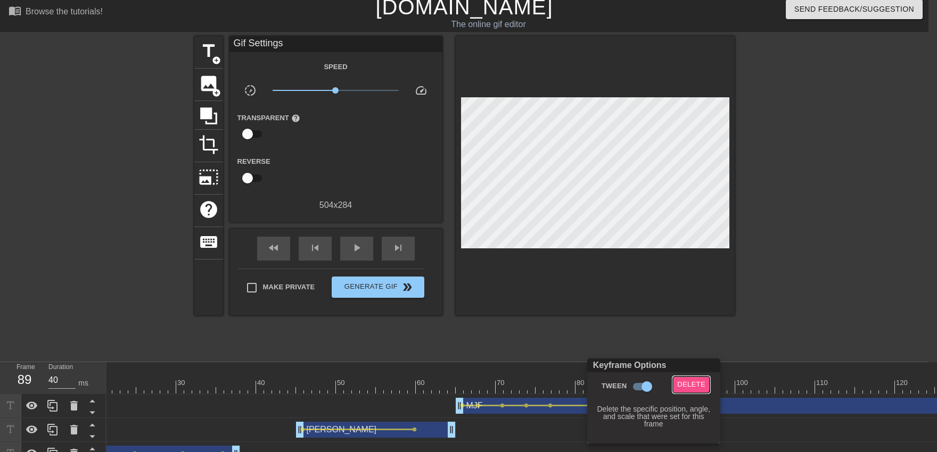
click at [689, 383] on span "Delete" at bounding box center [691, 385] width 28 height 12
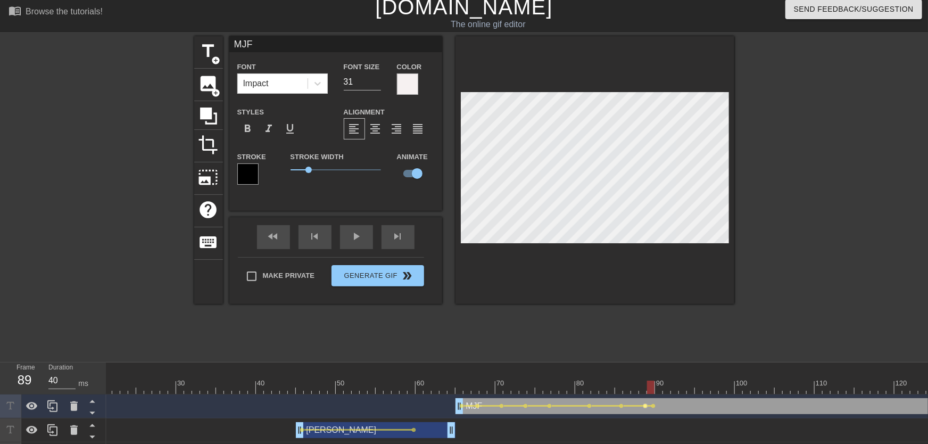
click at [646, 404] on span "lens" at bounding box center [645, 405] width 5 height 5
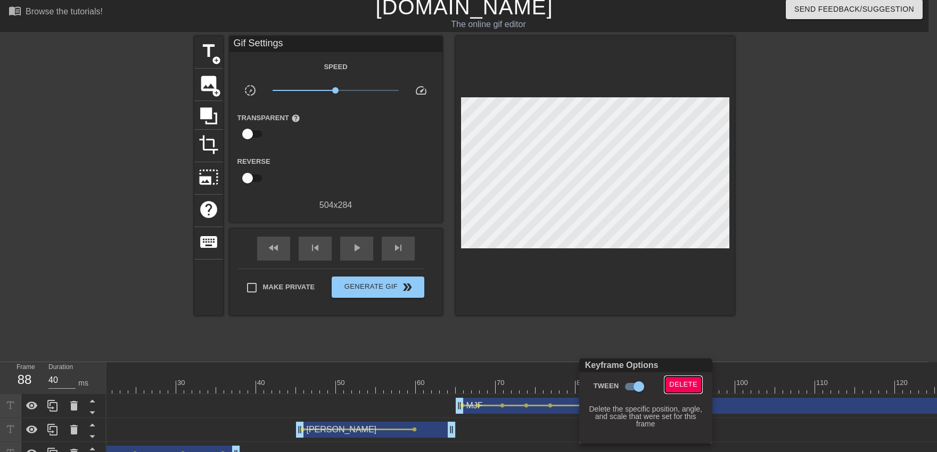
click at [669, 384] on span "Delete" at bounding box center [683, 385] width 28 height 12
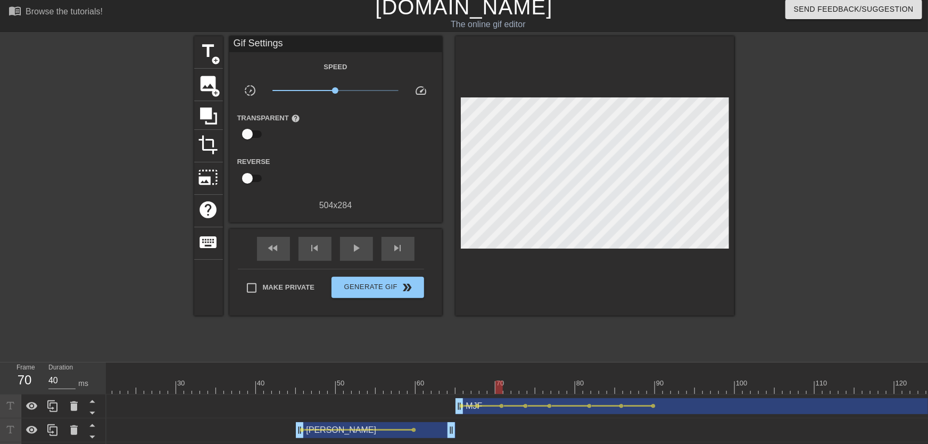
drag, startPoint x: 589, startPoint y: 384, endPoint x: 484, endPoint y: 394, distance: 104.7
click at [360, 257] on div "play_arrow" at bounding box center [356, 249] width 33 height 24
drag, startPoint x: 563, startPoint y: 382, endPoint x: 651, endPoint y: 386, distance: 87.9
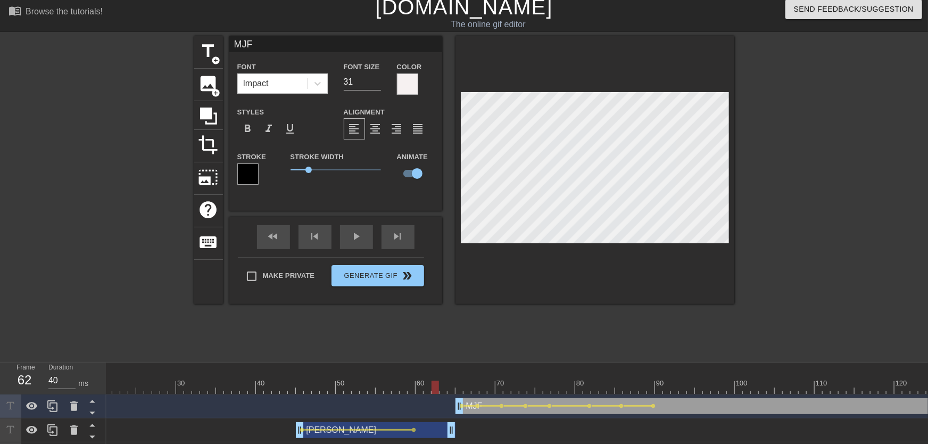
drag, startPoint x: 501, startPoint y: 387, endPoint x: 385, endPoint y: 373, distance: 116.8
click at [359, 245] on div "play_arrow" at bounding box center [356, 237] width 33 height 24
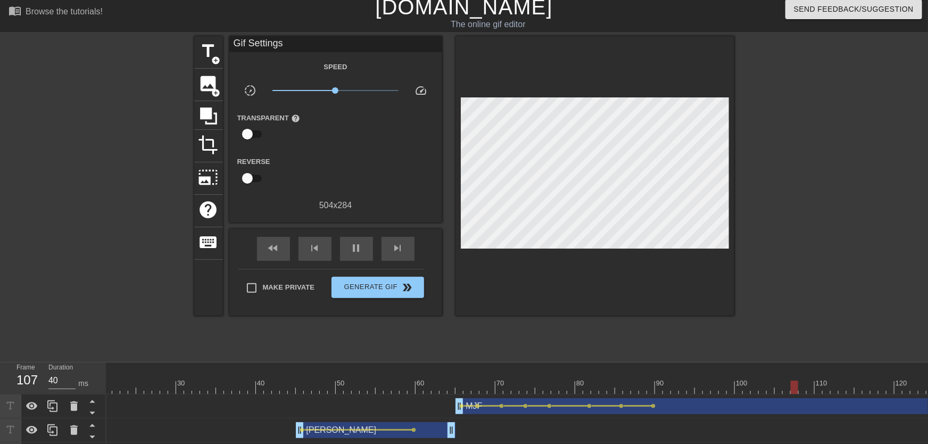
drag, startPoint x: 548, startPoint y: 383, endPoint x: 595, endPoint y: 377, distance: 47.7
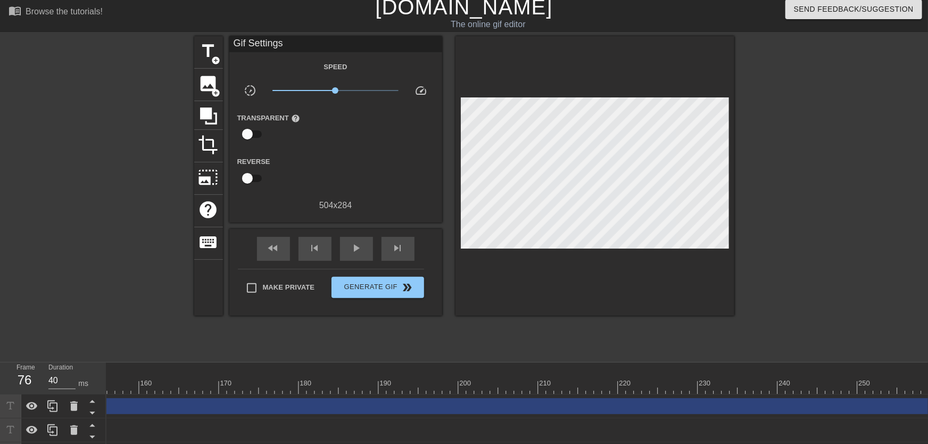
scroll to position [0, 1359]
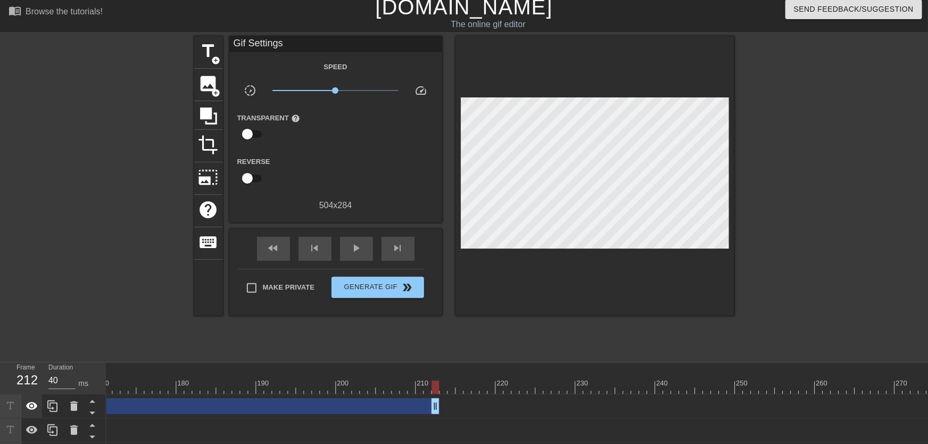
drag, startPoint x: 928, startPoint y: 402, endPoint x: 30, endPoint y: 398, distance: 897.8
drag, startPoint x: 671, startPoint y: 403, endPoint x: 38, endPoint y: 413, distance: 632.3
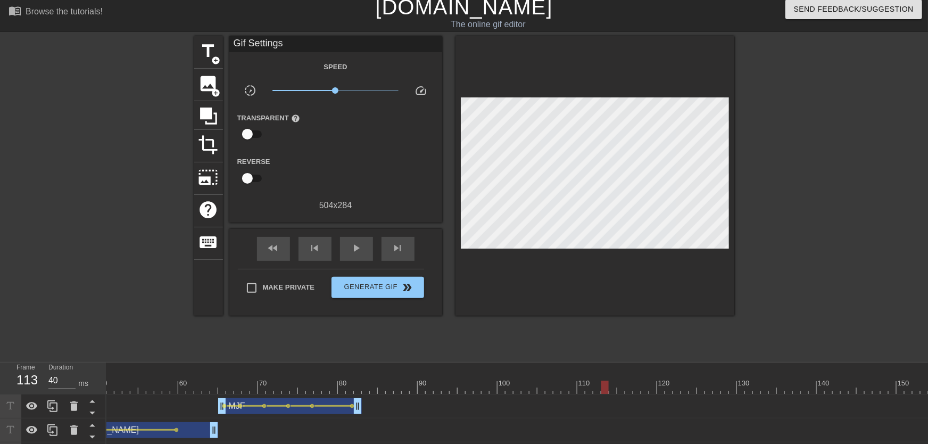
scroll to position [0, 254]
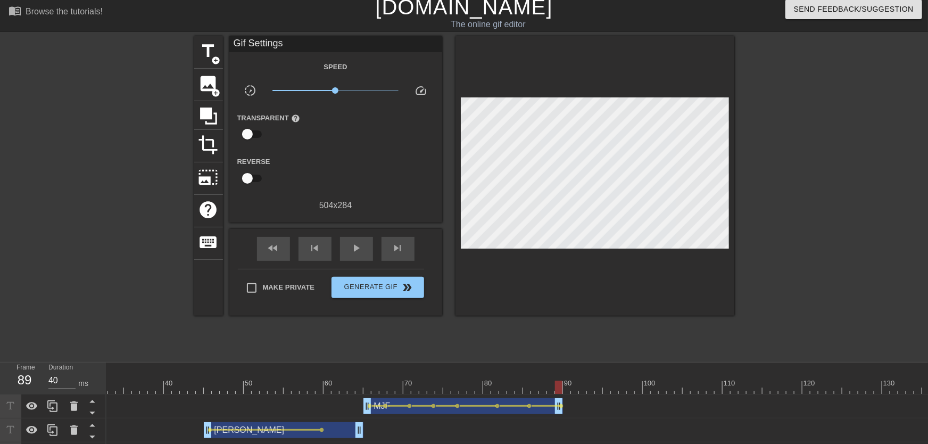
drag, startPoint x: 504, startPoint y: 411, endPoint x: 561, endPoint y: 400, distance: 57.9
click at [561, 400] on div "MJF drag_handle drag_handle" at bounding box center [463, 406] width 200 height 16
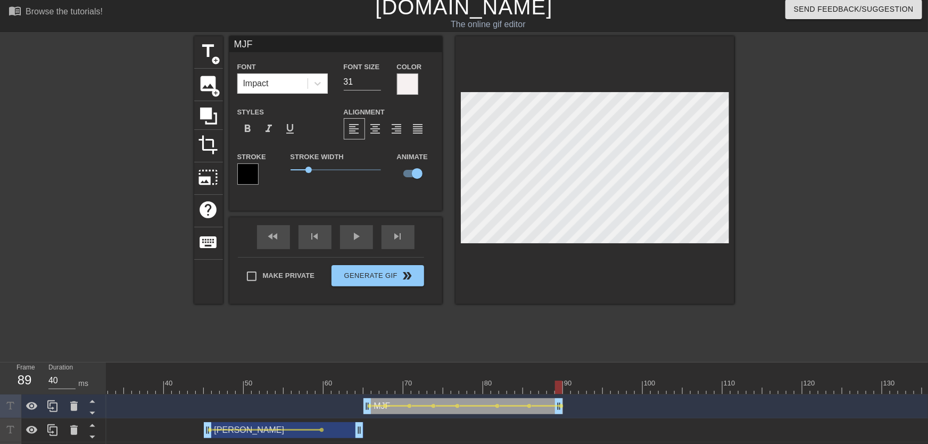
click at [564, 387] on div at bounding box center [946, 387] width 2187 height 13
click at [215, 60] on span "add_circle" at bounding box center [216, 60] width 9 height 9
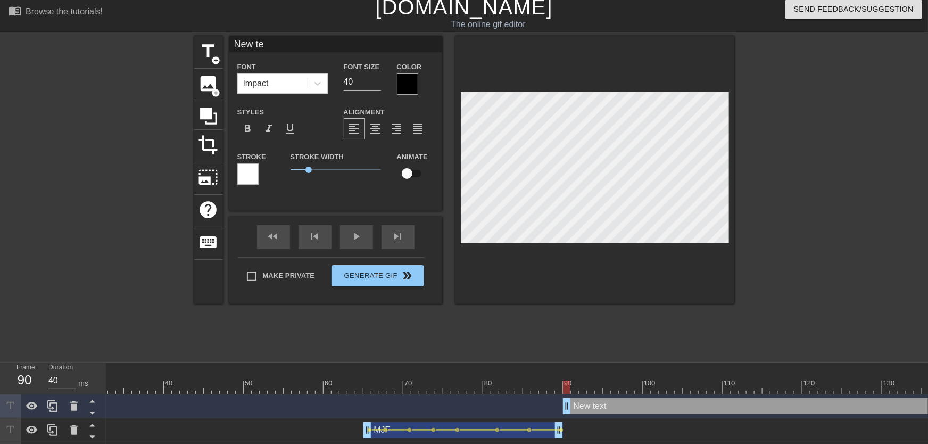
scroll to position [0, 0]
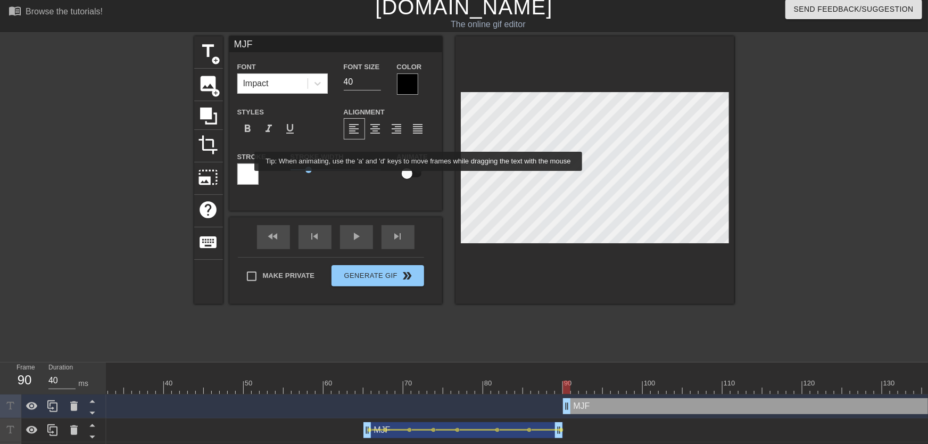
click at [416, 179] on input "checkbox" at bounding box center [407, 173] width 61 height 20
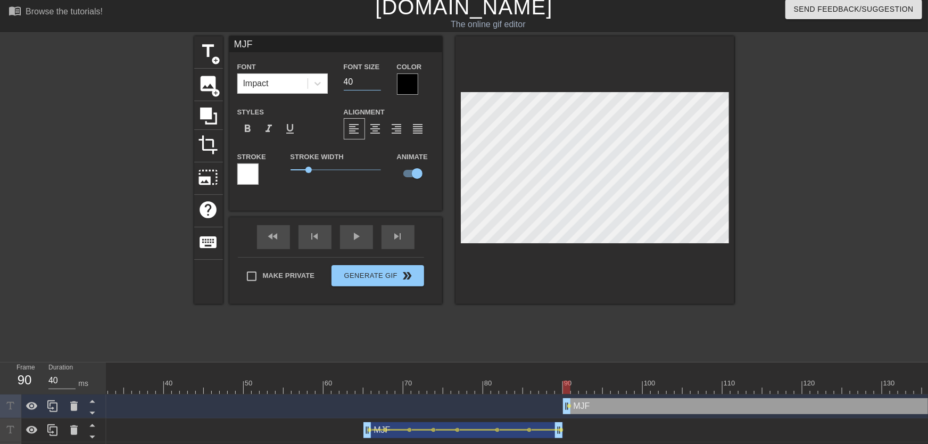
click at [378, 86] on input "40" at bounding box center [362, 81] width 37 height 17
click at [376, 84] on input "30" at bounding box center [362, 81] width 37 height 17
click at [401, 84] on div at bounding box center [407, 83] width 21 height 21
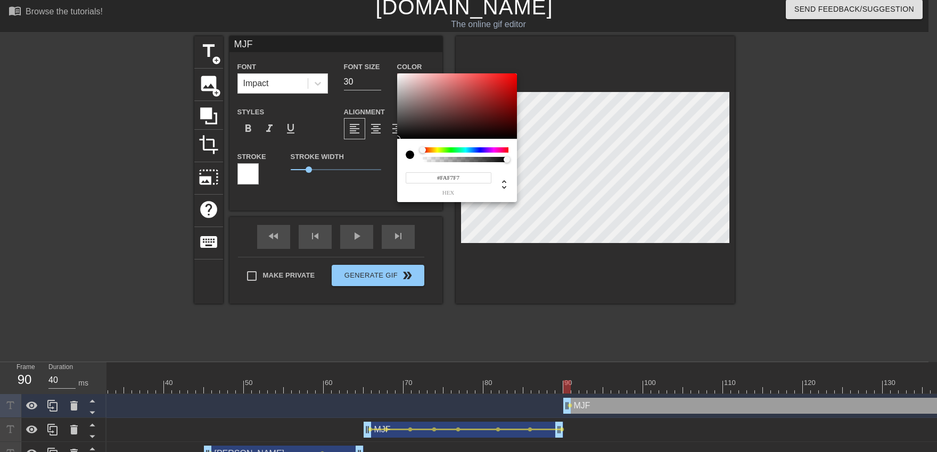
click at [398, 75] on div at bounding box center [457, 106] width 120 height 66
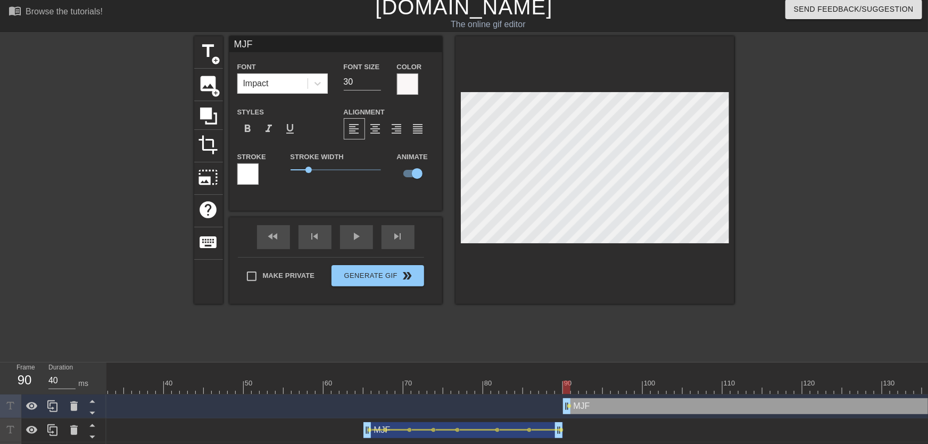
click at [241, 176] on div at bounding box center [247, 173] width 21 height 21
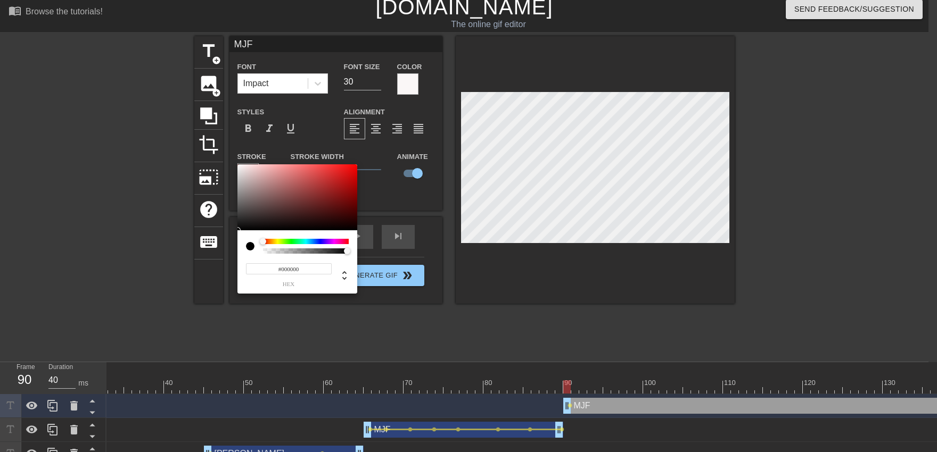
drag, startPoint x: 249, startPoint y: 190, endPoint x: 232, endPoint y: 293, distance: 104.7
click at [237, 230] on div at bounding box center [297, 197] width 120 height 66
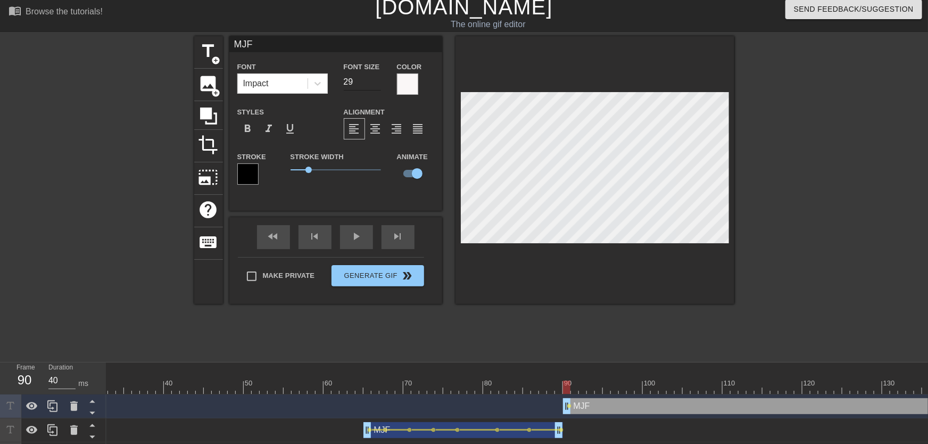
click at [376, 84] on input "29" at bounding box center [362, 81] width 37 height 17
click at [376, 84] on input "28" at bounding box center [362, 81] width 37 height 17
click at [378, 78] on input "29" at bounding box center [362, 81] width 37 height 17
click at [571, 383] on div at bounding box center [574, 387] width 7 height 13
drag, startPoint x: 569, startPoint y: 388, endPoint x: 639, endPoint y: 391, distance: 69.8
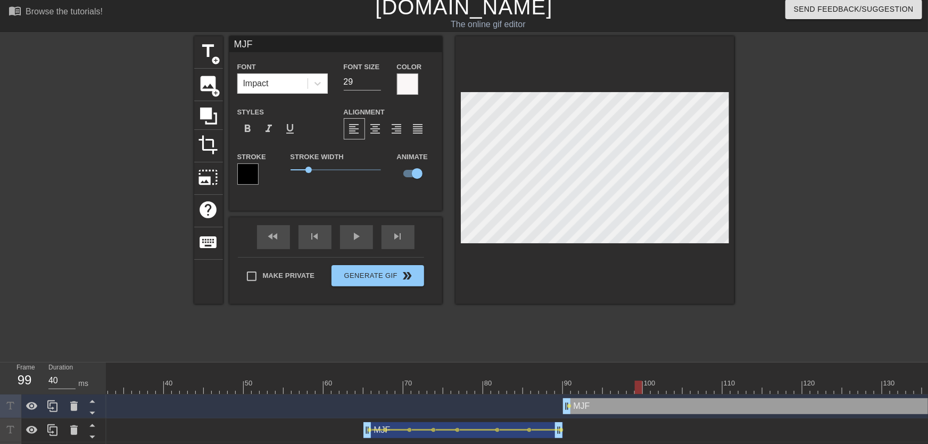
click at [639, 391] on div at bounding box center [638, 387] width 7 height 13
click at [571, 407] on span "lens" at bounding box center [569, 405] width 5 height 5
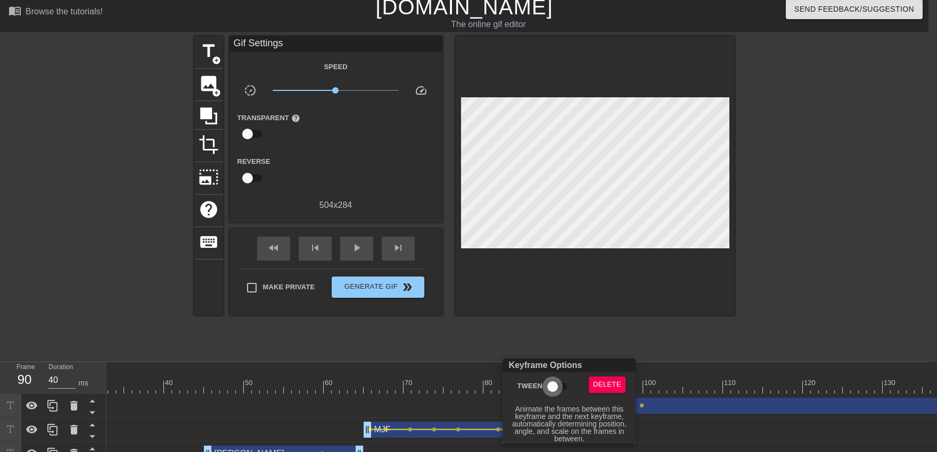
click at [563, 390] on input "Tween" at bounding box center [552, 387] width 61 height 20
click at [484, 336] on div at bounding box center [468, 226] width 937 height 452
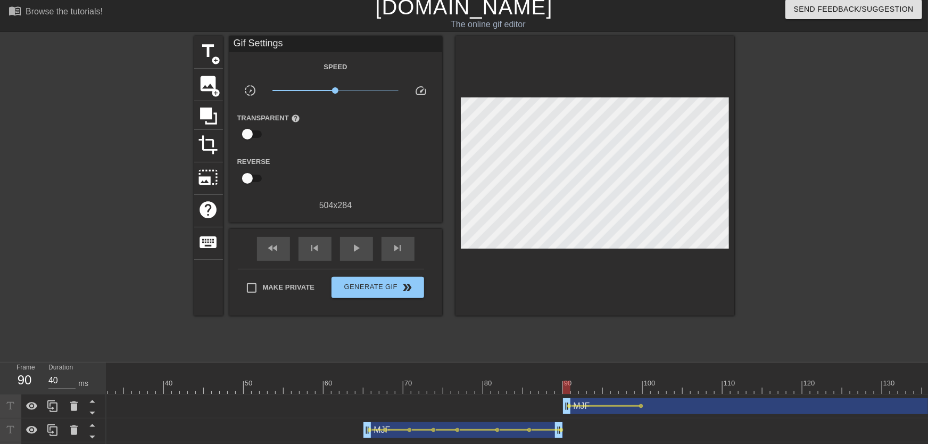
drag, startPoint x: 577, startPoint y: 387, endPoint x: 550, endPoint y: 381, distance: 28.4
click at [563, 388] on div at bounding box center [946, 387] width 2187 height 13
click at [348, 246] on div "play_arrow" at bounding box center [356, 249] width 33 height 24
drag, startPoint x: 619, startPoint y: 383, endPoint x: 637, endPoint y: 385, distance: 17.2
click at [637, 385] on div at bounding box center [946, 387] width 2187 height 13
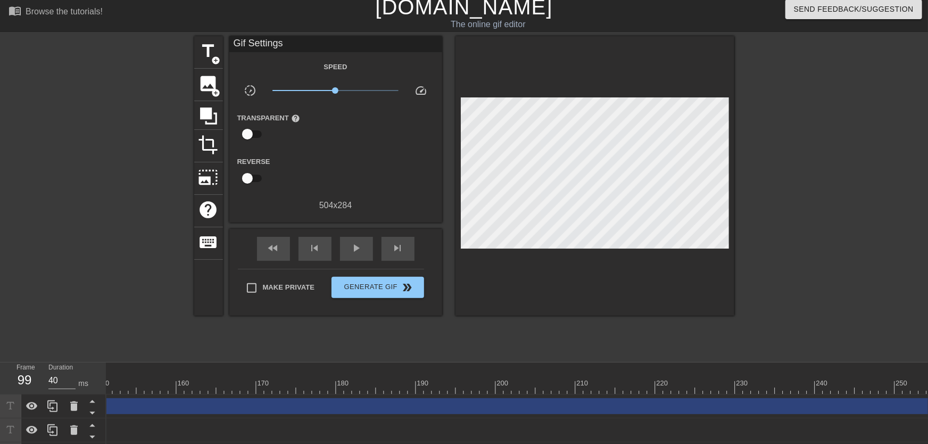
scroll to position [0, 1359]
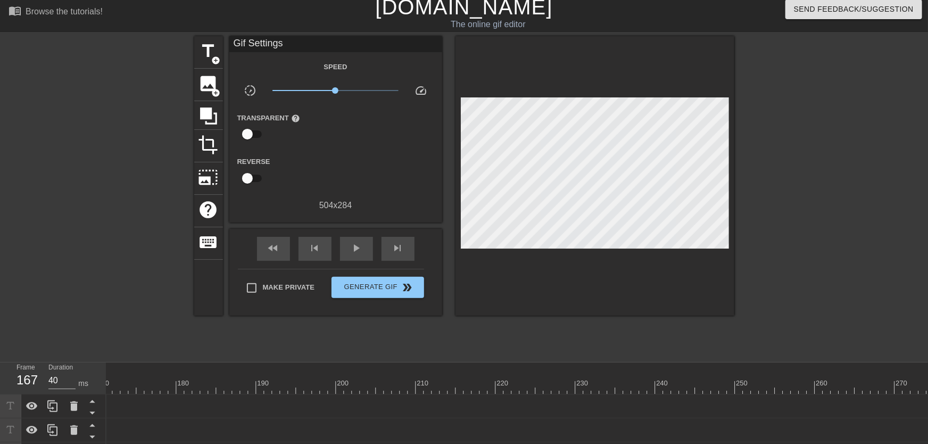
drag, startPoint x: 927, startPoint y: 402, endPoint x: 155, endPoint y: 376, distance: 771.6
drag, startPoint x: 155, startPoint y: 376, endPoint x: 115, endPoint y: 375, distance: 39.9
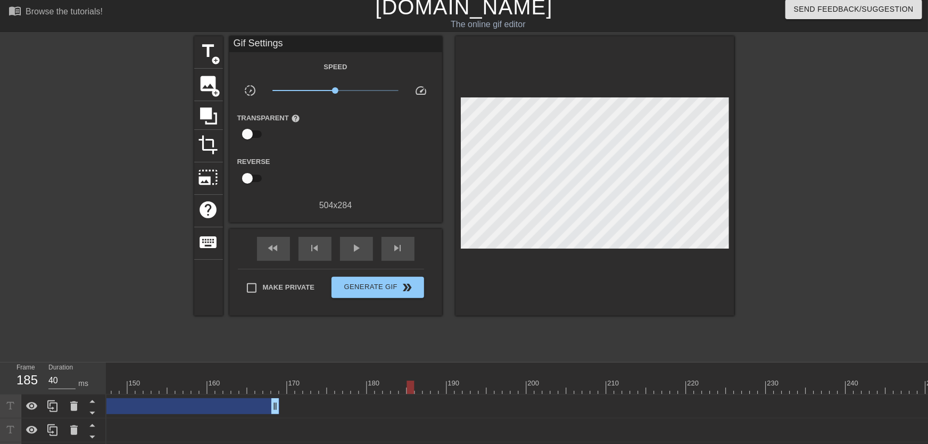
scroll to position [0, 971]
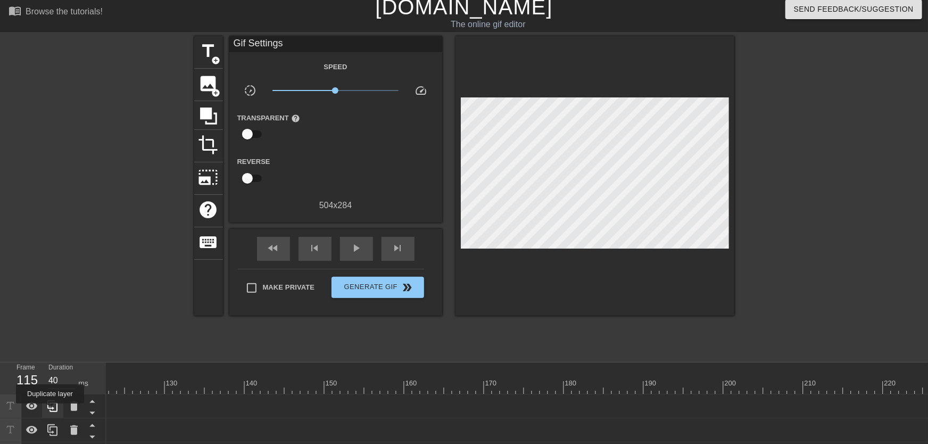
drag, startPoint x: 474, startPoint y: 403, endPoint x: 50, endPoint y: 411, distance: 424.2
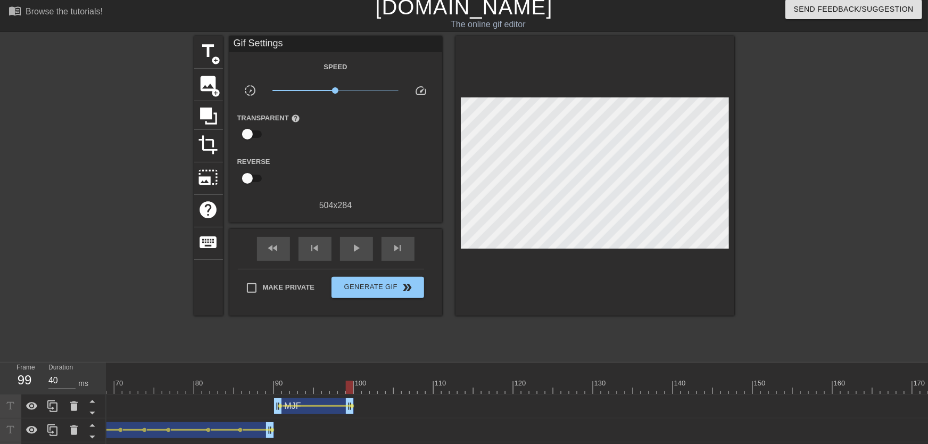
drag, startPoint x: 477, startPoint y: 406, endPoint x: 352, endPoint y: 392, distance: 126.4
drag, startPoint x: 268, startPoint y: 385, endPoint x: 239, endPoint y: 370, distance: 32.2
click at [245, 385] on div at bounding box center [657, 387] width 2187 height 13
click at [351, 254] on span "play_arrow" at bounding box center [356, 248] width 13 height 13
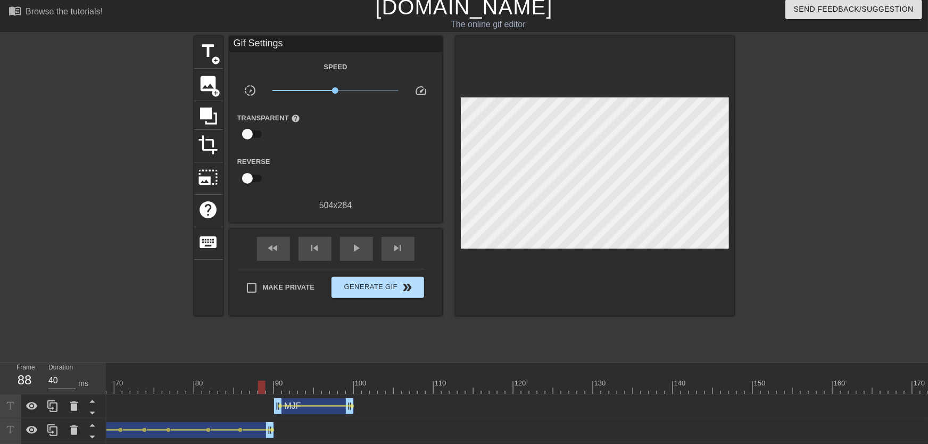
drag, startPoint x: 274, startPoint y: 378, endPoint x: 344, endPoint y: 277, distance: 123.4
click at [245, 381] on div "10 20 30 40 50 60 70 80 90 100 110 120 130 140 150 160" at bounding box center [657, 377] width 2187 height 31
click at [371, 247] on div "play_arrow" at bounding box center [356, 249] width 33 height 24
drag, startPoint x: 335, startPoint y: 381, endPoint x: 350, endPoint y: 384, distance: 15.1
click at [350, 384] on div at bounding box center [657, 387] width 2187 height 13
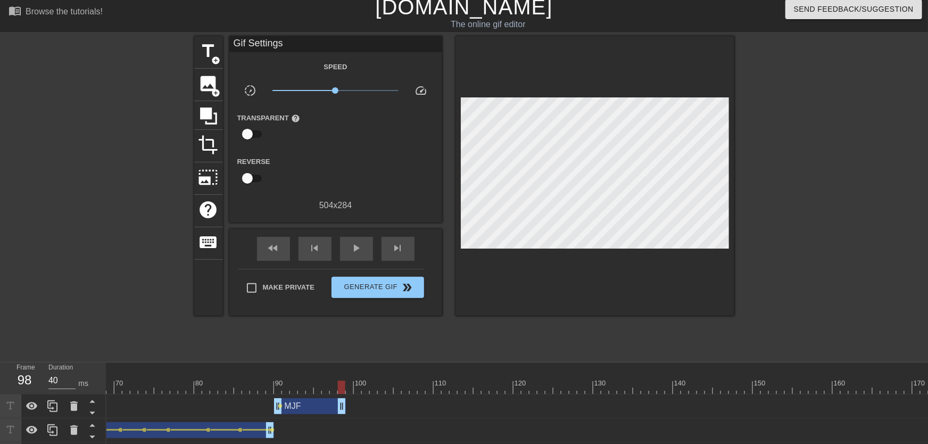
drag, startPoint x: 353, startPoint y: 409, endPoint x: 348, endPoint y: 410, distance: 5.4
click at [348, 410] on div "MJF drag_handle drag_handle lens" at bounding box center [657, 406] width 2187 height 16
drag, startPoint x: 282, startPoint y: 367, endPoint x: 236, endPoint y: 373, distance: 46.7
click at [236, 373] on div "10 20 30 40 50 60 70 80 90 100 110 120 130 140 150 160" at bounding box center [657, 377] width 2187 height 31
click at [351, 251] on span "play_arrow" at bounding box center [356, 248] width 13 height 13
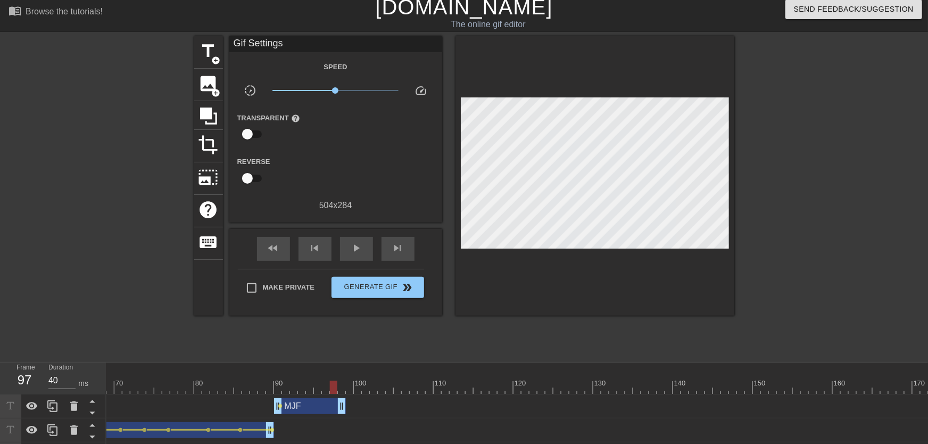
drag, startPoint x: 291, startPoint y: 377, endPoint x: 331, endPoint y: 383, distance: 40.9
click at [331, 383] on div "10 20 30 40 50 60 70 80 90 100 110 120 130 140 150 160" at bounding box center [657, 377] width 2187 height 31
click at [333, 401] on div "MJF drag_handle drag_handle" at bounding box center [306, 406] width 64 height 16
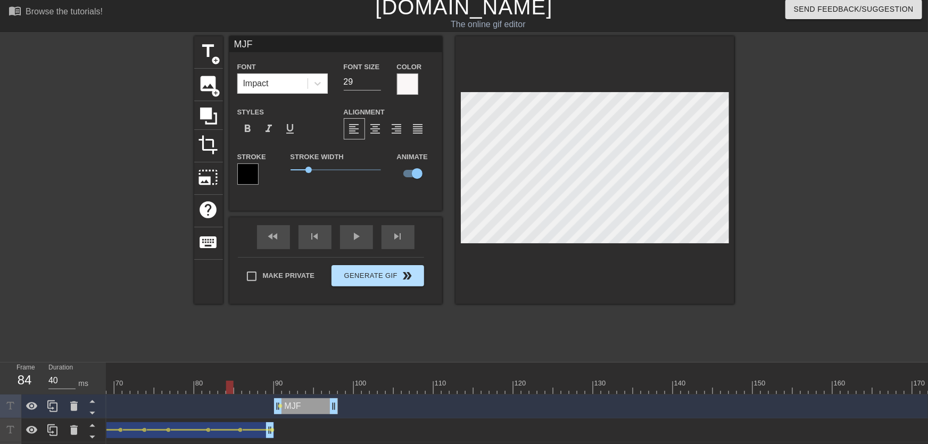
drag, startPoint x: 271, startPoint y: 384, endPoint x: 346, endPoint y: 279, distance: 128.8
click at [224, 379] on div "10 20 30 40 50 60 70 80 90 100 110 120 130 140 150 160" at bounding box center [657, 377] width 2187 height 31
click at [363, 239] on div "play_arrow" at bounding box center [356, 237] width 33 height 24
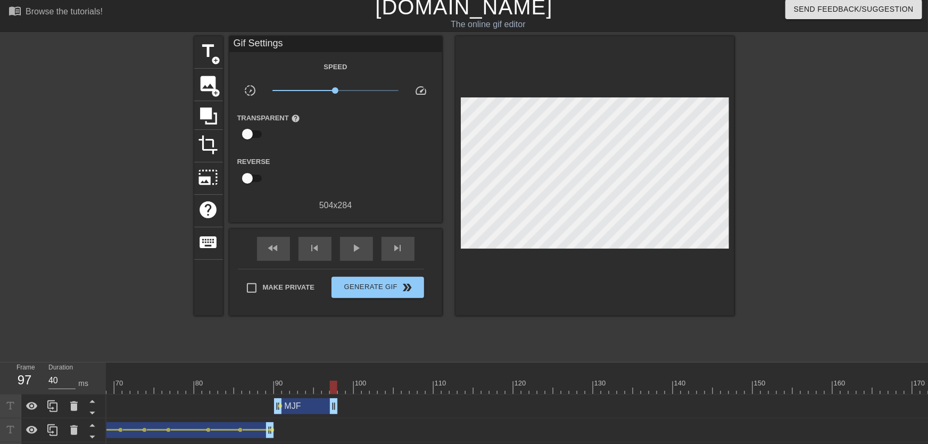
drag, startPoint x: 278, startPoint y: 376, endPoint x: 333, endPoint y: 384, distance: 55.5
click at [333, 384] on div "10 20 30 40 50 60 70 80 90 100 110 120 130 140 150 160" at bounding box center [657, 377] width 2187 height 31
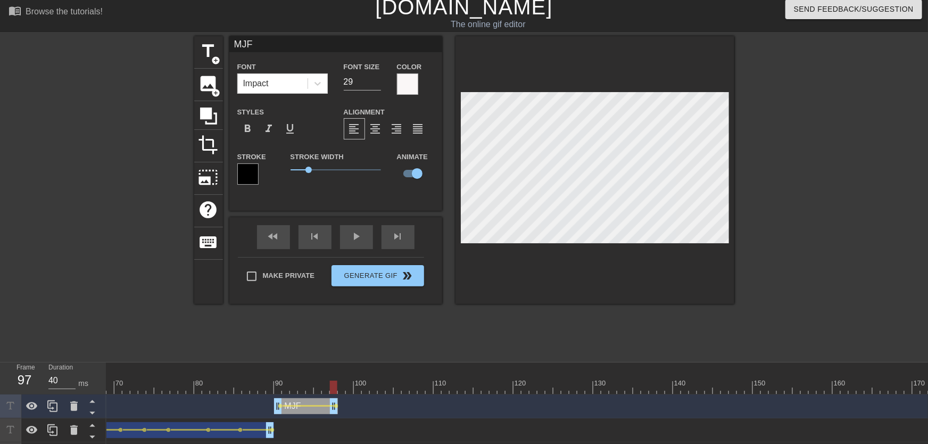
click at [229, 387] on div at bounding box center [657, 387] width 2187 height 13
click at [360, 243] on div "play_arrow" at bounding box center [356, 237] width 33 height 24
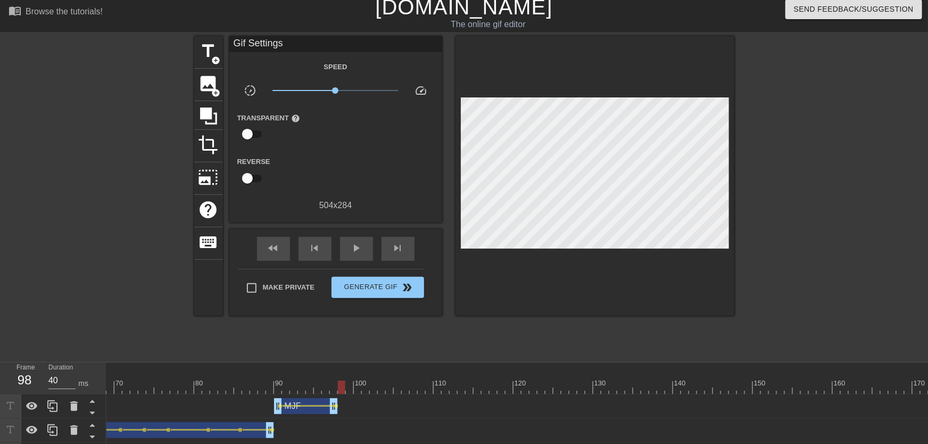
drag, startPoint x: 318, startPoint y: 382, endPoint x: 345, endPoint y: 388, distance: 27.9
click at [345, 388] on div at bounding box center [657, 387] width 2187 height 13
click at [214, 60] on span "add_circle" at bounding box center [216, 60] width 9 height 9
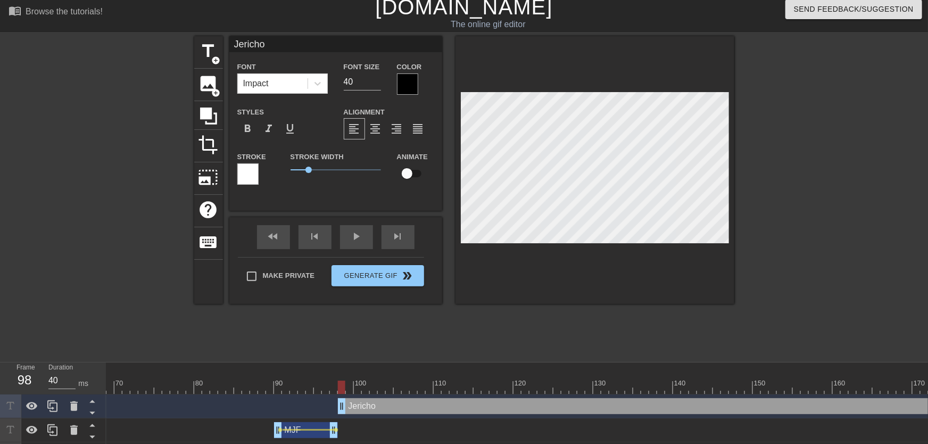
scroll to position [0, 1]
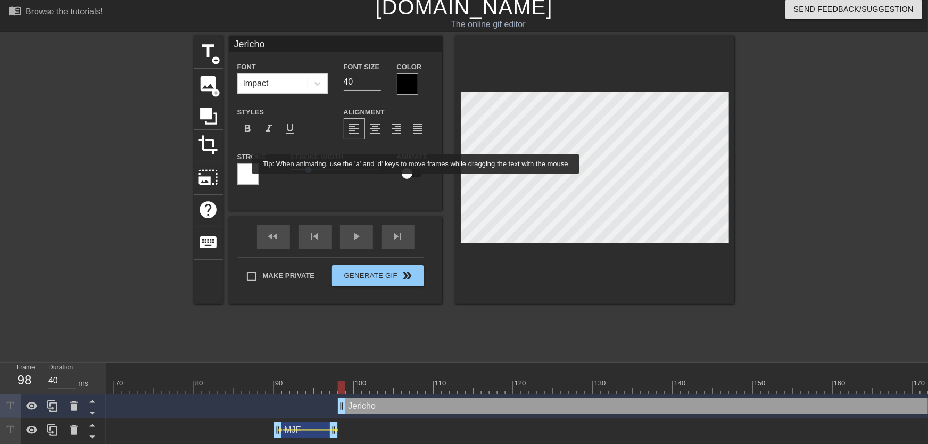
click at [415, 181] on input "checkbox" at bounding box center [407, 173] width 61 height 20
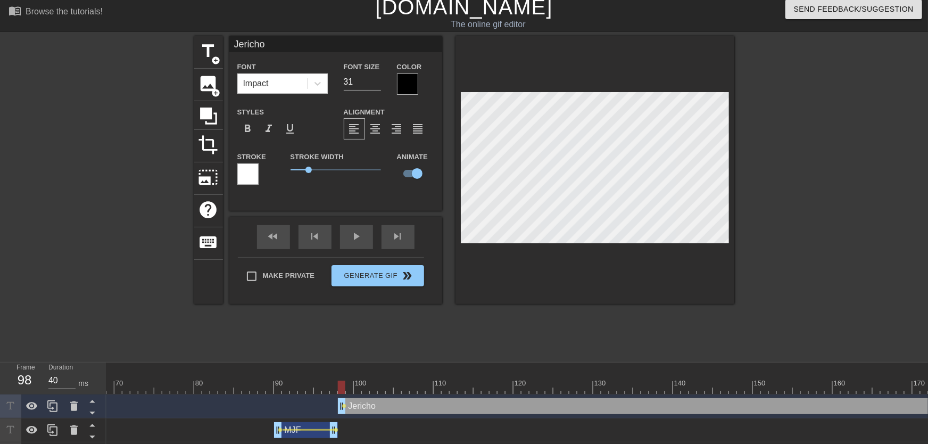
drag, startPoint x: 376, startPoint y: 84, endPoint x: 382, endPoint y: 79, distance: 7.2
click at [378, 80] on input "31" at bounding box center [362, 81] width 37 height 17
click at [403, 77] on div at bounding box center [407, 83] width 21 height 21
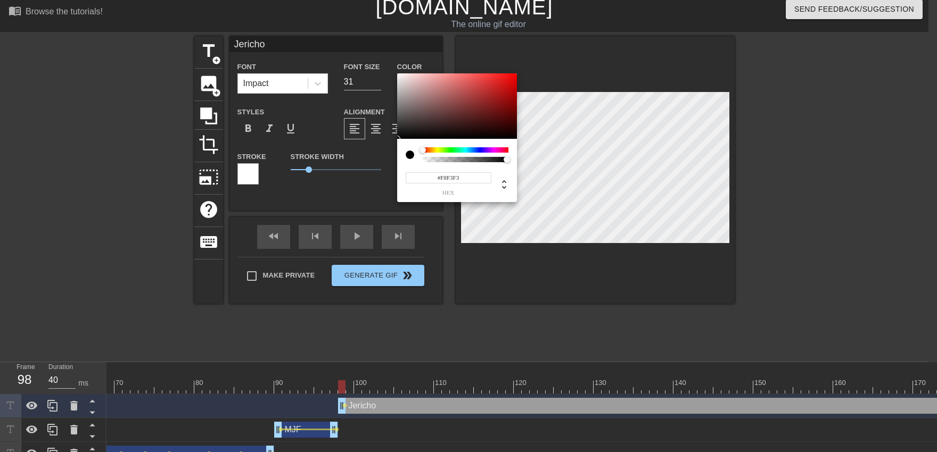
click at [399, 75] on div at bounding box center [457, 106] width 120 height 66
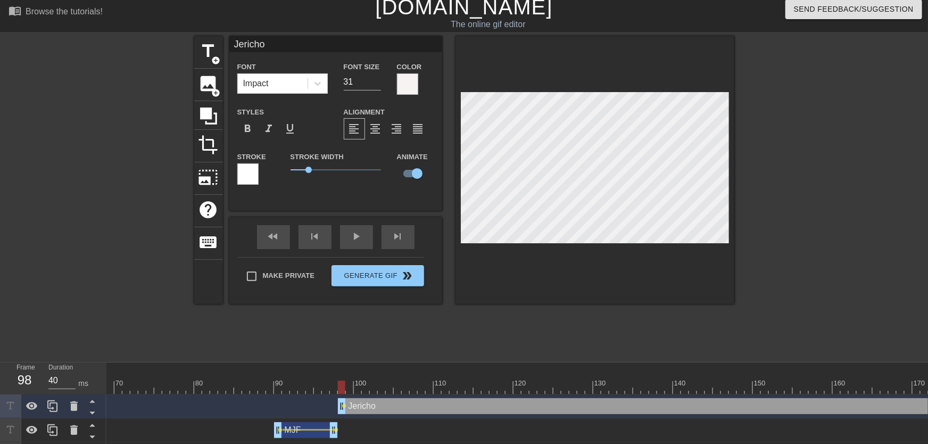
click at [253, 176] on div at bounding box center [247, 173] width 21 height 21
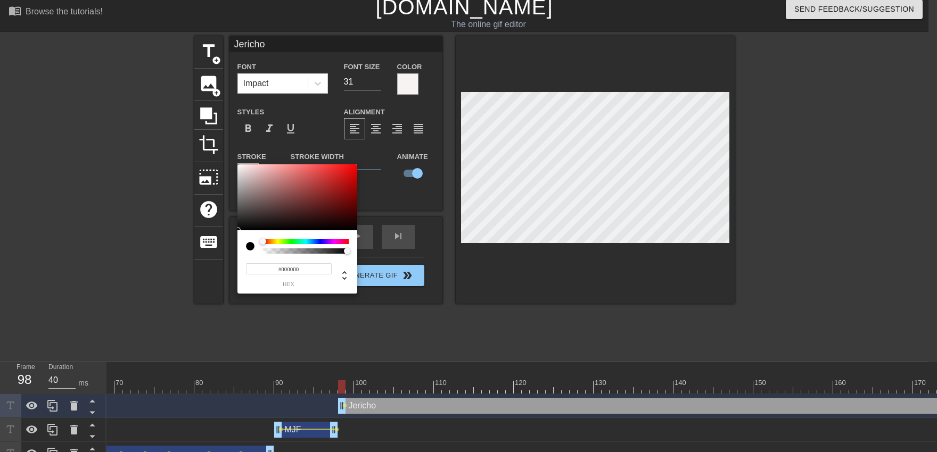
drag, startPoint x: 259, startPoint y: 172, endPoint x: 236, endPoint y: 303, distance: 133.3
click at [237, 230] on div at bounding box center [297, 197] width 120 height 66
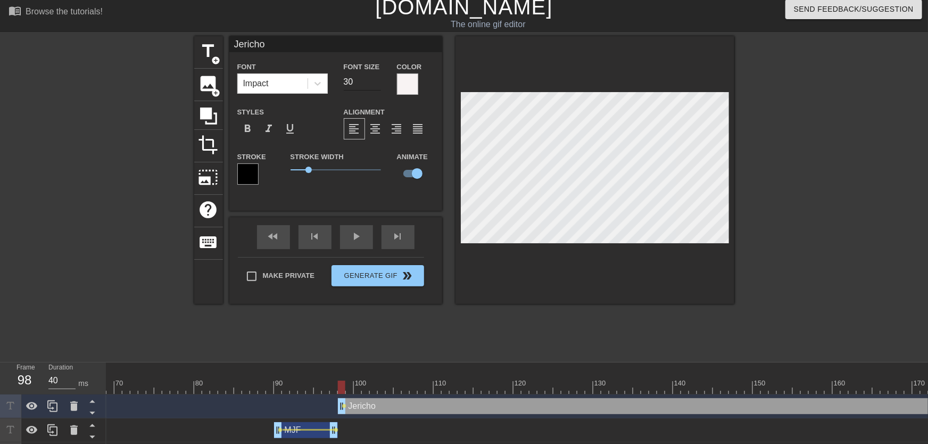
click at [374, 86] on input "30" at bounding box center [362, 81] width 37 height 17
click at [377, 86] on input "29" at bounding box center [362, 81] width 37 height 17
drag, startPoint x: 352, startPoint y: 388, endPoint x: 343, endPoint y: 388, distance: 9.6
click at [343, 388] on div at bounding box center [341, 387] width 7 height 13
click at [341, 389] on div at bounding box center [657, 387] width 2187 height 13
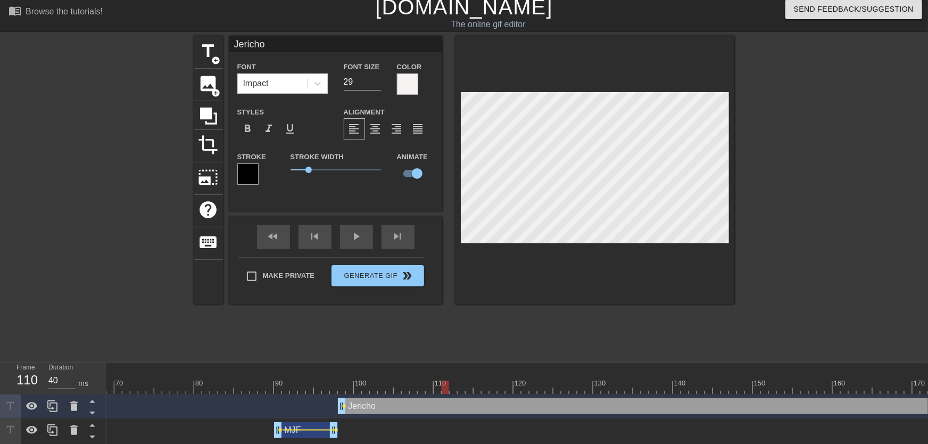
drag, startPoint x: 345, startPoint y: 385, endPoint x: 444, endPoint y: 370, distance: 100.6
click at [444, 370] on div "10 20 30 40 50 60 70 80 90 100 110 120 130 140 150 160" at bounding box center [657, 377] width 2187 height 31
drag, startPoint x: 446, startPoint y: 383, endPoint x: 505, endPoint y: 384, distance: 59.1
click at [505, 384] on div at bounding box center [657, 387] width 2187 height 13
click at [343, 404] on span "lens" at bounding box center [344, 405] width 5 height 5
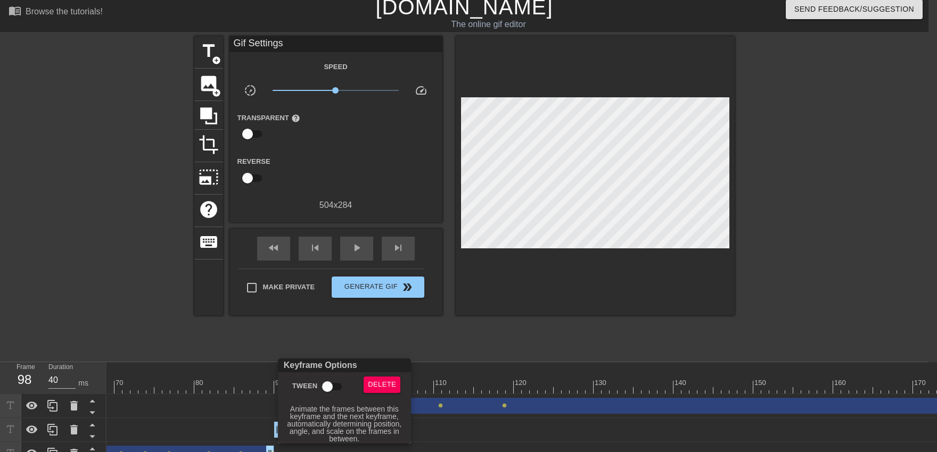
click at [332, 386] on input "Tween" at bounding box center [327, 387] width 61 height 20
click at [351, 337] on div at bounding box center [468, 226] width 937 height 452
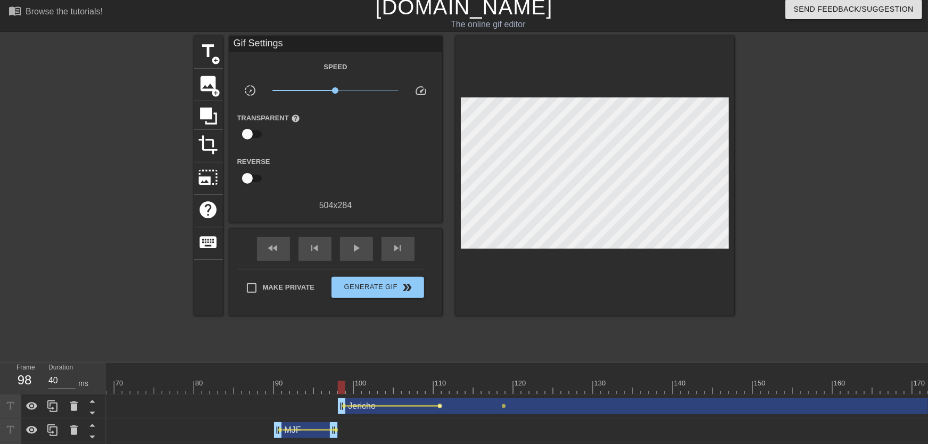
click at [438, 404] on span "lens" at bounding box center [440, 405] width 5 height 5
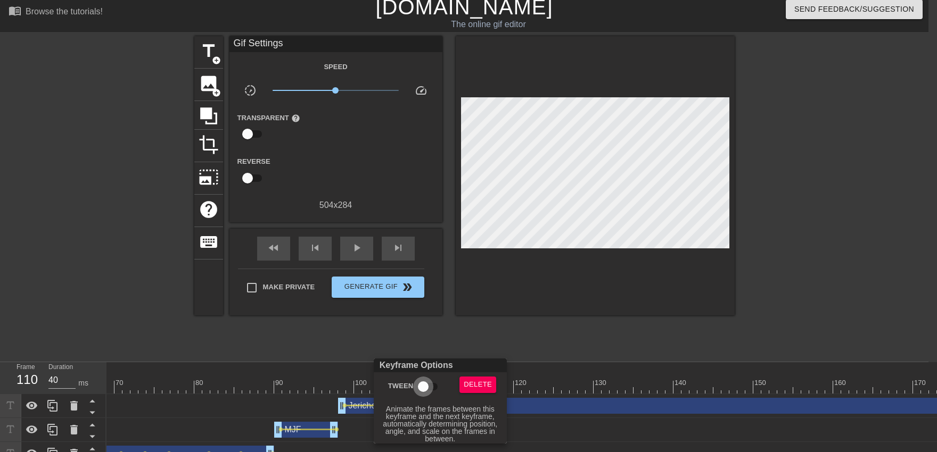
click at [432, 390] on input "Tween" at bounding box center [423, 387] width 61 height 20
click at [403, 337] on div at bounding box center [468, 226] width 937 height 452
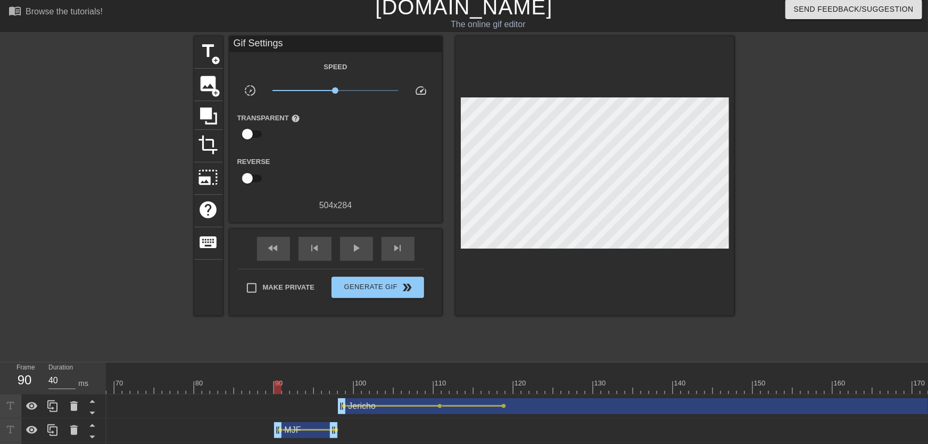
drag, startPoint x: 278, startPoint y: 379, endPoint x: 323, endPoint y: 290, distance: 100.0
click at [266, 377] on div "10 20 30 40 50 60 70 80 90 100 110 120 130 140 150 160" at bounding box center [657, 381] width 2187 height 17
click at [350, 255] on div "play_arrow" at bounding box center [356, 249] width 33 height 24
drag, startPoint x: 331, startPoint y: 380, endPoint x: 559, endPoint y: 375, distance: 227.8
click at [559, 375] on div "10 20 30 40 50 60 70 80 90 100 110 120 130 140 150 160" at bounding box center [657, 377] width 2187 height 31
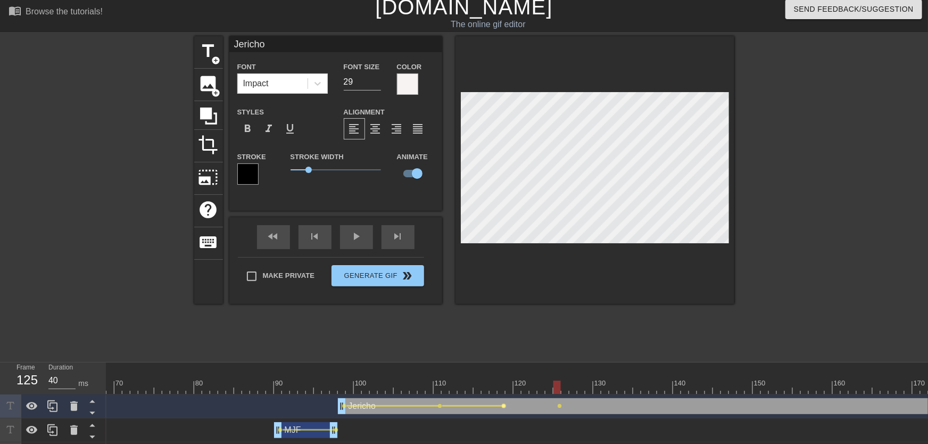
click at [504, 407] on span "lens" at bounding box center [504, 405] width 5 height 5
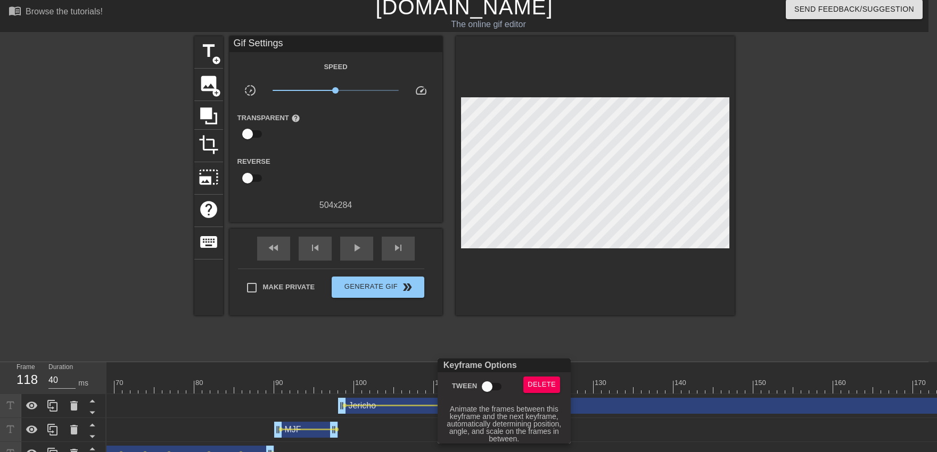
click at [490, 384] on input "Tween" at bounding box center [487, 387] width 61 height 20
click at [461, 324] on div at bounding box center [468, 226] width 937 height 452
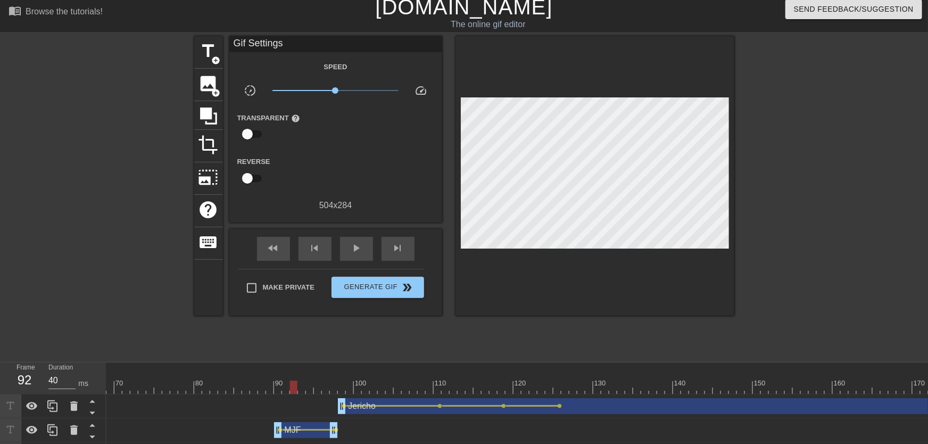
drag, startPoint x: 337, startPoint y: 379, endPoint x: 326, endPoint y: 331, distance: 49.6
click at [284, 378] on div "10 20 30 40 50 60 70 80 90 100 110 120 130 140 150 160" at bounding box center [657, 381] width 2187 height 17
click at [353, 251] on span "play_arrow" at bounding box center [356, 248] width 13 height 13
drag, startPoint x: 452, startPoint y: 378, endPoint x: 704, endPoint y: 370, distance: 252.4
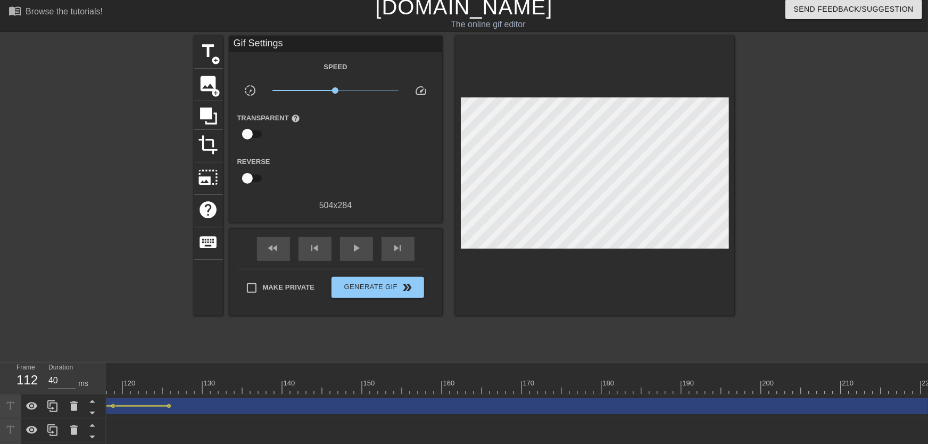
scroll to position [0, 1359]
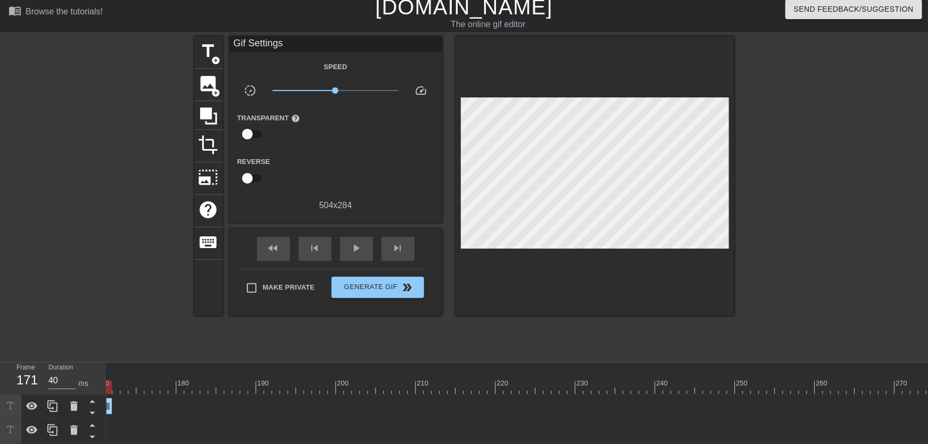
drag, startPoint x: 927, startPoint y: 402, endPoint x: 122, endPoint y: 415, distance: 804.8
drag, startPoint x: 206, startPoint y: 401, endPoint x: 191, endPoint y: 401, distance: 14.9
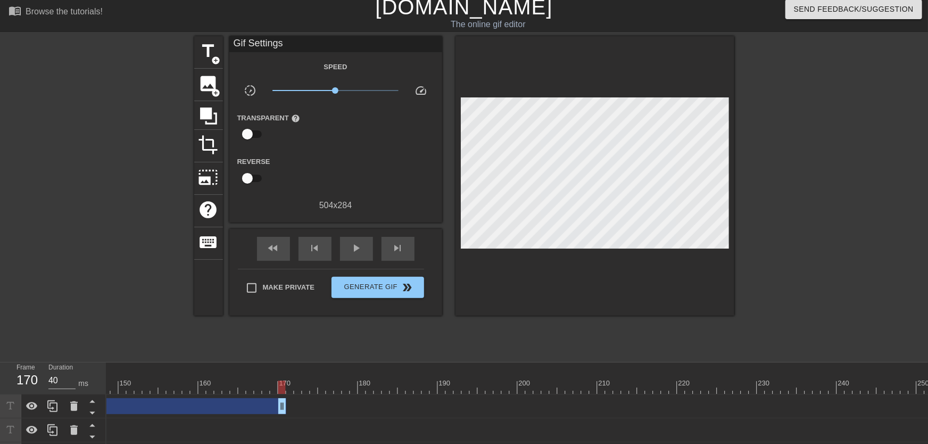
scroll to position [0, 1012]
drag, startPoint x: 449, startPoint y: 407, endPoint x: 160, endPoint y: 415, distance: 289.6
drag, startPoint x: 212, startPoint y: 405, endPoint x: 202, endPoint y: 406, distance: 9.6
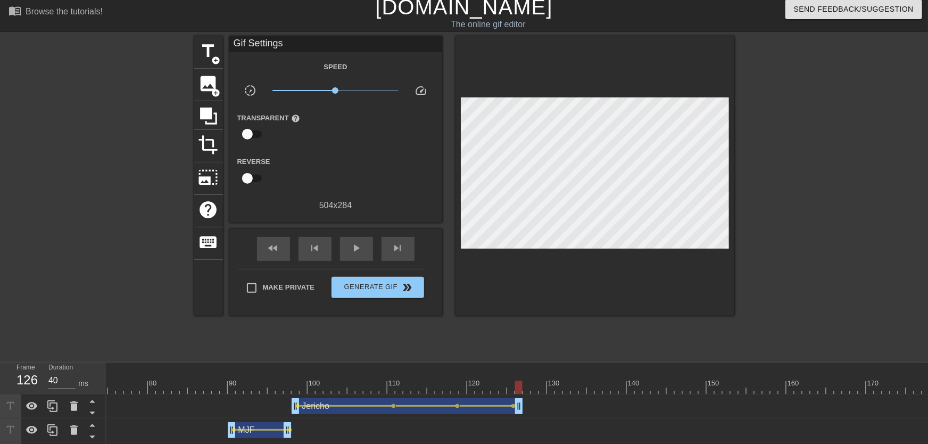
drag, startPoint x: 505, startPoint y: 405, endPoint x: 519, endPoint y: 407, distance: 15.1
click at [519, 407] on div "Jericho drag_handle drag_handle" at bounding box center [408, 406] width 232 height 16
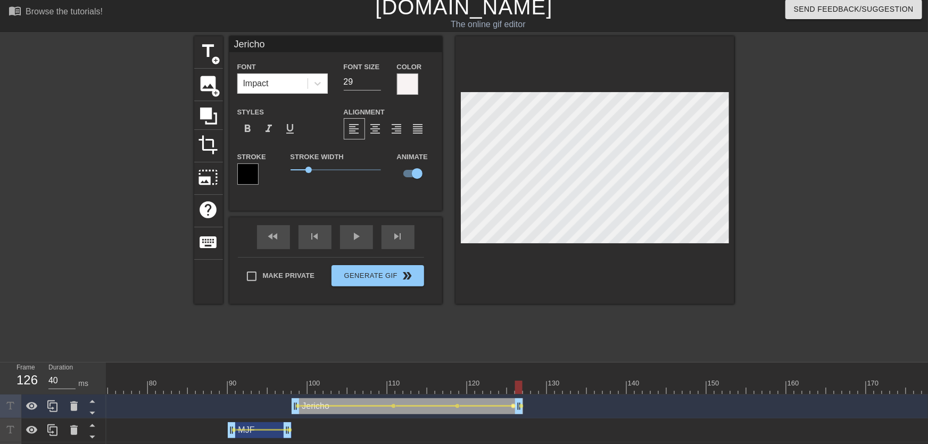
click at [514, 407] on div "Jericho drag_handle drag_handle lens lens lens lens lens" at bounding box center [610, 406] width 2187 height 16
click at [515, 406] on span "lens" at bounding box center [513, 405] width 5 height 5
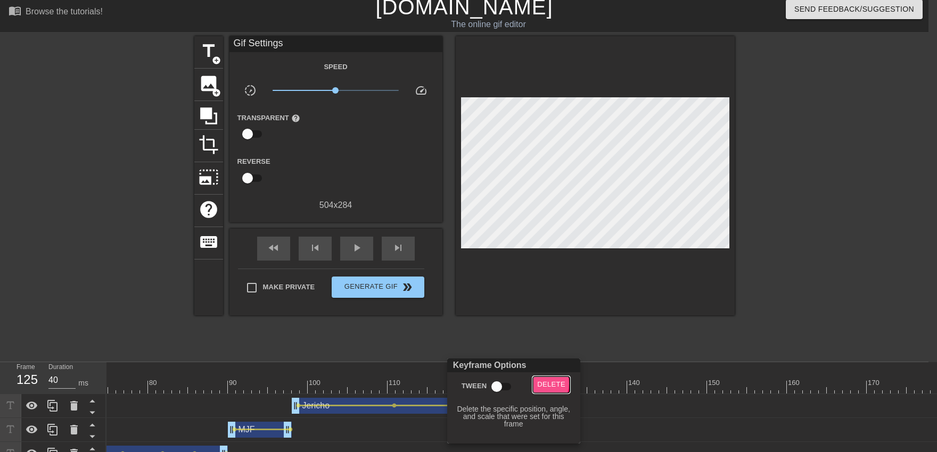
click at [538, 384] on span "Delete" at bounding box center [551, 385] width 28 height 12
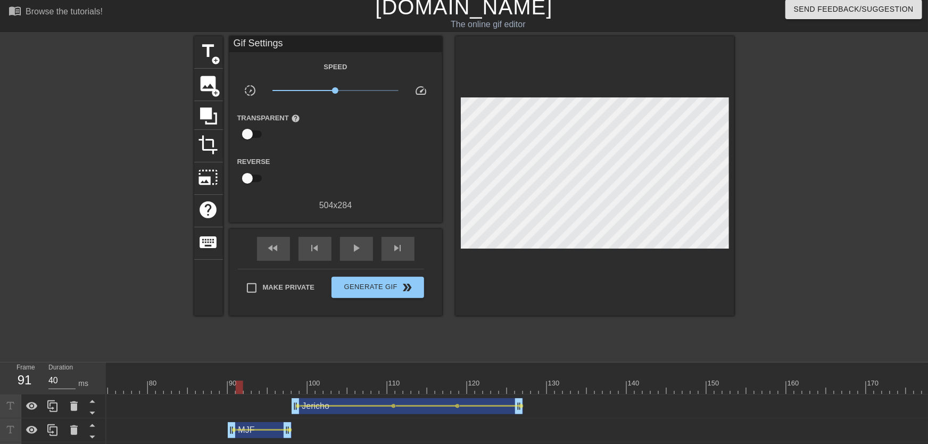
drag, startPoint x: 473, startPoint y: 378, endPoint x: 239, endPoint y: 379, distance: 234.2
click at [239, 379] on div "10 20 30 40 50 60 70 80 90 100 110 120 130 140 150 160" at bounding box center [610, 381] width 2187 height 17
click at [366, 254] on div "play_arrow" at bounding box center [356, 249] width 33 height 24
drag, startPoint x: 446, startPoint y: 392, endPoint x: 491, endPoint y: 385, distance: 45.8
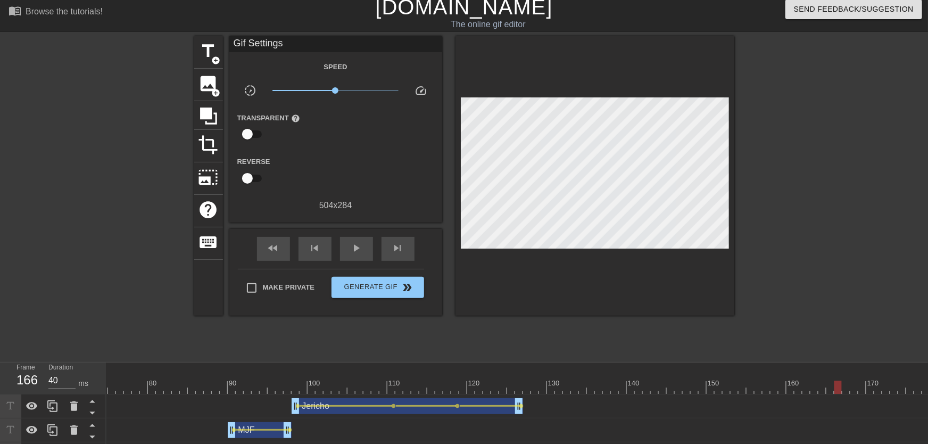
drag, startPoint x: 491, startPoint y: 384, endPoint x: 841, endPoint y: 383, distance: 350.7
click at [841, 383] on div at bounding box center [610, 387] width 2187 height 13
drag, startPoint x: 520, startPoint y: 390, endPoint x: 638, endPoint y: 384, distance: 117.7
click at [638, 384] on div at bounding box center [610, 387] width 2187 height 13
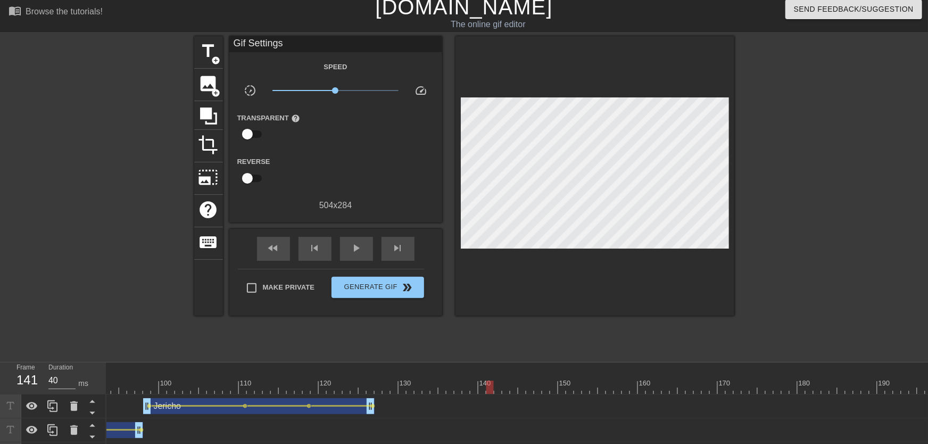
scroll to position [0, 791]
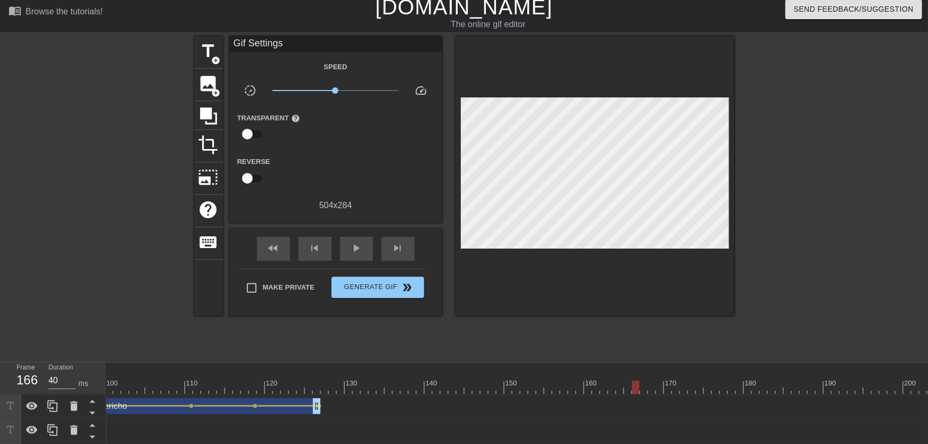
drag, startPoint x: 502, startPoint y: 385, endPoint x: 633, endPoint y: 377, distance: 131.2
click at [633, 377] on div "10 20 30 40 50 60 70 80 90 100 110 120 130 140 150 160" at bounding box center [408, 377] width 2187 height 31
click at [216, 62] on span "add_circle" at bounding box center [216, 60] width 9 height 9
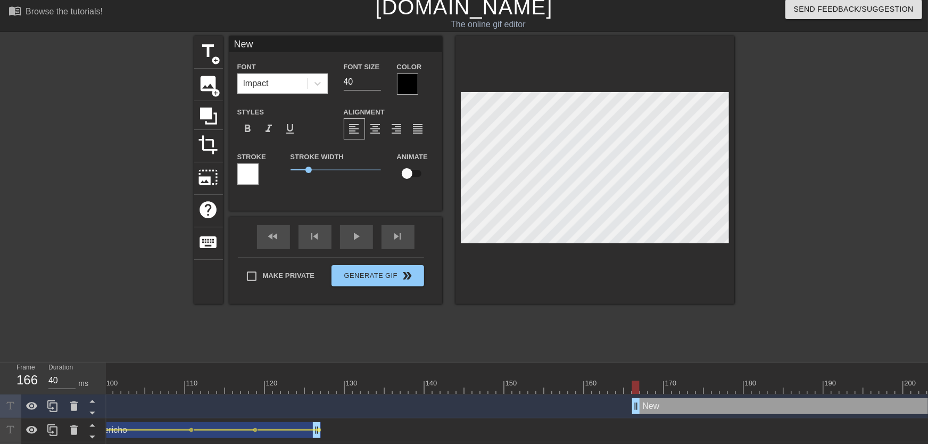
scroll to position [0, 0]
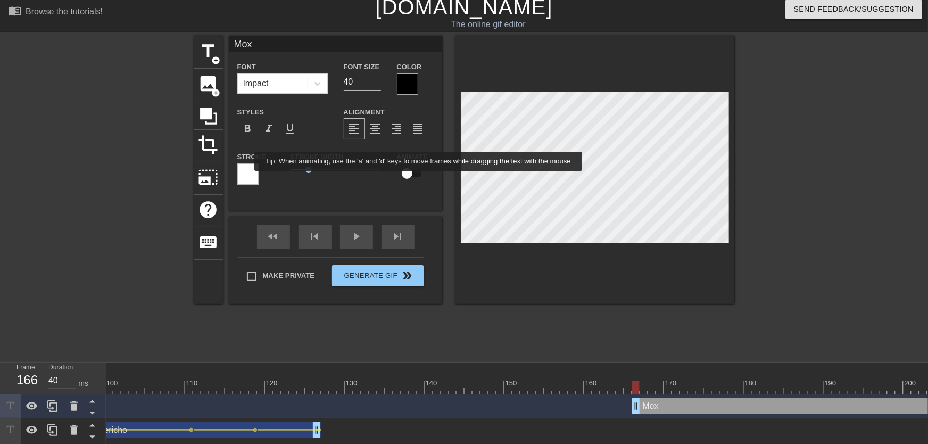
click at [419, 178] on input "checkbox" at bounding box center [407, 173] width 61 height 20
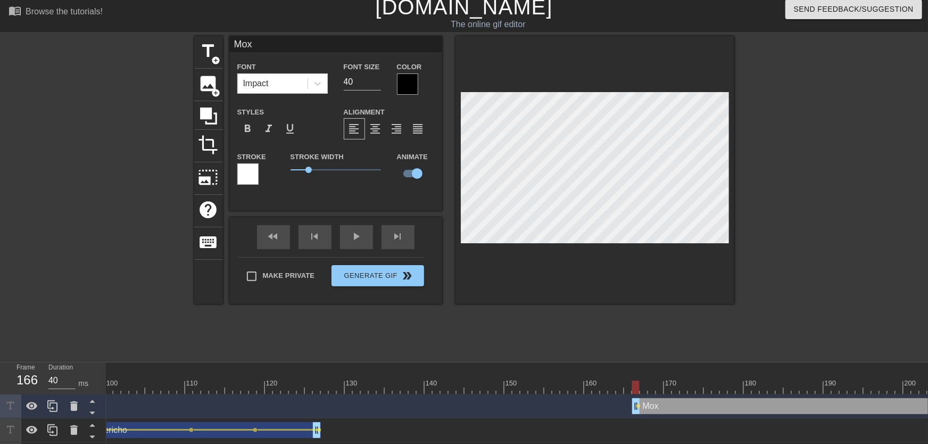
click at [401, 85] on div at bounding box center [407, 83] width 21 height 21
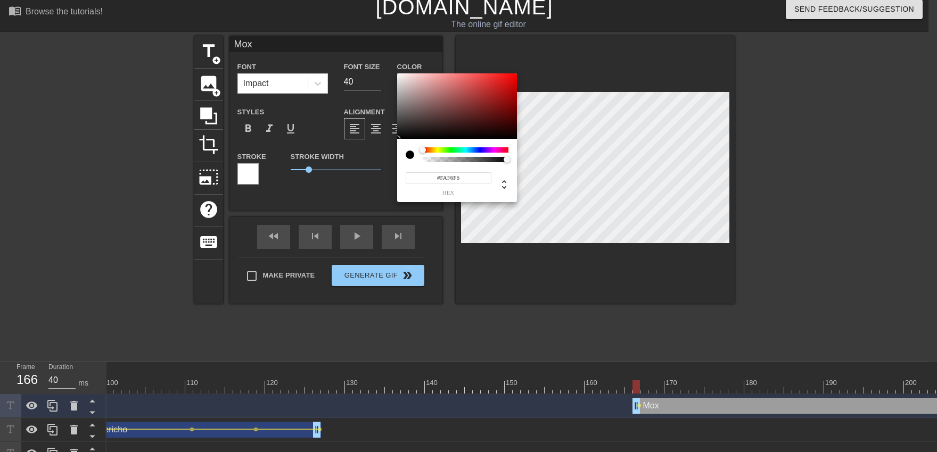
click at [399, 75] on div at bounding box center [457, 106] width 120 height 66
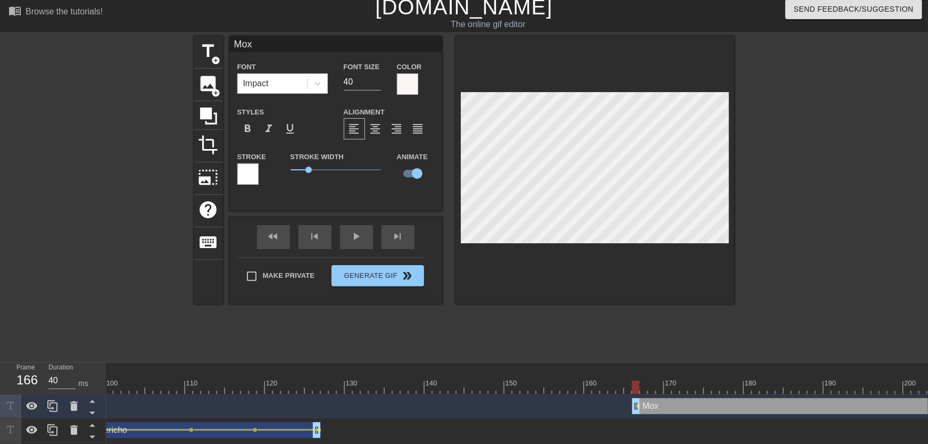
click at [247, 167] on div at bounding box center [247, 173] width 21 height 21
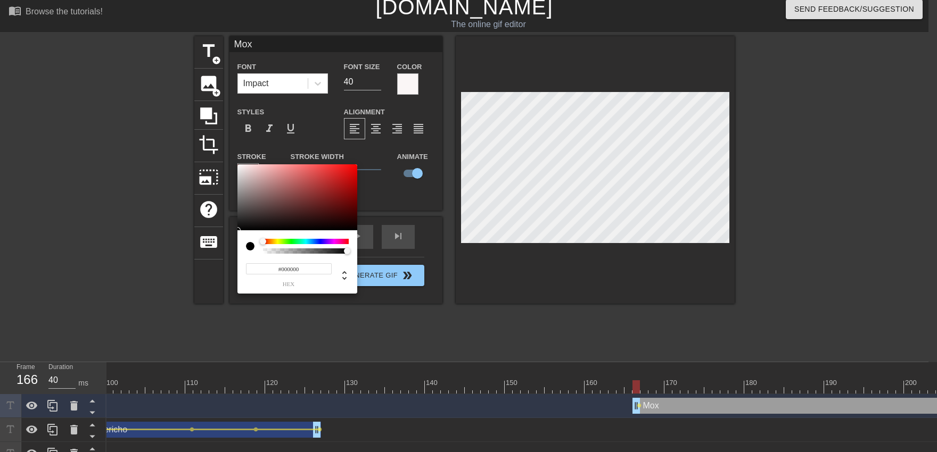
drag, startPoint x: 261, startPoint y: 199, endPoint x: 439, endPoint y: 338, distance: 225.9
click at [237, 230] on div at bounding box center [297, 197] width 120 height 66
drag, startPoint x: 629, startPoint y: 294, endPoint x: 610, endPoint y: 255, distance: 43.3
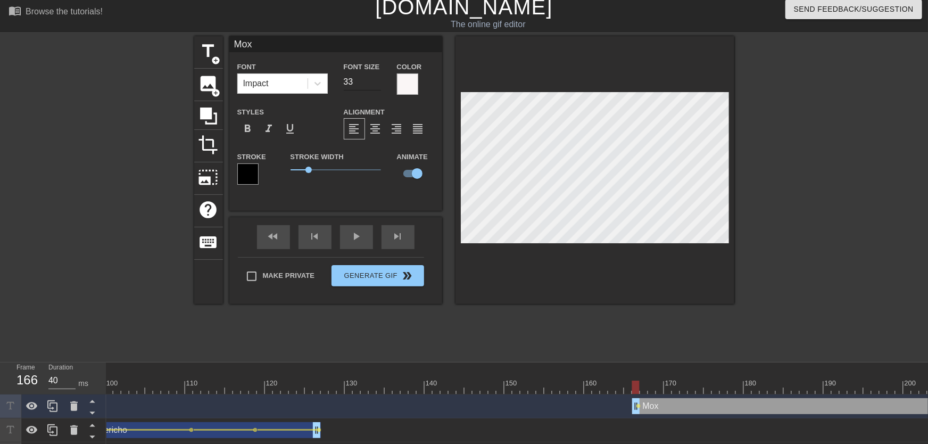
click at [374, 85] on input "33" at bounding box center [362, 81] width 37 height 17
click at [376, 85] on input "32" at bounding box center [362, 81] width 37 height 17
drag, startPoint x: 635, startPoint y: 388, endPoint x: 642, endPoint y: 389, distance: 7.5
click at [642, 389] on div at bounding box center [643, 387] width 7 height 13
click at [640, 386] on div at bounding box center [408, 387] width 2187 height 13
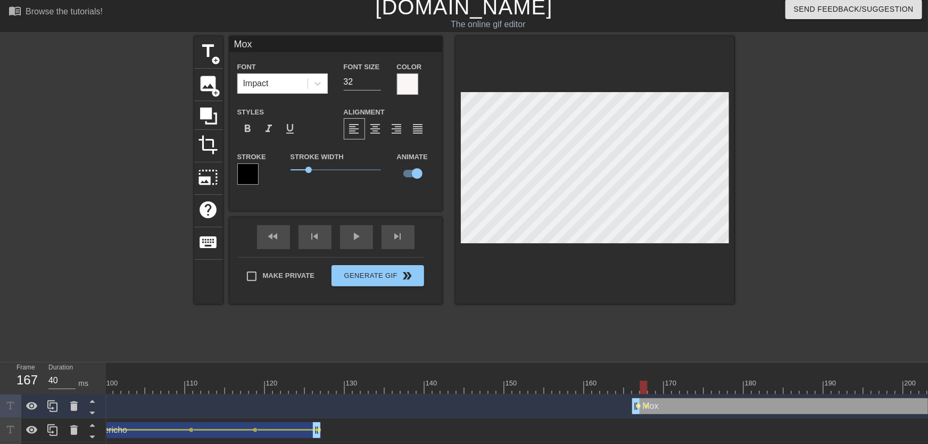
click at [639, 406] on span "lens" at bounding box center [639, 405] width 5 height 5
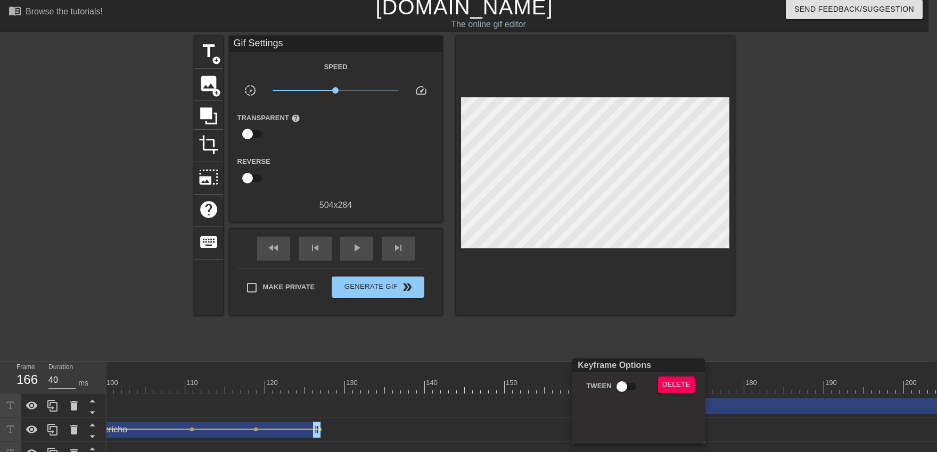
click at [627, 390] on input "Tween" at bounding box center [621, 387] width 61 height 20
click at [594, 319] on div at bounding box center [468, 226] width 937 height 452
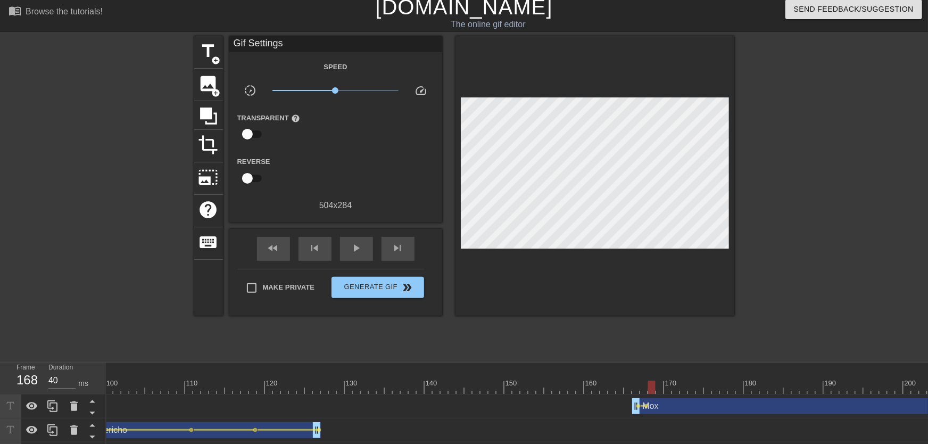
click at [651, 391] on div at bounding box center [408, 387] width 2187 height 13
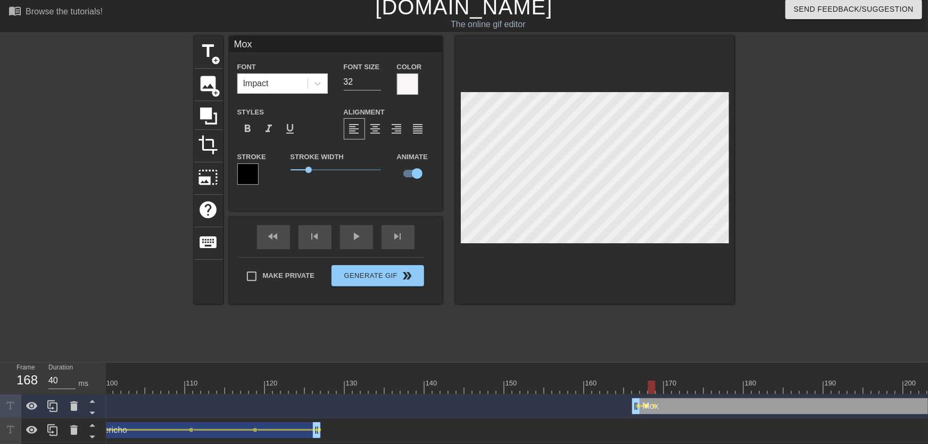
click at [647, 406] on span "lens" at bounding box center [646, 405] width 5 height 5
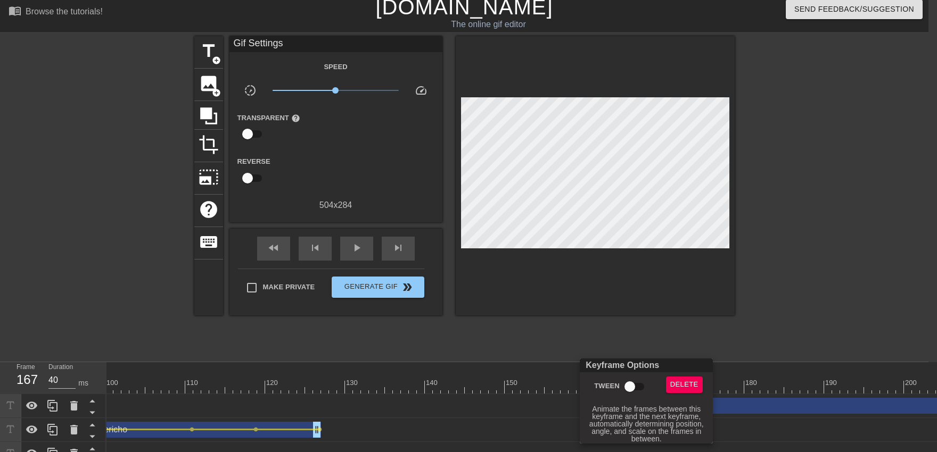
click at [638, 384] on input "Tween" at bounding box center [629, 387] width 61 height 20
click at [644, 333] on div at bounding box center [468, 226] width 937 height 452
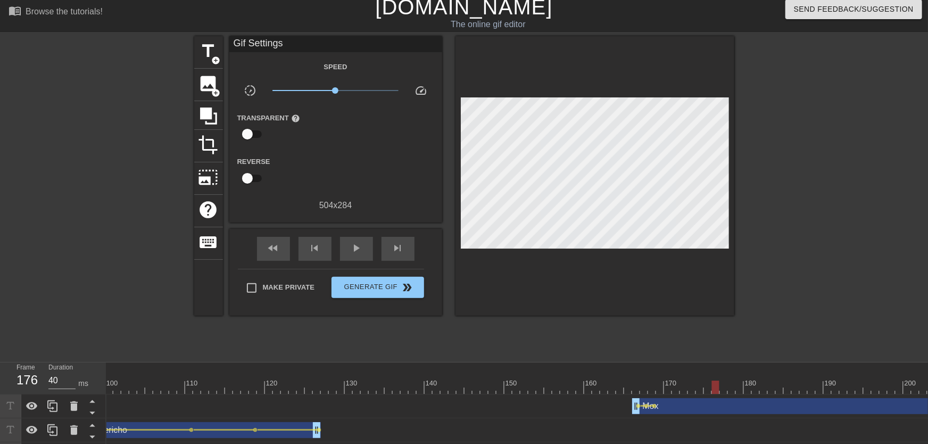
drag, startPoint x: 707, startPoint y: 385, endPoint x: 673, endPoint y: 301, distance: 91.2
click at [720, 381] on div at bounding box center [408, 387] width 2187 height 13
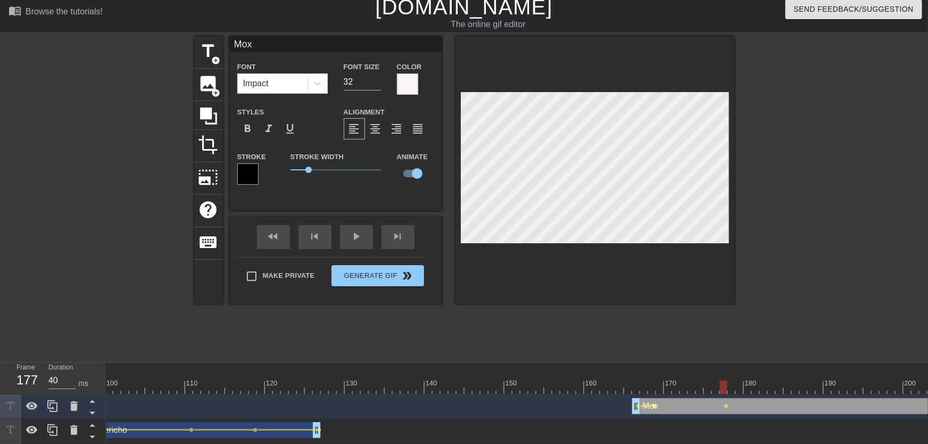
click at [655, 404] on span "lens" at bounding box center [654, 405] width 5 height 5
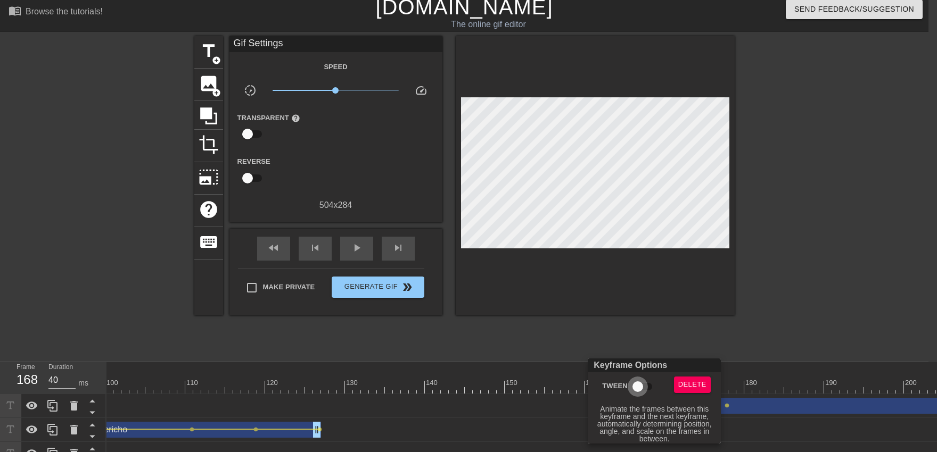
click at [637, 386] on input "Tween" at bounding box center [637, 387] width 61 height 20
click at [644, 328] on div at bounding box center [468, 226] width 937 height 452
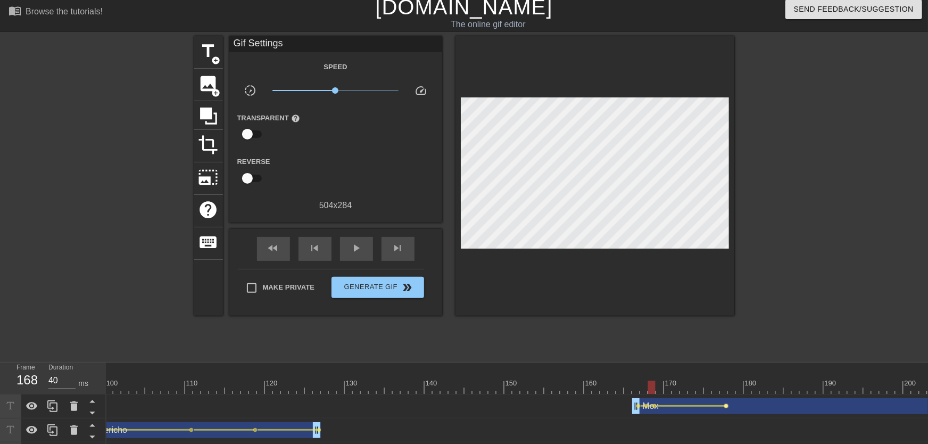
click at [725, 406] on span "lens" at bounding box center [726, 405] width 5 height 5
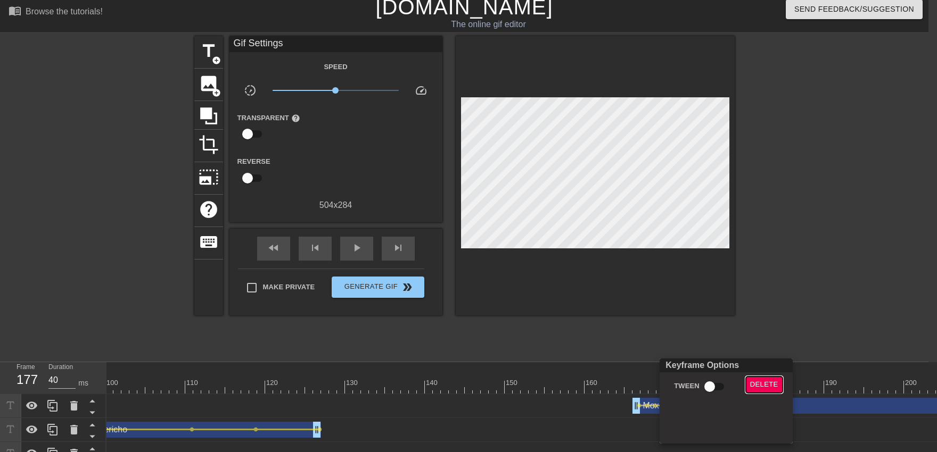
click at [753, 389] on span "Delete" at bounding box center [764, 385] width 28 height 12
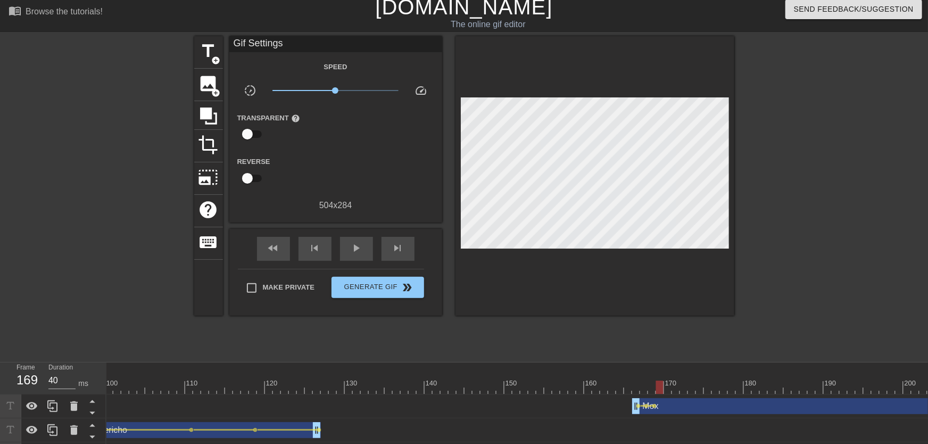
drag, startPoint x: 652, startPoint y: 388, endPoint x: 659, endPoint y: 387, distance: 6.4
click at [659, 387] on div at bounding box center [408, 387] width 2187 height 13
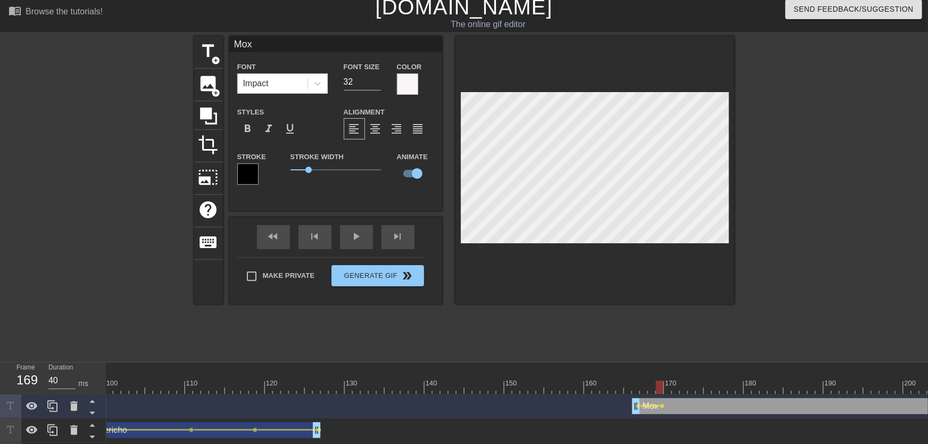
click at [666, 390] on div at bounding box center [408, 387] width 2187 height 13
click at [677, 387] on div at bounding box center [408, 387] width 2187 height 13
click at [683, 384] on div at bounding box center [408, 387] width 2187 height 13
click at [690, 390] on div at bounding box center [408, 387] width 2187 height 13
click at [697, 390] on div at bounding box center [408, 387] width 2187 height 13
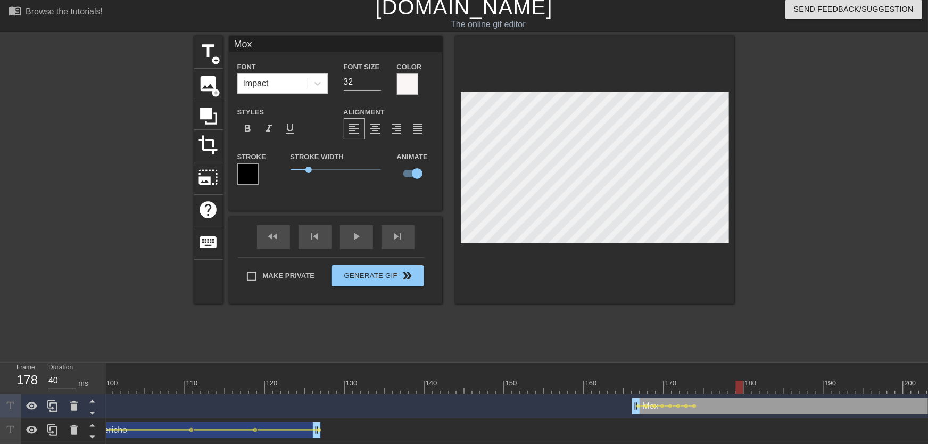
drag, startPoint x: 704, startPoint y: 387, endPoint x: 737, endPoint y: 386, distance: 33.0
click at [737, 386] on div at bounding box center [739, 387] width 7 height 13
drag, startPoint x: 696, startPoint y: 382, endPoint x: 748, endPoint y: 392, distance: 53.2
click at [748, 392] on div at bounding box center [408, 387] width 2187 height 13
drag, startPoint x: 754, startPoint y: 386, endPoint x: 766, endPoint y: 387, distance: 12.8
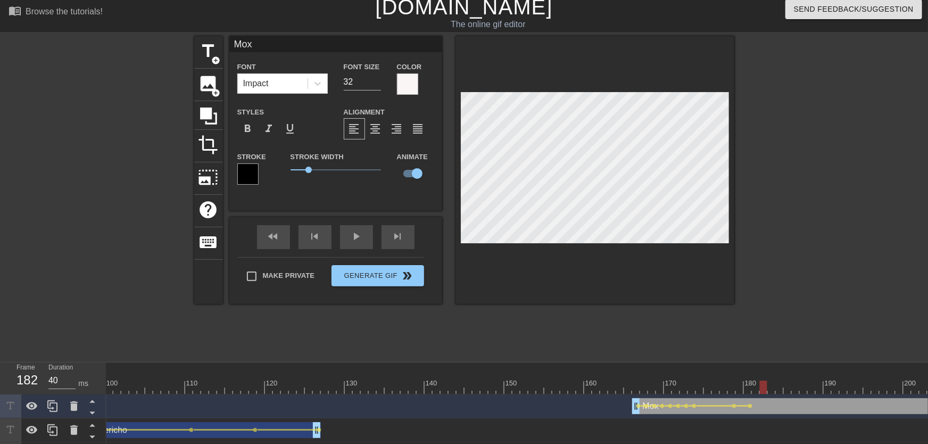
click at [766, 387] on div at bounding box center [408, 387] width 2187 height 13
click at [774, 385] on div at bounding box center [408, 387] width 2187 height 13
click at [776, 382] on div at bounding box center [408, 387] width 2187 height 13
click at [791, 387] on div at bounding box center [408, 387] width 2187 height 13
click at [794, 384] on div at bounding box center [408, 387] width 2187 height 13
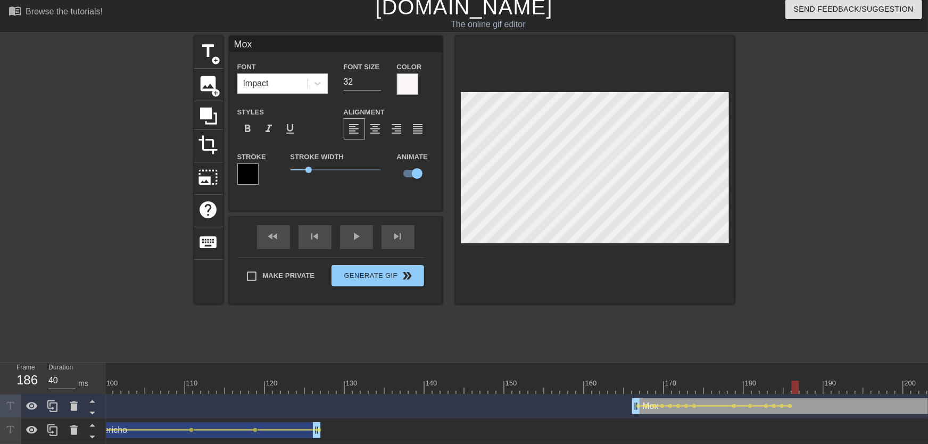
click at [798, 384] on div at bounding box center [408, 387] width 2187 height 13
click at [803, 390] on div at bounding box center [408, 387] width 2187 height 13
drag, startPoint x: 775, startPoint y: 387, endPoint x: 721, endPoint y: 389, distance: 54.3
click at [721, 389] on div at bounding box center [723, 387] width 7 height 13
drag, startPoint x: 721, startPoint y: 388, endPoint x: 753, endPoint y: 382, distance: 32.6
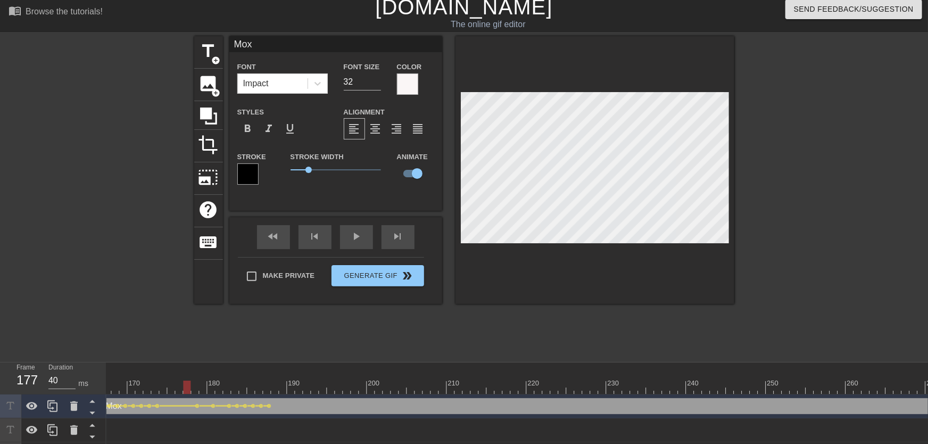
scroll to position [0, 1359]
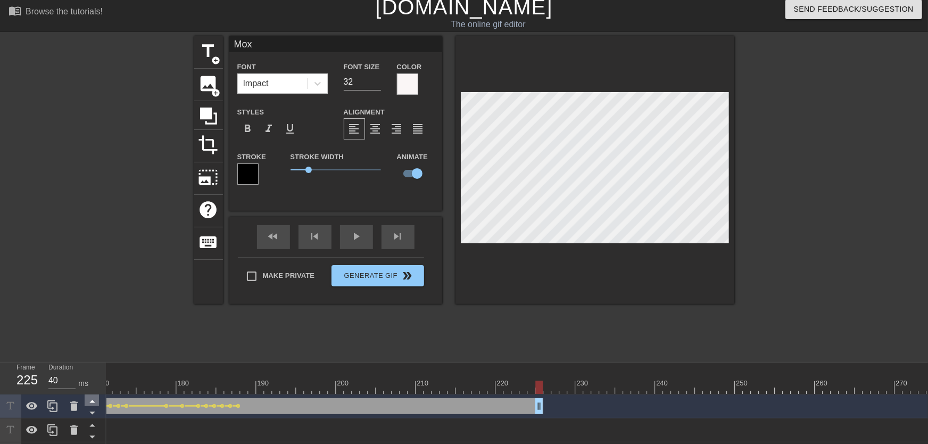
drag, startPoint x: 928, startPoint y: 401, endPoint x: 85, endPoint y: 400, distance: 842.5
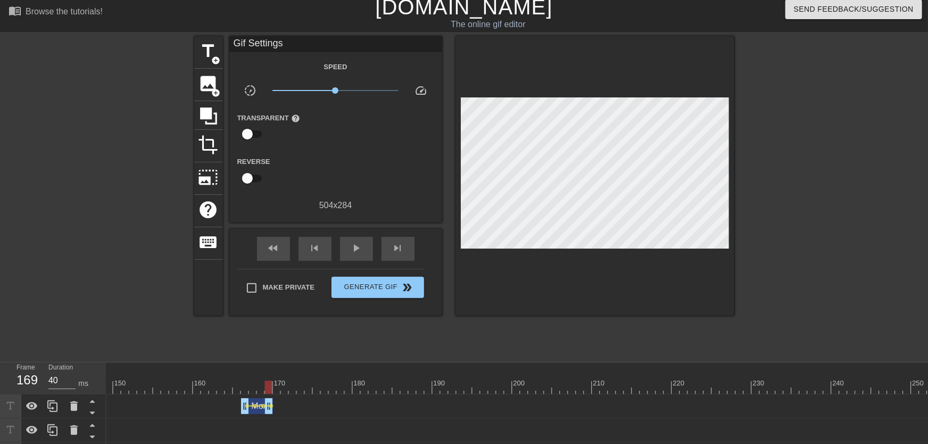
scroll to position [0, 1090]
drag, startPoint x: 362, startPoint y: 411, endPoint x: 396, endPoint y: 408, distance: 33.6
click at [396, 408] on div "Mox drag_handle drag_handle" at bounding box center [365, 406] width 64 height 16
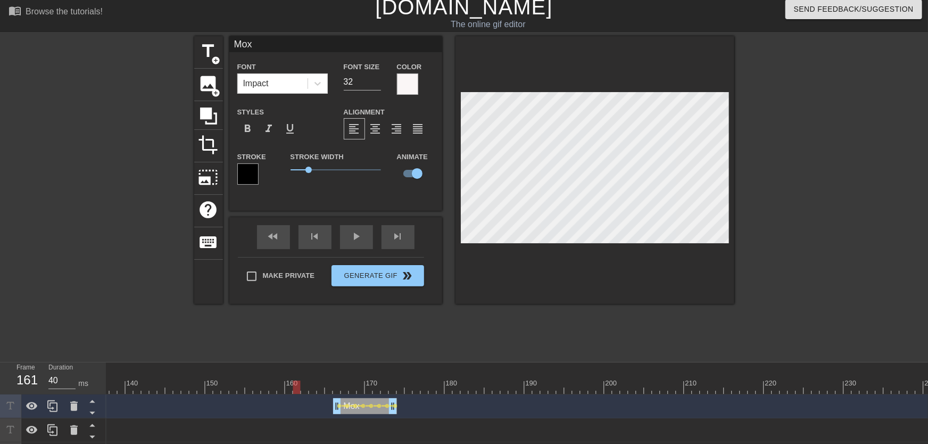
drag, startPoint x: 337, startPoint y: 384, endPoint x: 282, endPoint y: 383, distance: 55.4
click at [282, 383] on div at bounding box center [109, 387] width 2187 height 13
click at [350, 245] on div "play_arrow" at bounding box center [356, 237] width 33 height 24
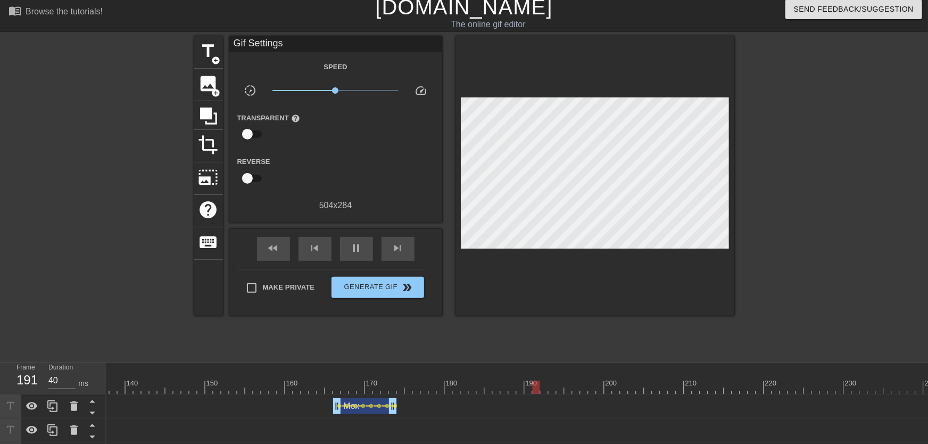
drag, startPoint x: 327, startPoint y: 365, endPoint x: 328, endPoint y: 379, distance: 14.4
click at [329, 378] on div "10 20 30 40 50 60 70 80 90 100 110 120 130 140 150 160" at bounding box center [109, 377] width 2187 height 31
drag, startPoint x: 326, startPoint y: 382, endPoint x: 340, endPoint y: 384, distance: 14.0
click at [340, 384] on div at bounding box center [109, 387] width 2187 height 13
drag, startPoint x: 385, startPoint y: 388, endPoint x: 518, endPoint y: 378, distance: 133.5
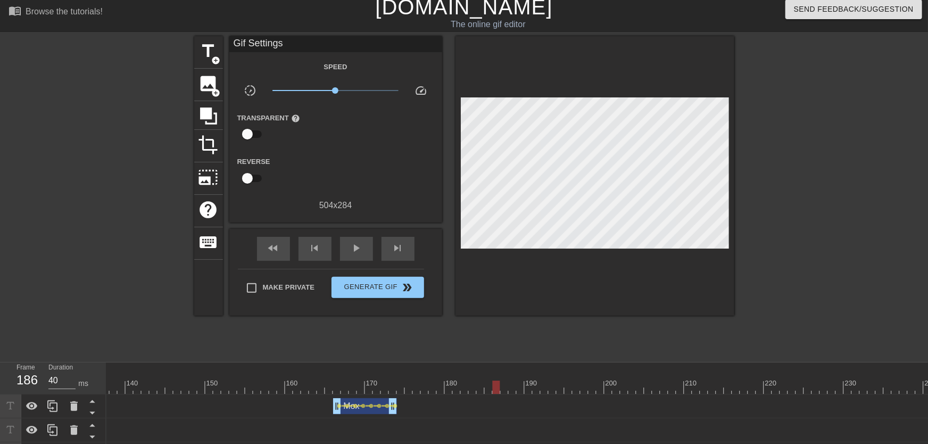
click at [523, 375] on div "10 20 30 40 50 60 70 80 90 100 110 120 130 140 150 160" at bounding box center [109, 377] width 2187 height 31
drag, startPoint x: 513, startPoint y: 383, endPoint x: 498, endPoint y: 376, distance: 16.4
click at [498, 376] on div "10 20 30 40 50 60 70 80 90 100 110 120 130 140 150 160" at bounding box center [109, 377] width 2187 height 31
click at [219, 59] on span "add_circle" at bounding box center [216, 60] width 9 height 9
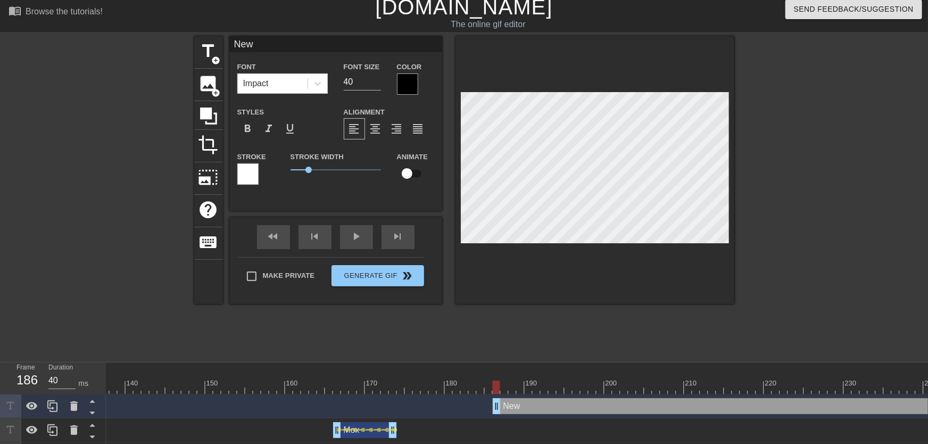
scroll to position [0, 0]
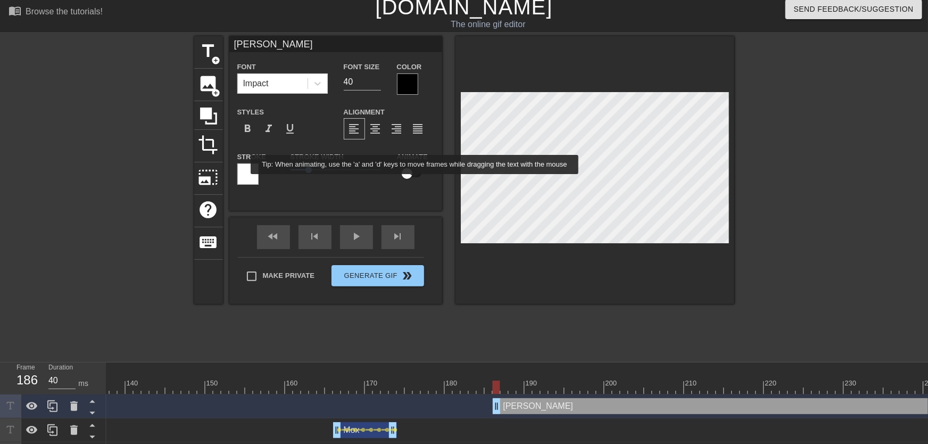
click at [415, 181] on input "checkbox" at bounding box center [407, 173] width 61 height 20
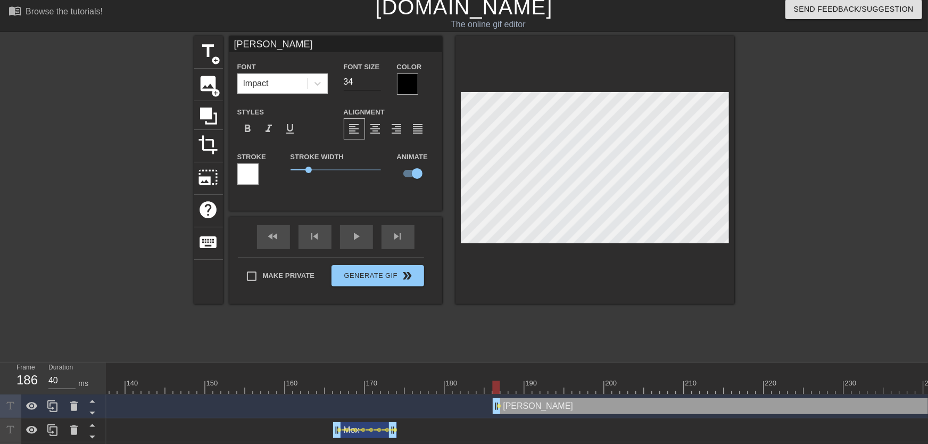
click at [379, 85] on input "34" at bounding box center [362, 81] width 37 height 17
click at [402, 87] on div at bounding box center [407, 83] width 21 height 21
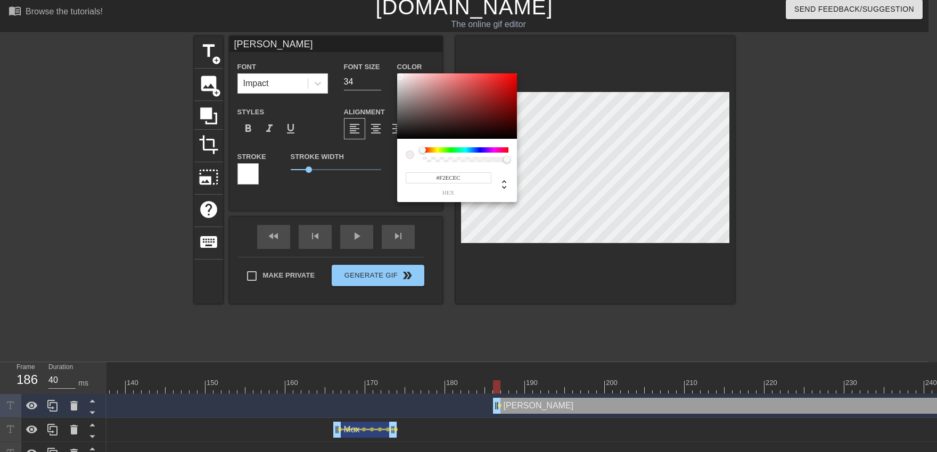
click at [400, 77] on div at bounding box center [457, 106] width 120 height 66
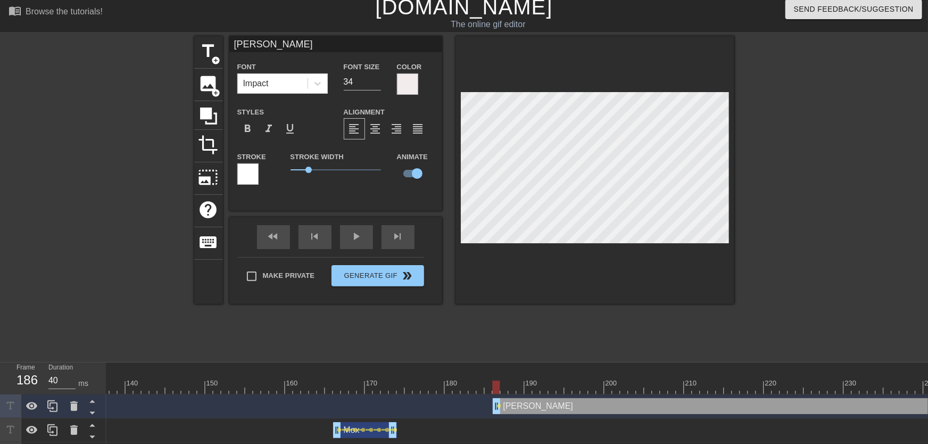
click at [255, 180] on div at bounding box center [247, 173] width 21 height 21
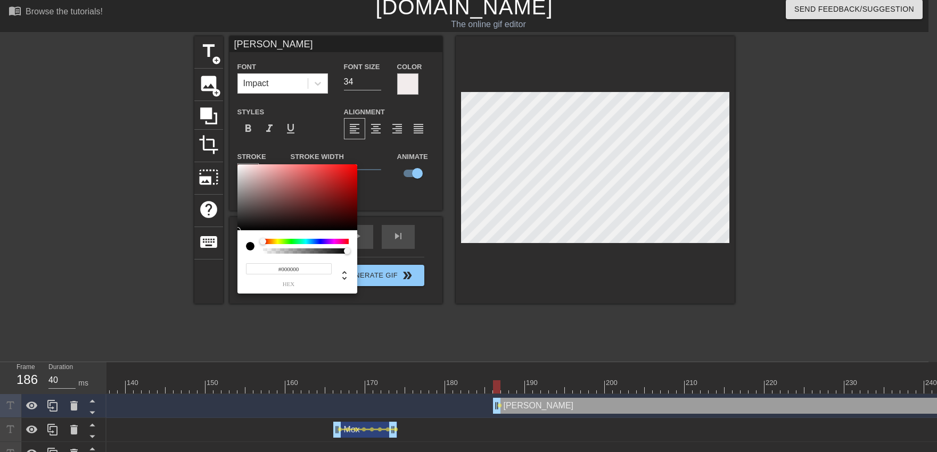
drag, startPoint x: 260, startPoint y: 199, endPoint x: 330, endPoint y: 309, distance: 130.7
click at [237, 230] on div at bounding box center [297, 197] width 120 height 66
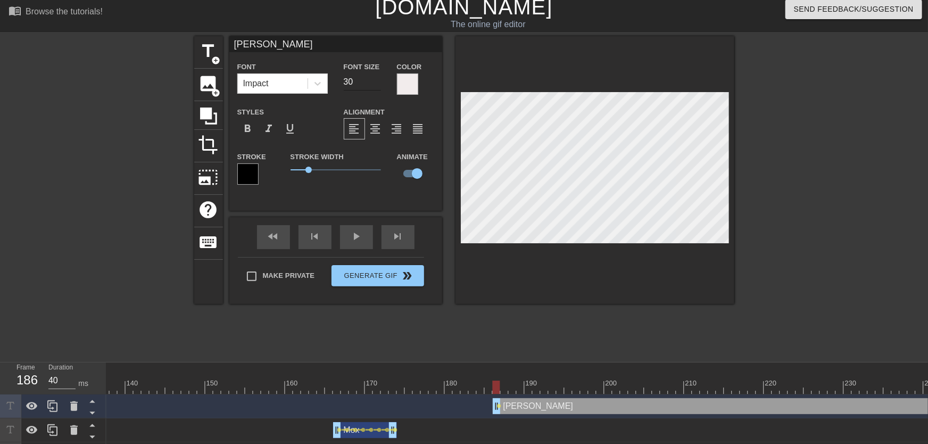
click at [375, 85] on input "29" at bounding box center [362, 81] width 37 height 17
drag, startPoint x: 495, startPoint y: 390, endPoint x: 513, endPoint y: 390, distance: 17.0
click at [513, 390] on div at bounding box center [512, 387] width 7 height 13
click at [498, 403] on span "lens" at bounding box center [499, 405] width 5 height 5
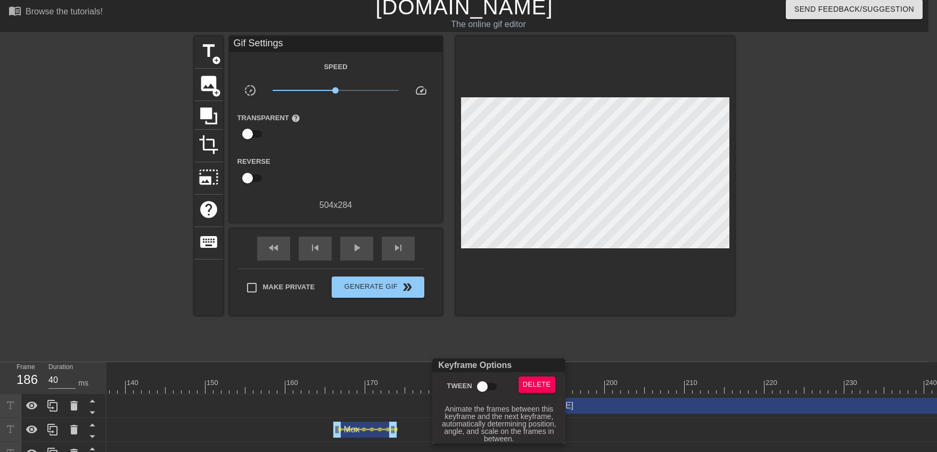
click at [486, 387] on input "Tween" at bounding box center [482, 387] width 61 height 20
click at [490, 343] on div at bounding box center [468, 226] width 937 height 452
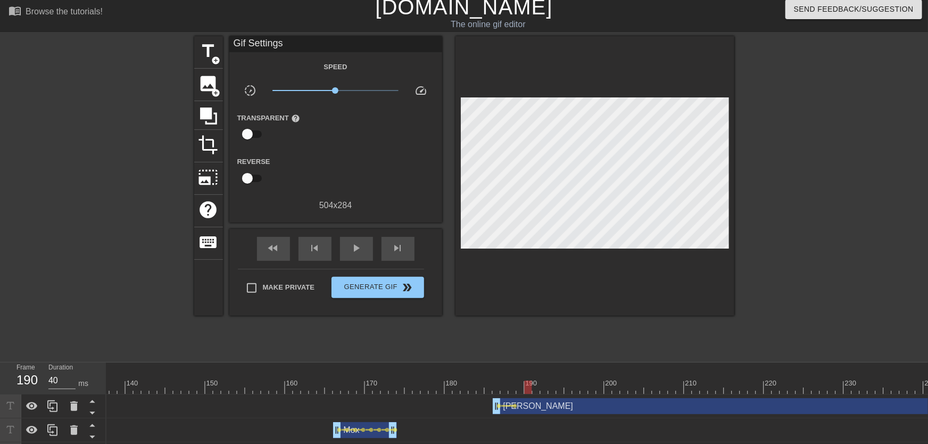
drag, startPoint x: 497, startPoint y: 390, endPoint x: 531, endPoint y: 387, distance: 33.6
click at [531, 387] on div at bounding box center [528, 387] width 7 height 13
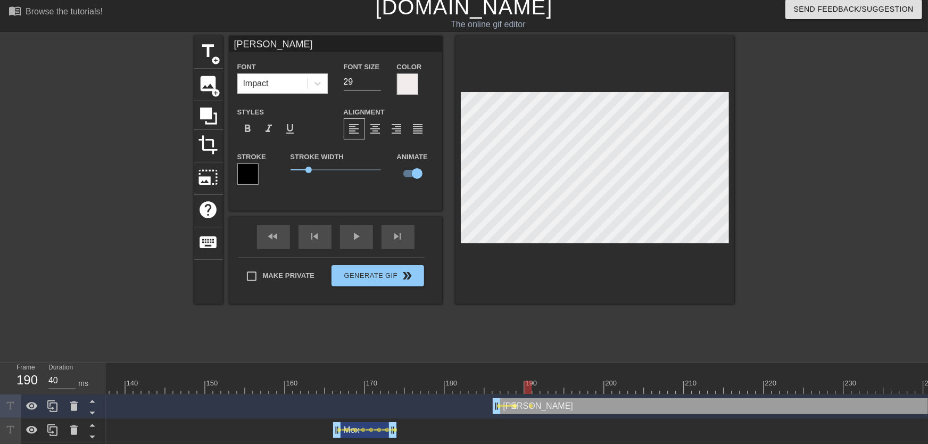
click at [515, 405] on span "lens" at bounding box center [515, 405] width 5 height 5
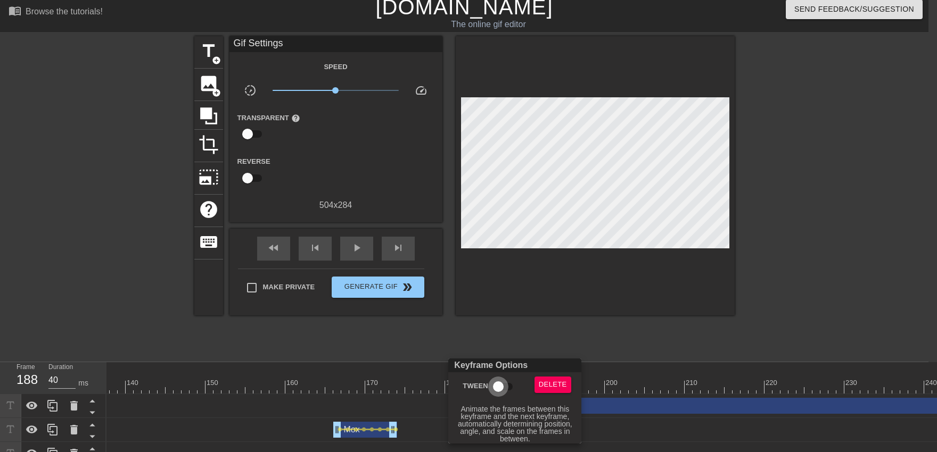
click at [506, 386] on input "Tween" at bounding box center [498, 387] width 61 height 20
click at [510, 336] on div at bounding box center [468, 226] width 937 height 452
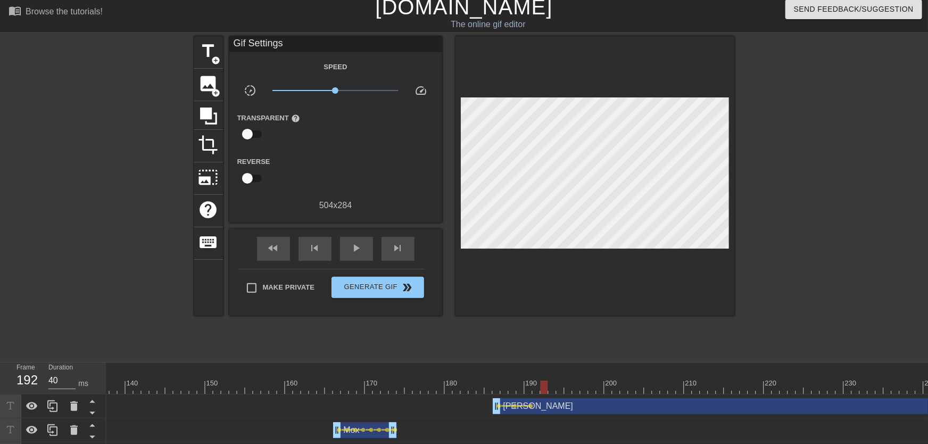
drag, startPoint x: 518, startPoint y: 384, endPoint x: 542, endPoint y: 384, distance: 24.5
click at [542, 384] on div at bounding box center [109, 387] width 2187 height 13
drag, startPoint x: 534, startPoint y: 385, endPoint x: 565, endPoint y: 384, distance: 31.4
click at [565, 384] on div at bounding box center [109, 387] width 2187 height 13
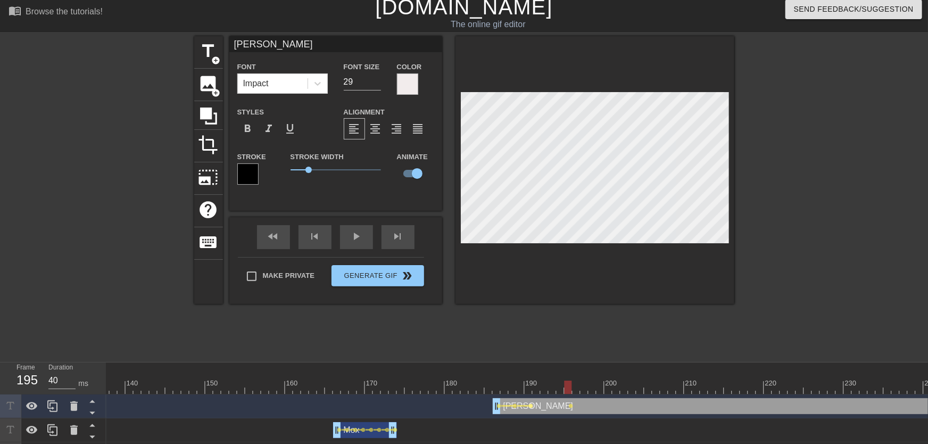
click at [531, 406] on span "lens" at bounding box center [531, 405] width 5 height 5
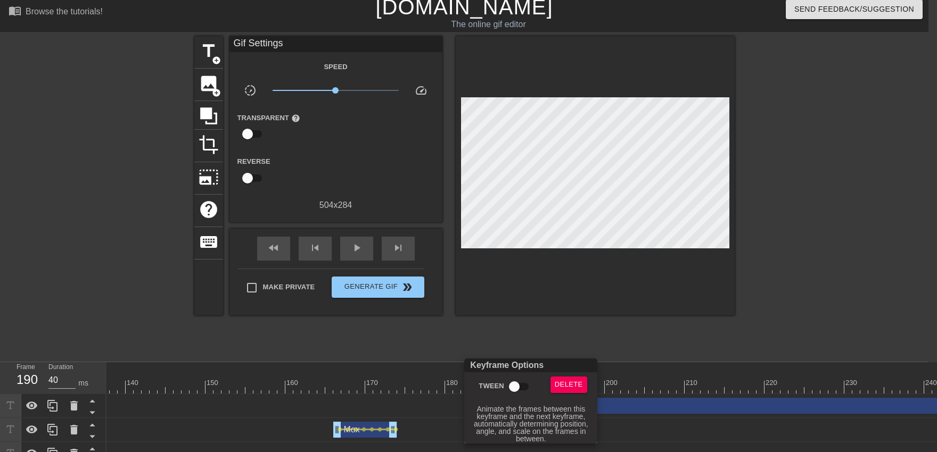
click at [518, 384] on input "Tween" at bounding box center [514, 387] width 61 height 20
click at [522, 324] on div at bounding box center [468, 226] width 937 height 452
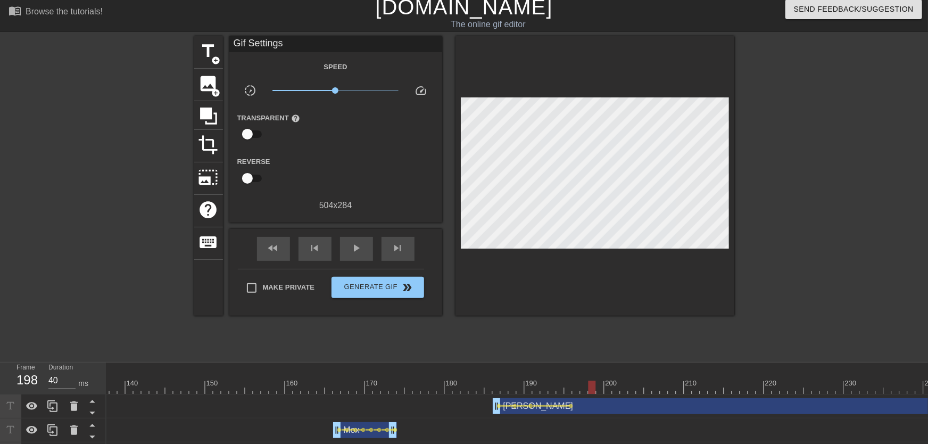
drag, startPoint x: 539, startPoint y: 386, endPoint x: 591, endPoint y: 383, distance: 51.7
click at [591, 383] on div at bounding box center [109, 387] width 2187 height 13
click at [571, 407] on span "lens" at bounding box center [571, 405] width 5 height 5
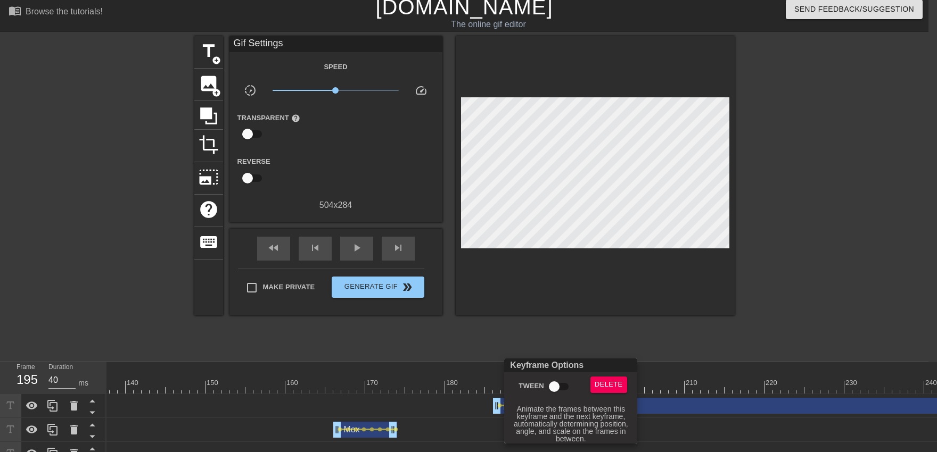
click at [565, 395] on input "Tween" at bounding box center [554, 387] width 61 height 20
click at [559, 330] on div at bounding box center [468, 226] width 937 height 452
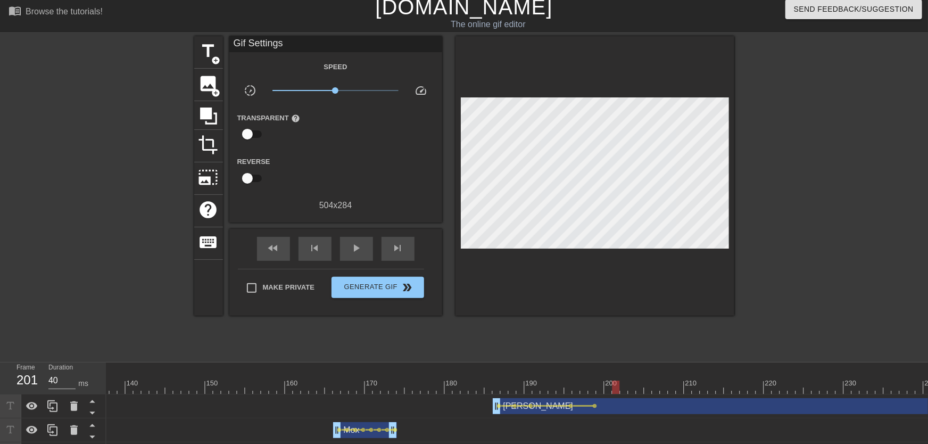
drag, startPoint x: 577, startPoint y: 386, endPoint x: 618, endPoint y: 385, distance: 41.0
click at [618, 385] on div at bounding box center [109, 387] width 2187 height 13
click at [596, 407] on span "lens" at bounding box center [595, 405] width 5 height 5
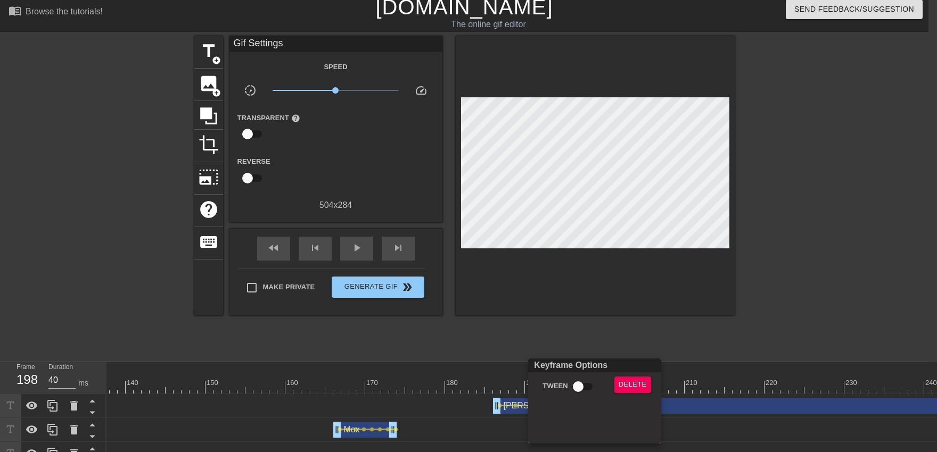
click at [583, 384] on input "Tween" at bounding box center [578, 387] width 61 height 20
click at [572, 311] on div at bounding box center [468, 226] width 937 height 452
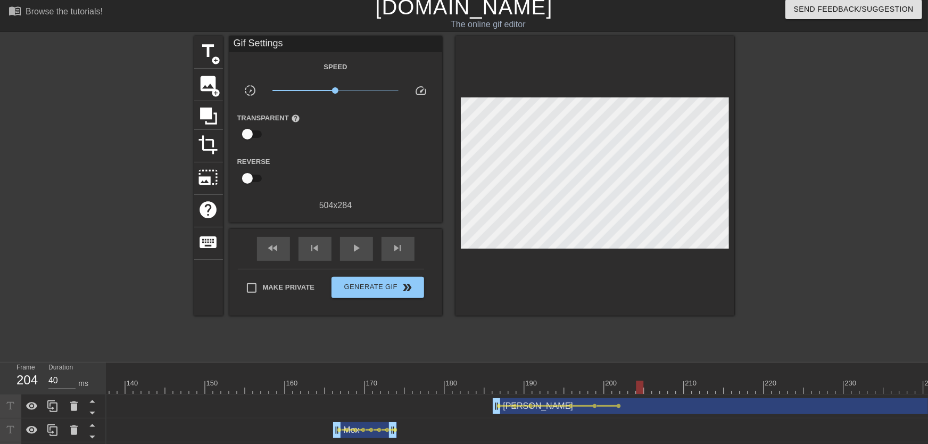
drag, startPoint x: 556, startPoint y: 387, endPoint x: 641, endPoint y: 385, distance: 84.6
click at [641, 385] on div at bounding box center [109, 387] width 2187 height 13
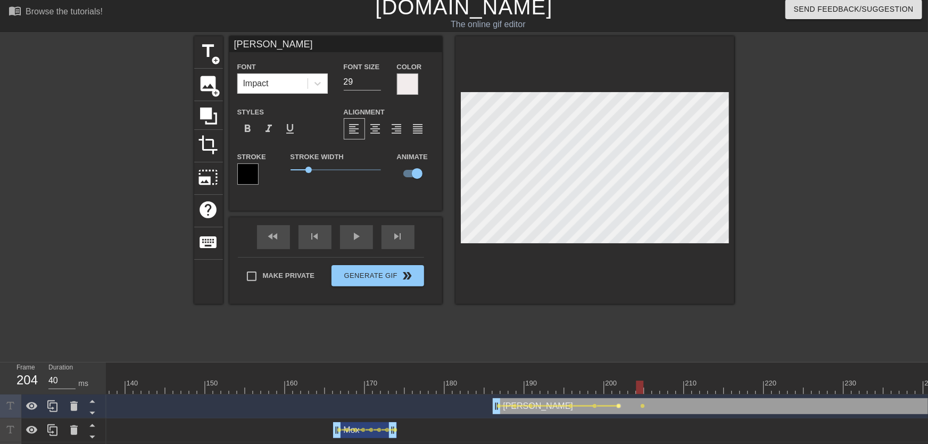
click at [618, 404] on span "lens" at bounding box center [619, 405] width 5 height 5
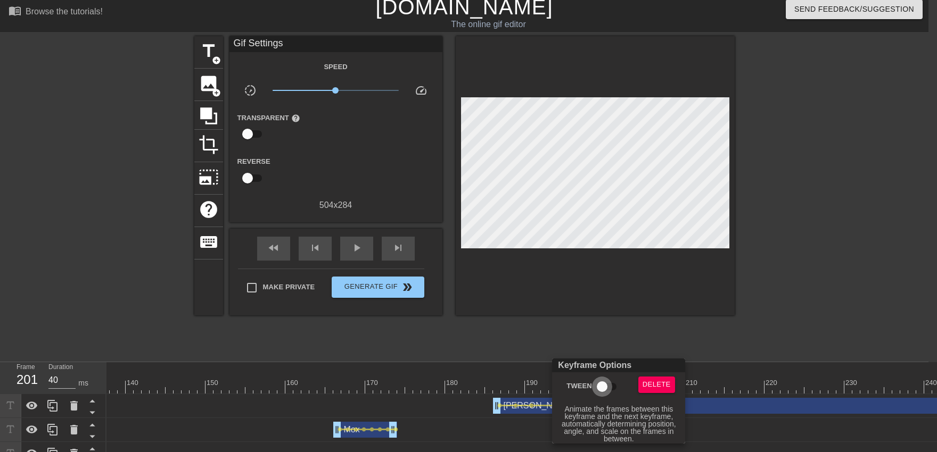
click at [612, 391] on input "Tween" at bounding box center [602, 387] width 61 height 20
click at [609, 348] on div at bounding box center [468, 226] width 937 height 452
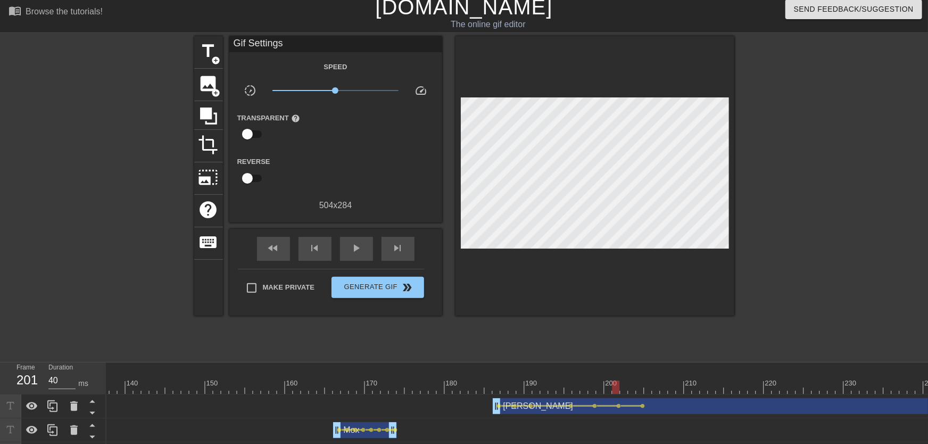
drag, startPoint x: 617, startPoint y: 390, endPoint x: 625, endPoint y: 390, distance: 8.5
click at [620, 390] on div at bounding box center [616, 387] width 7 height 13
drag, startPoint x: 630, startPoint y: 385, endPoint x: 650, endPoint y: 383, distance: 20.3
click at [650, 383] on div at bounding box center [109, 387] width 2187 height 13
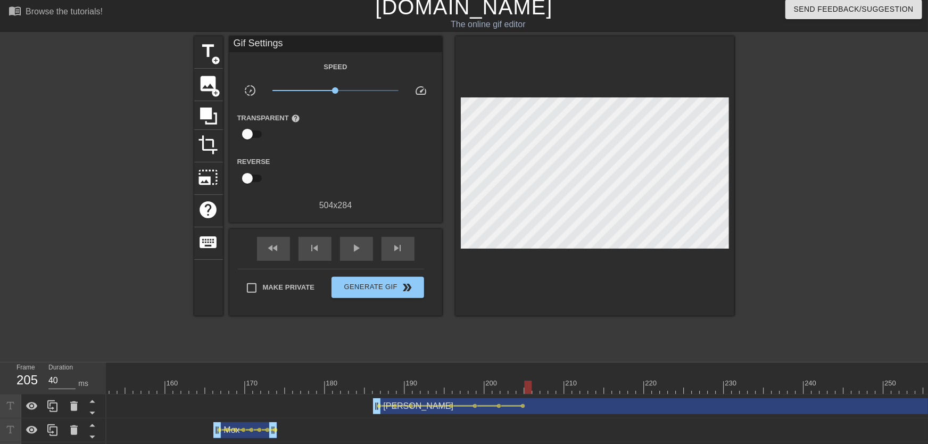
scroll to position [0, 1359]
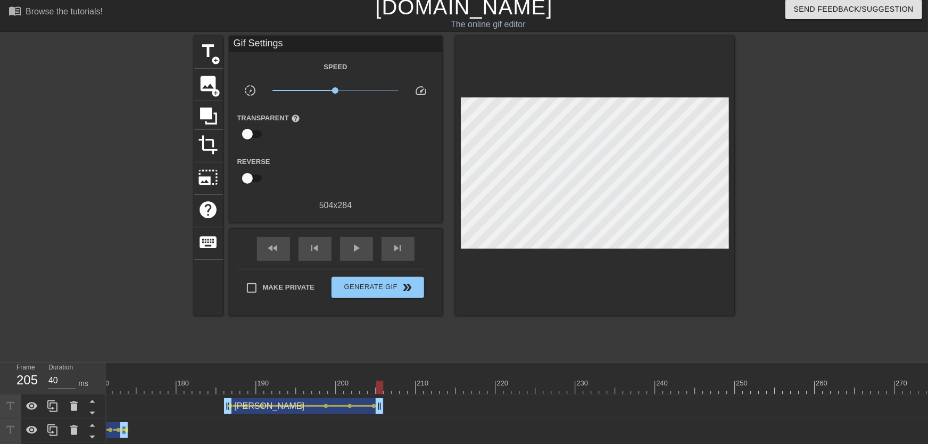
drag, startPoint x: 927, startPoint y: 401, endPoint x: 378, endPoint y: 408, distance: 549.3
click at [378, 408] on div "[PERSON_NAME] drag_handle drag_handle" at bounding box center [304, 406] width 160 height 16
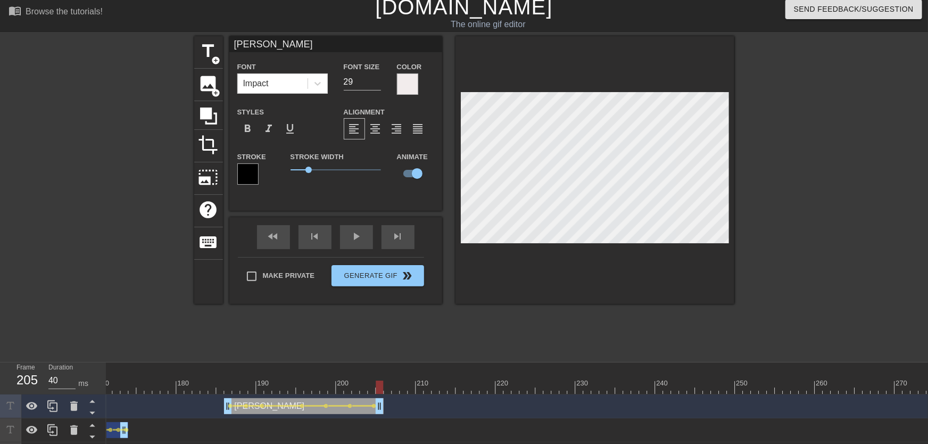
click at [217, 60] on span "add_circle" at bounding box center [216, 60] width 9 height 9
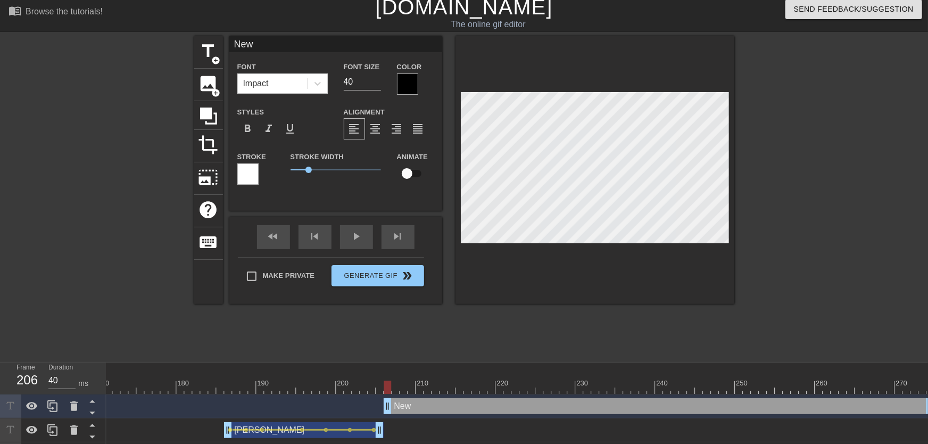
scroll to position [0, 0]
click at [377, 84] on input "32" at bounding box center [362, 81] width 37 height 17
click at [398, 81] on div at bounding box center [407, 83] width 21 height 21
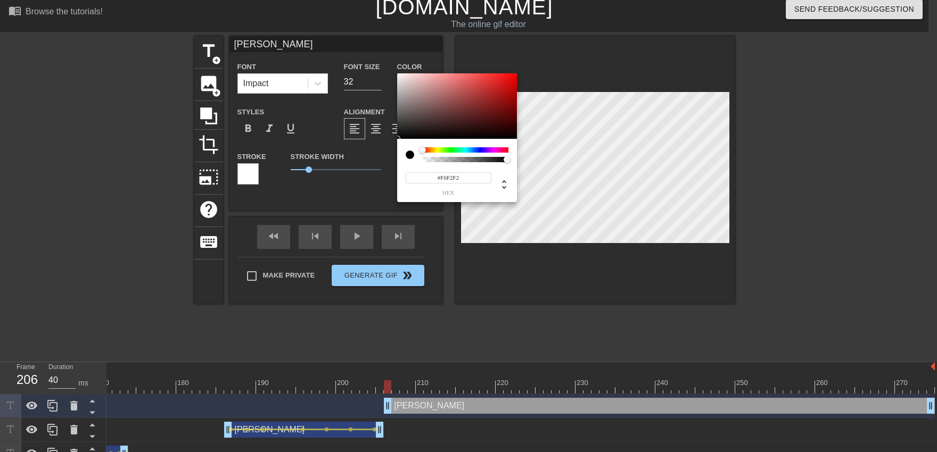
click at [399, 76] on div at bounding box center [457, 106] width 120 height 66
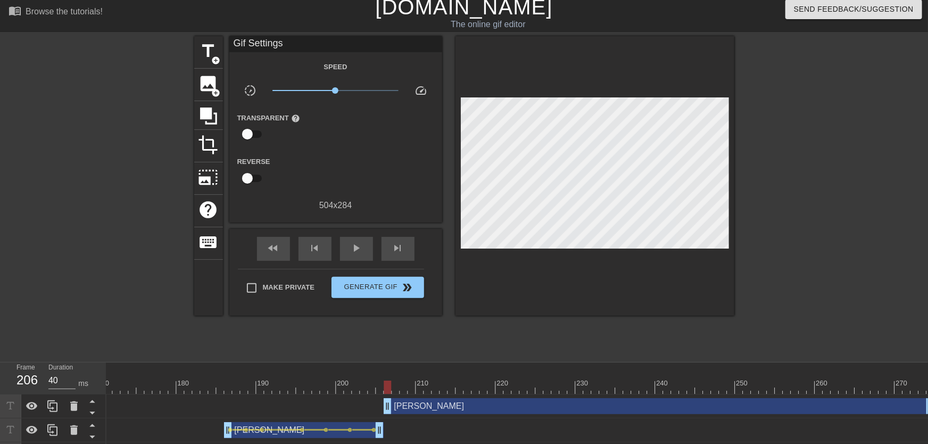
click at [243, 178] on input "checkbox" at bounding box center [247, 178] width 61 height 20
click at [243, 178] on input "checkbox" at bounding box center [257, 178] width 61 height 20
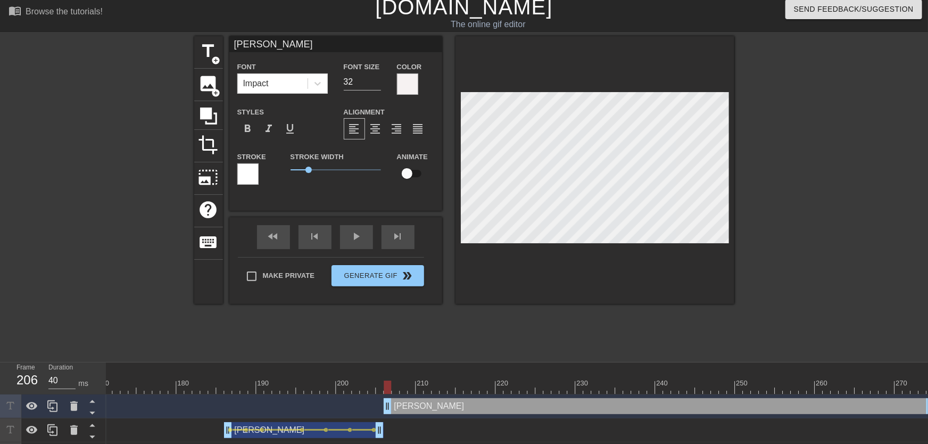
click at [251, 180] on div at bounding box center [247, 173] width 21 height 21
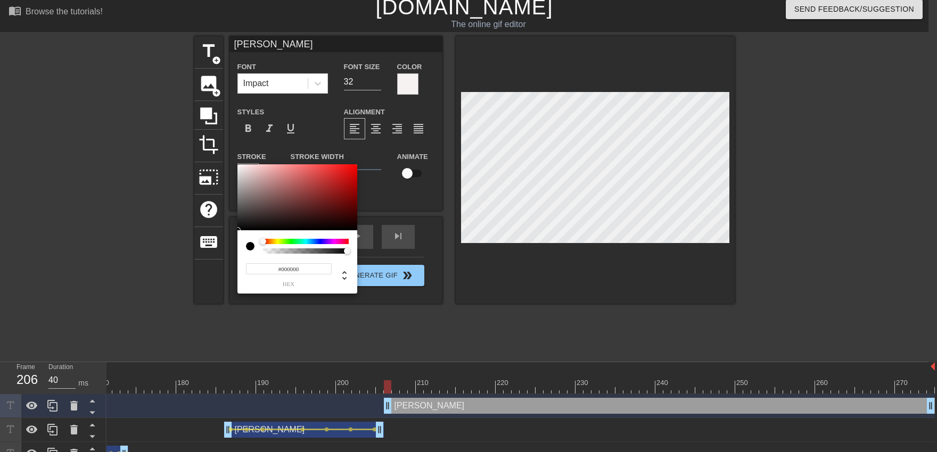
drag, startPoint x: 259, startPoint y: 183, endPoint x: 310, endPoint y: 285, distance: 114.5
click at [237, 230] on div at bounding box center [297, 197] width 120 height 66
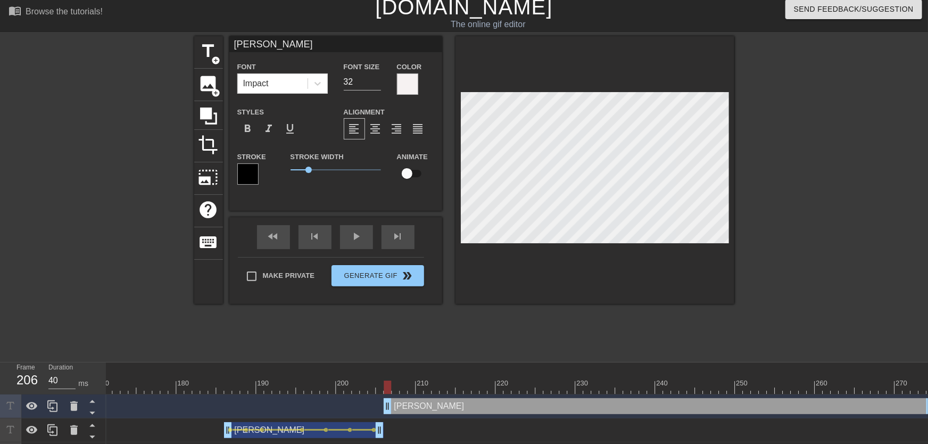
click at [410, 175] on input "checkbox" at bounding box center [407, 173] width 61 height 20
click at [377, 85] on input "28" at bounding box center [362, 81] width 37 height 17
drag, startPoint x: 388, startPoint y: 392, endPoint x: 457, endPoint y: 391, distance: 68.7
click at [457, 391] on div at bounding box center [459, 387] width 7 height 13
drag, startPoint x: 389, startPoint y: 387, endPoint x: 442, endPoint y: 396, distance: 54.0
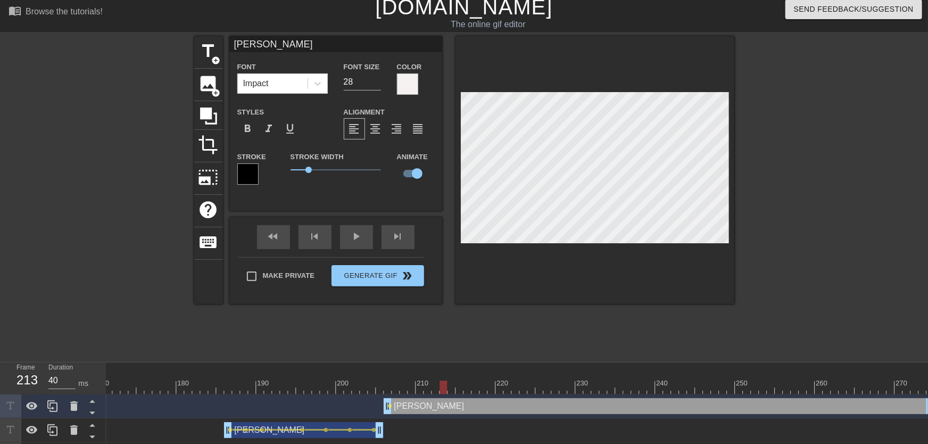
click at [388, 404] on span "lens" at bounding box center [390, 405] width 5 height 5
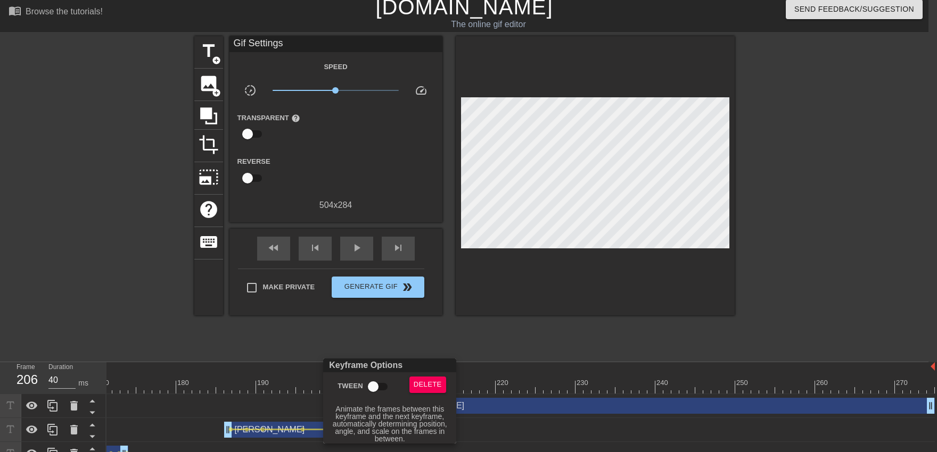
click at [378, 390] on input "Tween" at bounding box center [373, 387] width 61 height 20
click at [390, 346] on div at bounding box center [468, 226] width 937 height 452
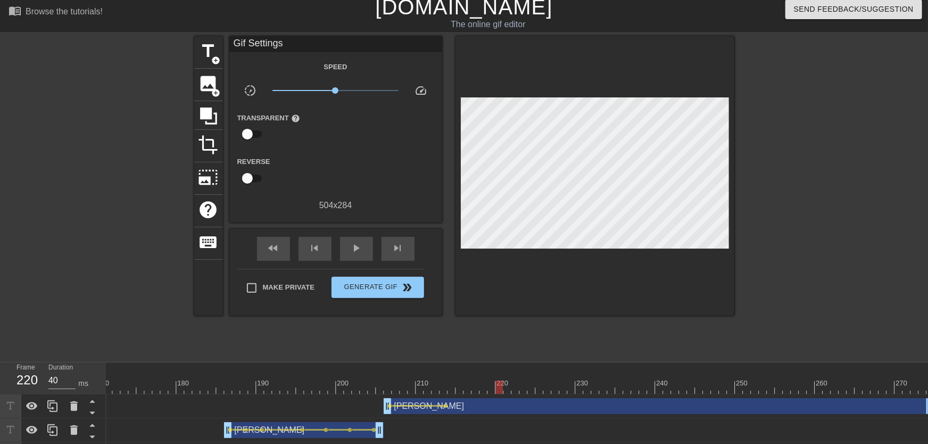
drag, startPoint x: 394, startPoint y: 389, endPoint x: 500, endPoint y: 394, distance: 106.5
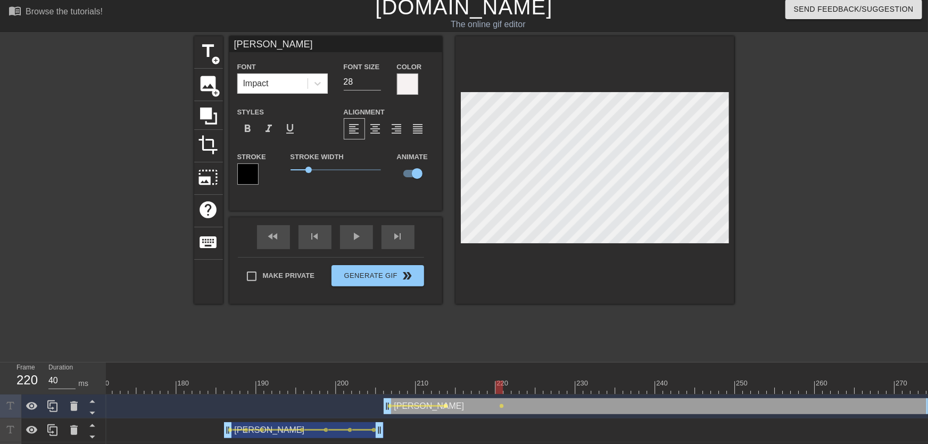
click at [448, 407] on span "lens" at bounding box center [446, 405] width 5 height 5
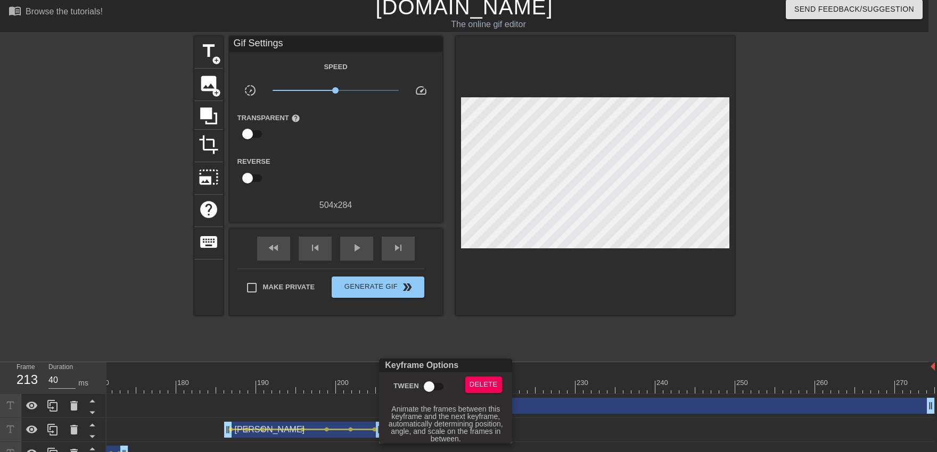
click at [436, 383] on input "Tween" at bounding box center [429, 387] width 61 height 20
click at [438, 339] on div at bounding box center [468, 226] width 937 height 452
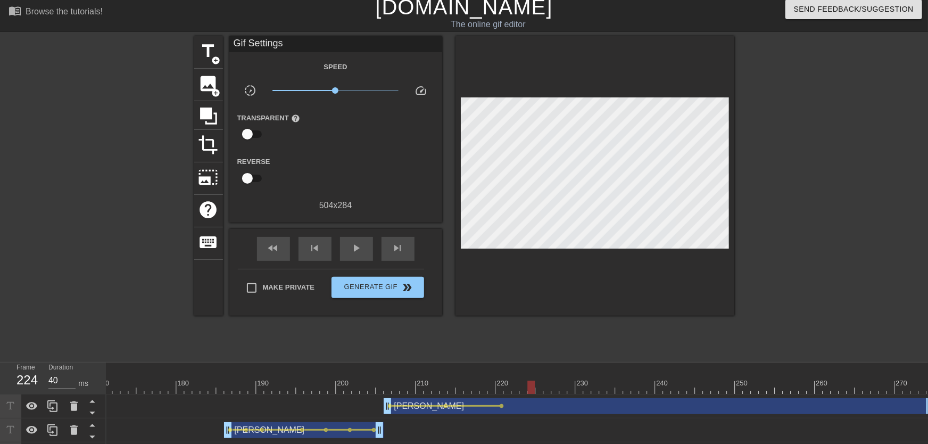
drag, startPoint x: 451, startPoint y: 380, endPoint x: 528, endPoint y: 389, distance: 78.2
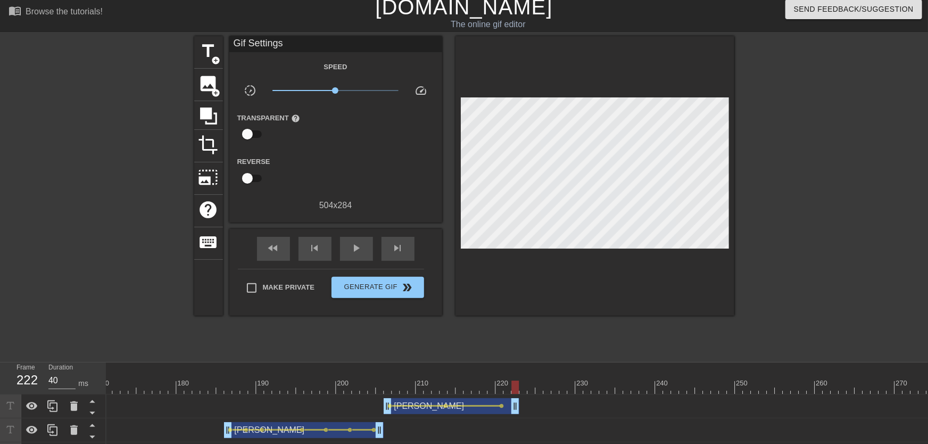
drag, startPoint x: 927, startPoint y: 407, endPoint x: 515, endPoint y: 411, distance: 412.5
click at [515, 411] on div "[PERSON_NAME] drag_handle drag_handle" at bounding box center [452, 406] width 136 height 16
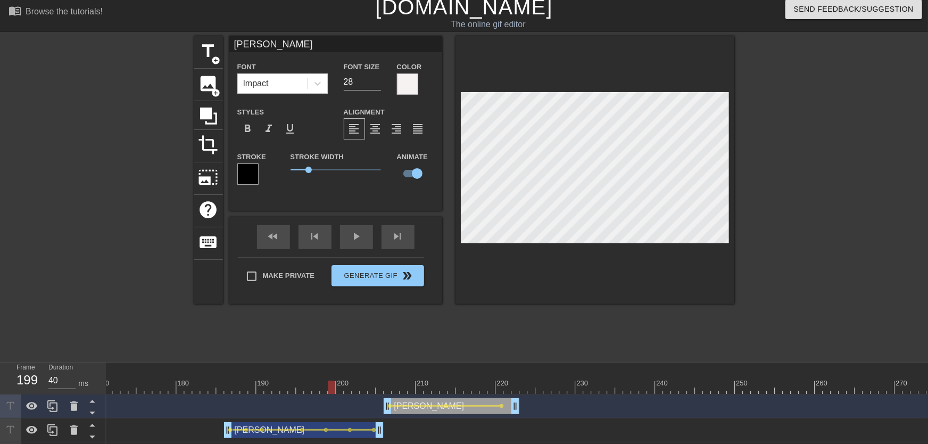
drag, startPoint x: 439, startPoint y: 388, endPoint x: 300, endPoint y: 388, distance: 138.9
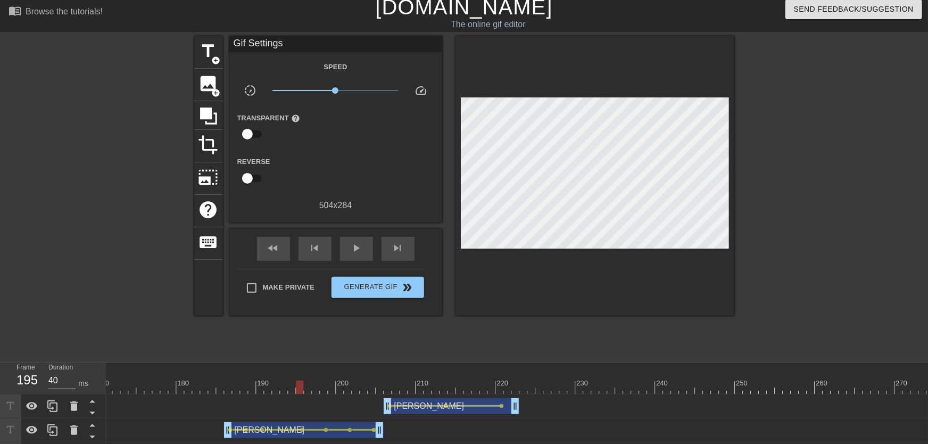
click at [331, 319] on div "title add_circle image add_circle crop photo_size_select_large help keyboard Gi…" at bounding box center [464, 195] width 540 height 319
click at [354, 246] on span "play_arrow" at bounding box center [356, 248] width 13 height 13
click at [207, 148] on span "crop" at bounding box center [209, 145] width 20 height 20
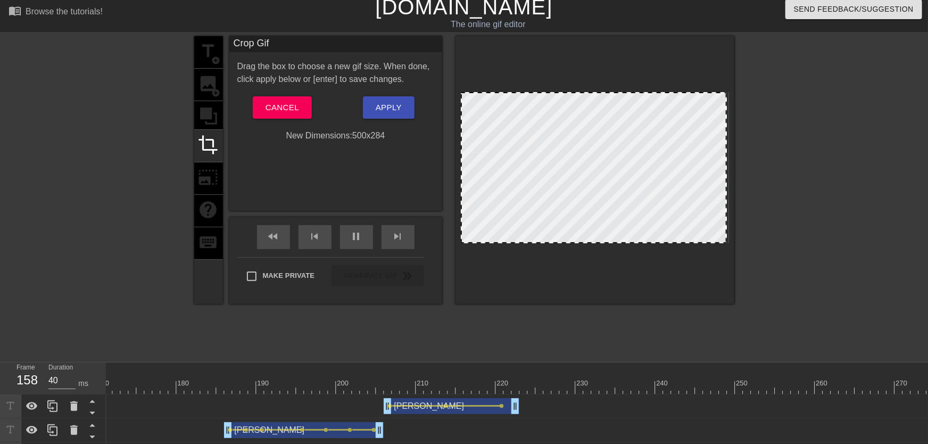
click at [725, 89] on div at bounding box center [595, 170] width 279 height 268
click at [404, 114] on button "Apply" at bounding box center [389, 107] width 52 height 22
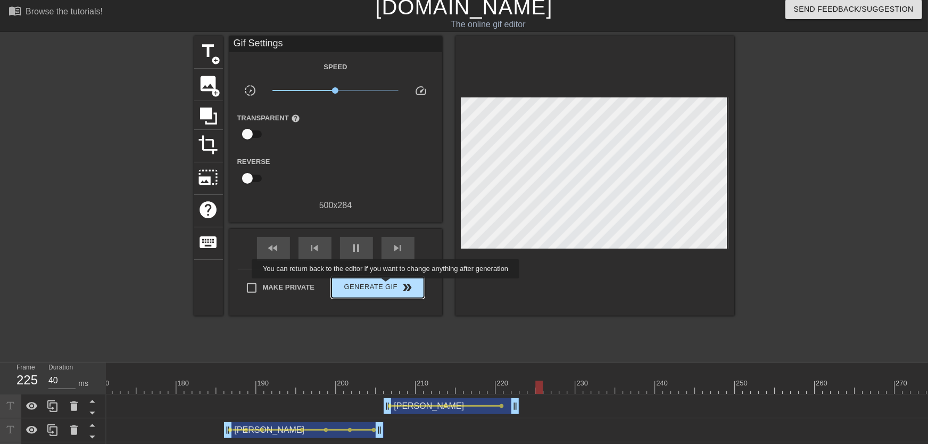
click at [387, 286] on span "Generate Gif double_arrow" at bounding box center [378, 287] width 84 height 13
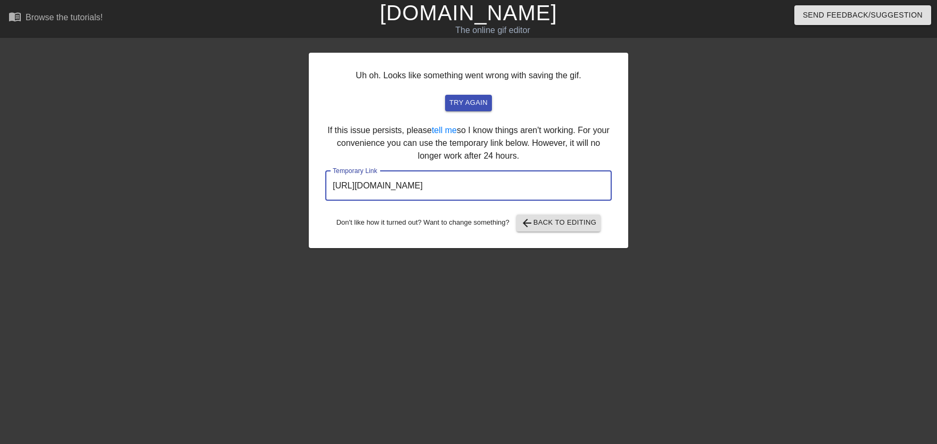
click at [462, 189] on input "[URL][DOMAIN_NAME]" at bounding box center [468, 186] width 286 height 30
click at [548, 224] on span "arrow_back Back to Editing" at bounding box center [558, 223] width 76 height 13
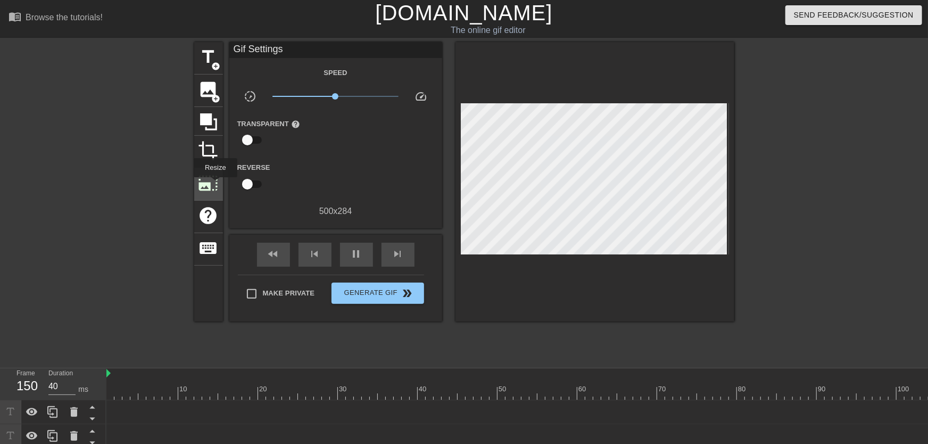
click at [214, 185] on span "photo_size_select_large" at bounding box center [209, 183] width 20 height 20
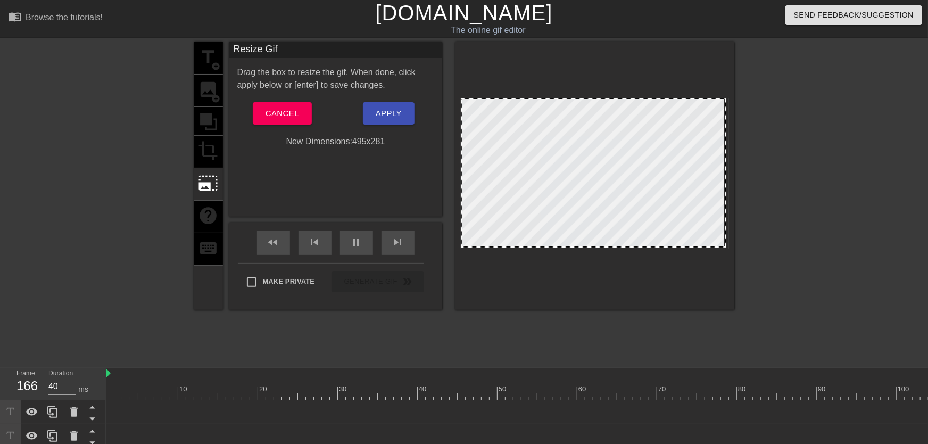
click at [534, 246] on div at bounding box center [594, 173] width 266 height 150
drag, startPoint x: 460, startPoint y: 139, endPoint x: 490, endPoint y: 142, distance: 29.4
click at [467, 140] on div at bounding box center [595, 176] width 279 height 268
click at [724, 145] on div at bounding box center [723, 172] width 5 height 146
click at [382, 111] on span "Apply" at bounding box center [389, 113] width 26 height 14
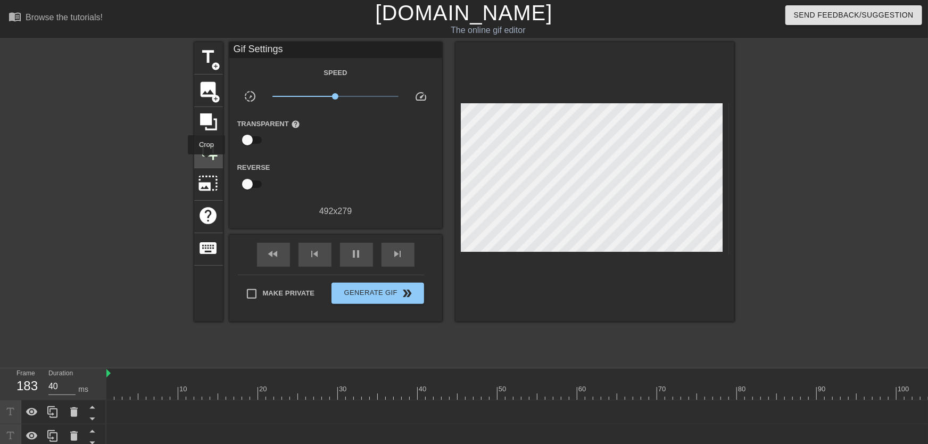
click at [206, 159] on div "crop" at bounding box center [208, 152] width 29 height 32
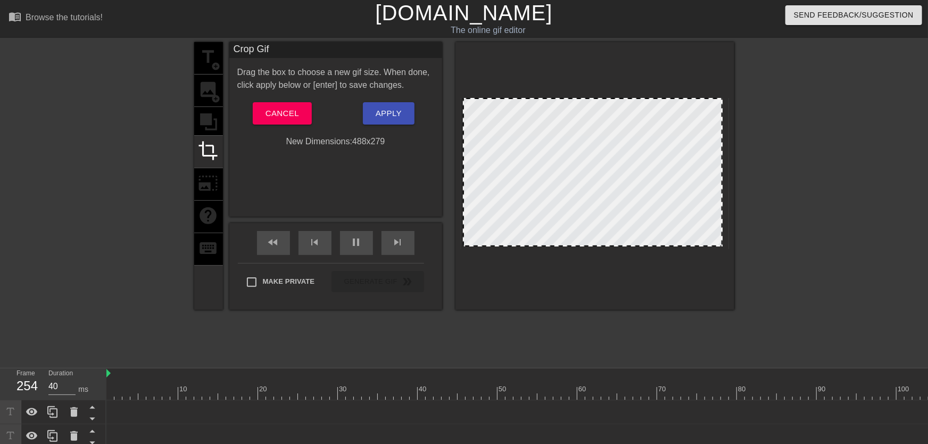
click at [464, 161] on div at bounding box center [593, 172] width 260 height 148
click at [475, 100] on div at bounding box center [593, 172] width 260 height 148
click at [396, 109] on span "Apply" at bounding box center [389, 113] width 26 height 14
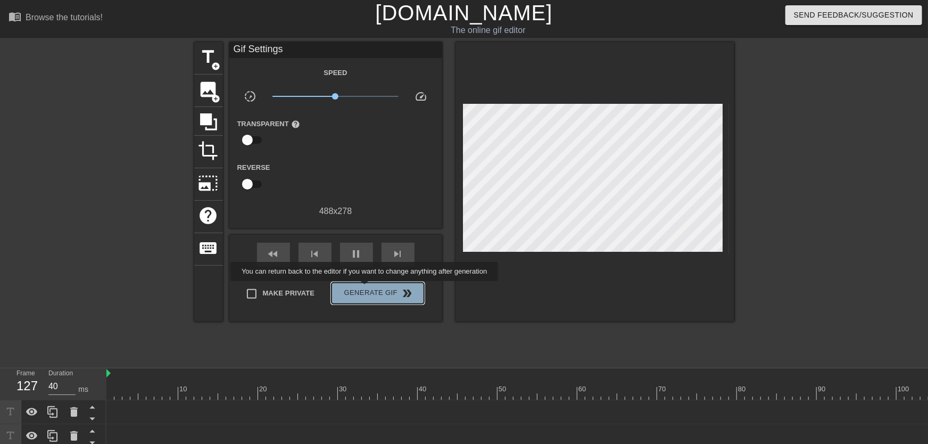
click at [366, 288] on span "Generate Gif double_arrow" at bounding box center [378, 293] width 84 height 13
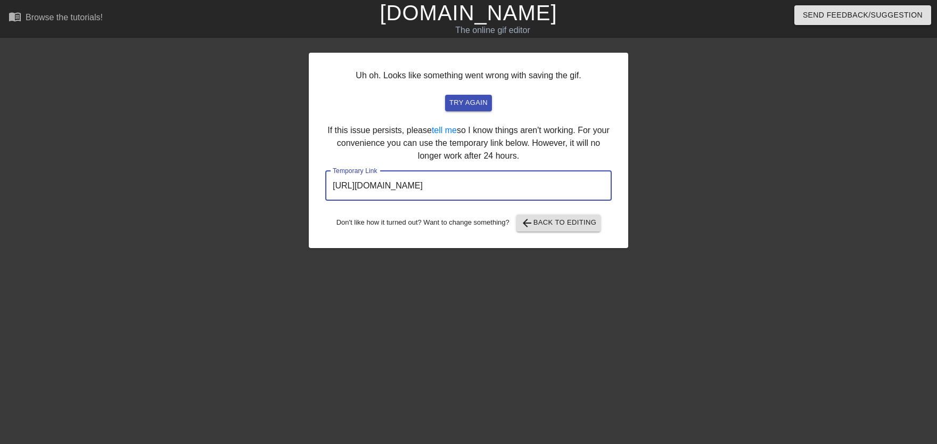
click at [425, 187] on input "[URL][DOMAIN_NAME]" at bounding box center [468, 186] width 286 height 30
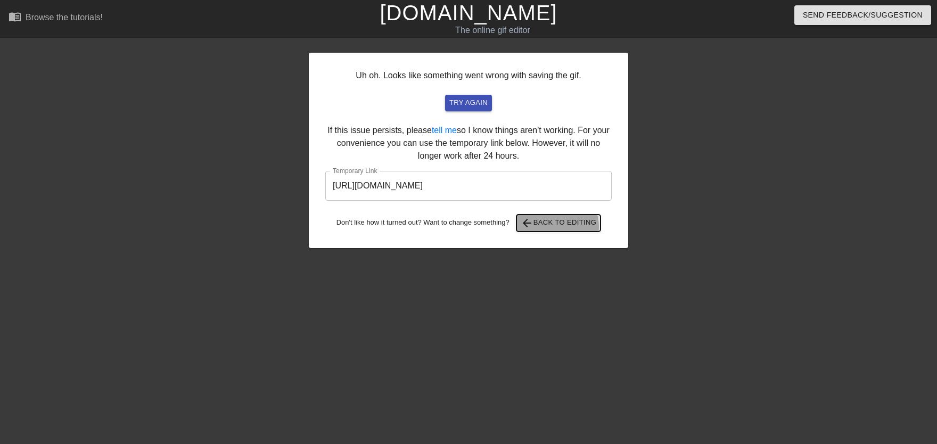
click at [559, 227] on span "arrow_back Back to Editing" at bounding box center [558, 223] width 76 height 13
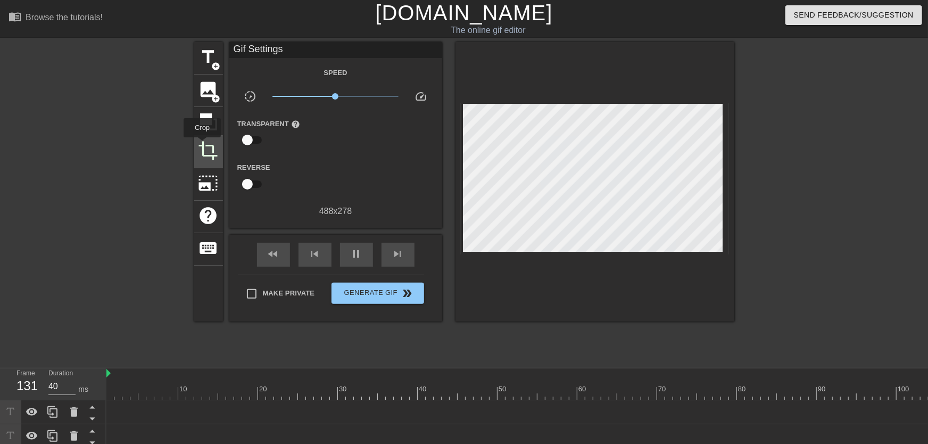
click at [202, 145] on span "crop" at bounding box center [209, 150] width 20 height 20
